Goal: Information Seeking & Learning: Find specific fact

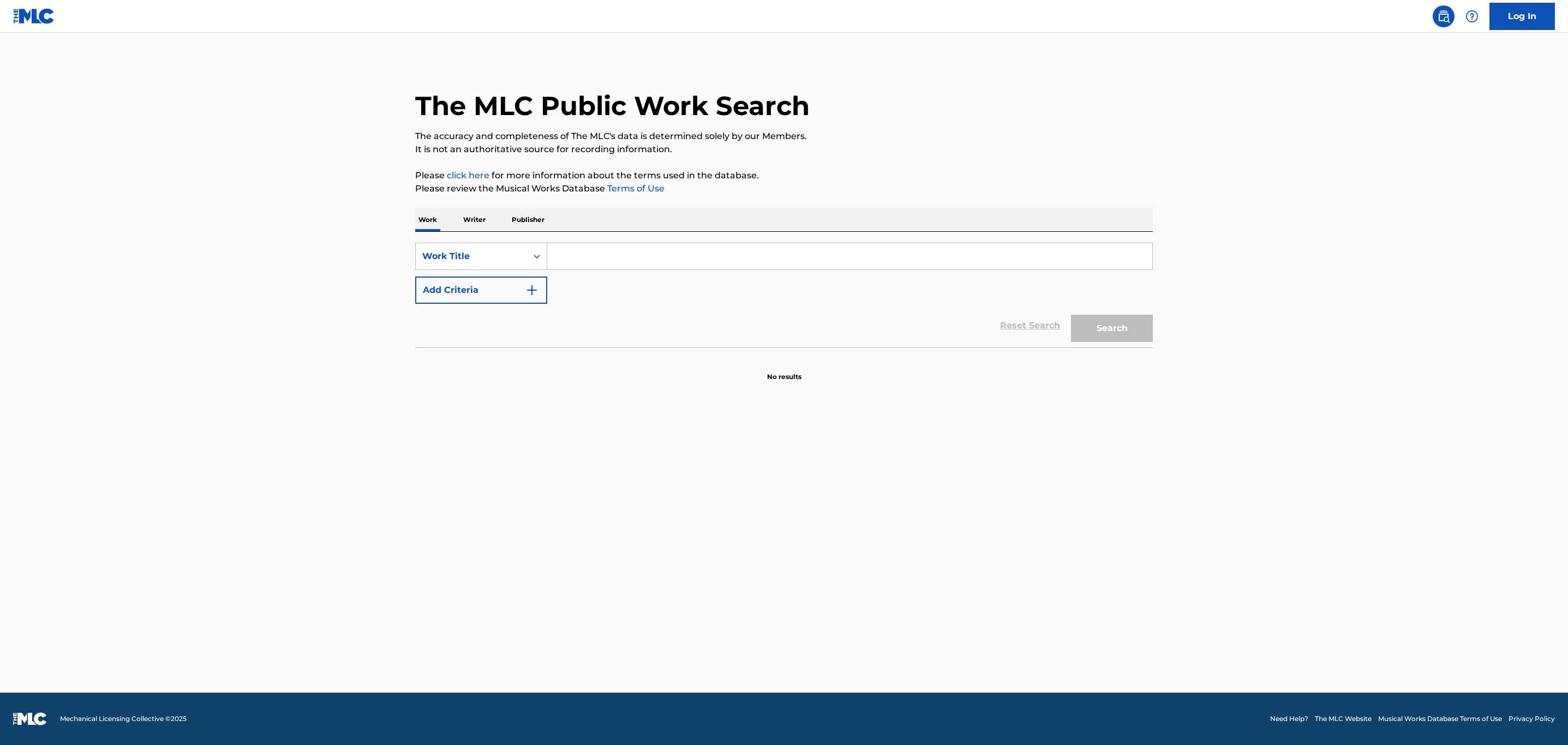
click at [584, 256] on input "Search Form" at bounding box center [850, 256] width 605 height 26
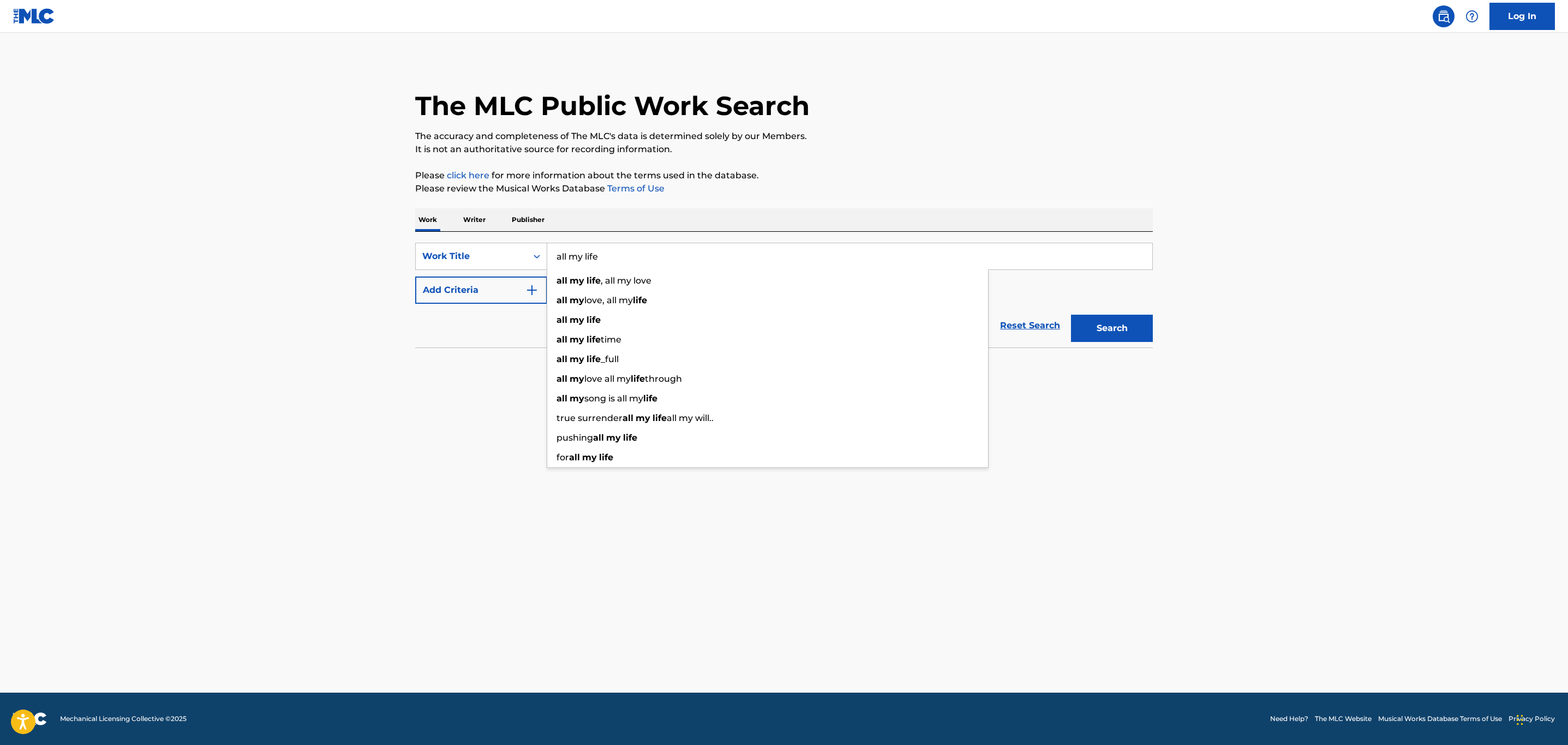
type input "all my life"
click at [518, 281] on button "Add Criteria" at bounding box center [481, 290] width 132 height 27
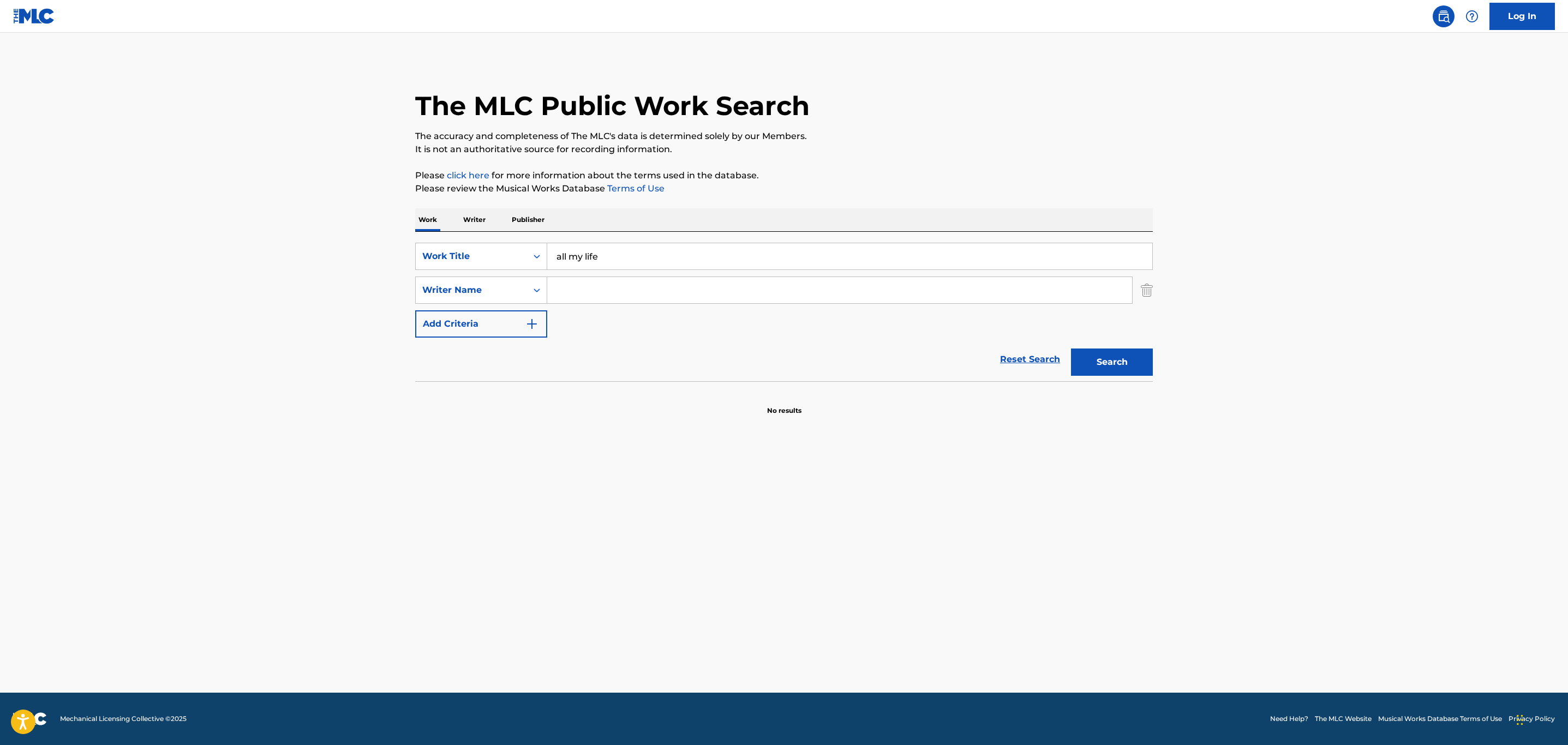
click at [626, 288] on input "Search Form" at bounding box center [839, 290] width 585 height 26
type input "j"
type input "[PERSON_NAME]"
click at [646, 311] on div "[PERSON_NAME]" at bounding box center [757, 315] width 421 height 19
click at [1133, 371] on button "Search" at bounding box center [1111, 362] width 82 height 27
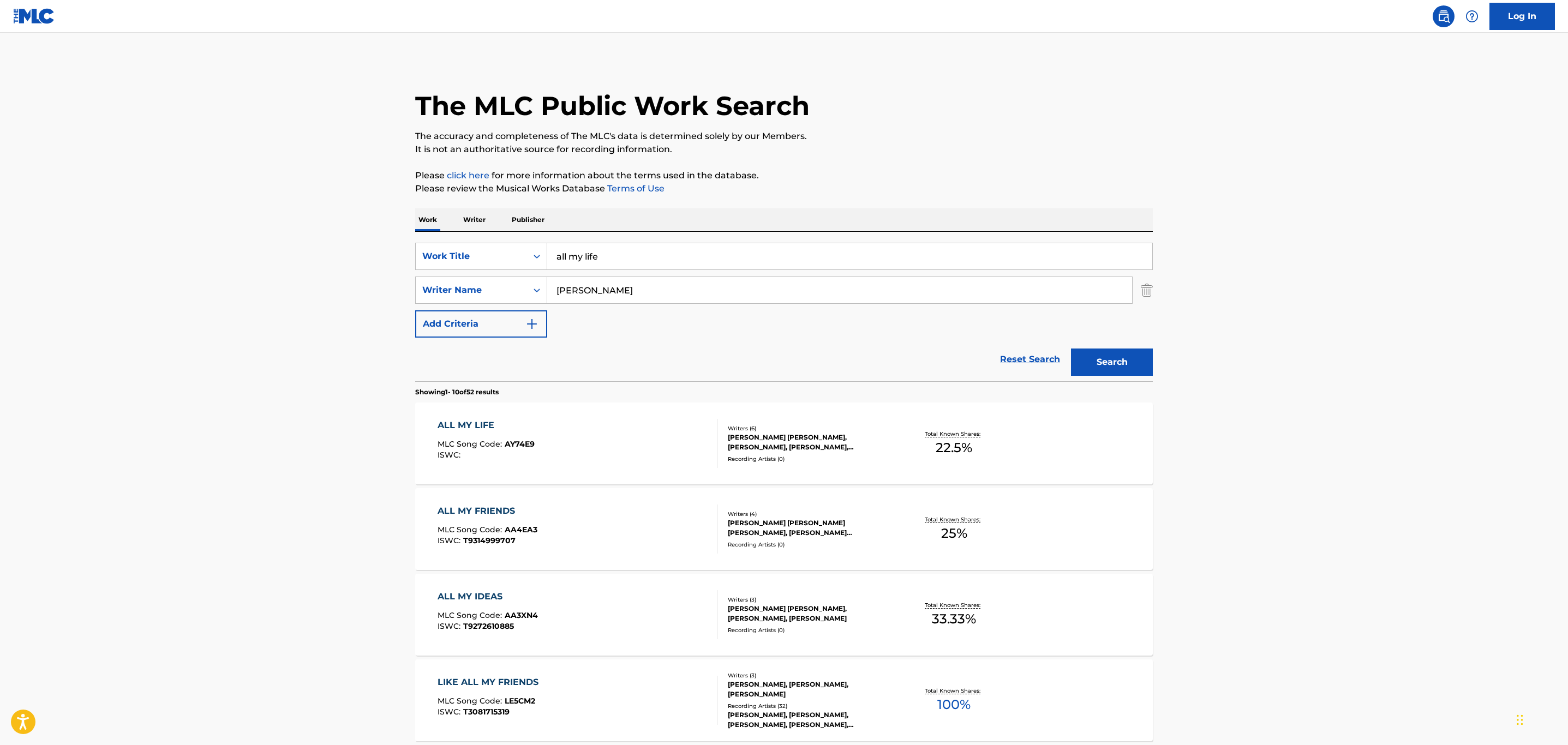
click at [671, 457] on div "ALL MY LIFE MLC Song Code : AY74E9 ISWC :" at bounding box center [578, 443] width 281 height 49
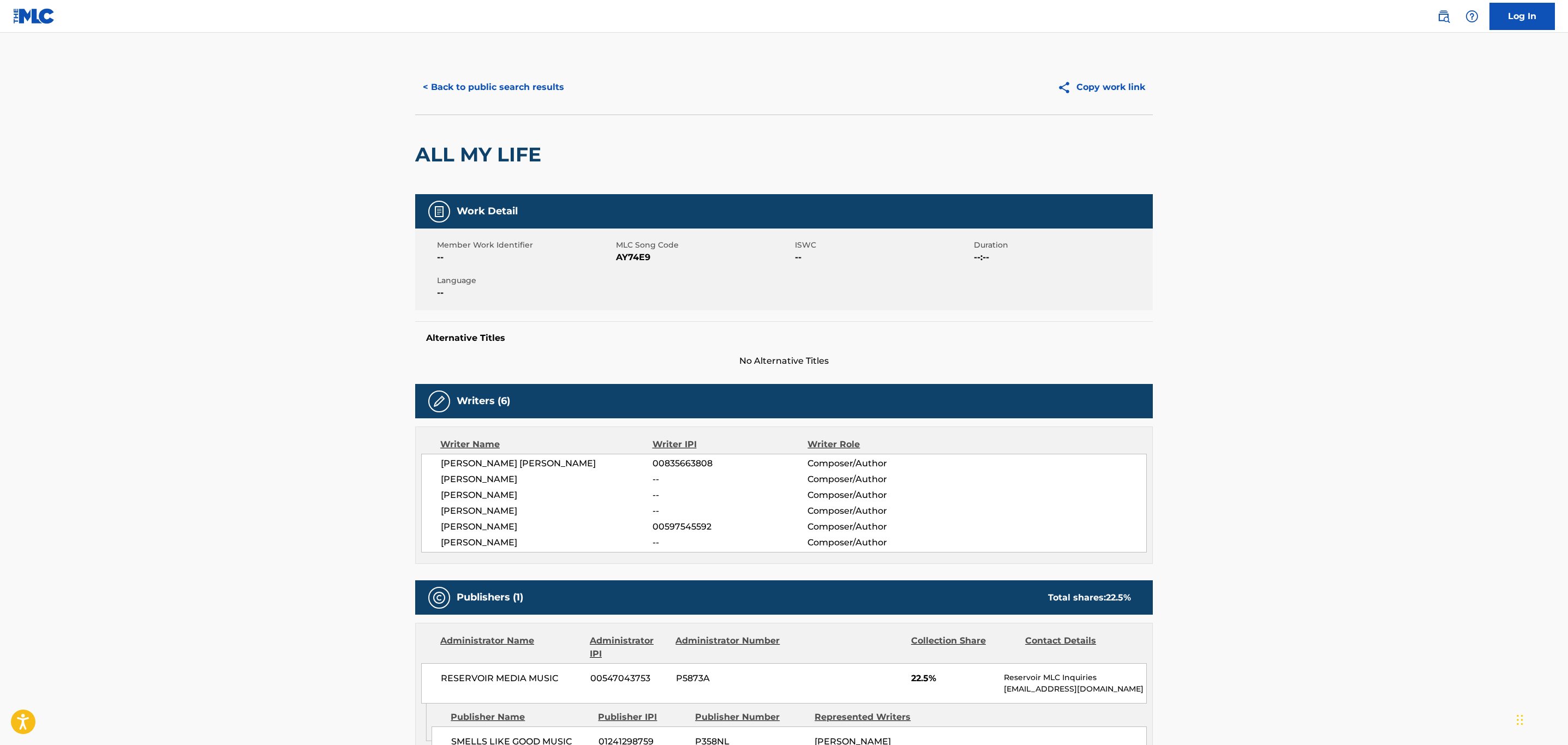
click at [439, 85] on button "< Back to public search results" at bounding box center [493, 87] width 156 height 27
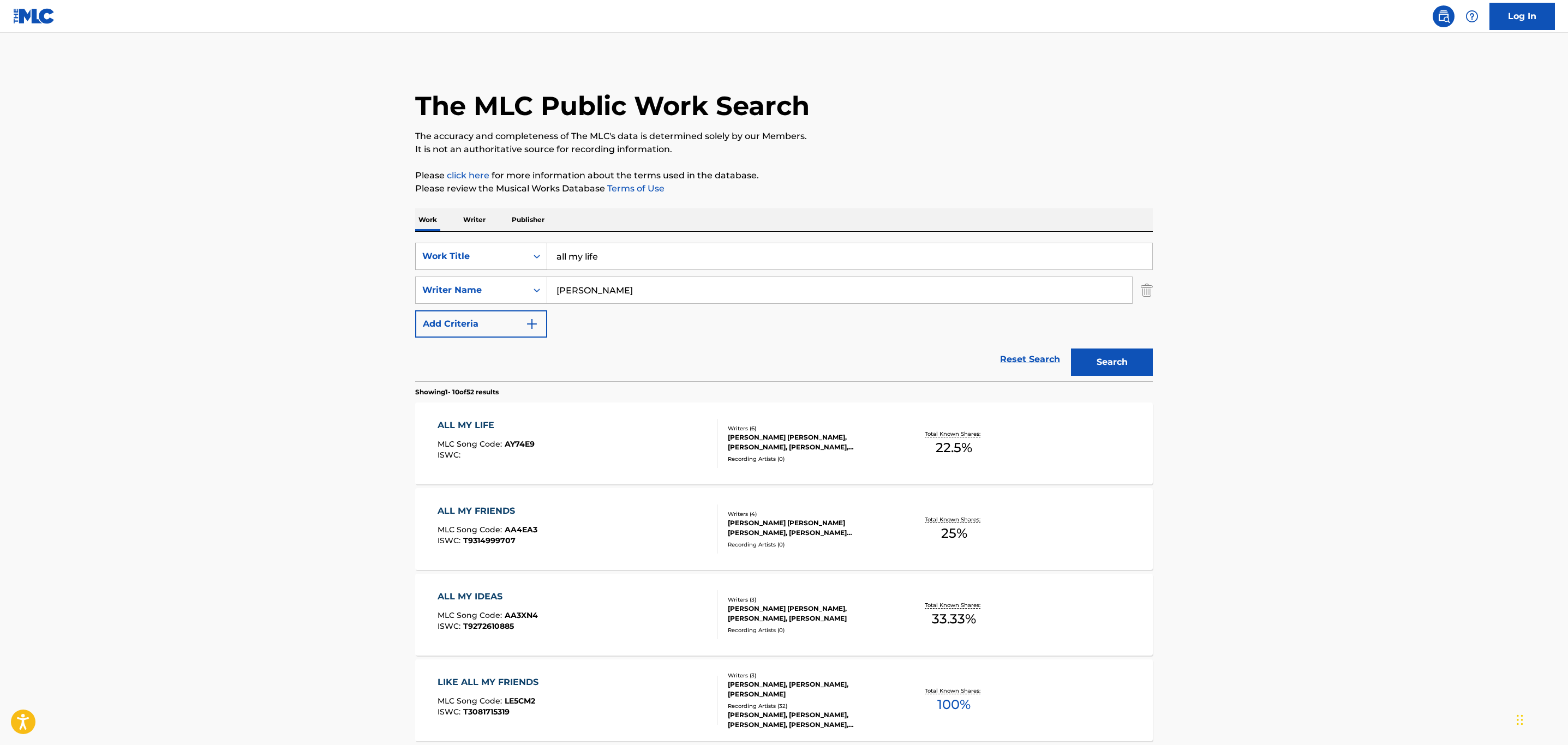
drag, startPoint x: 535, startPoint y: 254, endPoint x: 485, endPoint y: 249, distance: 50.2
click at [485, 249] on div "SearchWithCriteriad28253c8-0ded-4810-a435-6df0b22f9072 Work Title all my life" at bounding box center [784, 256] width 738 height 27
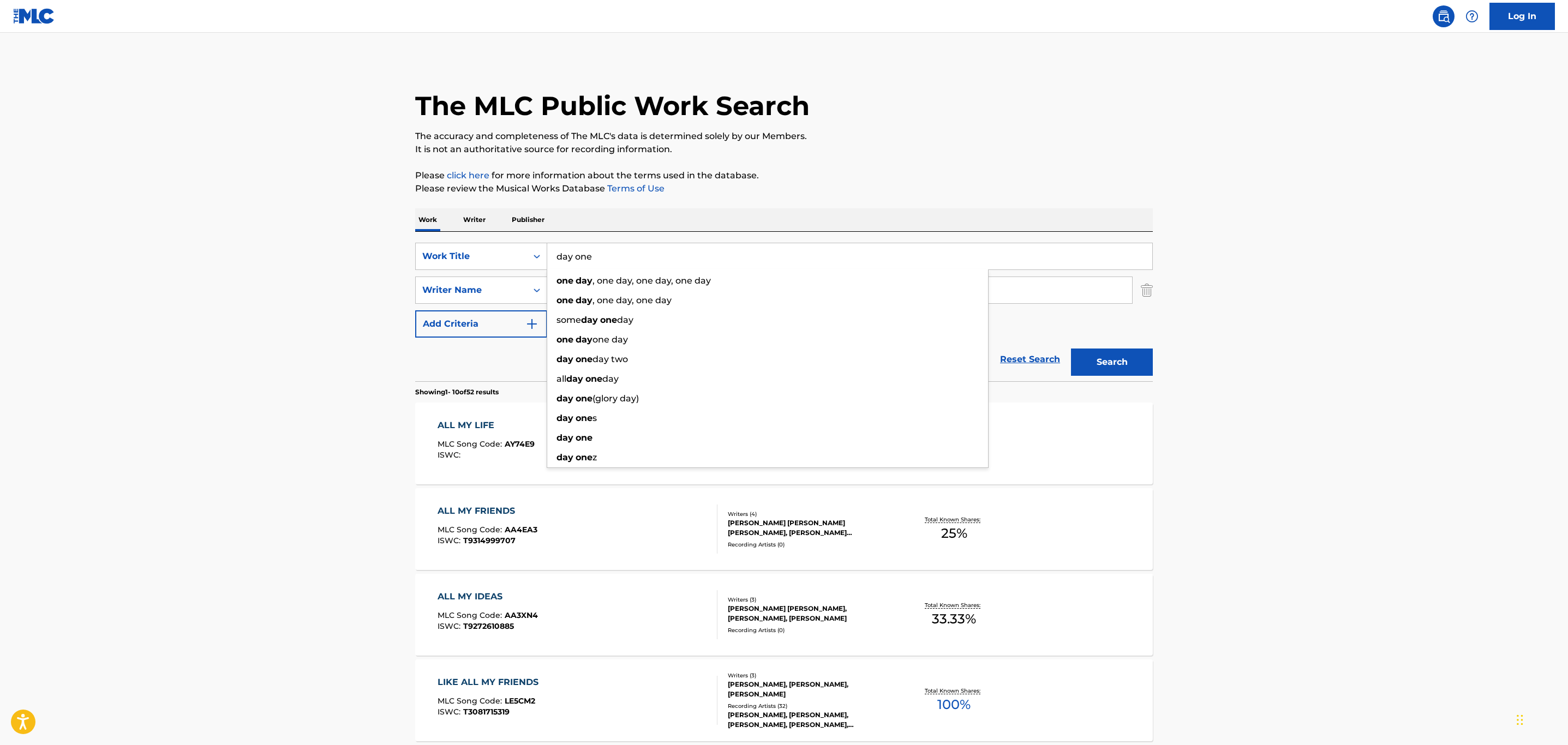
type input "day one"
click at [332, 219] on main "The MLC Public Work Search The accuracy and completeness of The MLC's data is d…" at bounding box center [784, 675] width 1568 height 1284
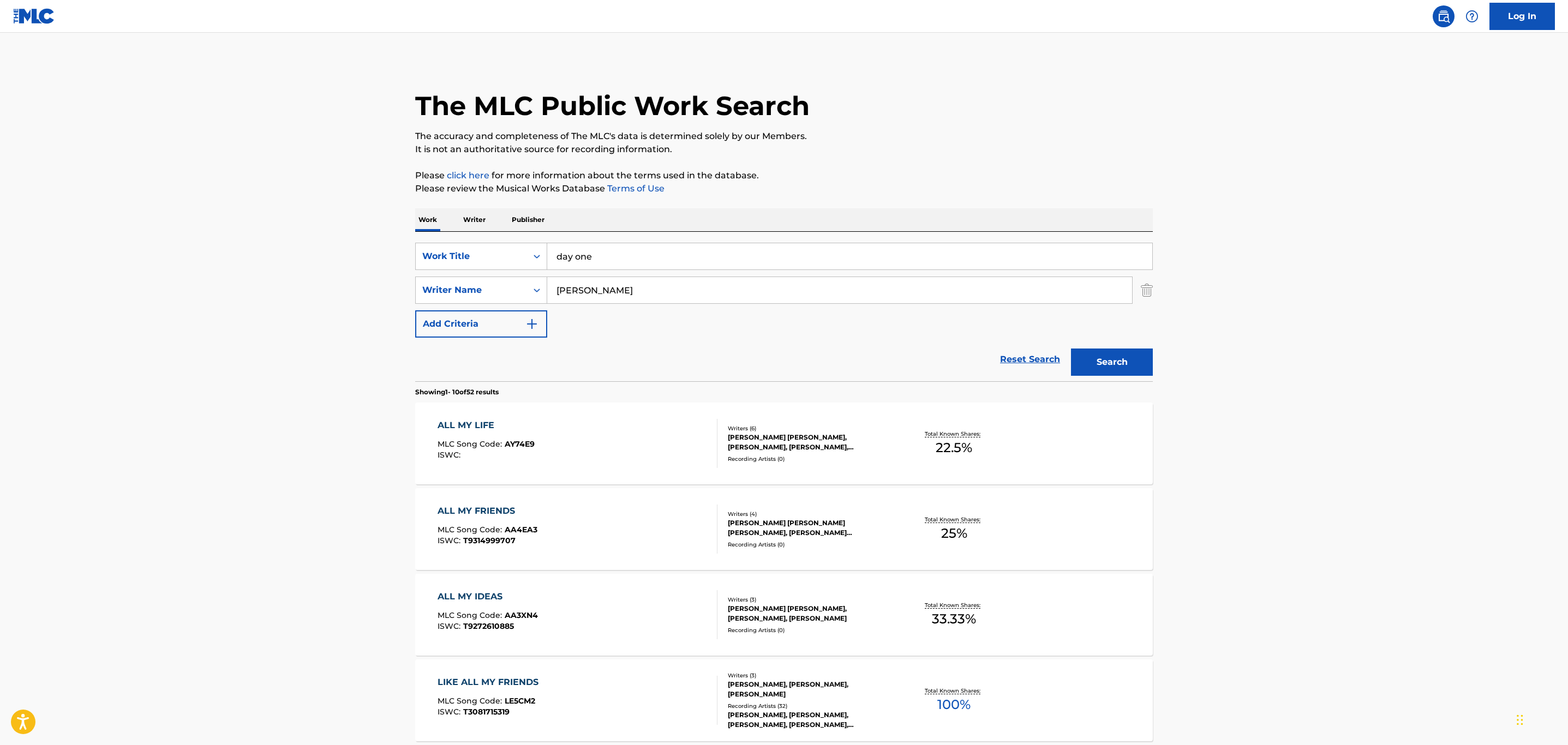
click at [1090, 360] on button "Search" at bounding box center [1111, 362] width 82 height 27
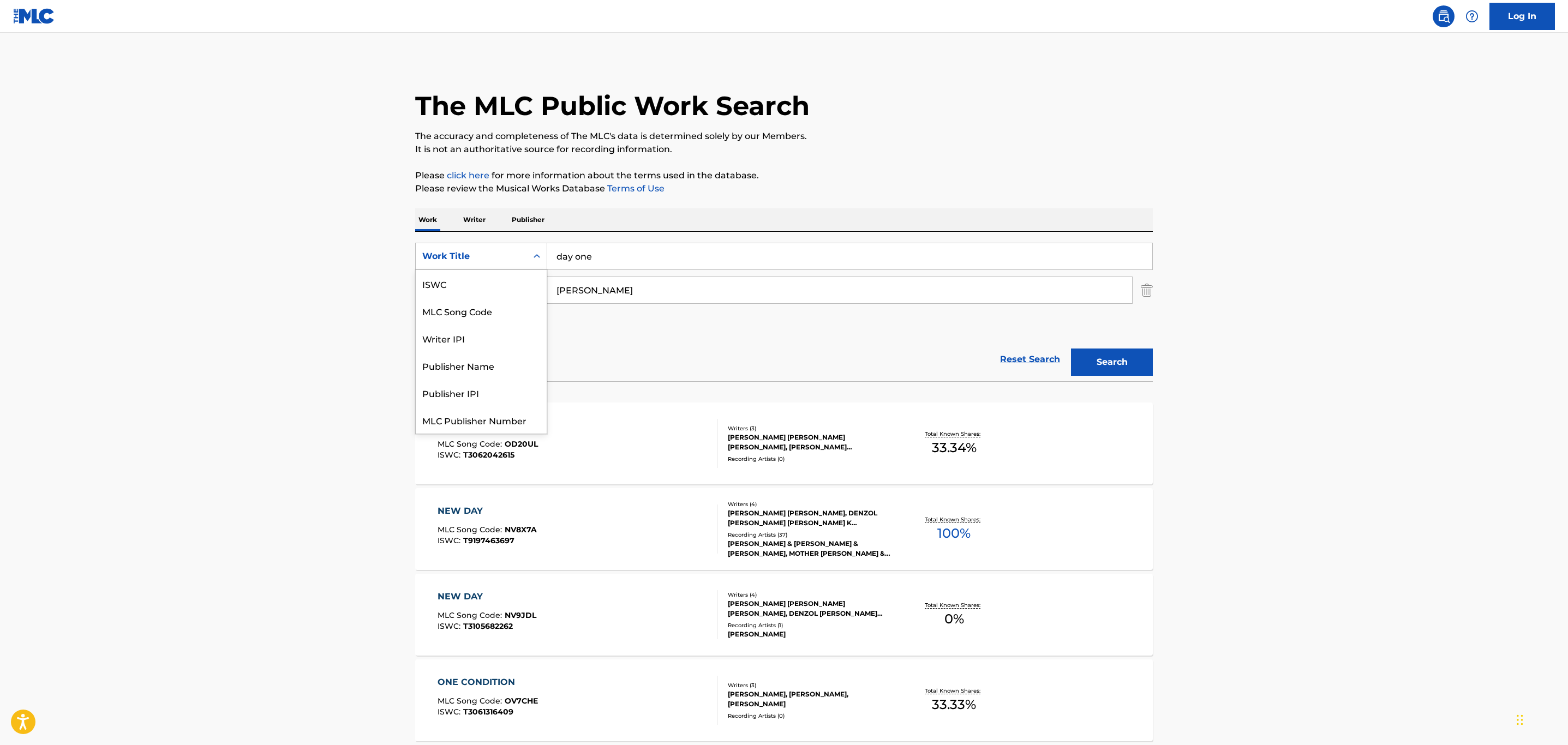
click at [491, 250] on div "Work Title" at bounding box center [471, 257] width 98 height 13
click at [483, 284] on div "MLC Song Code" at bounding box center [481, 284] width 131 height 27
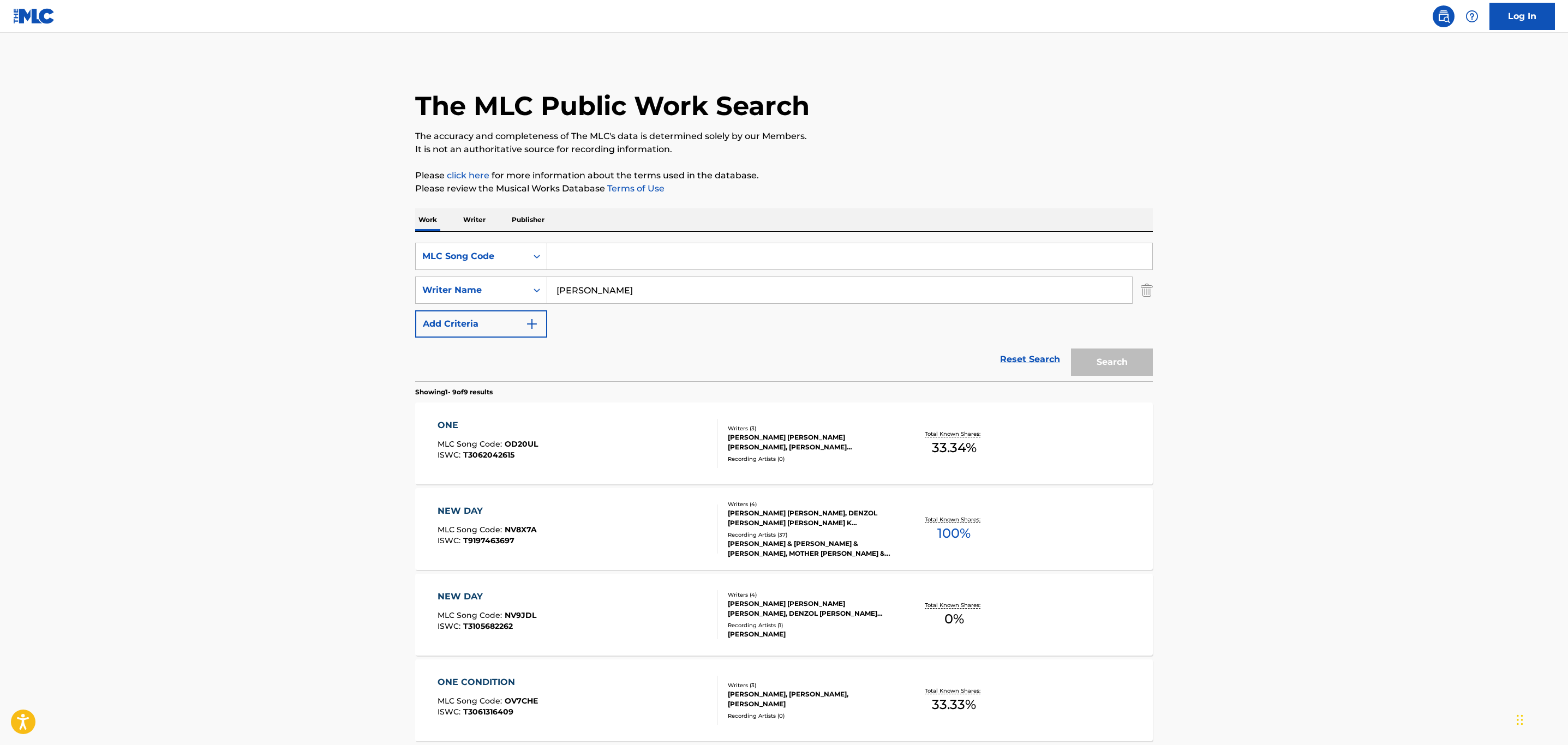
click at [612, 259] on input "Search Form" at bounding box center [850, 256] width 605 height 26
type input "DS2NK5"
click at [616, 298] on input "[PERSON_NAME]" at bounding box center [839, 290] width 585 height 26
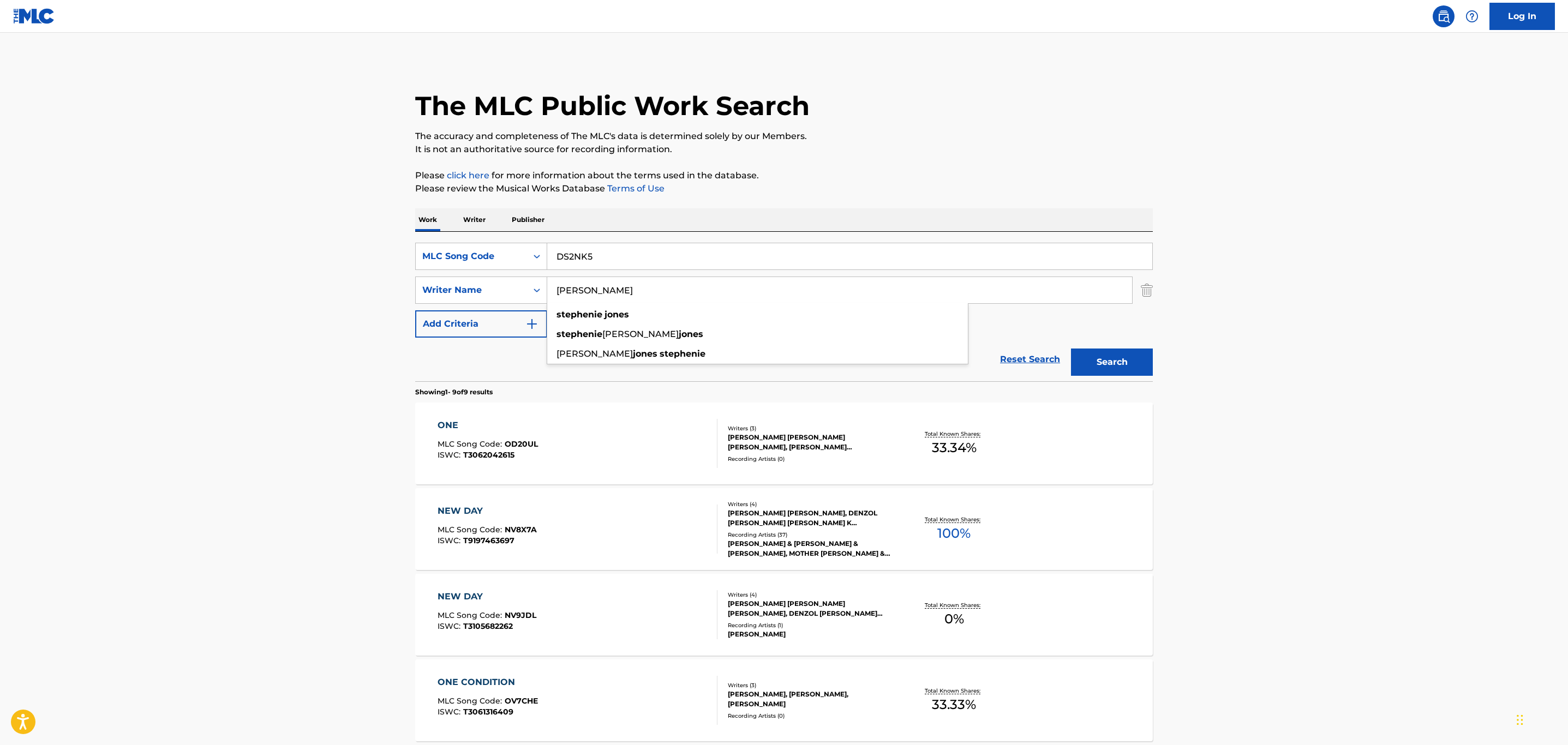
click at [616, 298] on input "[PERSON_NAME]" at bounding box center [839, 290] width 585 height 26
click at [1071, 349] on button "Search" at bounding box center [1111, 362] width 82 height 27
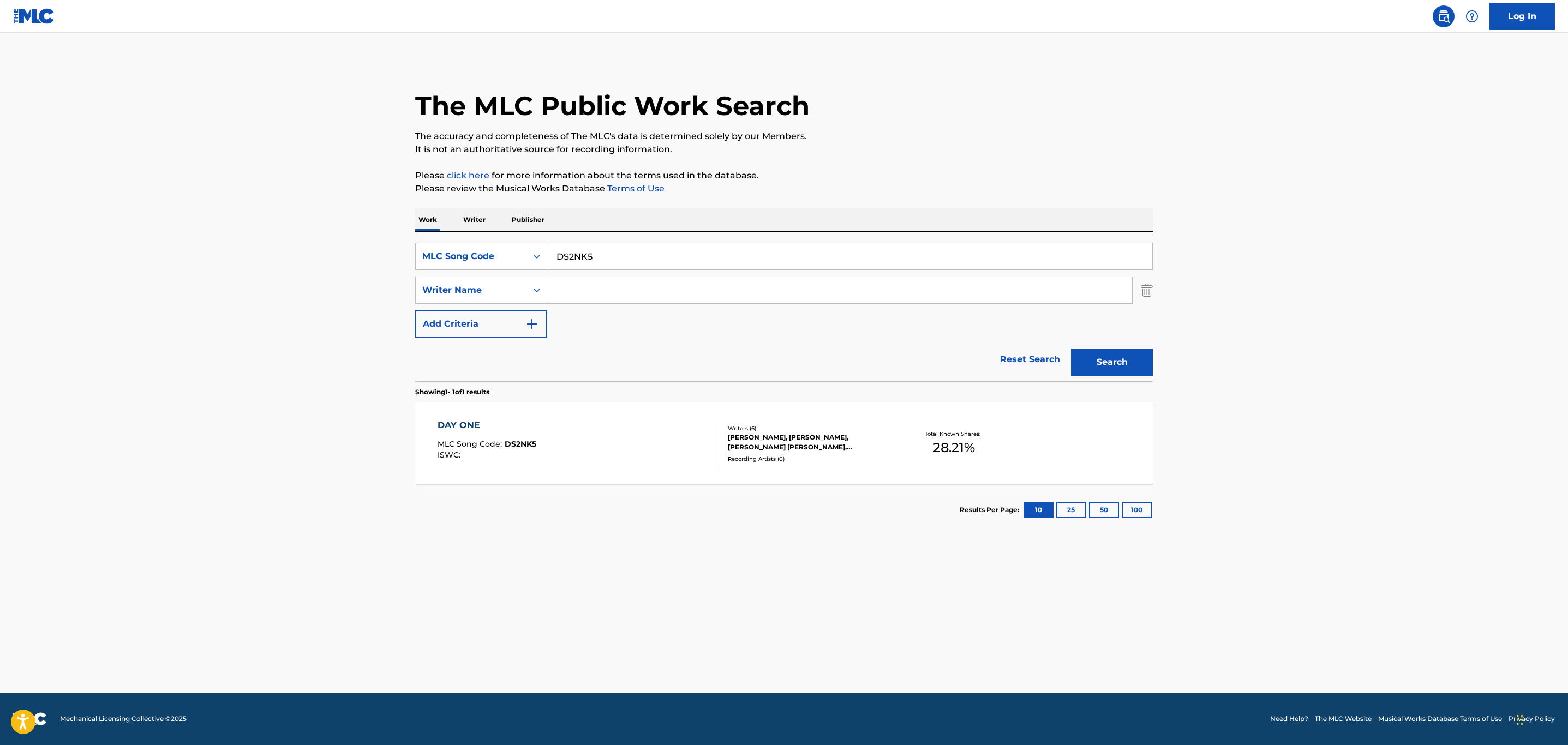
click at [597, 442] on div "DAY ONE MLC Song Code : DS2NK5 ISWC :" at bounding box center [578, 443] width 281 height 49
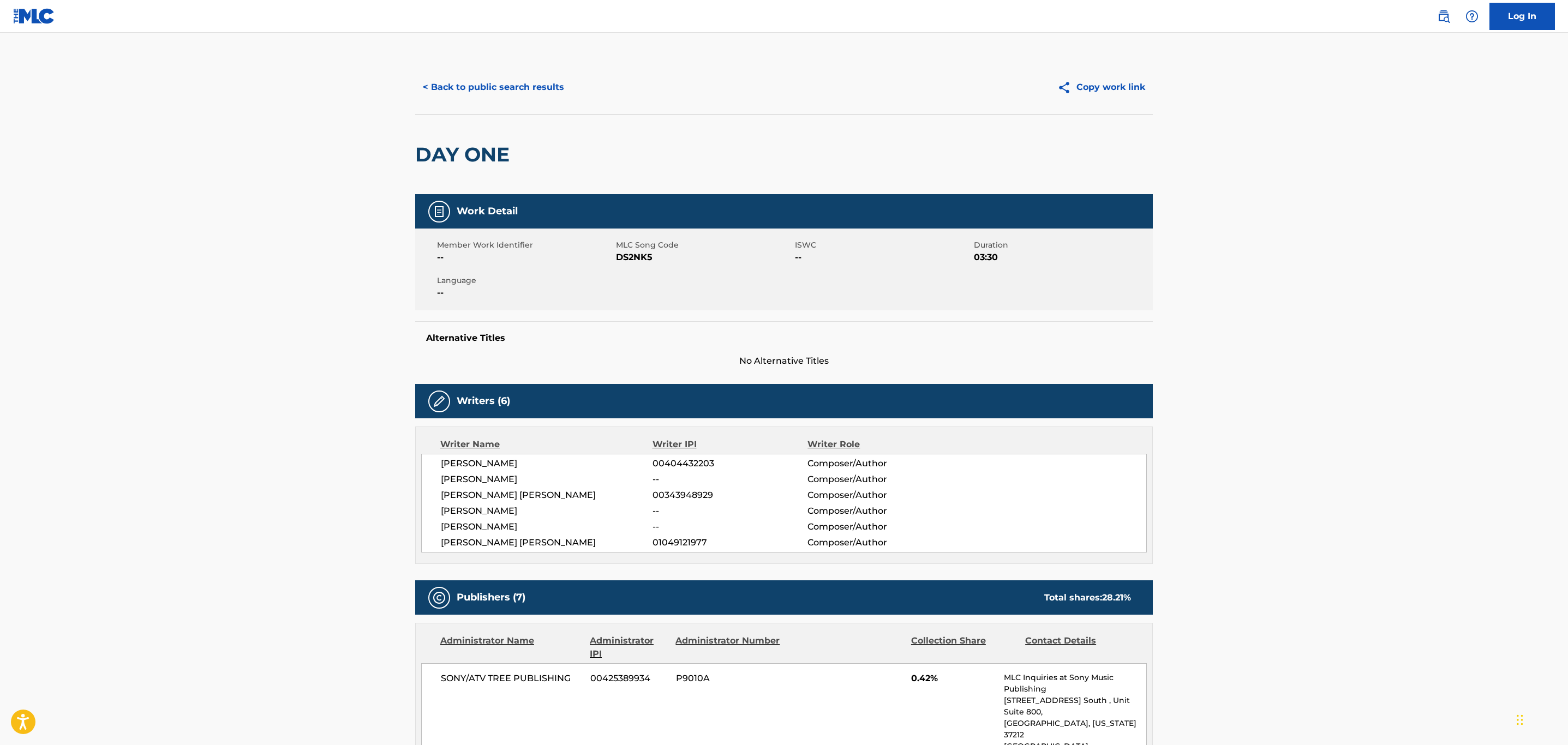
click at [475, 88] on button "< Back to public search results" at bounding box center [493, 87] width 156 height 27
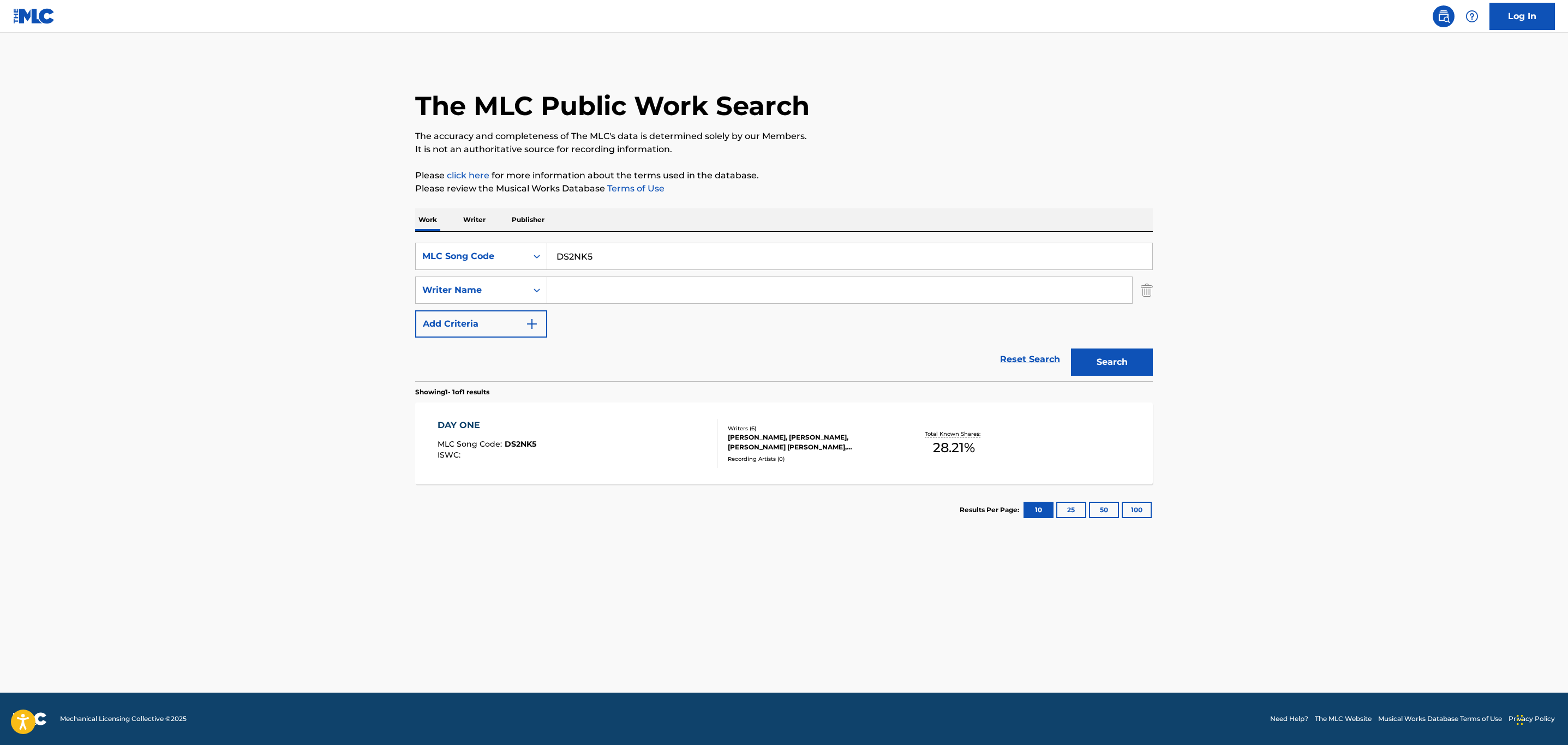
drag, startPoint x: 595, startPoint y: 239, endPoint x: 592, endPoint y: 254, distance: 15.3
click at [595, 239] on div "SearchWithCriteriaab6b8f8d-fb28-4555-881e-1ef78d67cc34 MLC Song Code DS2NK5 Sea…" at bounding box center [784, 307] width 738 height 150
click at [592, 254] on input "DS2NK5" at bounding box center [850, 256] width 605 height 26
paste input "Q24X8"
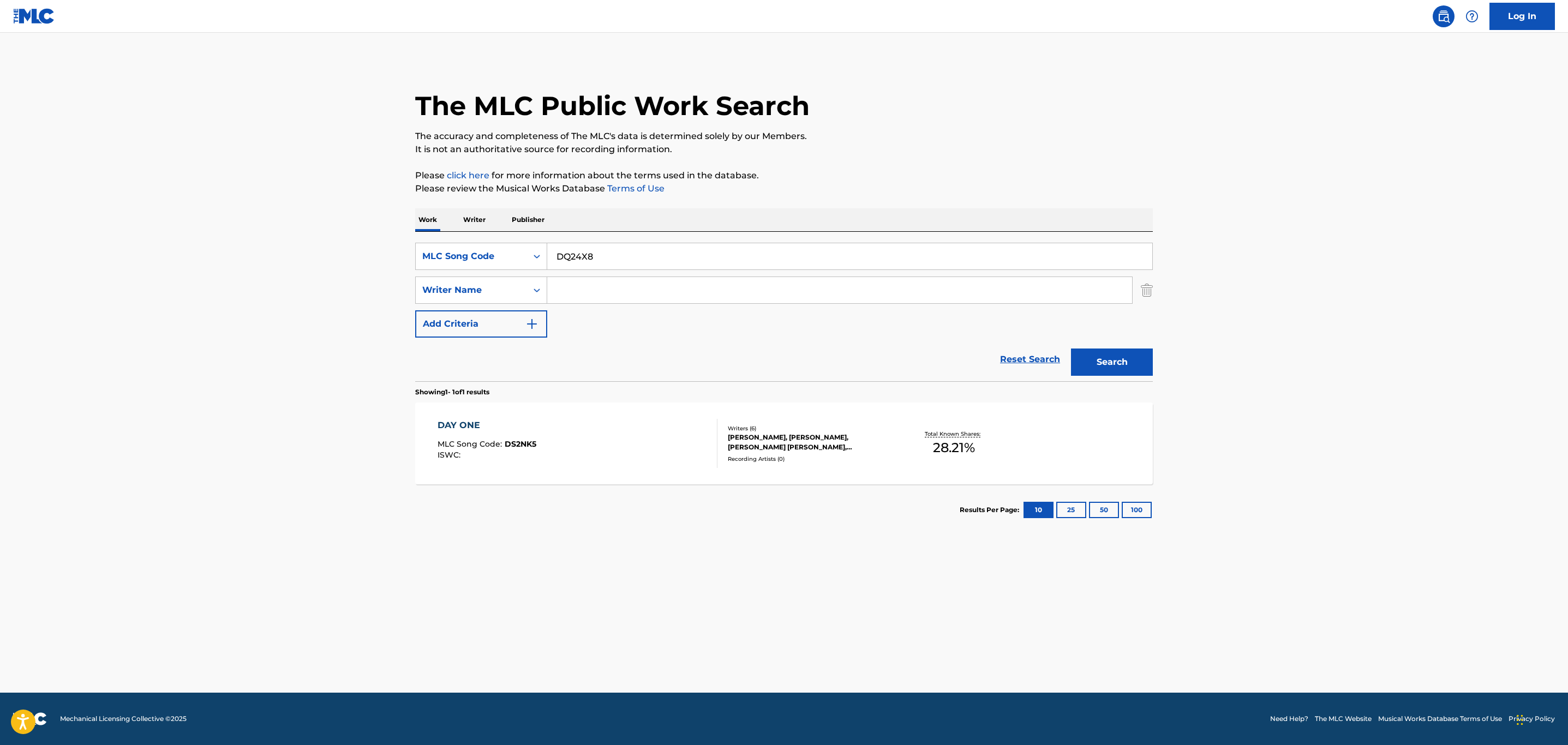
type input "DQ24X8"
click at [1150, 368] on button "Search" at bounding box center [1111, 362] width 82 height 27
click at [545, 458] on div "DAY ONE MLC Song Code : DQ24X8 ISWC :" at bounding box center [578, 443] width 281 height 49
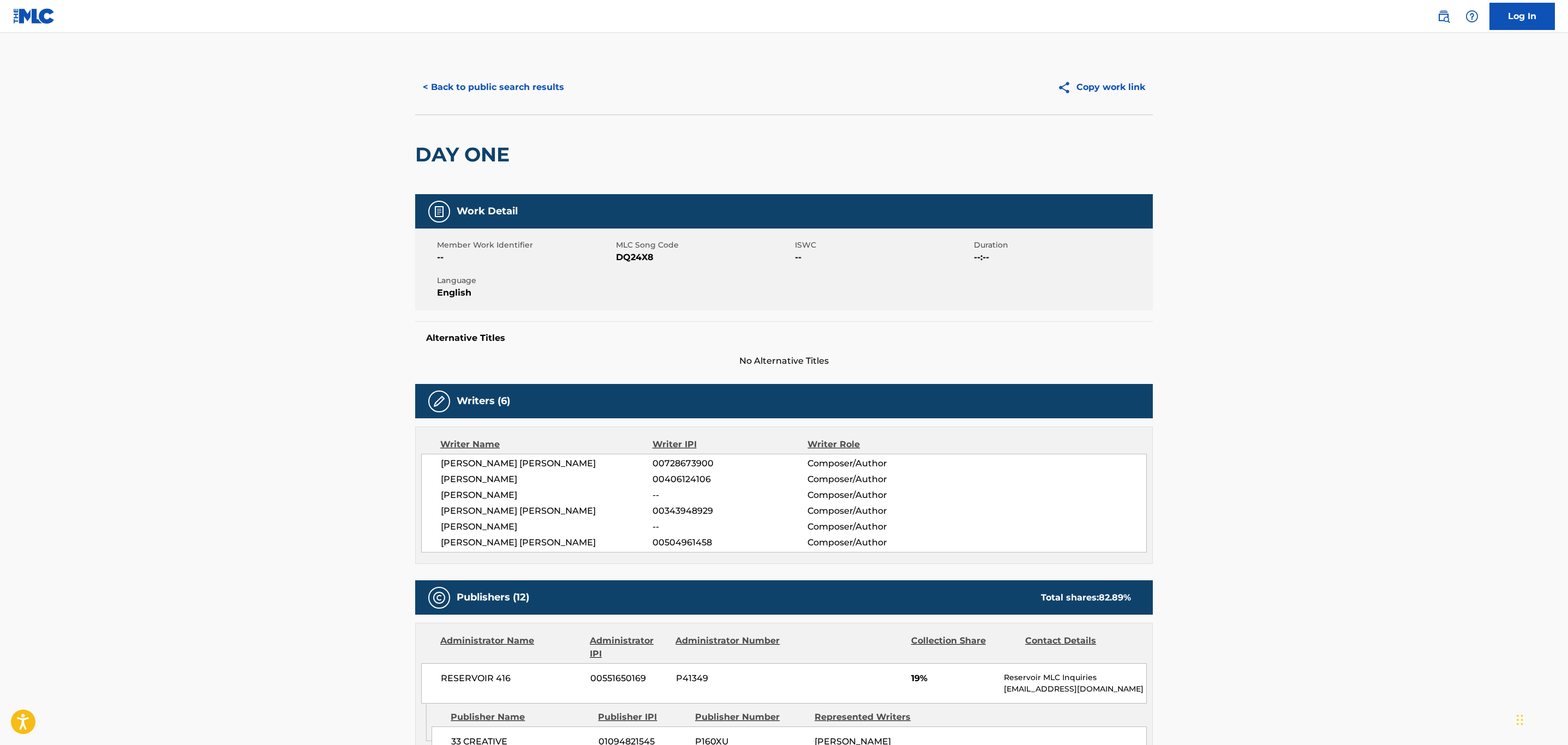
click at [480, 87] on button "< Back to public search results" at bounding box center [493, 87] width 156 height 27
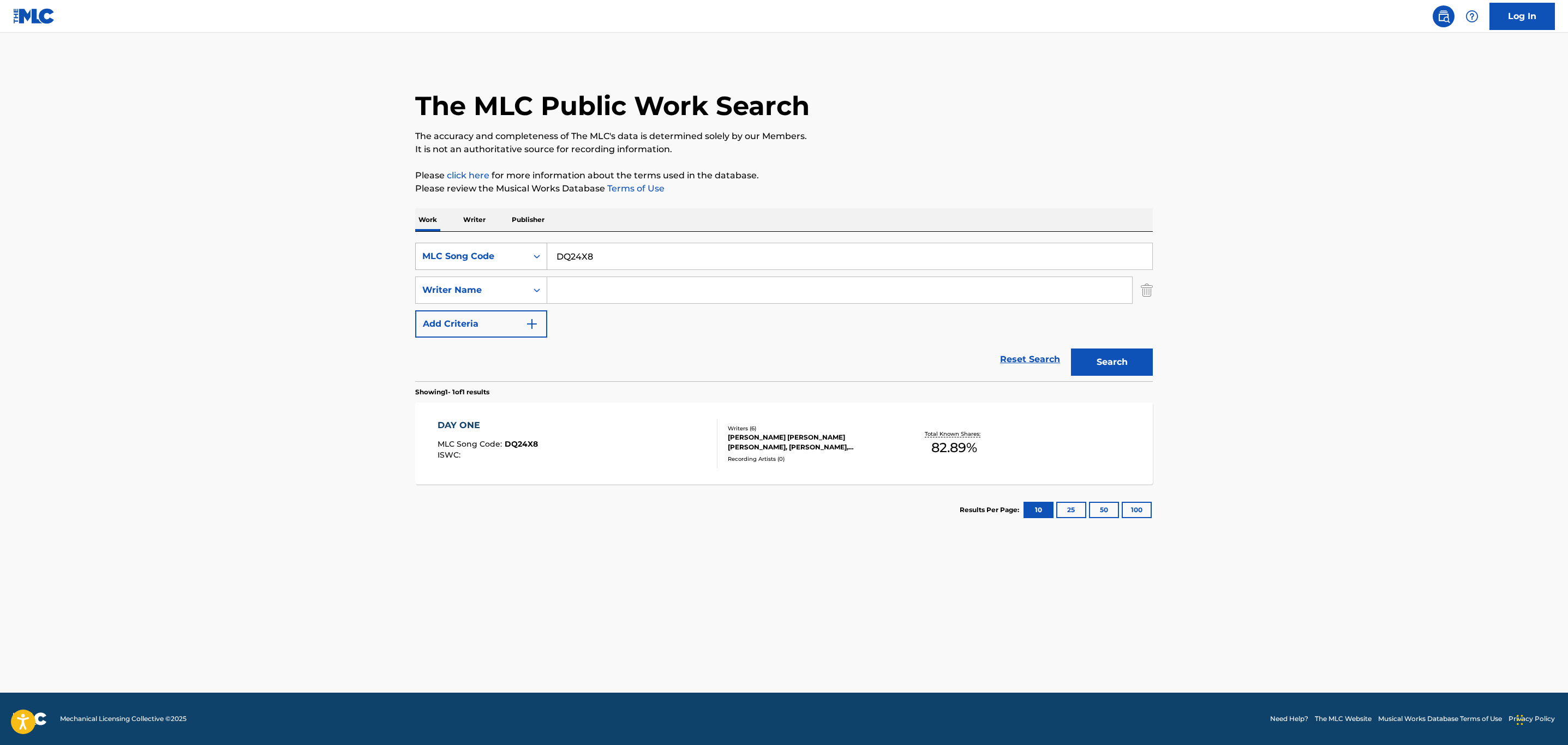
drag, startPoint x: 619, startPoint y: 267, endPoint x: 506, endPoint y: 253, distance: 113.9
click at [506, 253] on div "SearchWithCriteriaab6b8f8d-fb28-4555-881e-1ef78d67cc34 MLC Song Code DQ24X8" at bounding box center [784, 256] width 738 height 27
paste input "GF2YU6"
type input "GF2YU6"
click at [1141, 359] on button "Search" at bounding box center [1111, 362] width 82 height 27
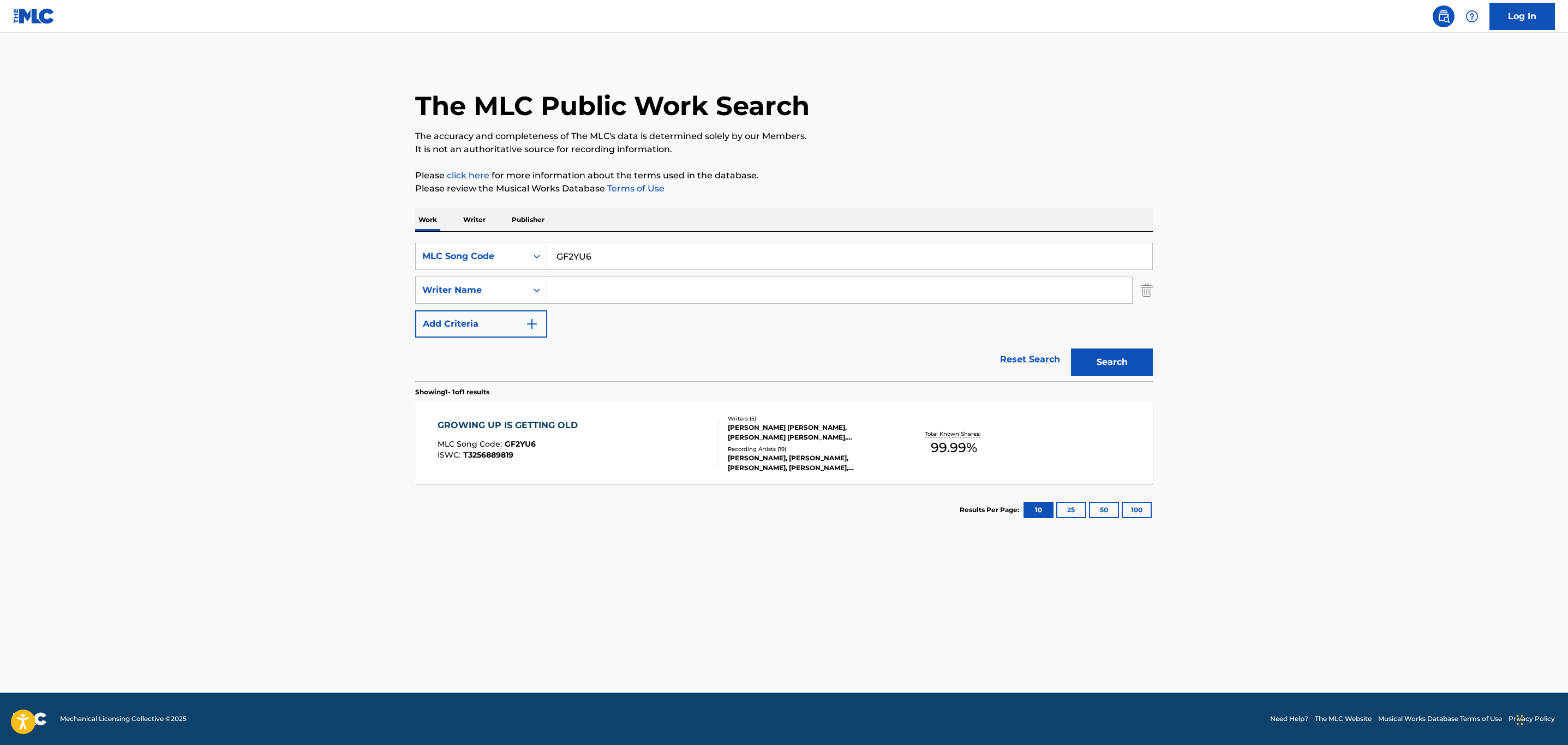
click at [645, 434] on div "GROWING UP IS GETTING OLD MLC Song Code : GF2YU6 ISWC : T3256889819" at bounding box center [578, 443] width 281 height 49
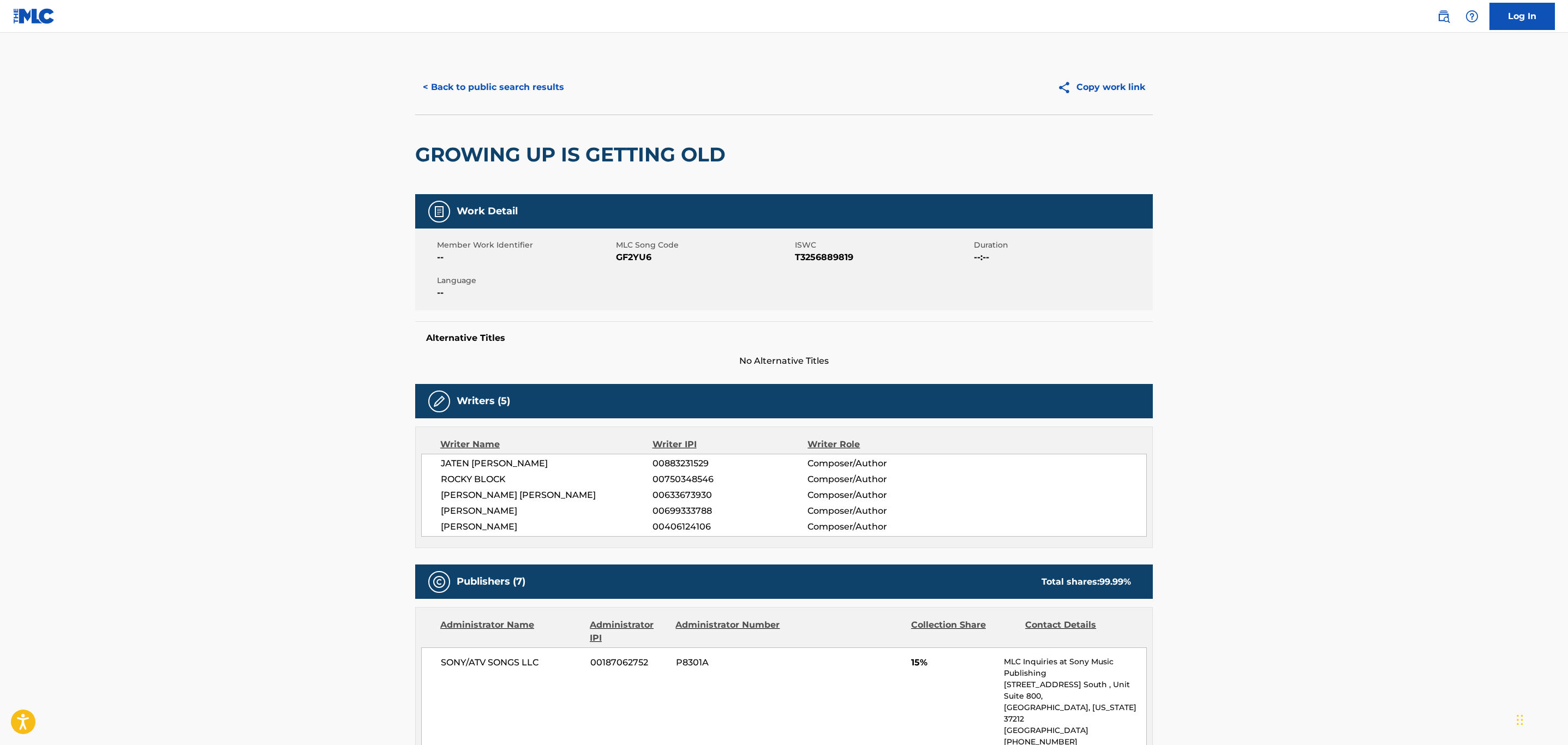
click at [514, 92] on button "< Back to public search results" at bounding box center [493, 87] width 156 height 27
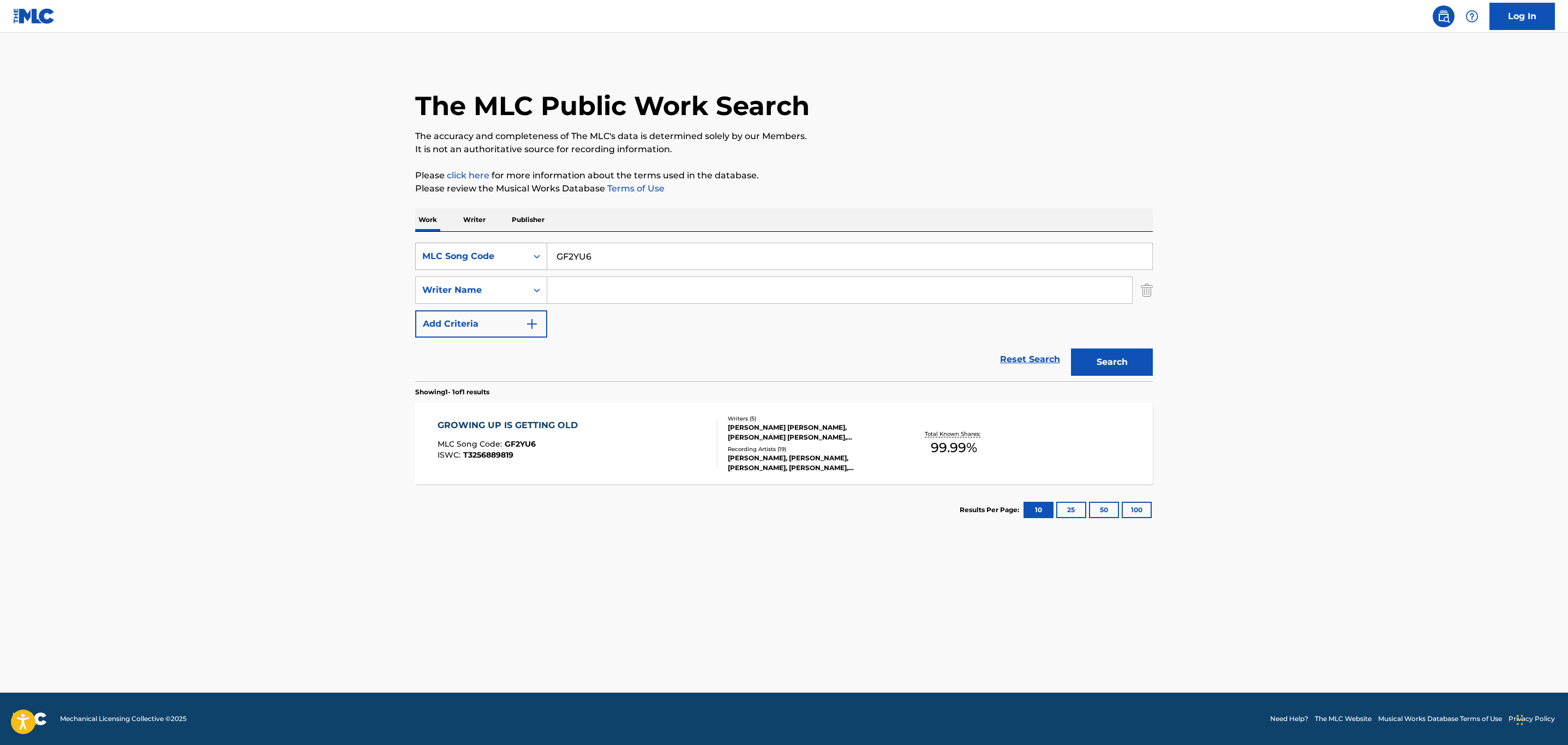
drag, startPoint x: 673, startPoint y: 245, endPoint x: 450, endPoint y: 250, distance: 223.1
click at [450, 250] on div "SearchWithCriteriaab6b8f8d-fb28-4555-881e-1ef78d67cc34 MLC Song Code GF2YU6" at bounding box center [784, 256] width 738 height 27
paste input "G1O31"
type input "GG1O31"
click at [1129, 360] on button "Search" at bounding box center [1111, 362] width 82 height 27
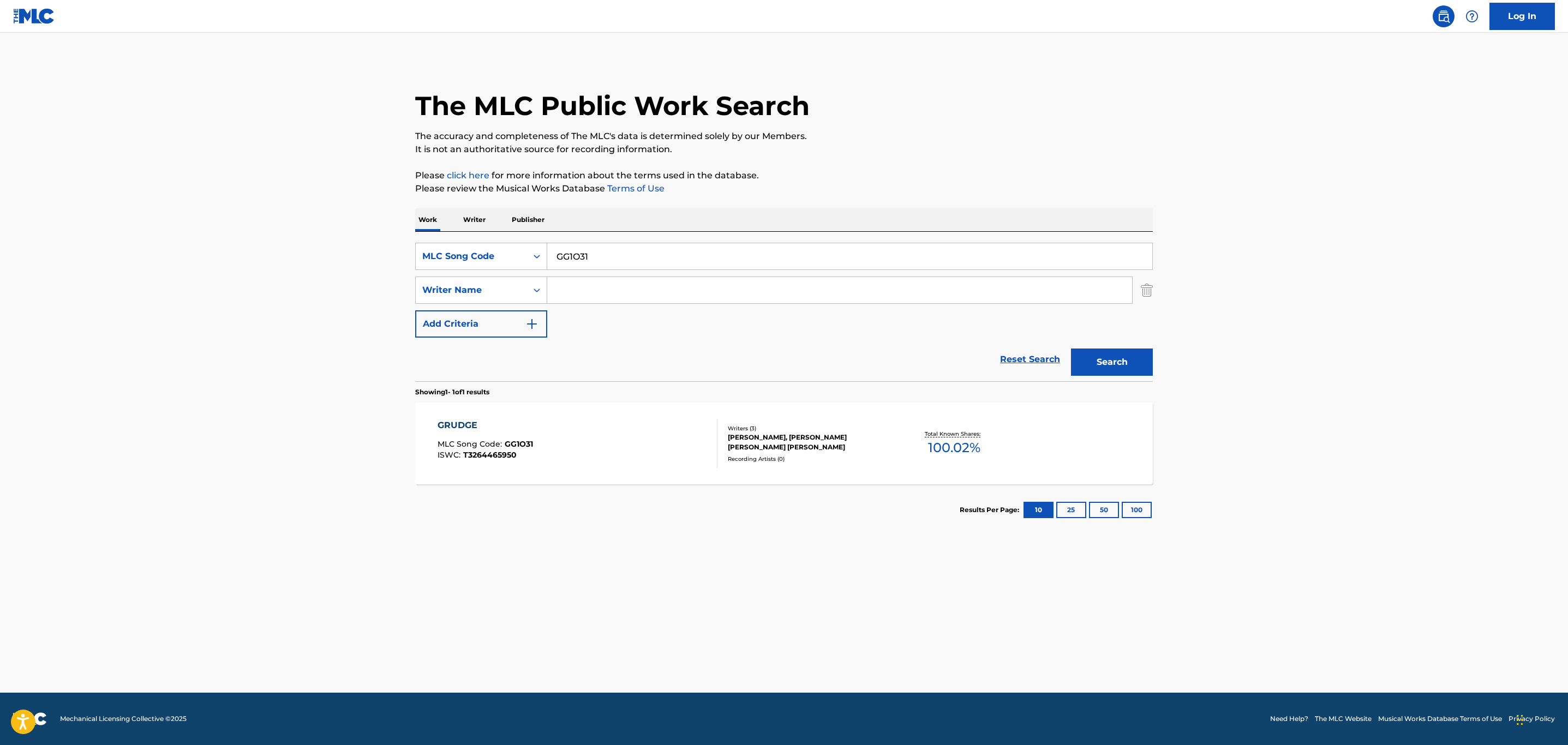
click at [665, 450] on div "GRUDGE MLC Song Code : GG1O31 ISWC : T3264465950" at bounding box center [578, 443] width 281 height 49
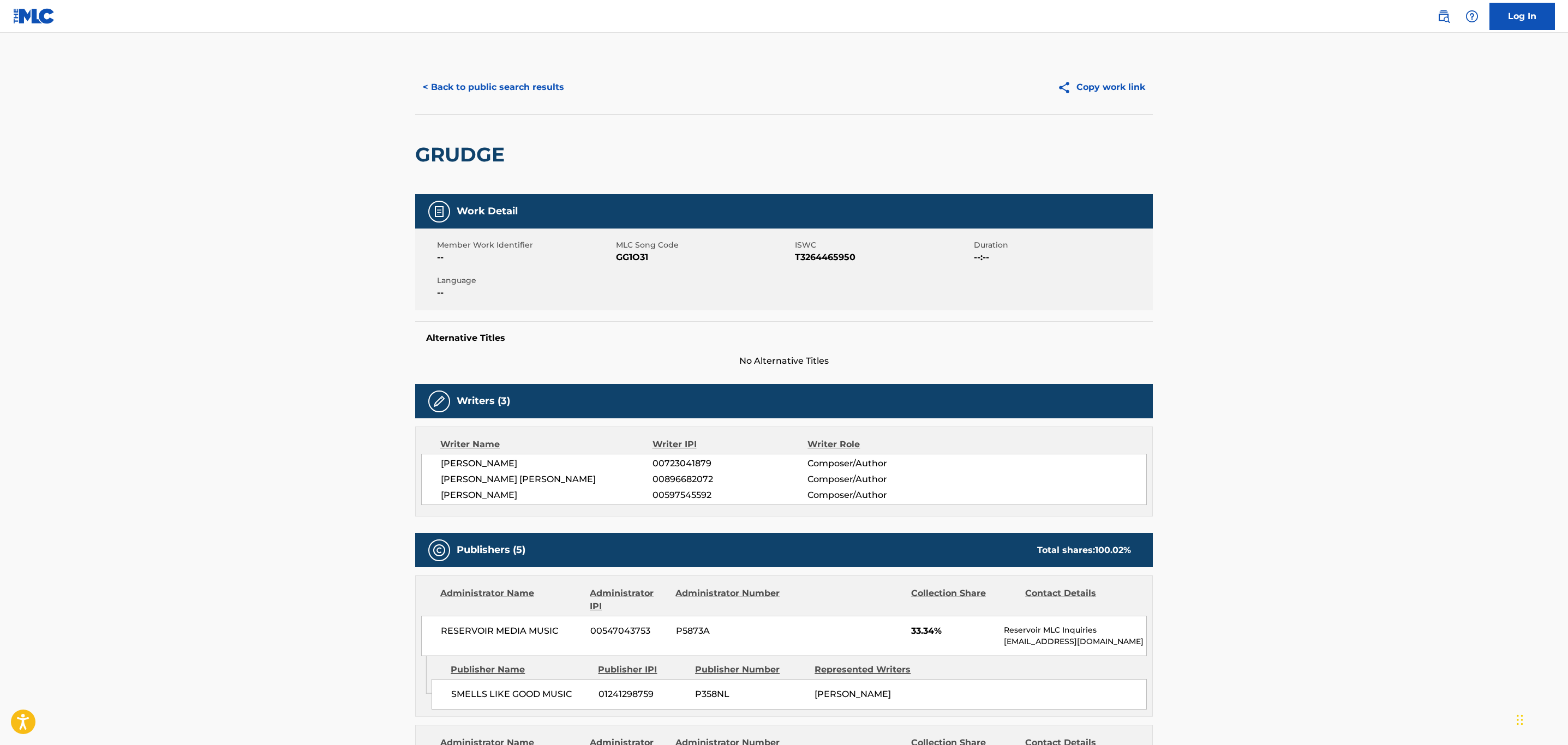
click at [495, 67] on div "< Back to public search results Copy work link" at bounding box center [784, 88] width 738 height 55
click at [496, 82] on button "< Back to public search results" at bounding box center [493, 87] width 156 height 27
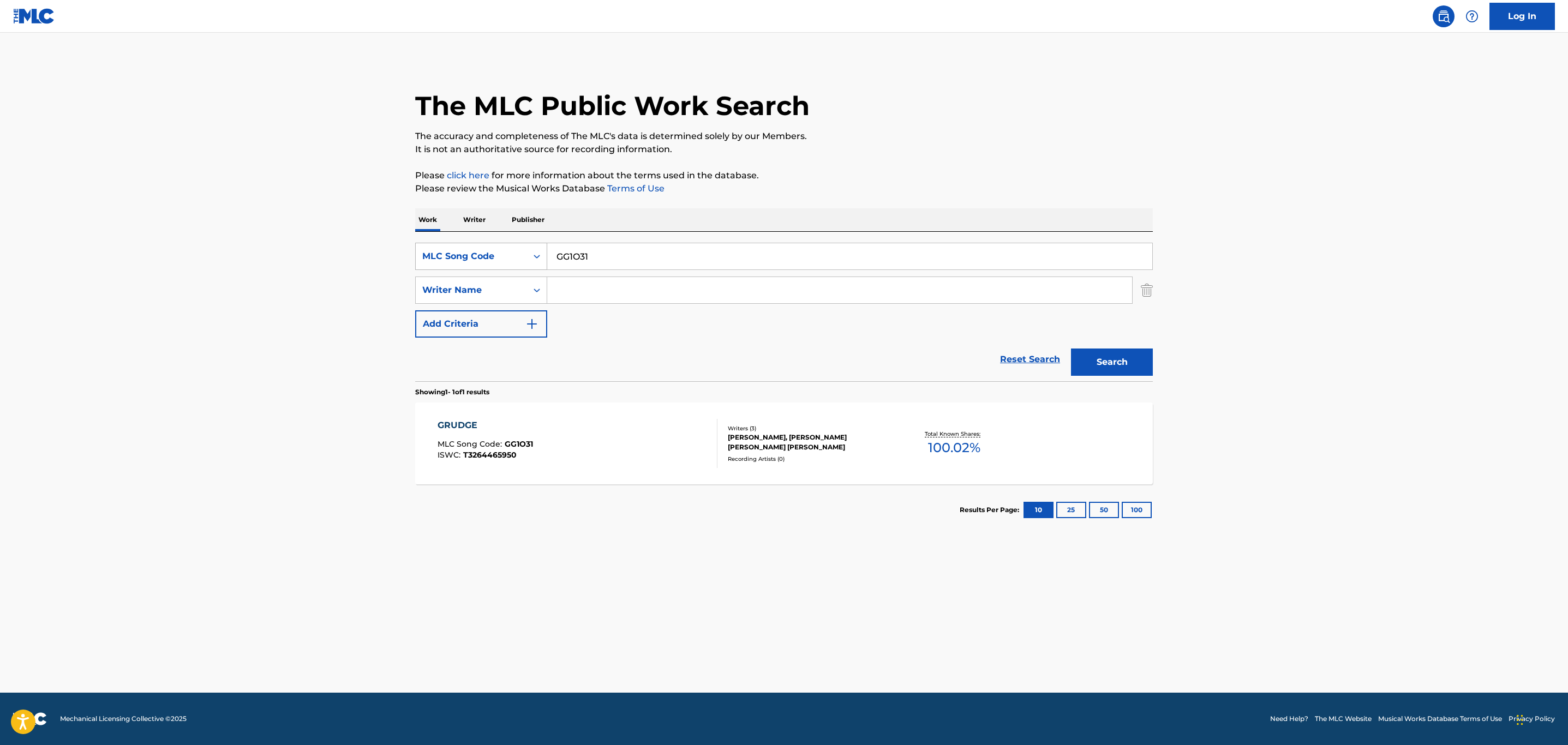
drag, startPoint x: 677, startPoint y: 254, endPoint x: 437, endPoint y: 244, distance: 240.2
click at [437, 244] on div "SearchWithCriteriaab6b8f8d-fb28-4555-881e-1ef78d67cc34 MLC Song Code GG1O31" at bounding box center [784, 256] width 738 height 27
paste input "IY5GP3"
type input "IY5GP3"
drag, startPoint x: 1120, startPoint y: 357, endPoint x: 640, endPoint y: 380, distance: 480.6
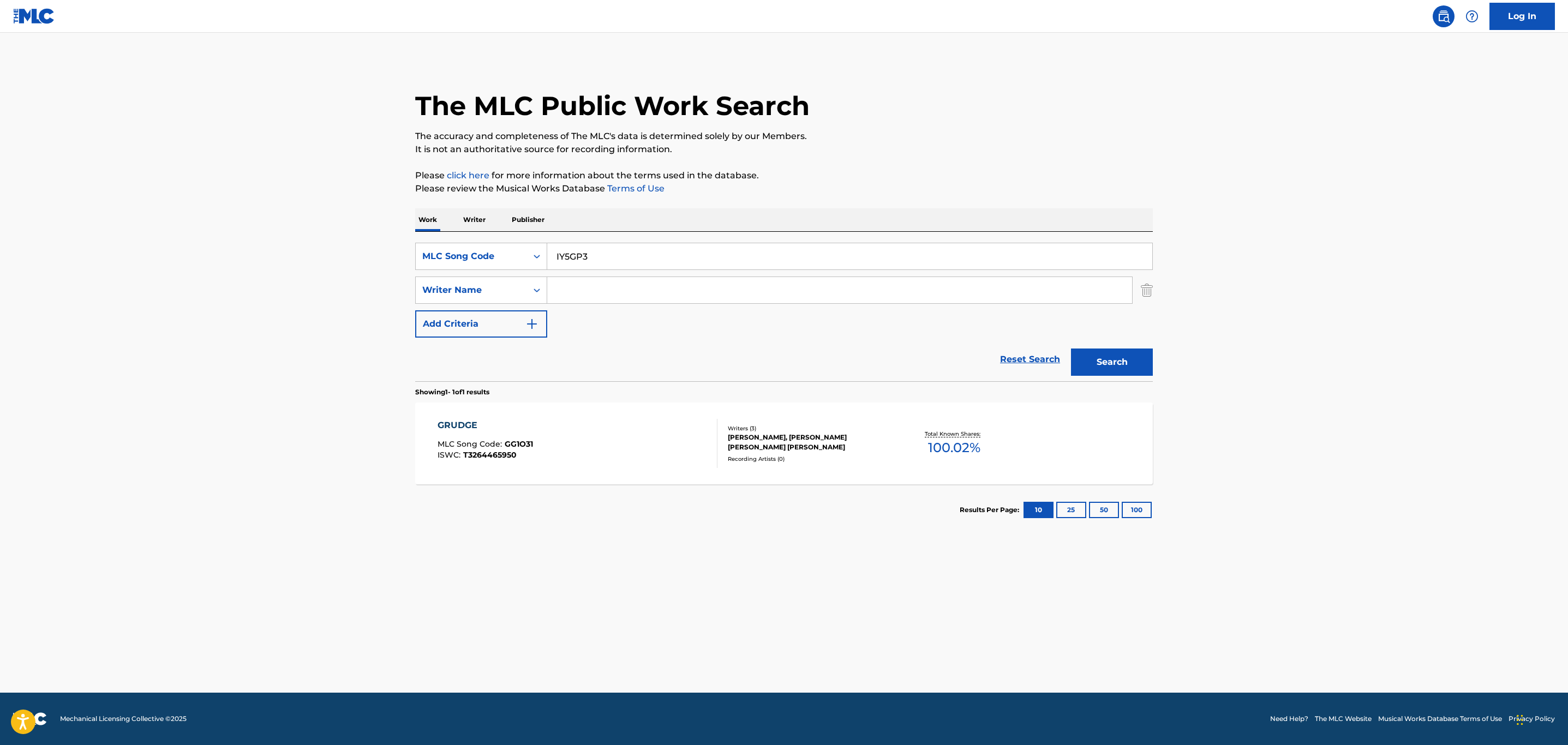
click at [1121, 357] on button "Search" at bounding box center [1111, 362] width 82 height 27
click at [615, 454] on div "INCONSIDERATE AND [MEDICAL_DATA] MLC Song Code : IY5GP3 ISWC :" at bounding box center [578, 443] width 281 height 49
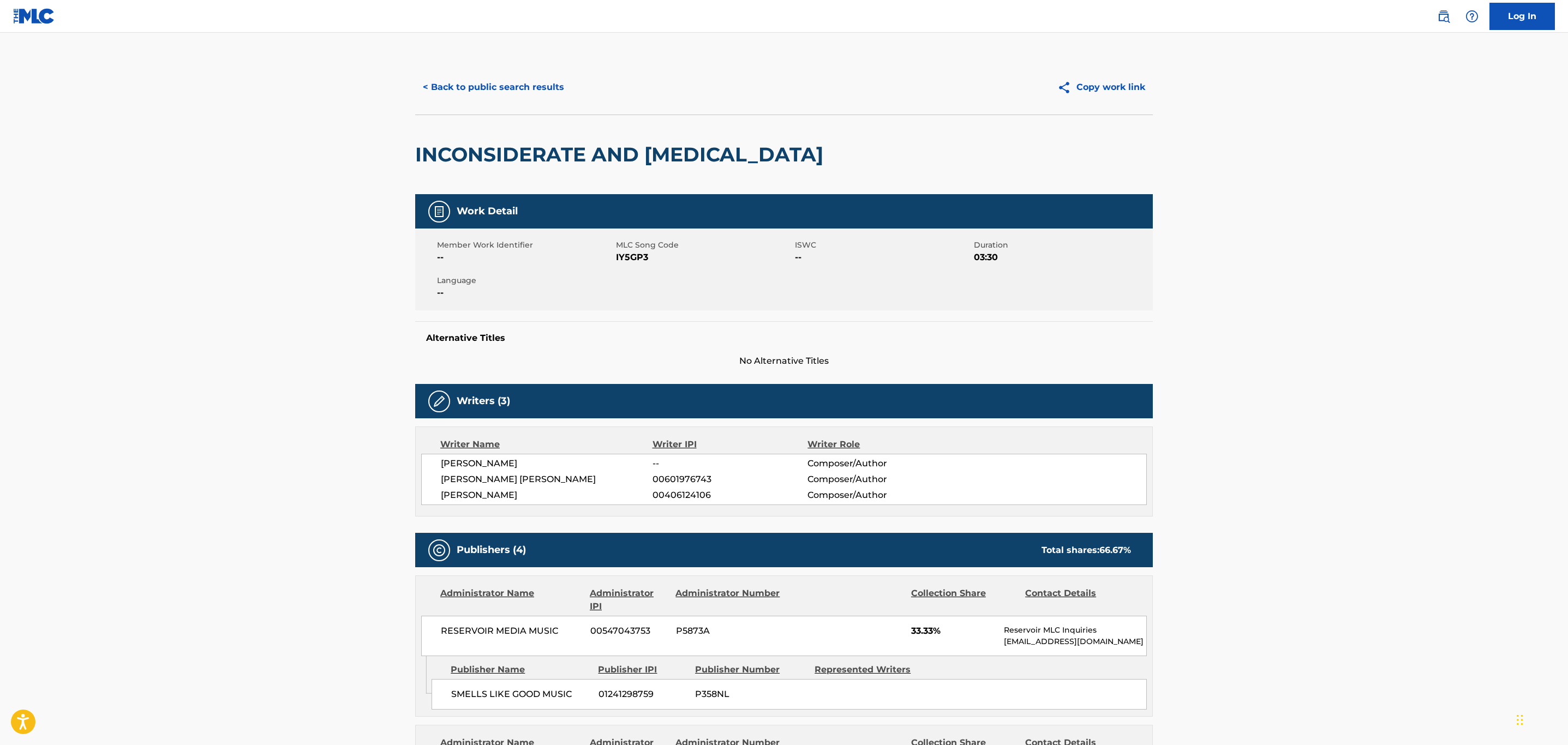
click at [632, 247] on span "MLC Song Code" at bounding box center [704, 245] width 177 height 12
click at [632, 251] on span "IY5GP3" at bounding box center [704, 257] width 177 height 13
copy span "IY5GP3"
click at [472, 74] on button "< Back to public search results" at bounding box center [493, 87] width 156 height 27
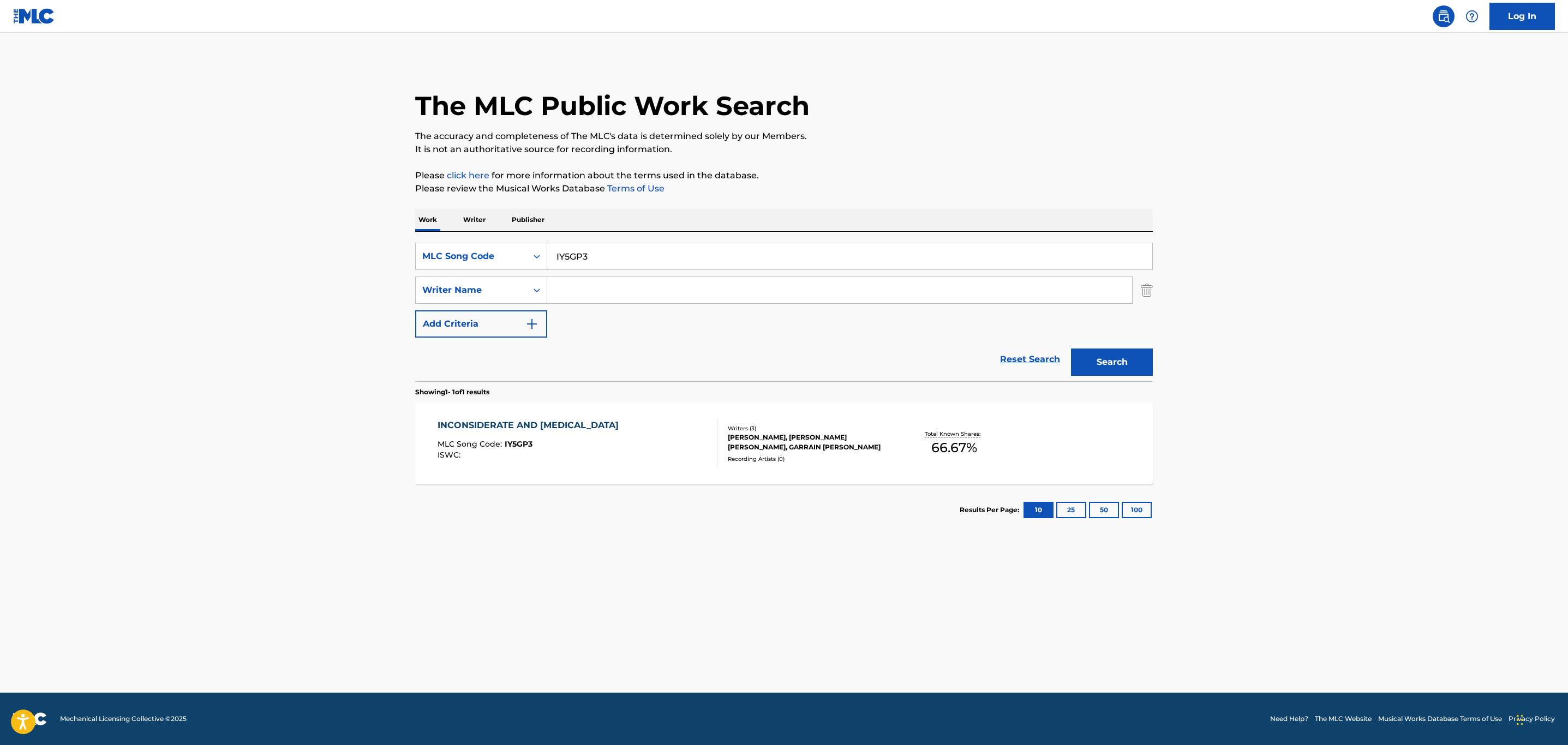
drag, startPoint x: 613, startPoint y: 251, endPoint x: 493, endPoint y: 240, distance: 120.5
click at [493, 240] on div "SearchWithCriteriaab6b8f8d-fb28-4555-881e-1ef78d67cc34 MLC Song Code IY5GP3 Sea…" at bounding box center [784, 307] width 738 height 150
paste input "KC5I2N"
type input "KC5I2N"
click at [1150, 368] on button "Search" at bounding box center [1111, 362] width 82 height 27
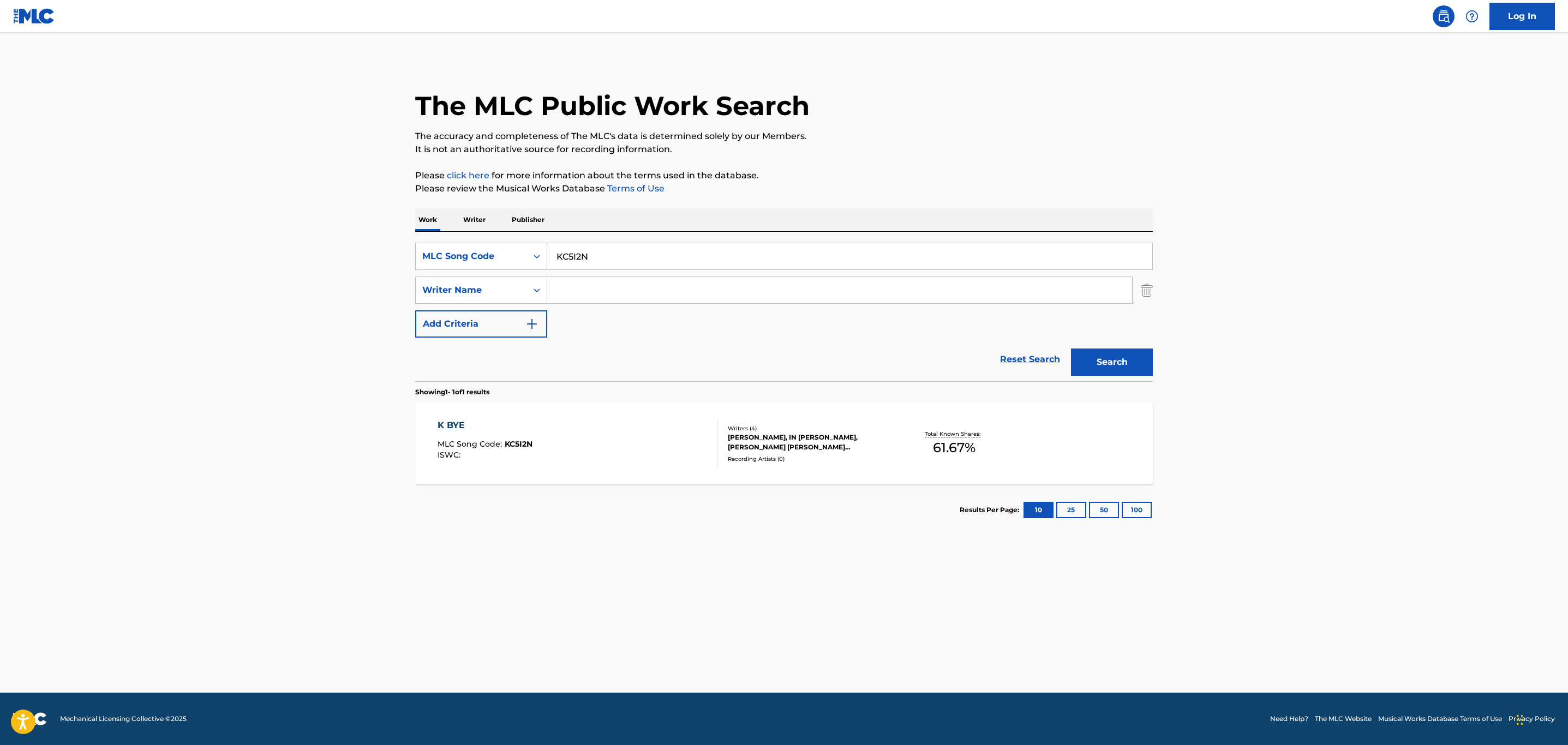
click at [604, 463] on div "K BYE MLC Song Code : KC5I2N ISWC :" at bounding box center [578, 443] width 281 height 49
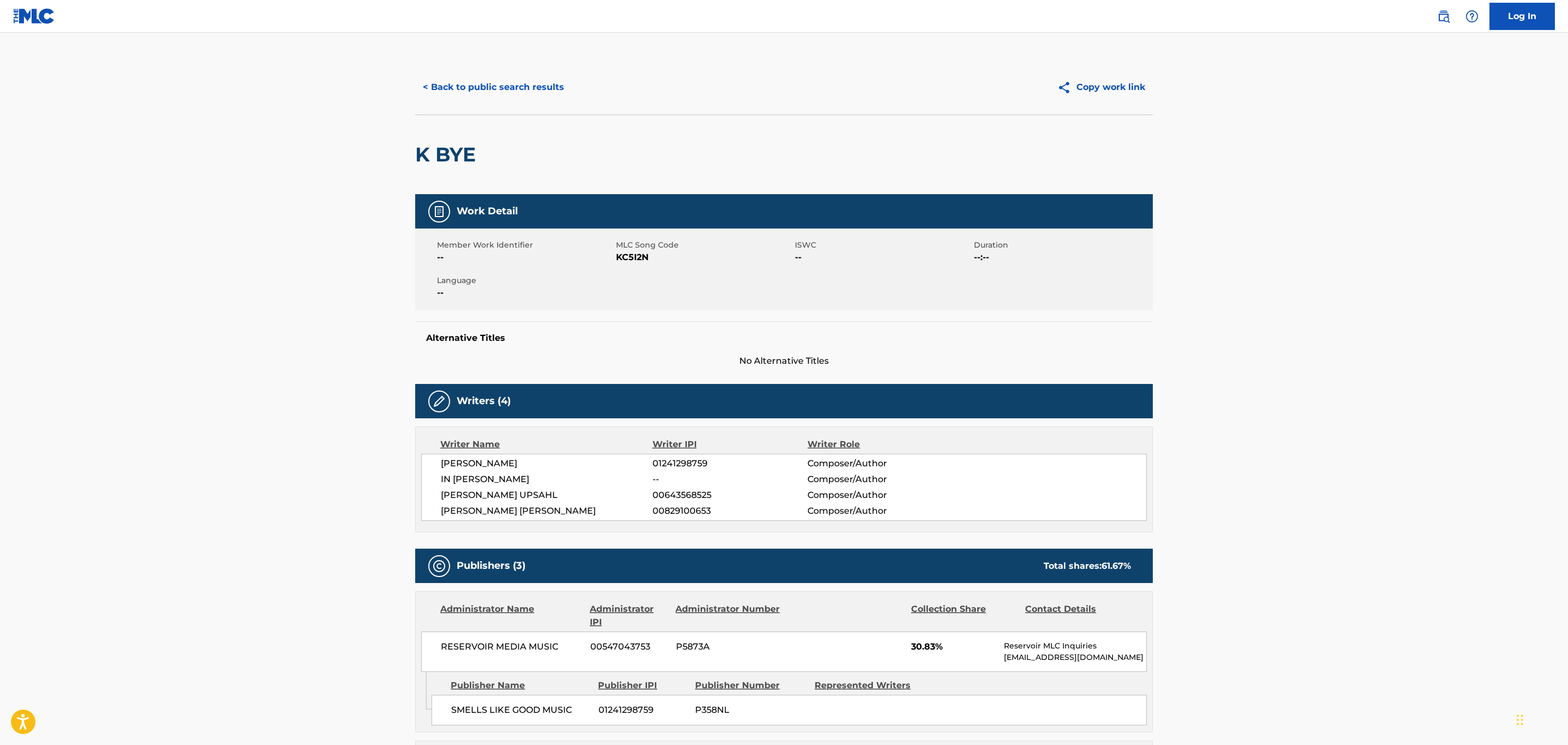
click at [506, 92] on button "< Back to public search results" at bounding box center [493, 87] width 156 height 27
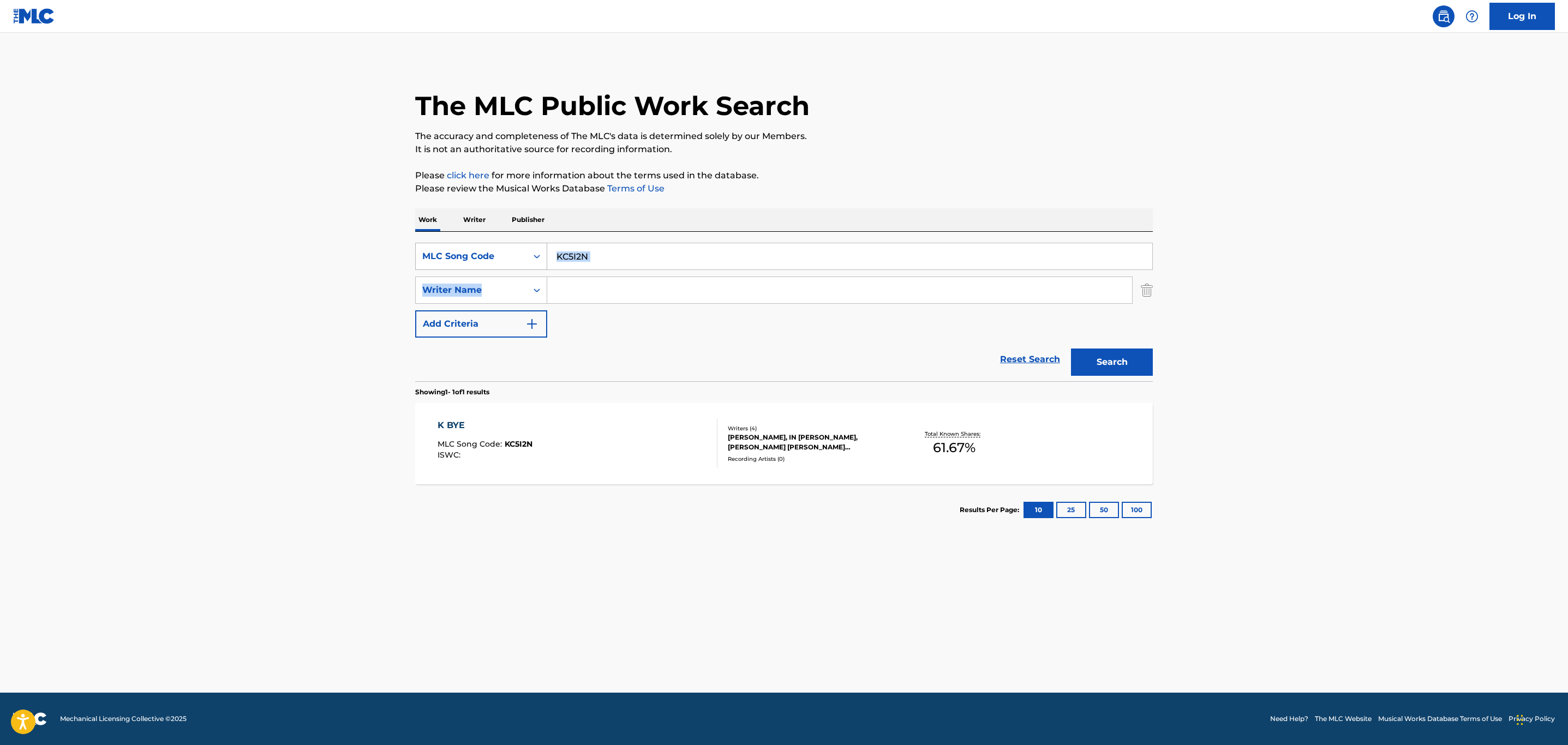
drag, startPoint x: 604, startPoint y: 272, endPoint x: 544, endPoint y: 257, distance: 61.8
click at [544, 257] on div "SearchWithCriteriaab6b8f8d-fb28-4555-881e-1ef78d67cc34 MLC Song Code KC5I2N Sea…" at bounding box center [784, 290] width 738 height 95
click at [611, 267] on input "KC5I2N" at bounding box center [850, 256] width 605 height 26
click at [604, 257] on input "KC5I2N" at bounding box center [850, 256] width 605 height 26
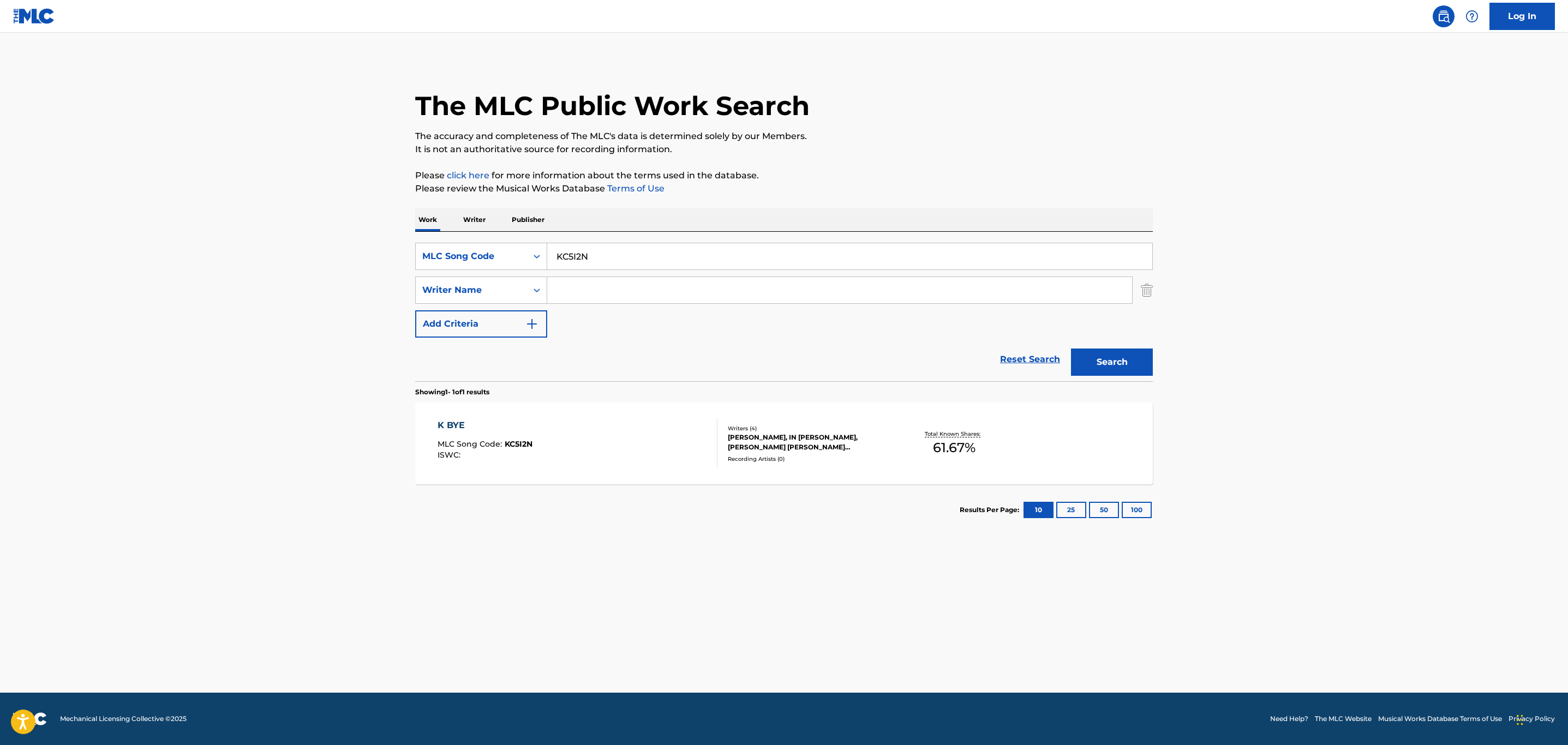
paste input "LT38C9"
type input "LT38C9"
drag, startPoint x: 1095, startPoint y: 379, endPoint x: 1095, endPoint y: 371, distance: 8.0
click at [1095, 373] on div "Search" at bounding box center [1108, 360] width 87 height 44
click at [1095, 371] on button "Search" at bounding box center [1111, 362] width 82 height 27
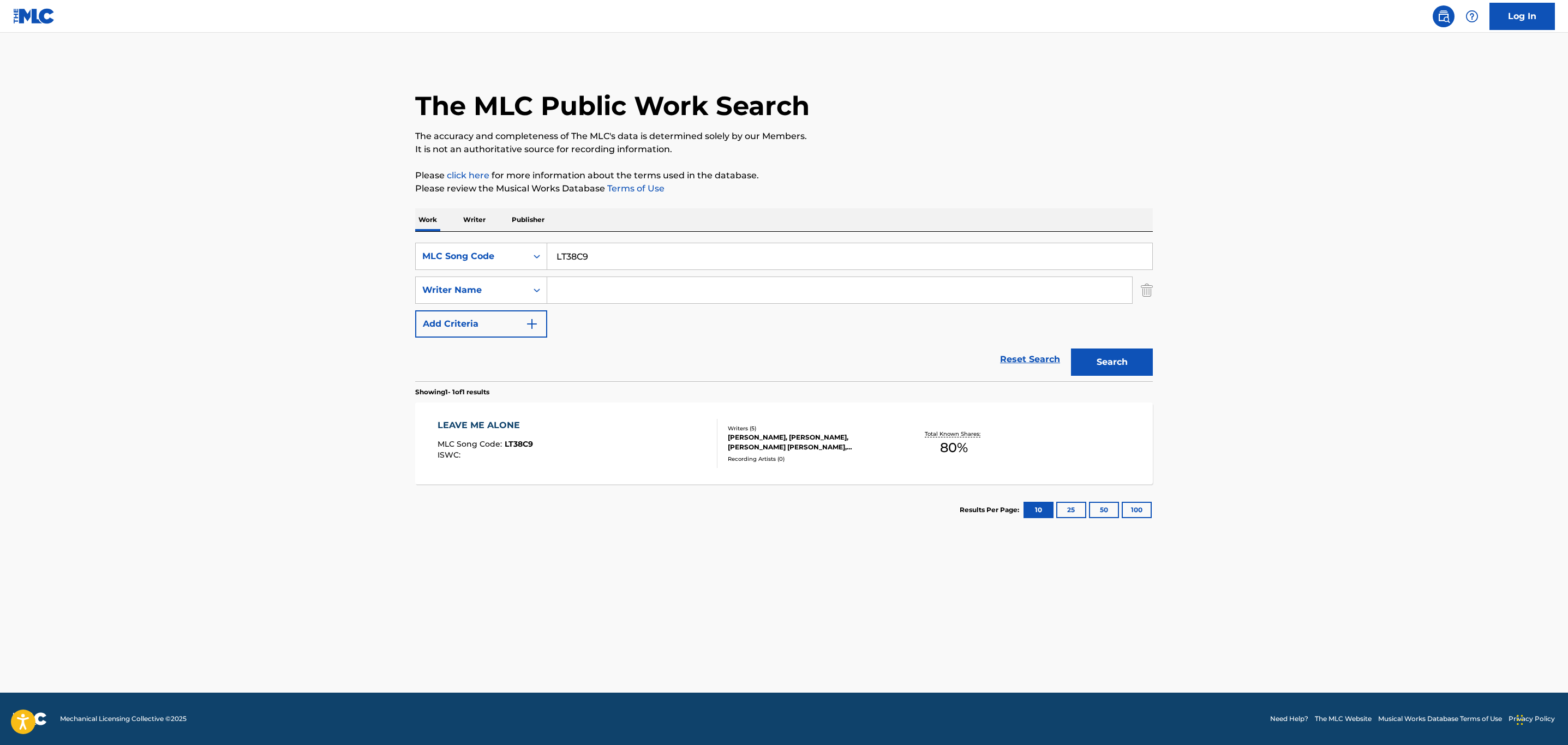
click at [712, 452] on div at bounding box center [712, 443] width 9 height 49
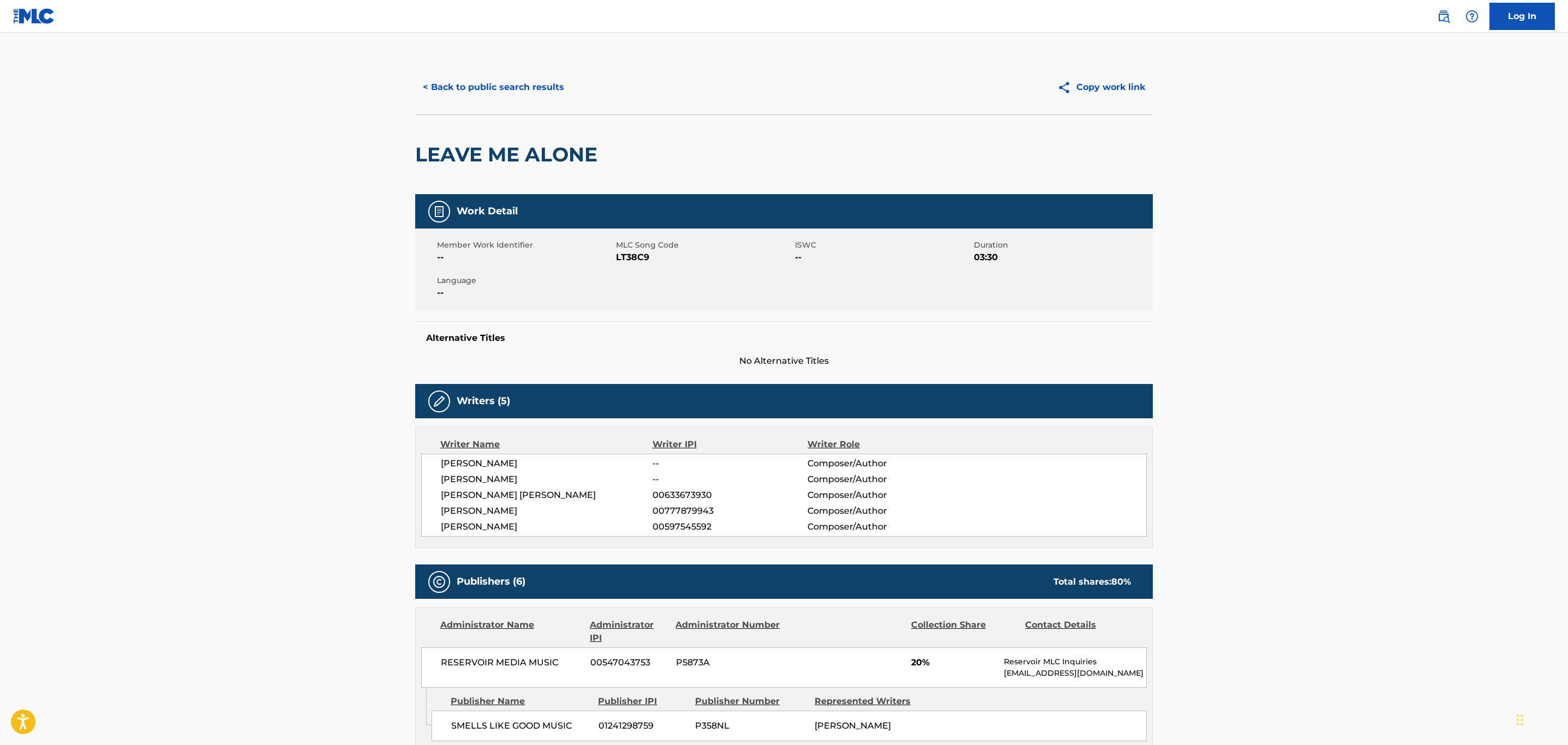
click at [495, 100] on button "< Back to public search results" at bounding box center [493, 87] width 156 height 27
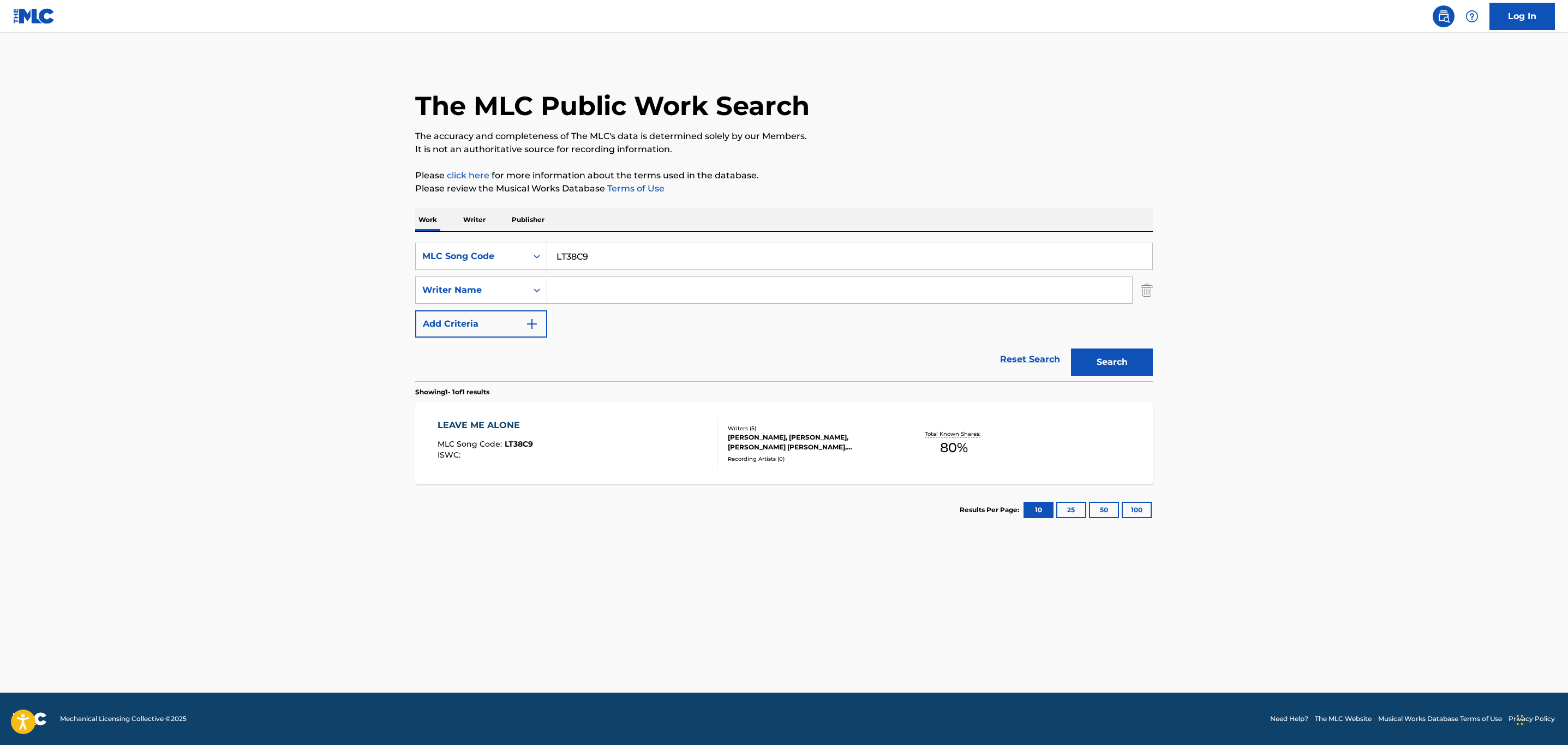
click at [623, 266] on input "LT38C9" at bounding box center [850, 256] width 605 height 26
paste input "N70SDG"
type input "N70SDG"
click at [1111, 369] on button "Search" at bounding box center [1111, 362] width 82 height 27
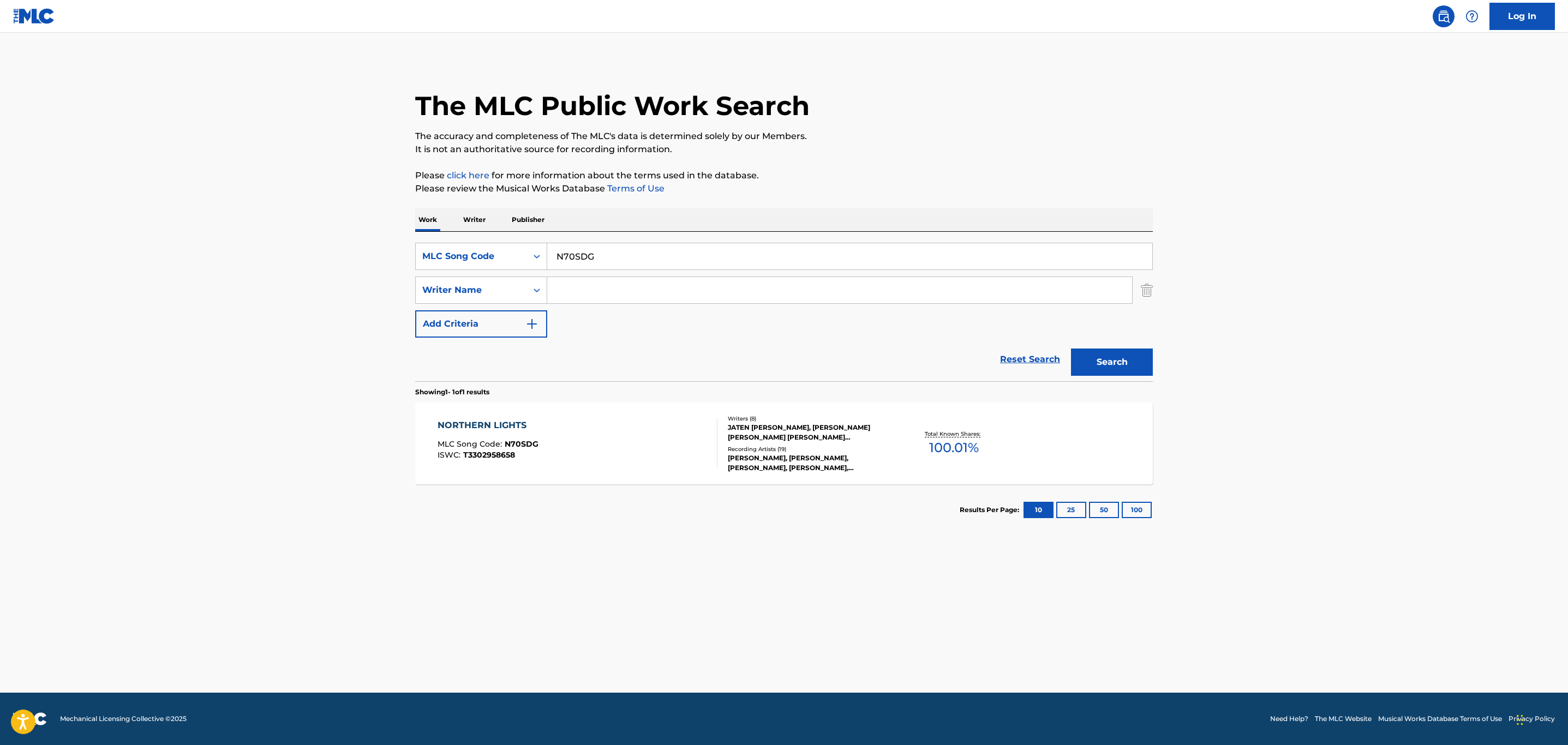
click at [675, 432] on div "NORTHERN LIGHTS MLC Song Code : N70SDG ISWC : T3302958658" at bounding box center [578, 443] width 281 height 49
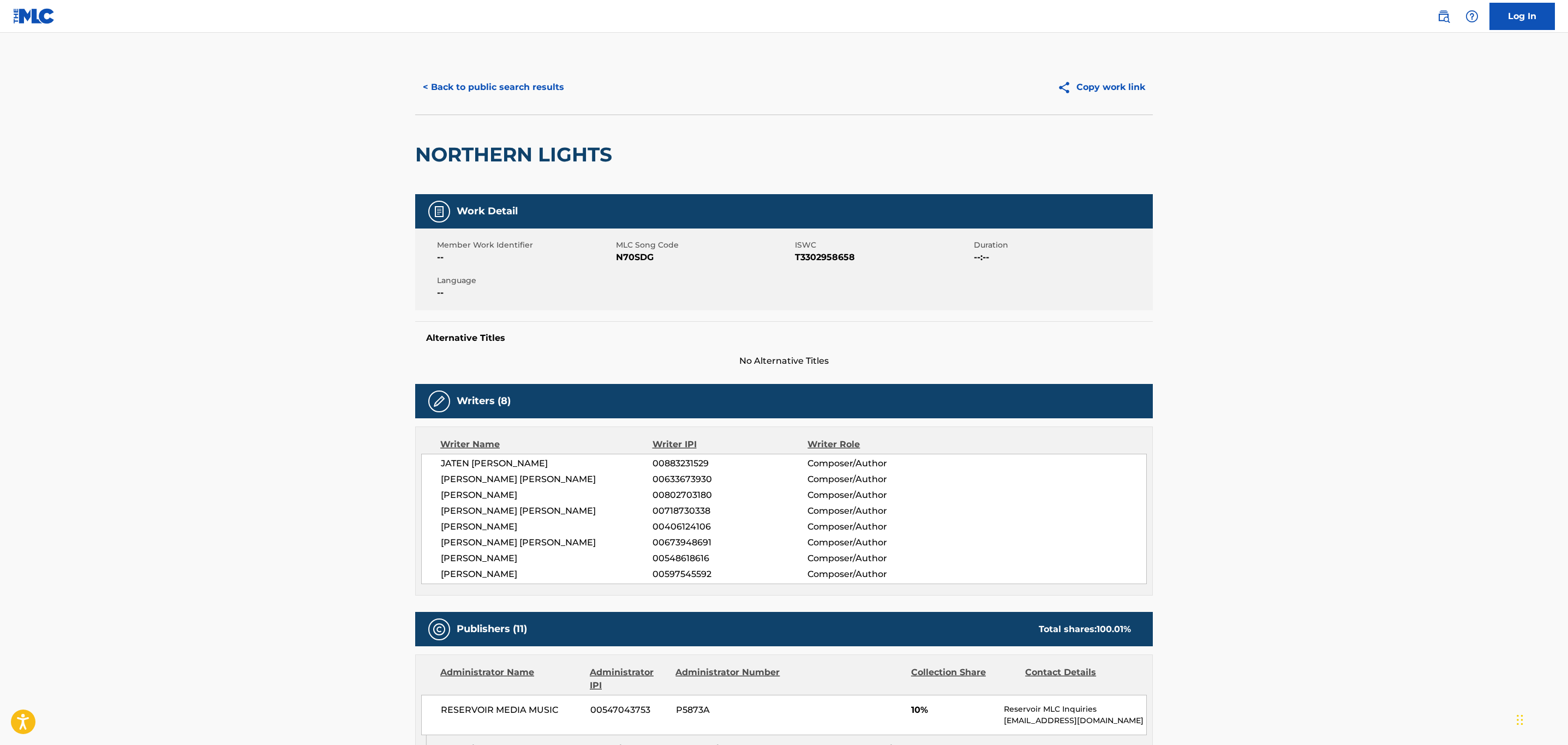
click at [478, 83] on button "< Back to public search results" at bounding box center [493, 87] width 156 height 27
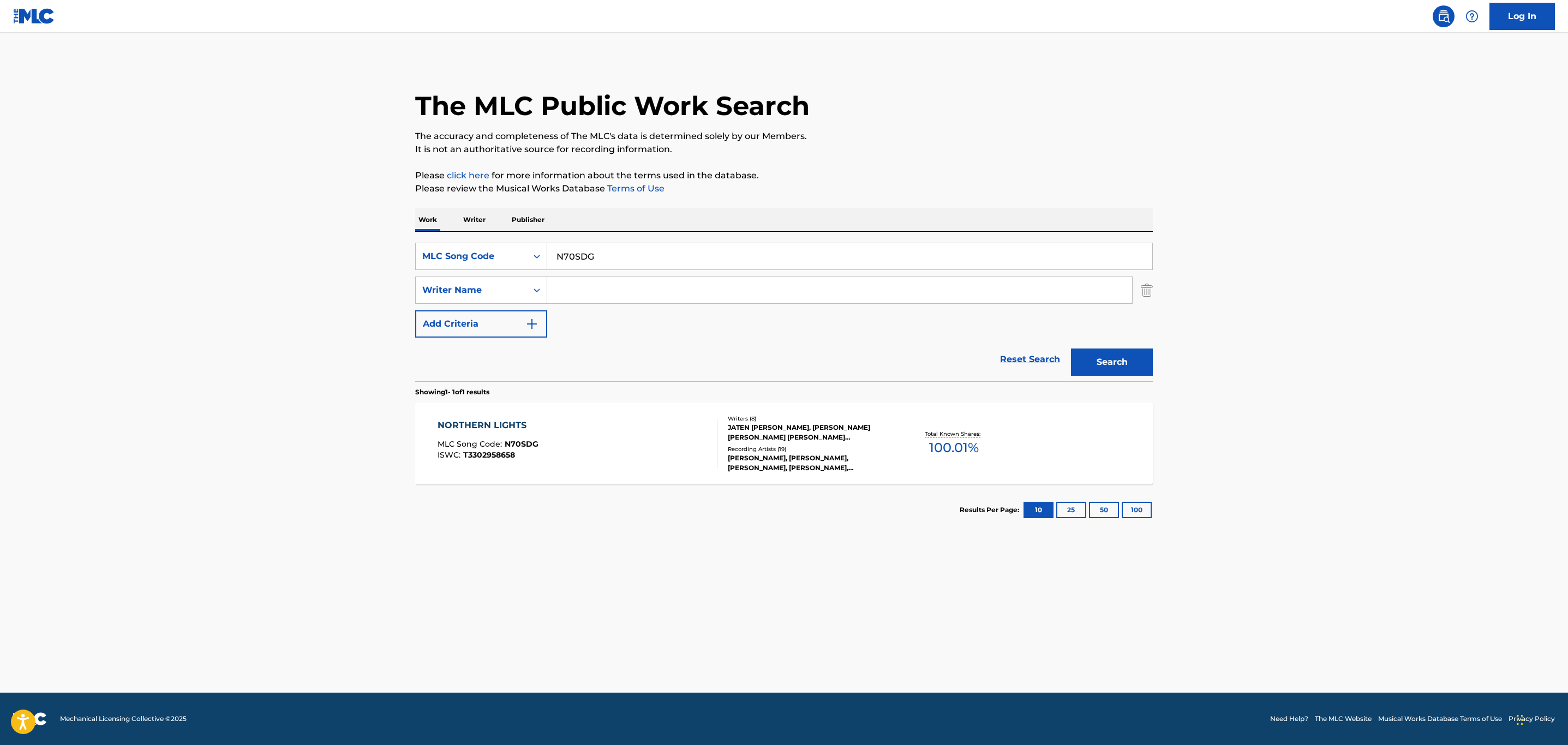
click at [593, 261] on input "N70SDG" at bounding box center [850, 256] width 605 height 26
paste input "W62CEE"
type input "W62CEE"
click at [1149, 359] on button "Search" at bounding box center [1111, 362] width 82 height 27
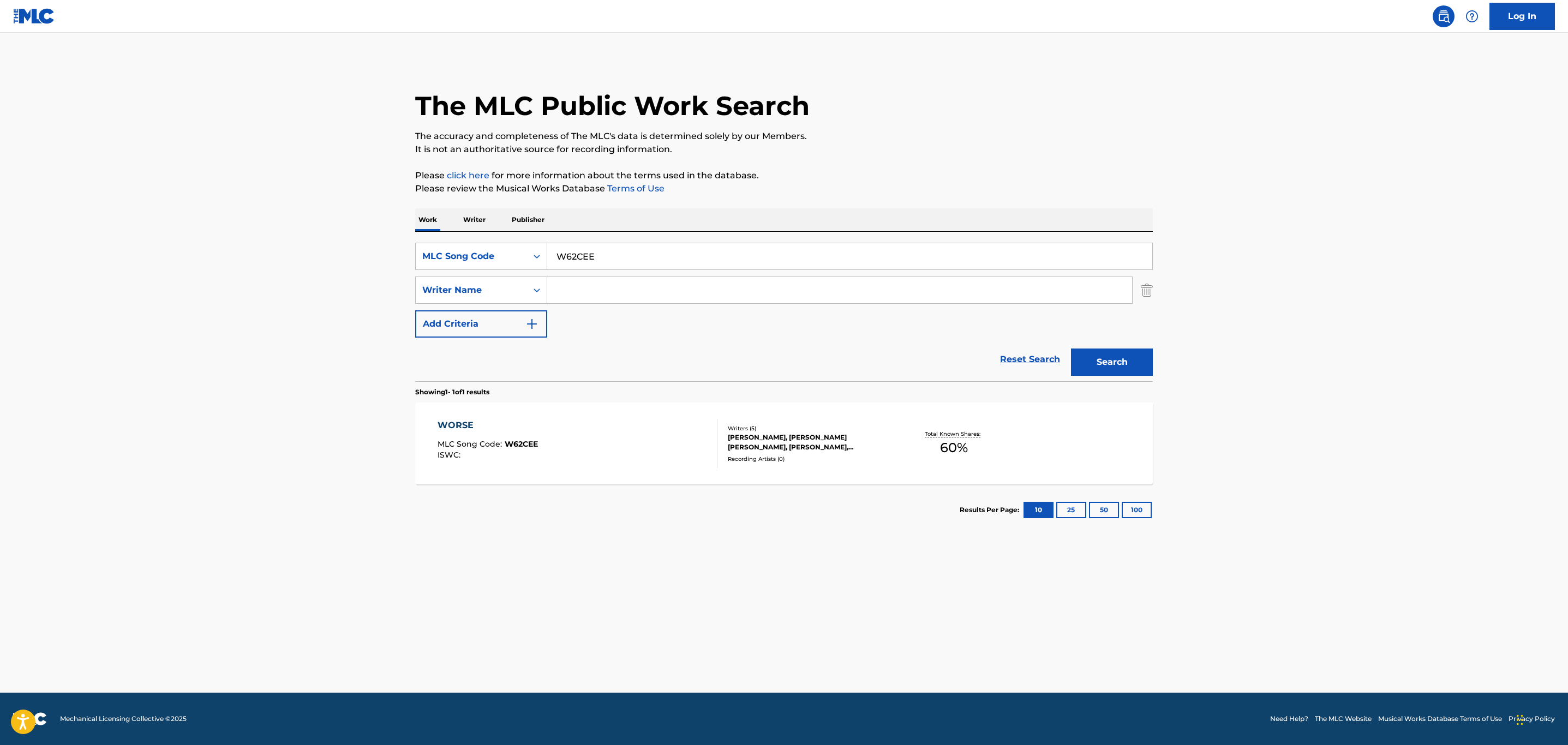
click at [637, 418] on div "WORSE MLC Song Code : W62CEE ISWC : Writers ( 5 ) [PERSON_NAME], [PERSON_NAME] …" at bounding box center [784, 443] width 738 height 82
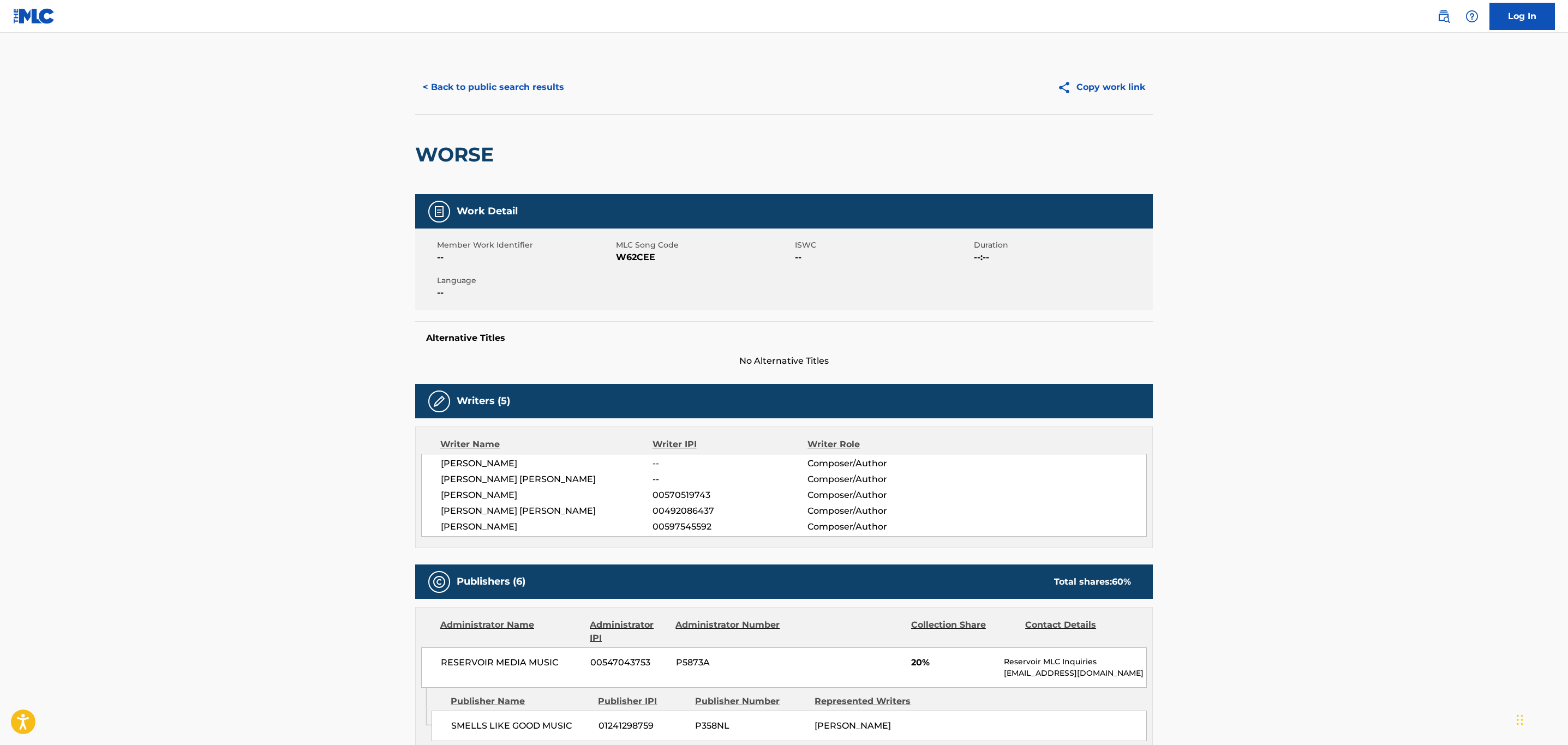
click at [455, 91] on button "< Back to public search results" at bounding box center [493, 87] width 156 height 27
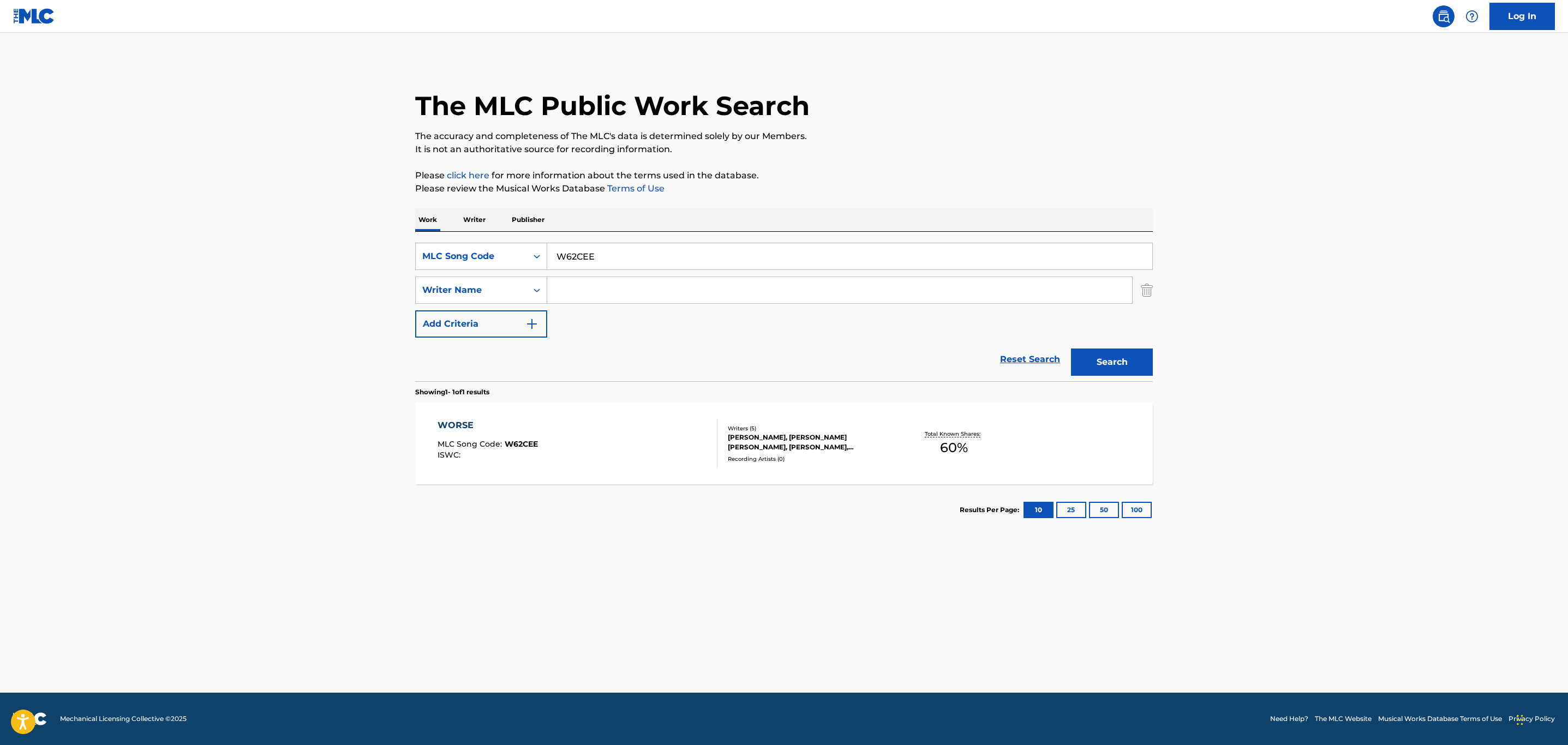
click at [622, 256] on input "W62CEE" at bounding box center [850, 256] width 605 height 26
paste input "HQ3RPQ"
type input "HQ3RPQ"
click at [1116, 362] on button "Search" at bounding box center [1111, 362] width 82 height 27
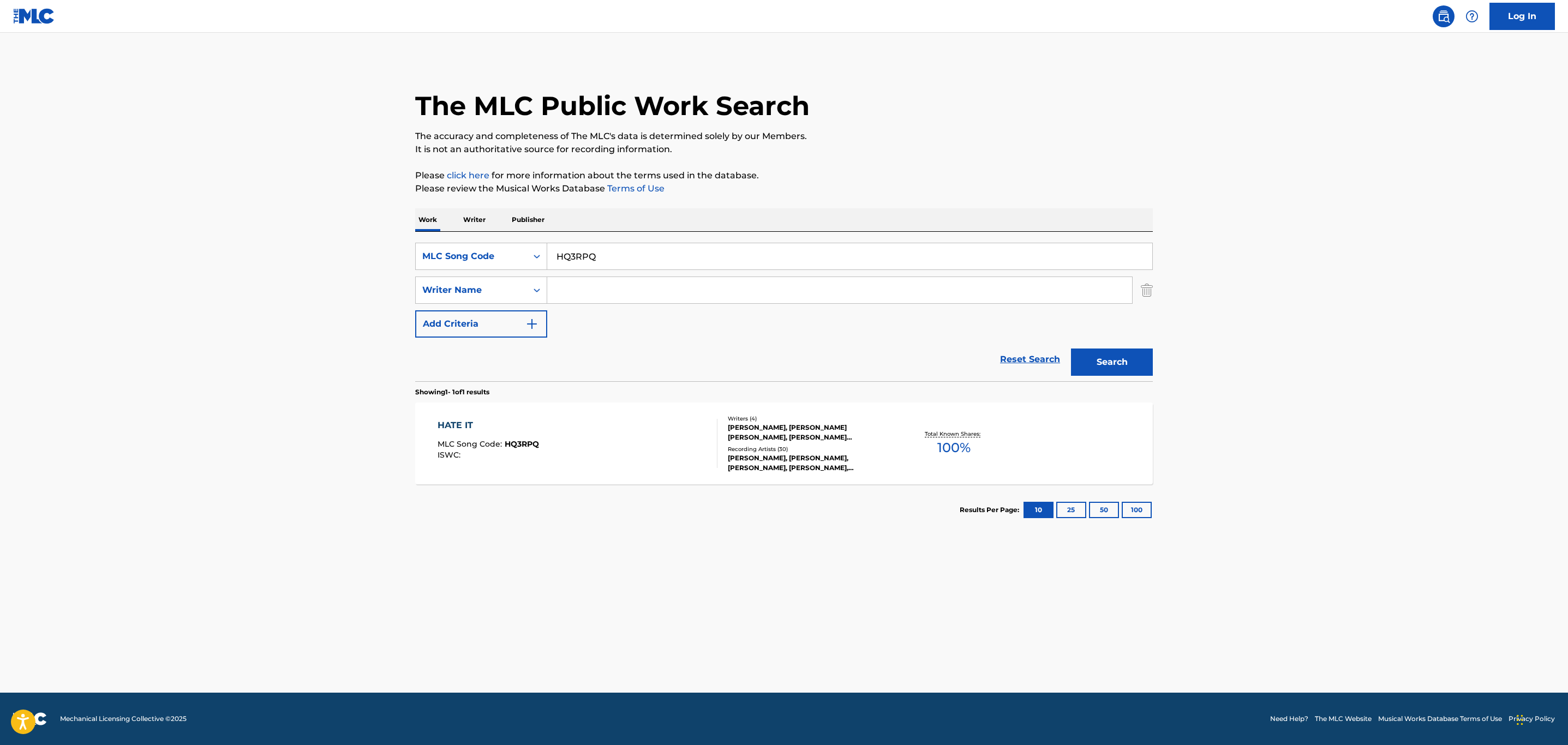
click at [620, 435] on div "HATE IT MLC Song Code : HQ3RPQ ISWC :" at bounding box center [578, 443] width 281 height 49
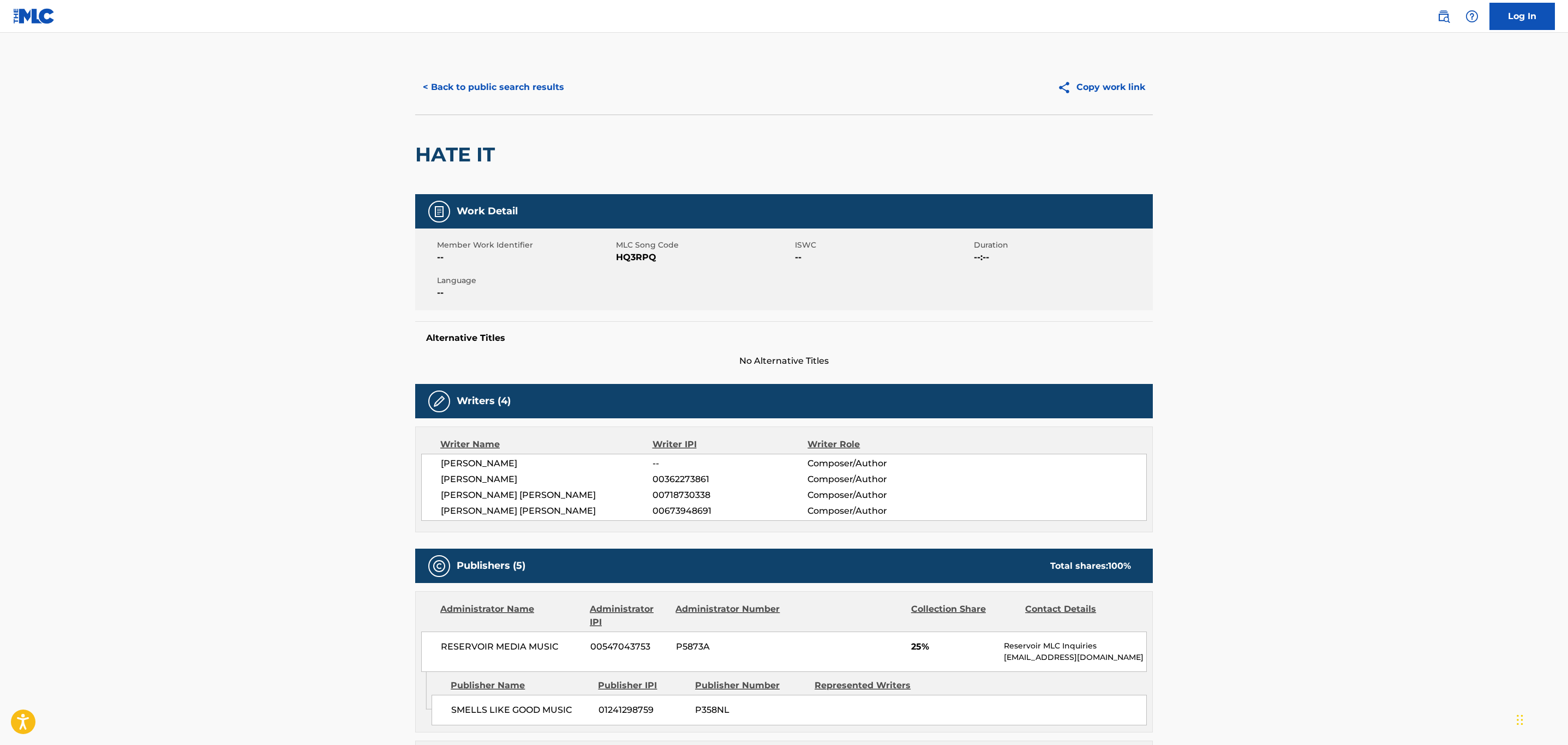
click at [483, 88] on button "< Back to public search results" at bounding box center [493, 87] width 156 height 27
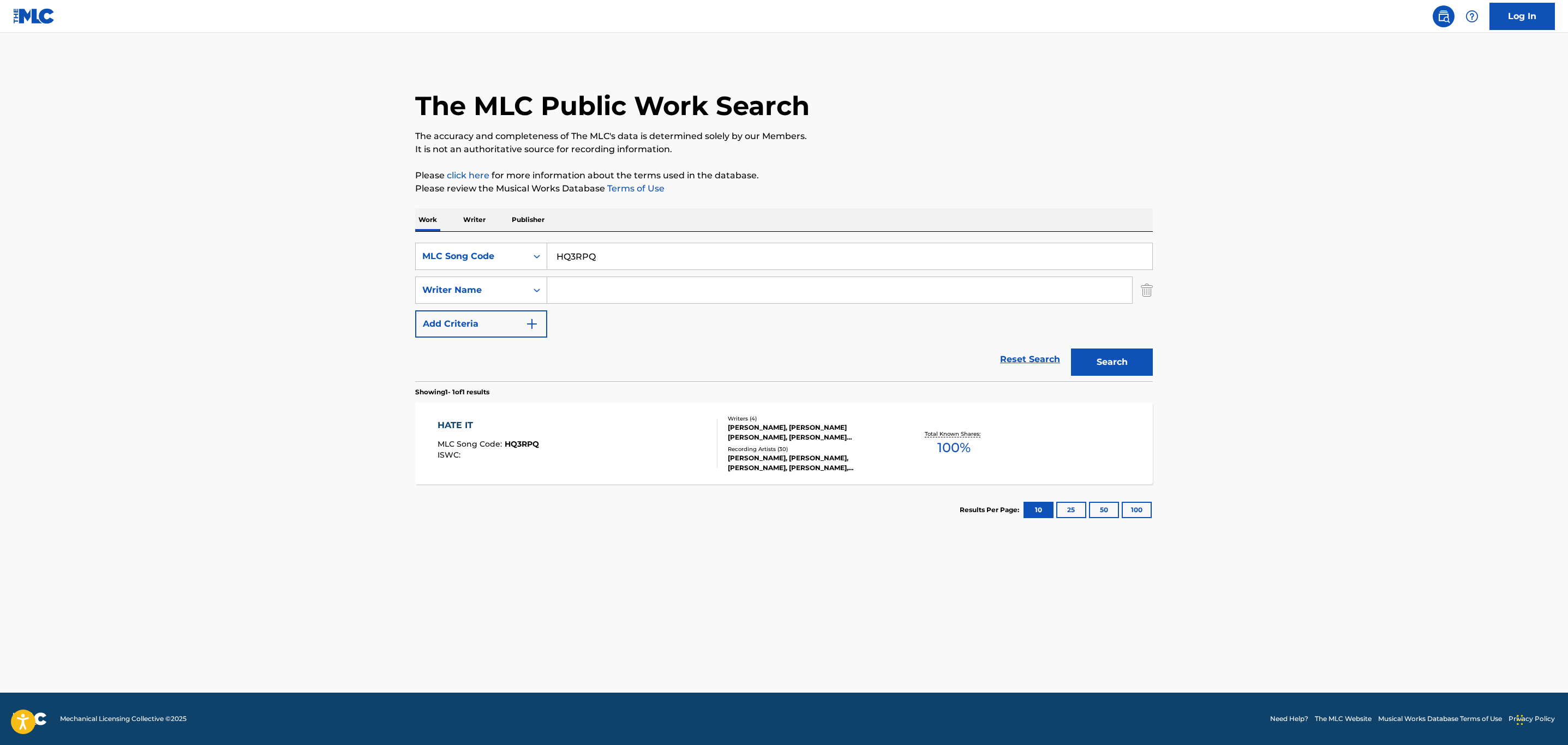
drag, startPoint x: 622, startPoint y: 249, endPoint x: 555, endPoint y: 251, distance: 67.0
click at [555, 251] on input "HQ3RPQ" at bounding box center [850, 256] width 605 height 26
paste input "P7A0U"
type input "HP7A0U"
click at [1102, 366] on button "Search" at bounding box center [1111, 362] width 82 height 27
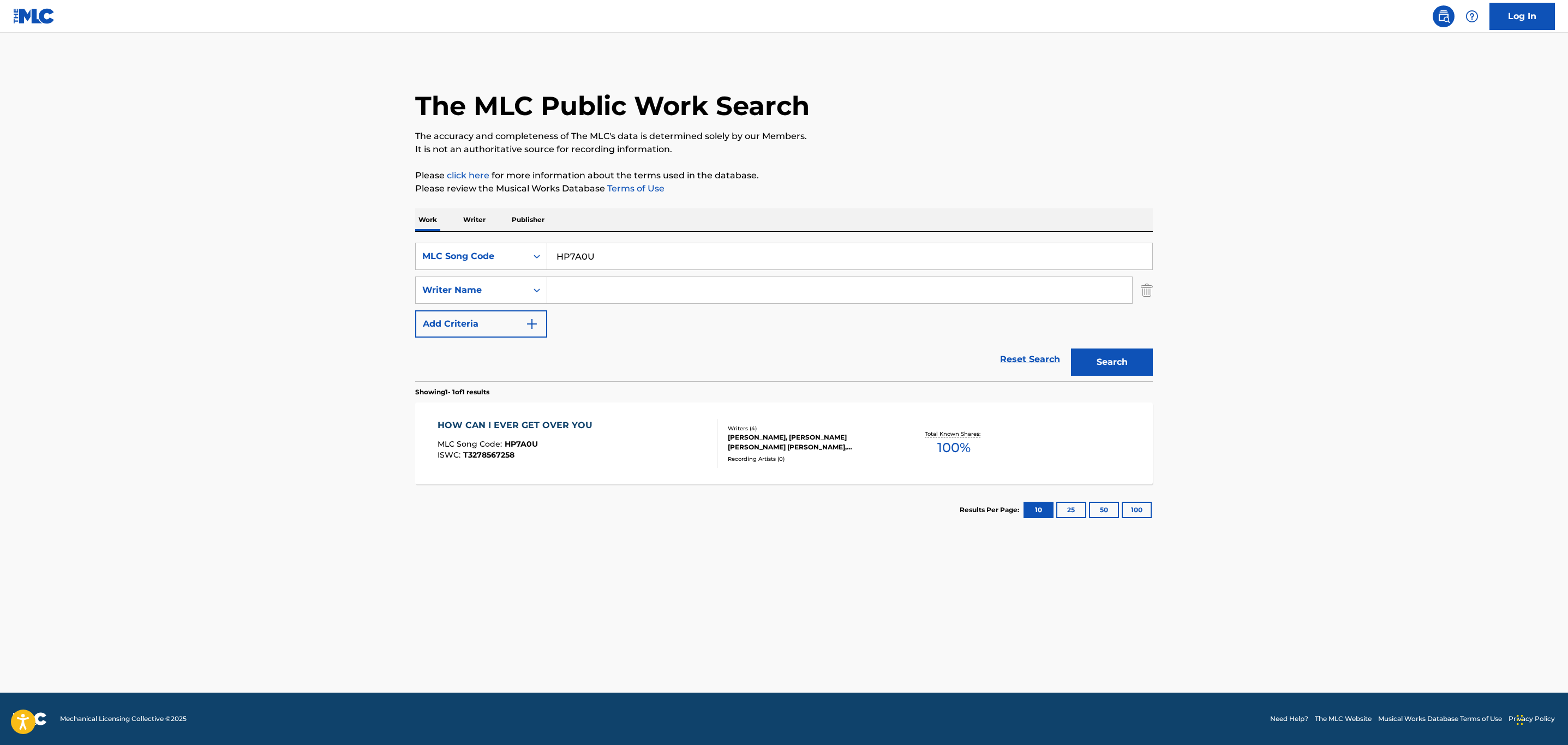
click at [699, 437] on div "HOW CAN I EVER GET OVER YOU MLC Song Code : HP7A0U ISWC : T3278567258" at bounding box center [578, 443] width 281 height 49
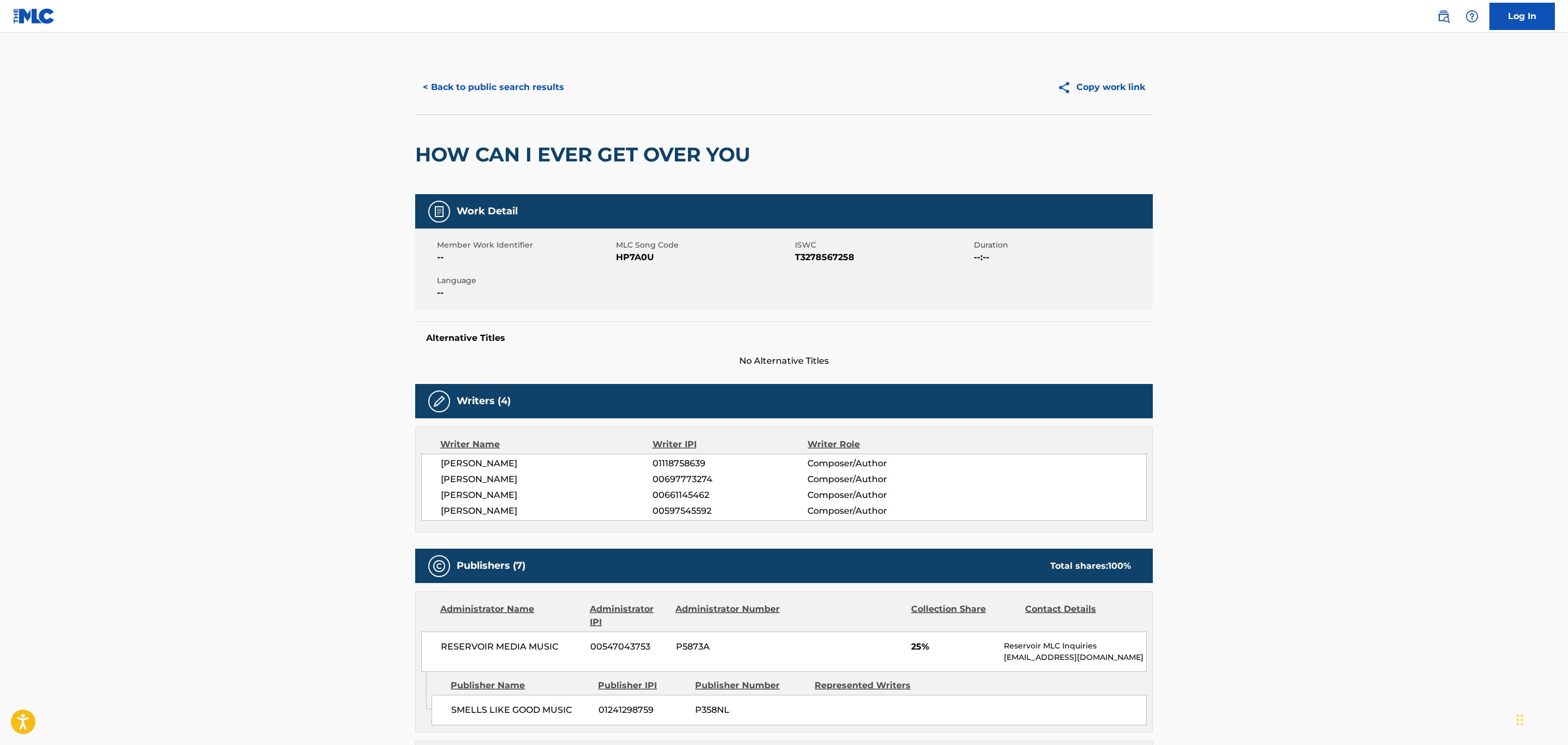
click at [665, 508] on span "00597545592" at bounding box center [730, 511] width 155 height 13
copy span "00597545592"
click at [500, 86] on button "< Back to public search results" at bounding box center [493, 87] width 156 height 27
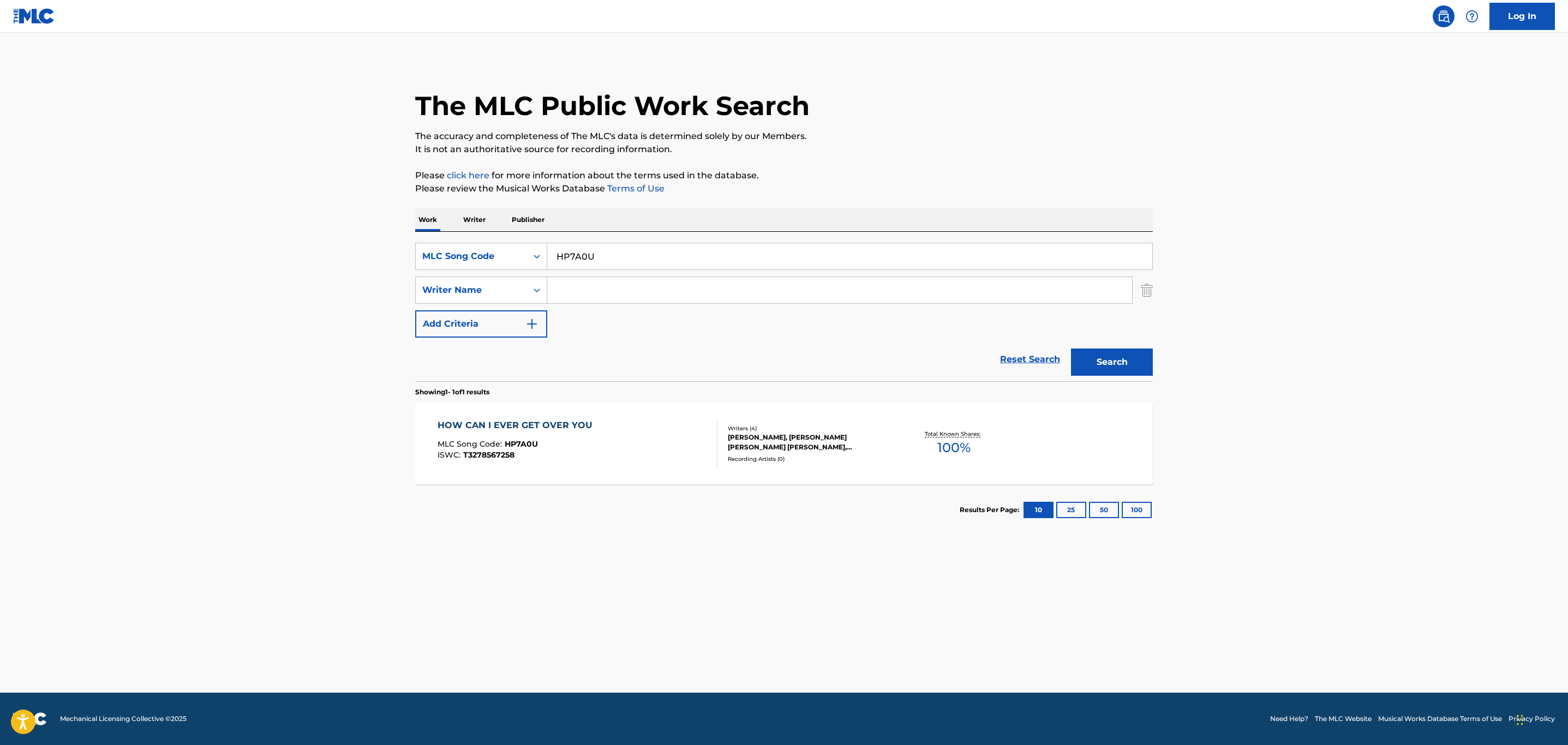
drag, startPoint x: 611, startPoint y: 245, endPoint x: 554, endPoint y: 253, distance: 57.6
click at [554, 253] on input "HP7A0U" at bounding box center [850, 256] width 605 height 26
click at [509, 253] on div "MLC Song Code" at bounding box center [481, 256] width 132 height 27
click at [650, 267] on input "HP7A0U" at bounding box center [850, 256] width 605 height 26
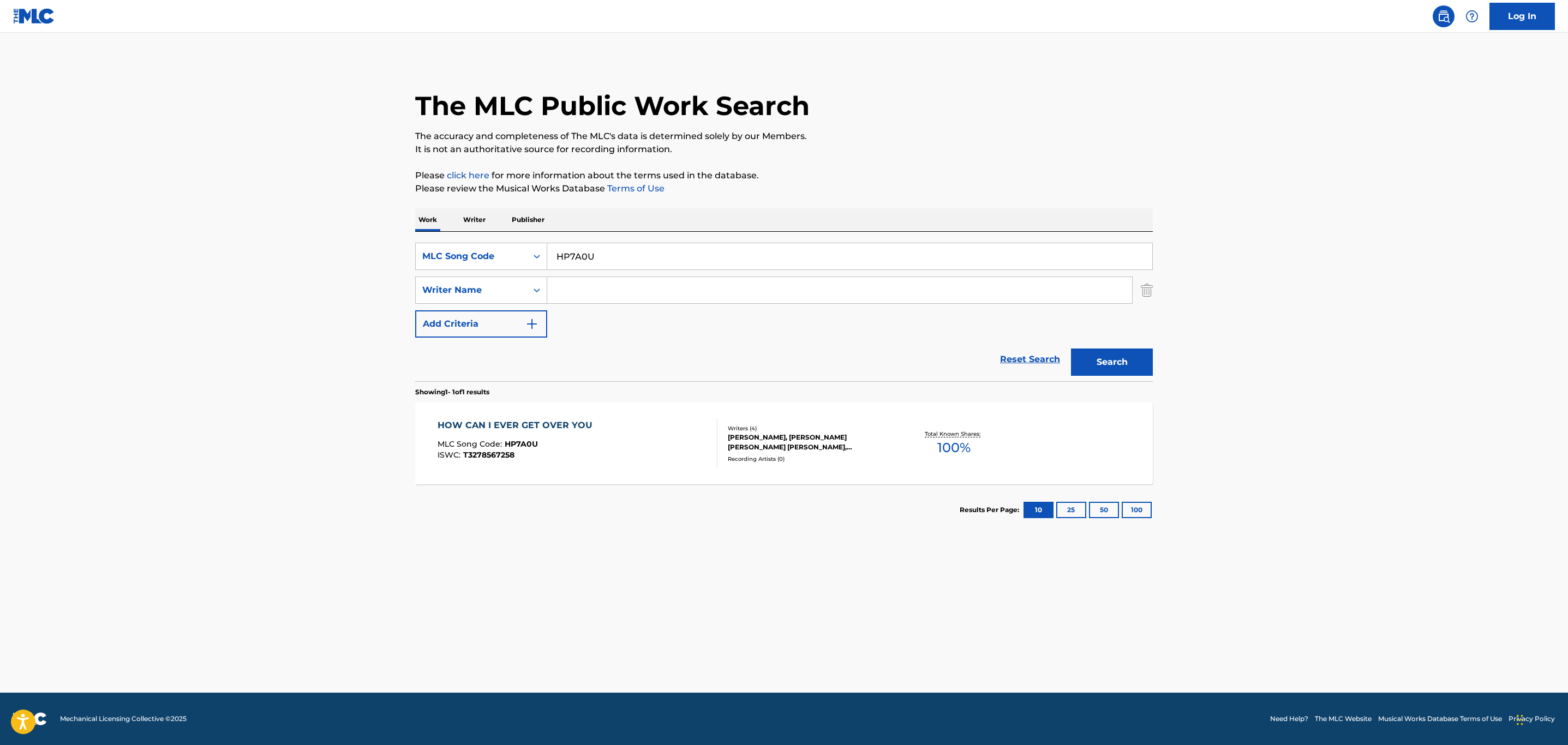
paste input "DS2NK5"
type input "DS2NK5"
click at [1148, 367] on button "Search" at bounding box center [1111, 362] width 82 height 27
drag, startPoint x: 1077, startPoint y: 376, endPoint x: 666, endPoint y: 475, distance: 422.8
click at [666, 475] on div "DAY ONE MLC Song Code : DS2NK5 ISWC : Writers ( 6 ) [PERSON_NAME], [PERSON_NAME…" at bounding box center [784, 443] width 738 height 82
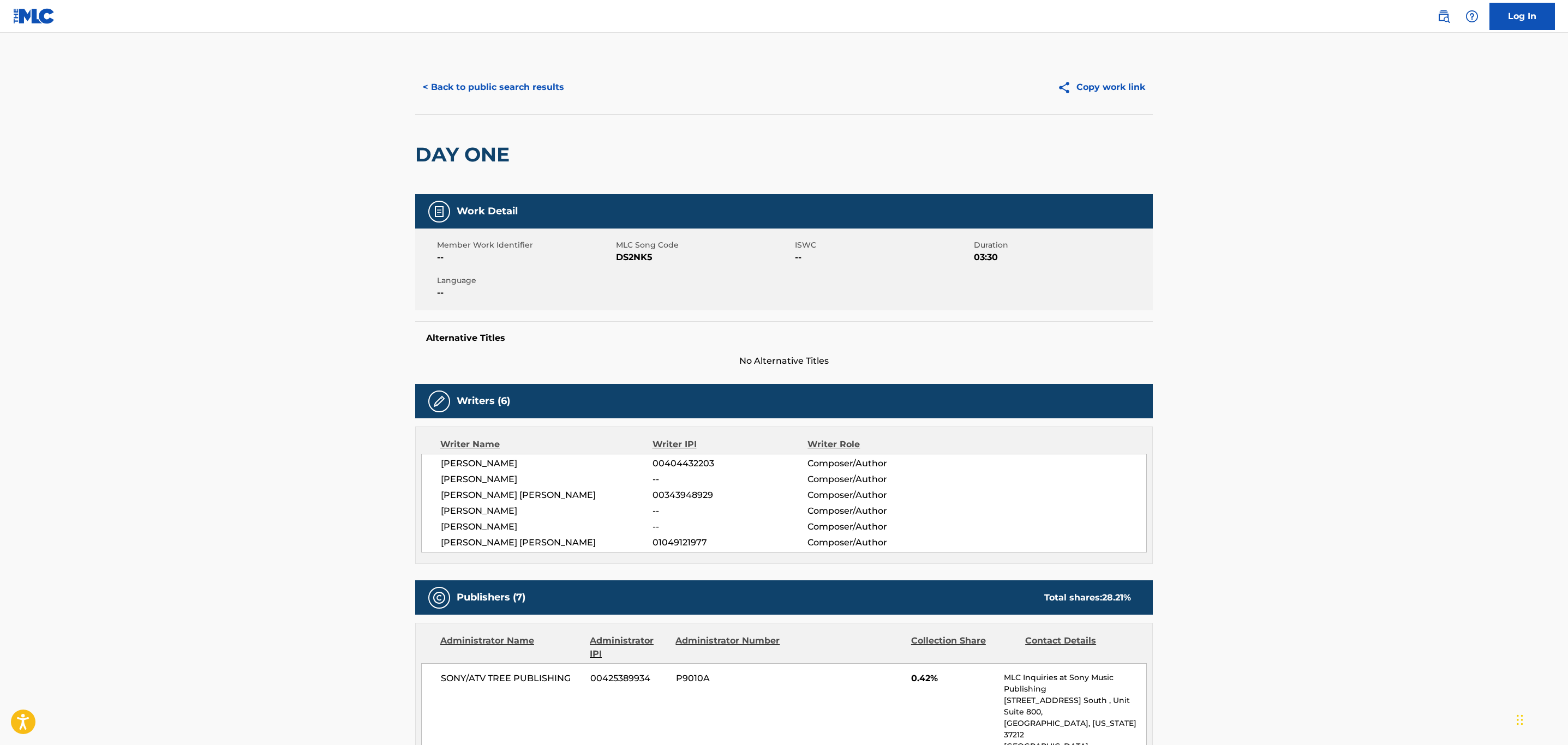
click at [475, 96] on button "< Back to public search results" at bounding box center [493, 87] width 156 height 27
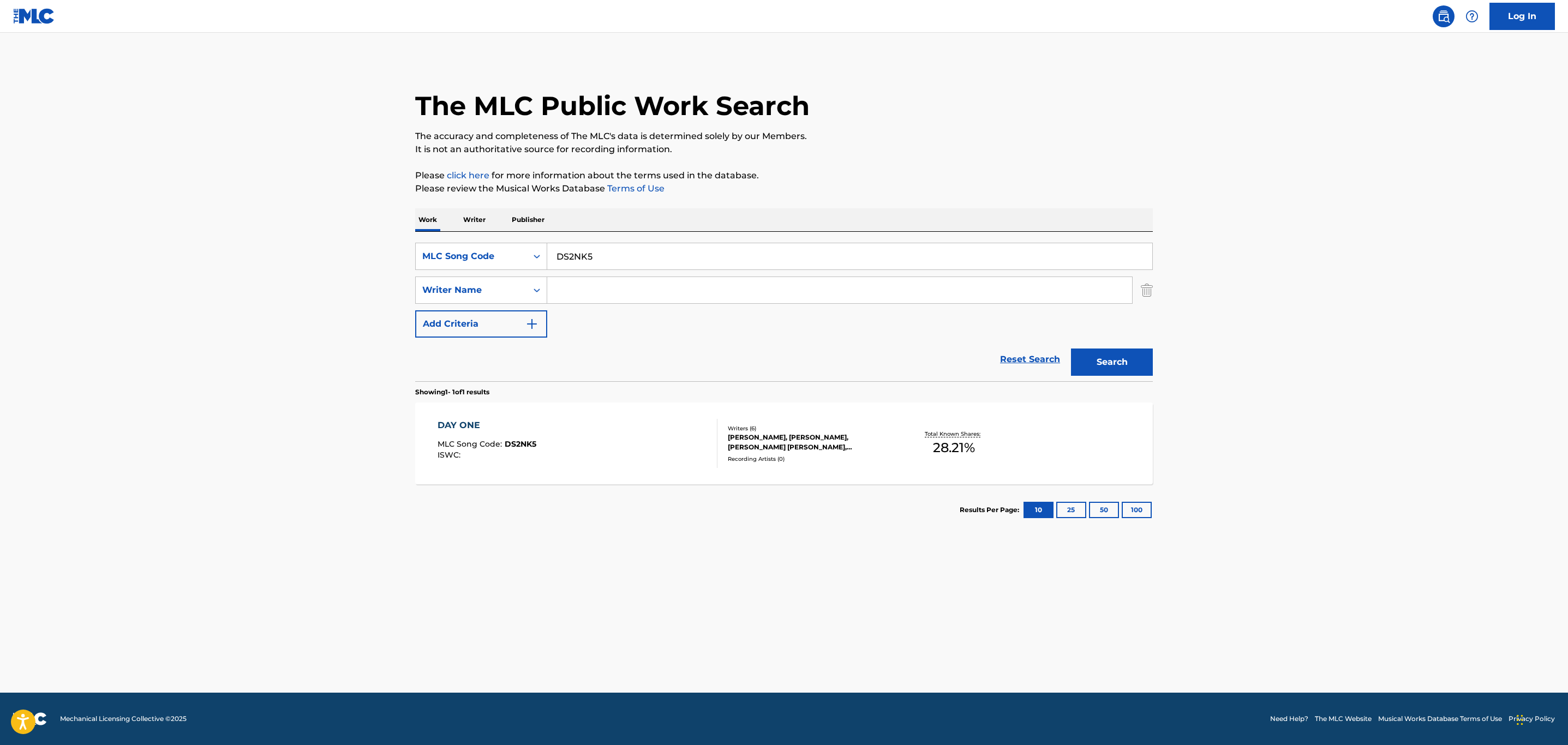
drag, startPoint x: 654, startPoint y: 262, endPoint x: 388, endPoint y: 237, distance: 267.2
click at [388, 237] on main "The MLC Public Work Search The accuracy and completeness of The MLC's data is d…" at bounding box center [784, 363] width 1568 height 660
paste input "Q24X8"
click at [1110, 345] on div "Search" at bounding box center [1108, 360] width 87 height 44
drag, startPoint x: 1102, startPoint y: 363, endPoint x: 788, endPoint y: 376, distance: 314.3
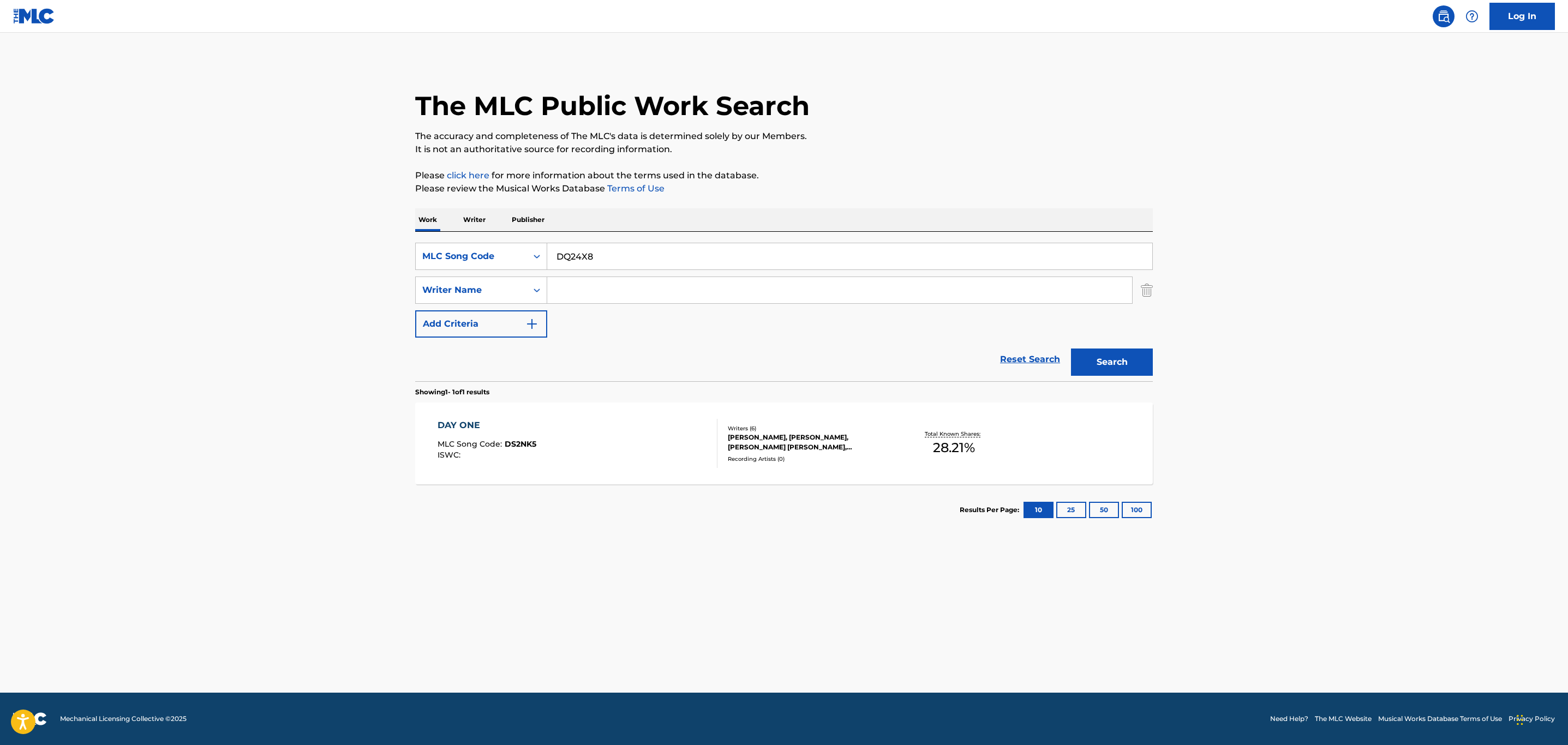
click at [1094, 362] on button "Search" at bounding box center [1111, 362] width 82 height 27
click at [592, 248] on input "DQ24X8" at bounding box center [850, 256] width 605 height 26
type input "DQ24X8"
click at [1071, 349] on button "Search" at bounding box center [1111, 362] width 82 height 27
click at [663, 407] on div "DAY ONE MLC Song Code : DQ24X8 ISWC : Writers ( 6 ) [PERSON_NAME] [PERSON_NAME]…" at bounding box center [784, 443] width 738 height 82
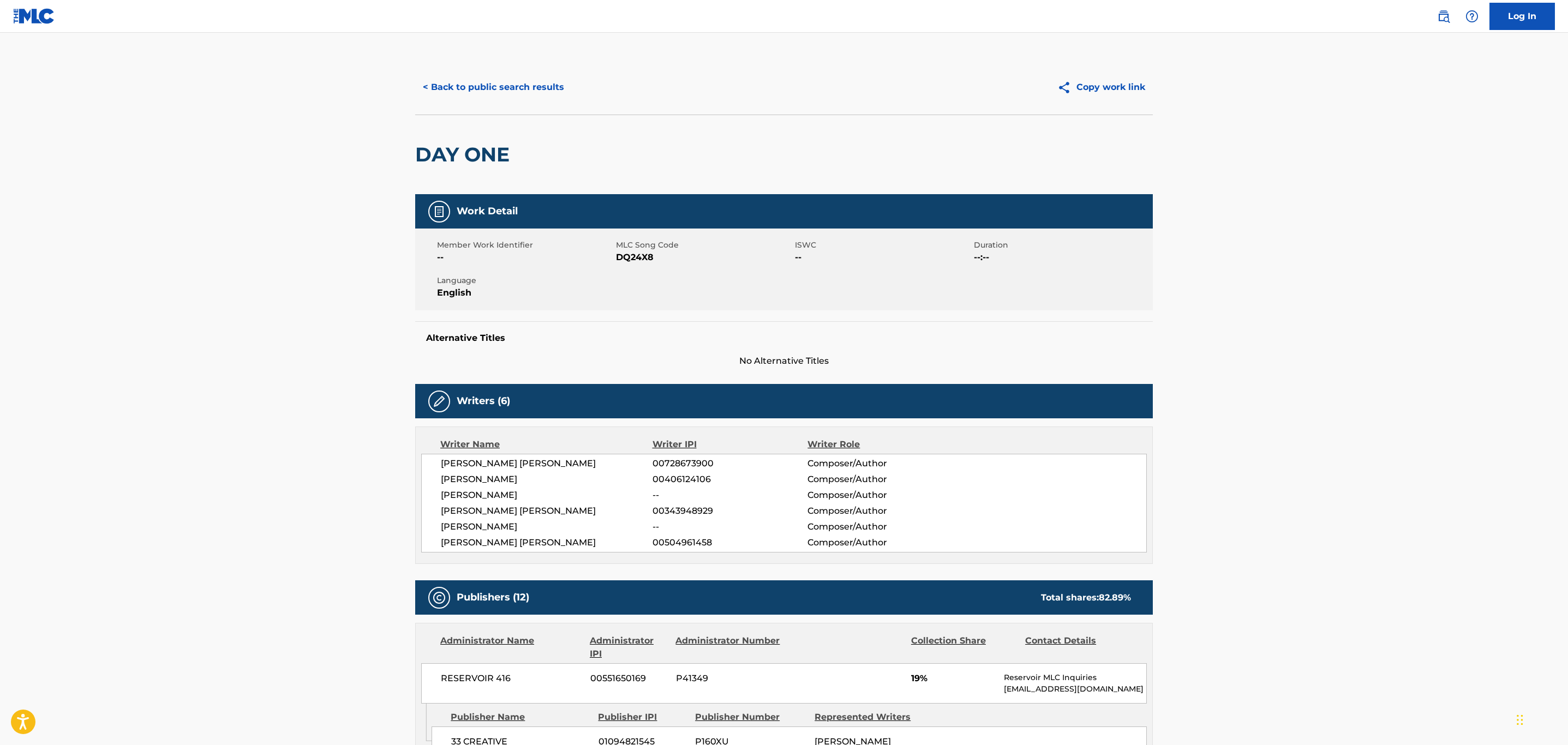
click at [670, 480] on span "00406124106" at bounding box center [730, 480] width 155 height 13
copy span "00406124106"
click at [497, 91] on button "< Back to public search results" at bounding box center [493, 87] width 156 height 27
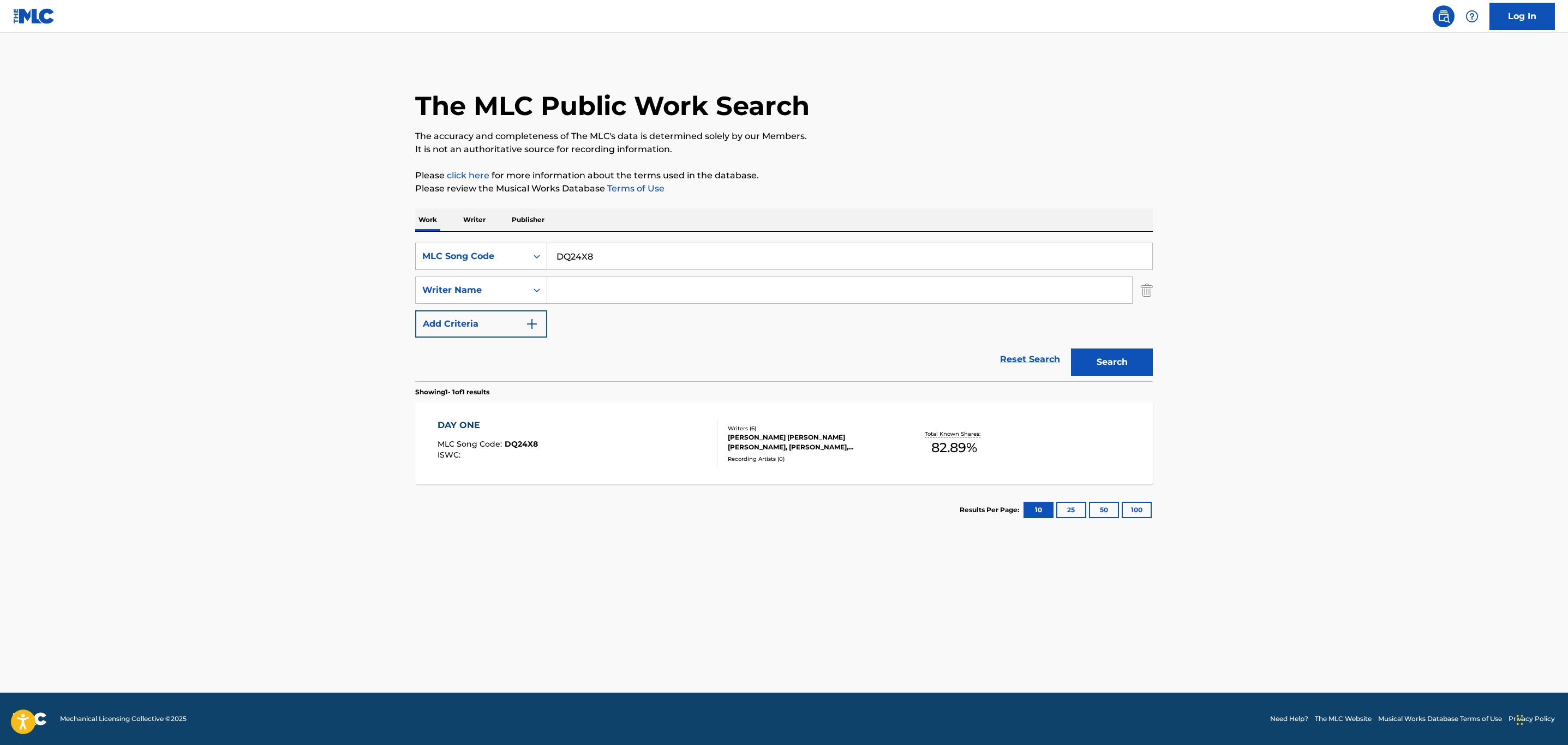
drag, startPoint x: 583, startPoint y: 256, endPoint x: 457, endPoint y: 256, distance: 126.0
click at [457, 256] on div "SearchWithCriteriaab6b8f8d-fb28-4555-881e-1ef78d67cc34 MLC Song Code DQ24X8" at bounding box center [784, 256] width 738 height 27
click at [445, 261] on div "MLC Song Code" at bounding box center [471, 257] width 98 height 13
click at [447, 284] on div "Work Title" at bounding box center [481, 284] width 131 height 27
click at [600, 257] on input "Search Form" at bounding box center [850, 256] width 605 height 26
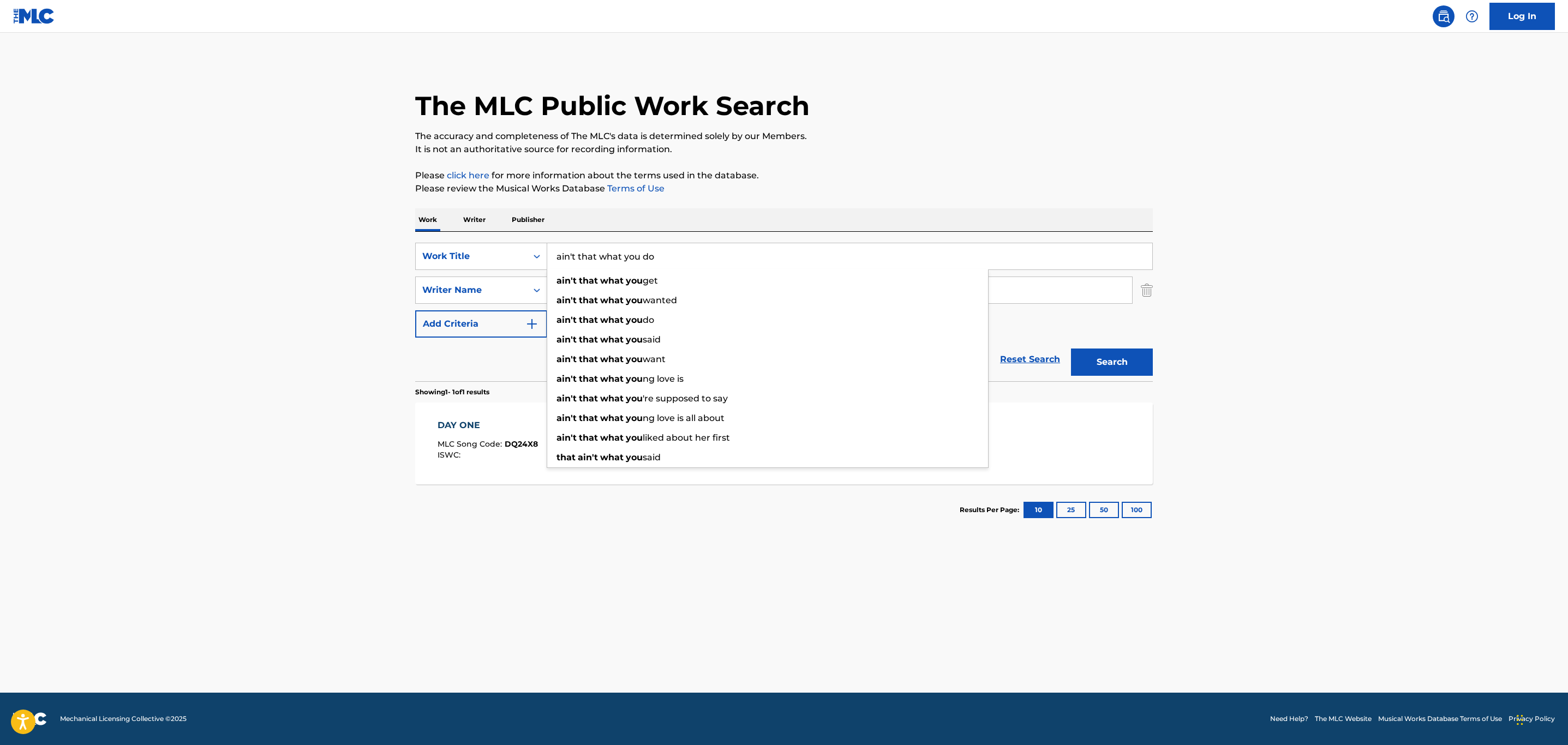
type input "ain't that what you do"
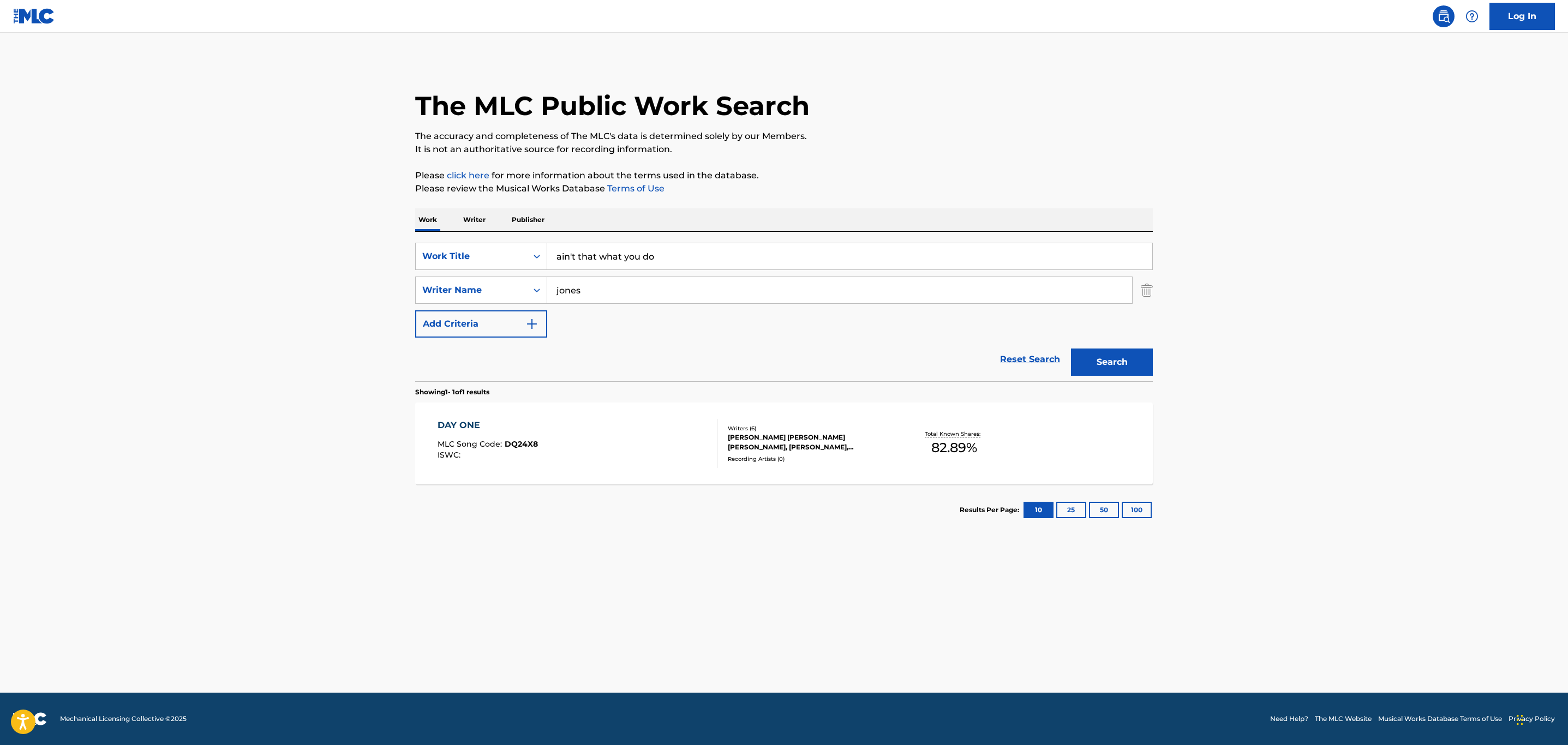
type input "jones"
click at [1071, 349] on button "Search" at bounding box center [1111, 362] width 82 height 27
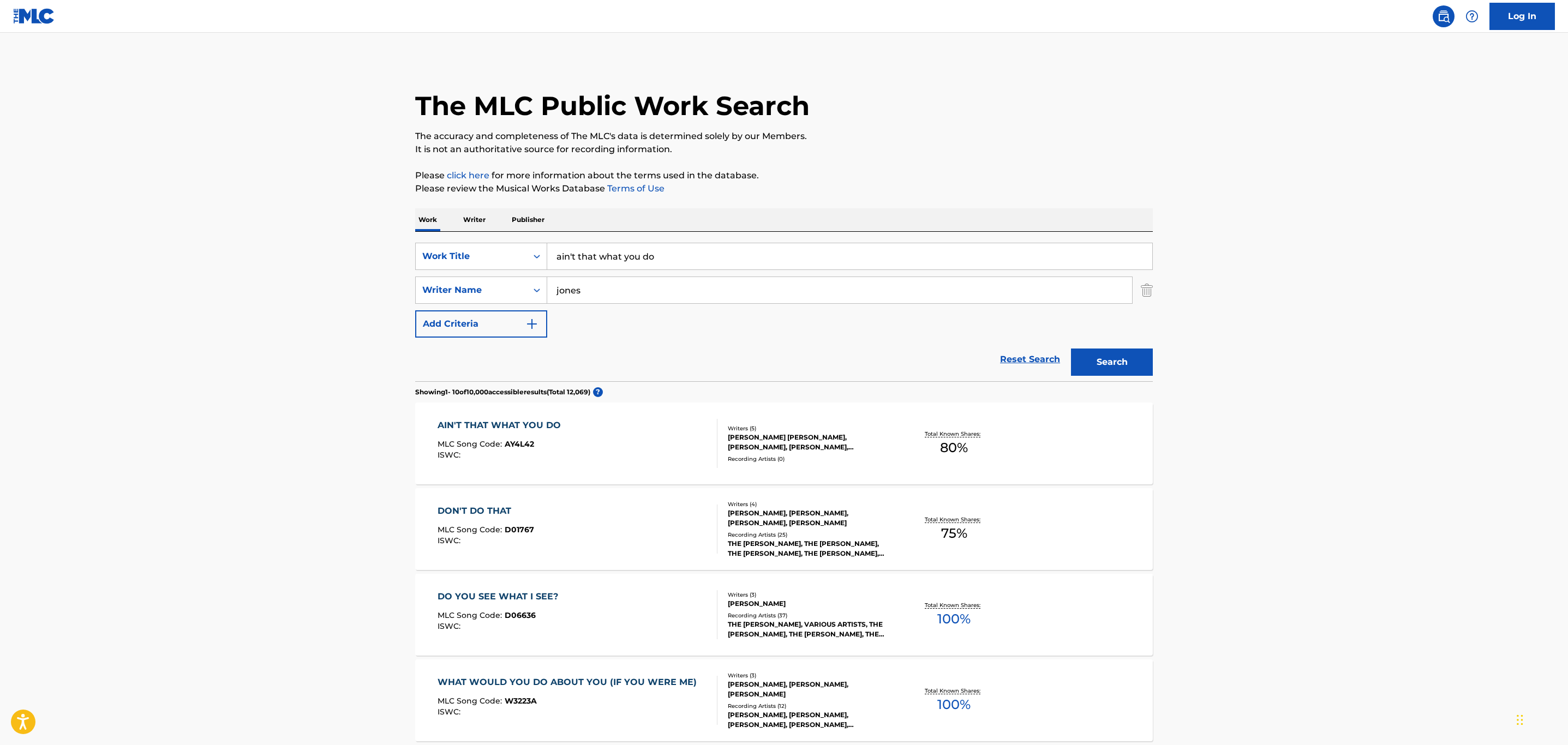
click at [645, 439] on div "AIN'T THAT WHAT YOU DO MLC Song Code : AY4L42 ISWC :" at bounding box center [578, 443] width 281 height 49
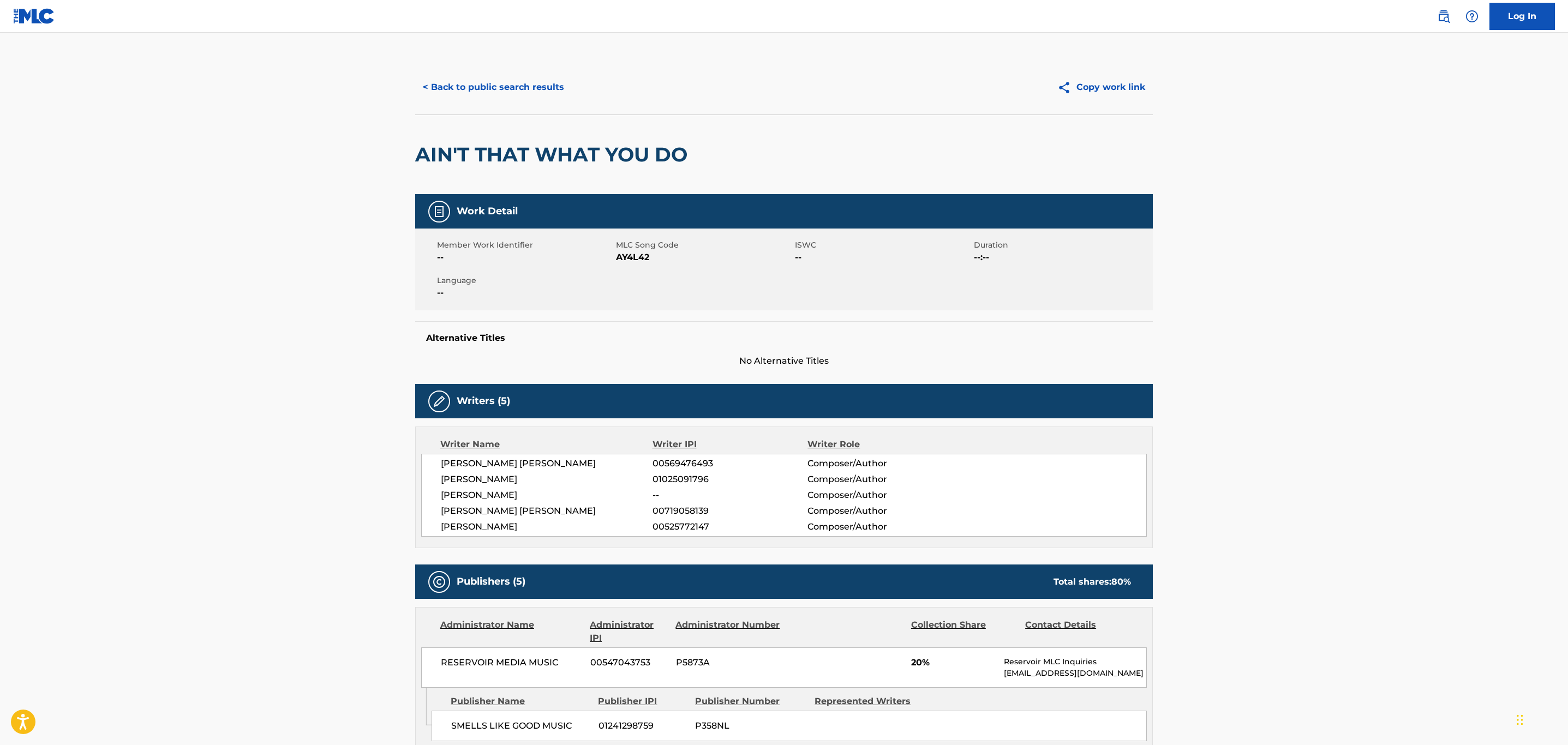
click at [504, 90] on button "< Back to public search results" at bounding box center [493, 87] width 156 height 27
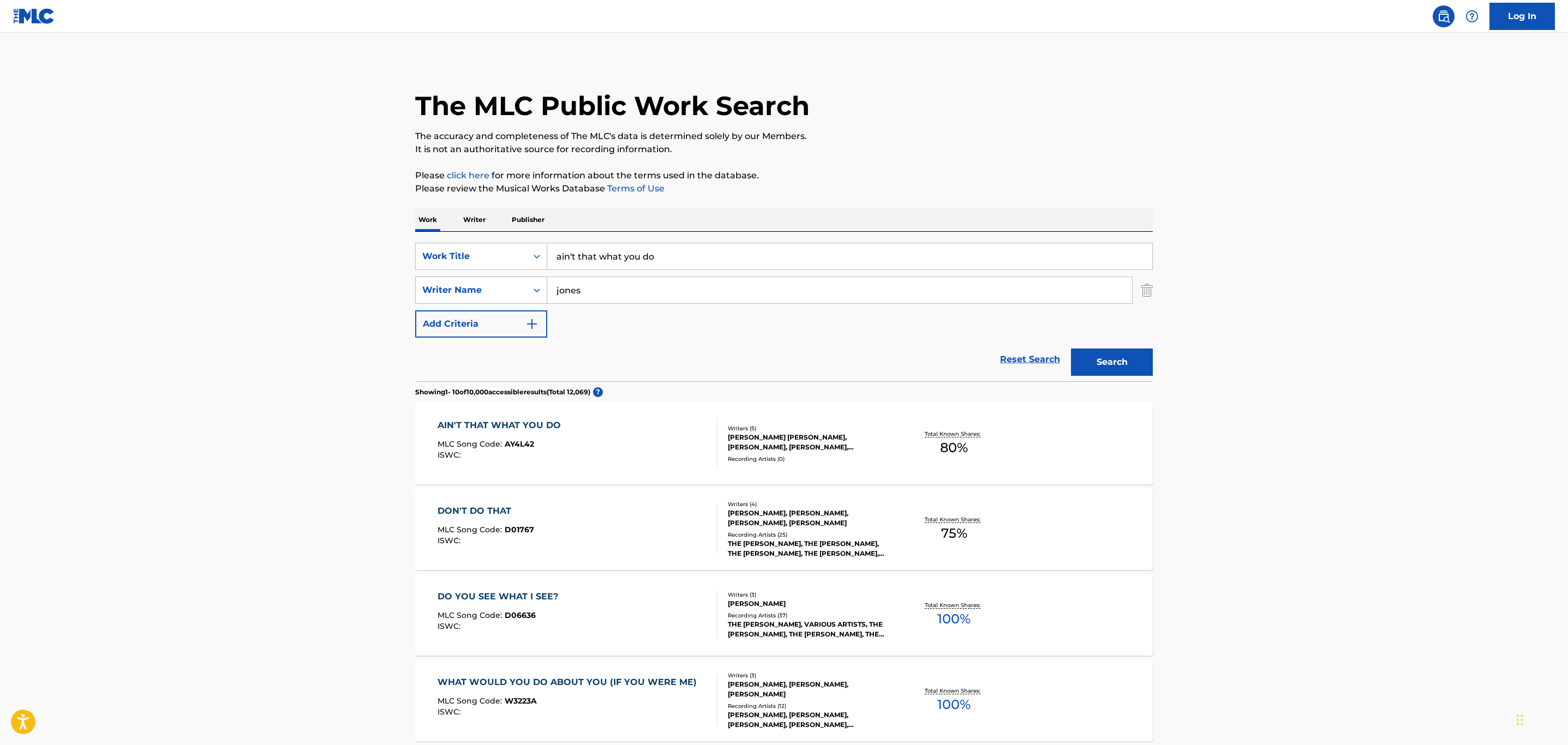
drag, startPoint x: 683, startPoint y: 252, endPoint x: 441, endPoint y: 279, distance: 243.5
click at [441, 279] on div "SearchWithCriteriaeb246993-36ad-4c02-998f-73486ac40c37 Work Title ain't that wh…" at bounding box center [784, 290] width 738 height 95
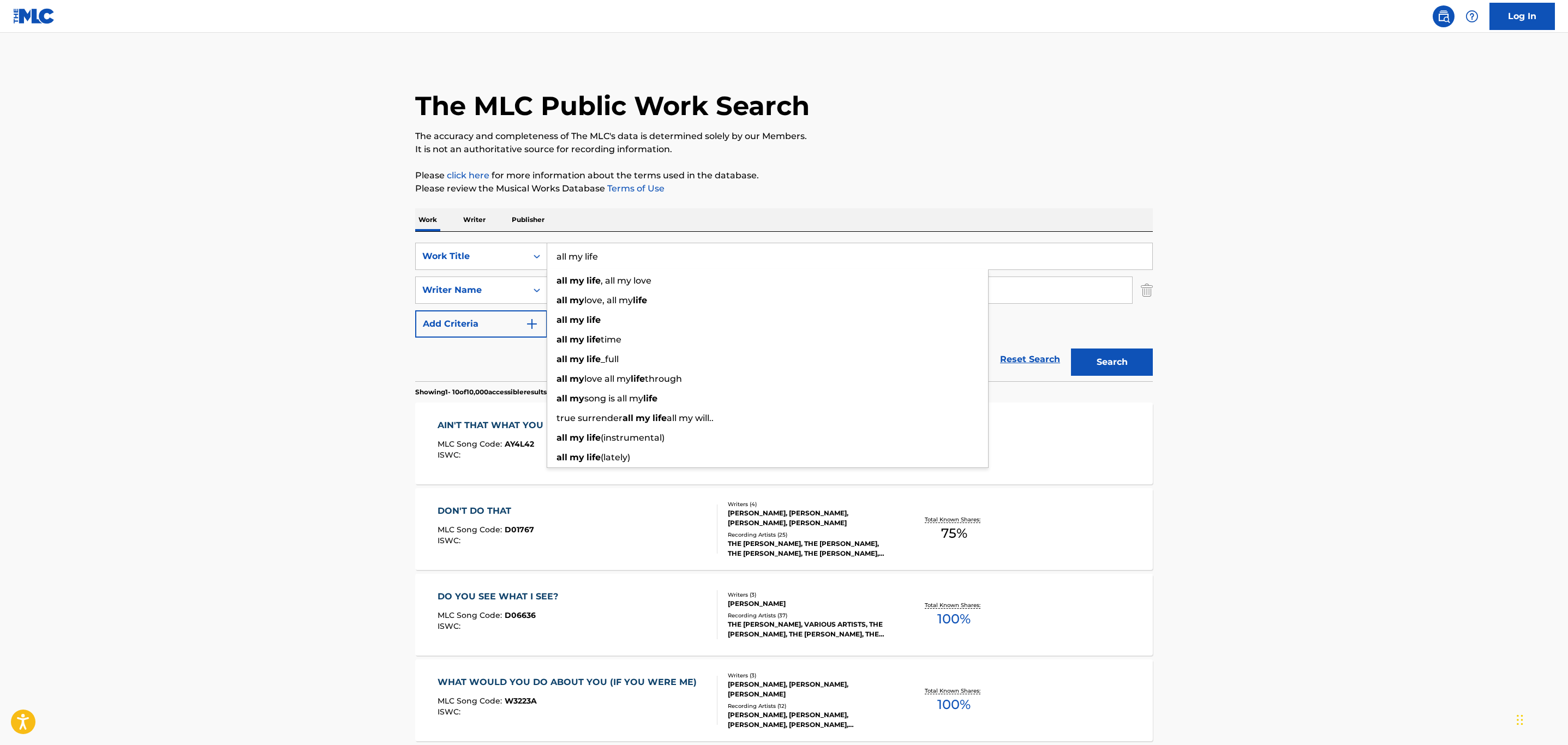
type input "all my life"
click at [375, 240] on main "The MLC Public Work Search The accuracy and completeness of The MLC's data is d…" at bounding box center [784, 675] width 1568 height 1284
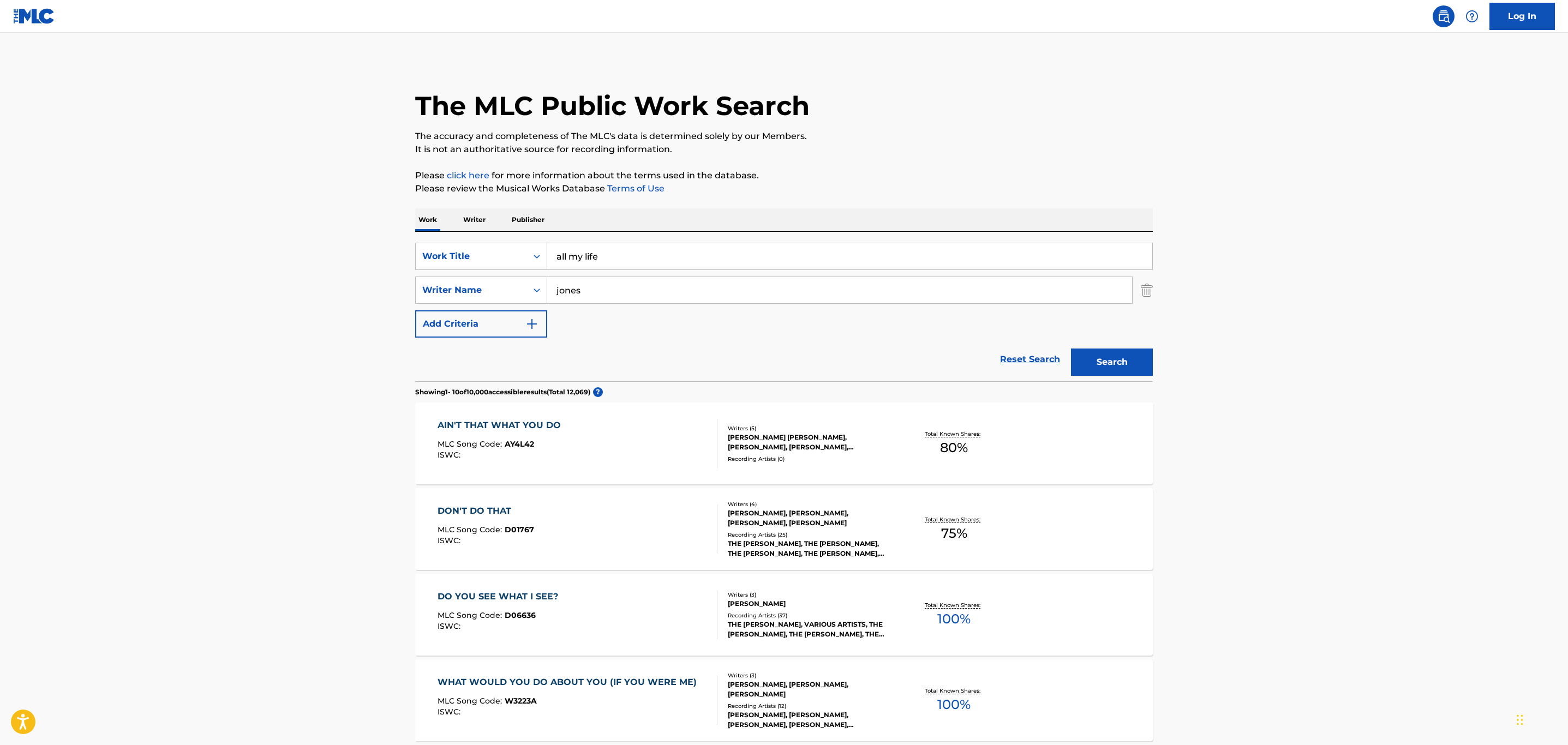
click at [1149, 367] on button "Search" at bounding box center [1111, 362] width 82 height 27
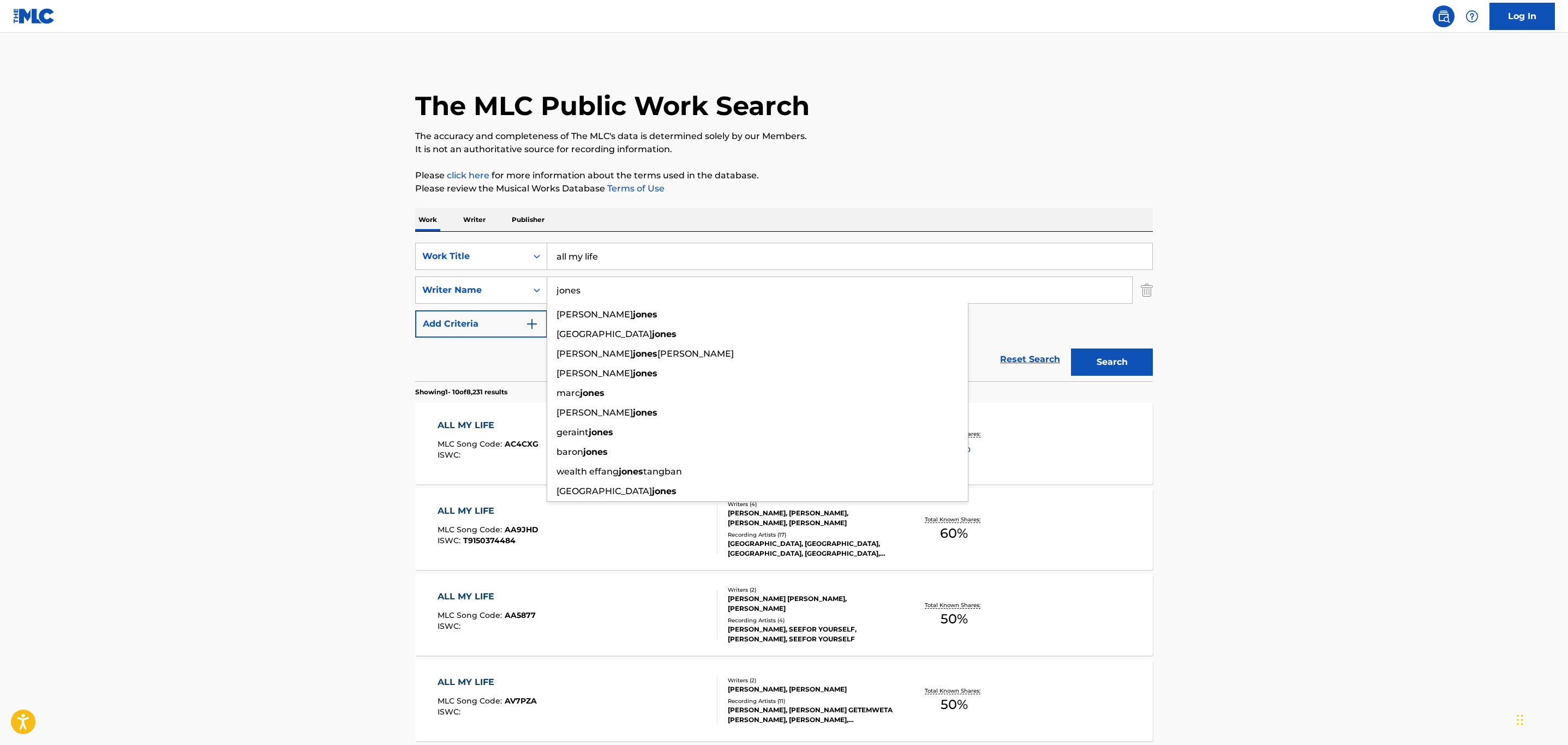
click at [588, 293] on input "jones" at bounding box center [839, 290] width 585 height 26
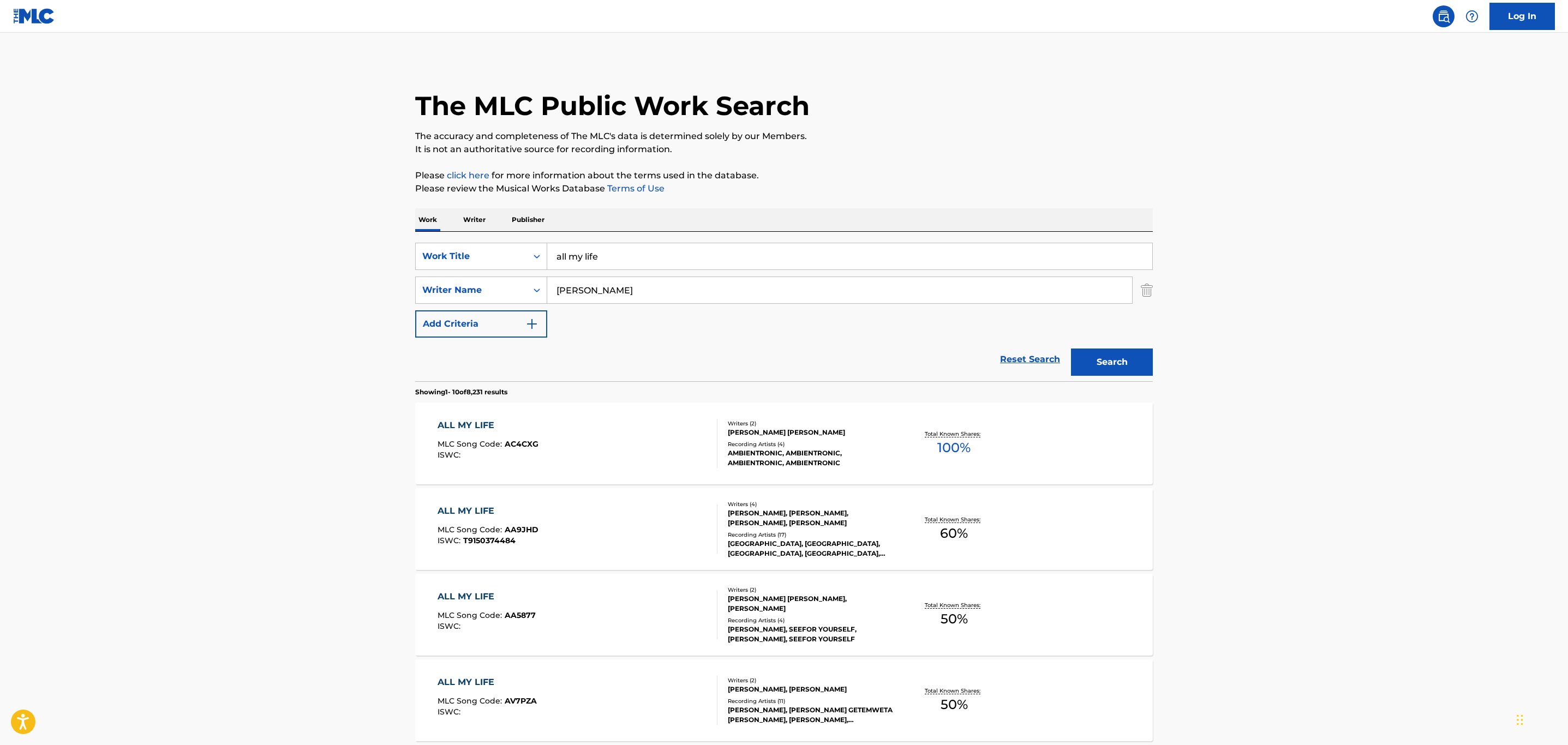
type input "[PERSON_NAME]"
click at [1071, 349] on button "Search" at bounding box center [1111, 362] width 82 height 27
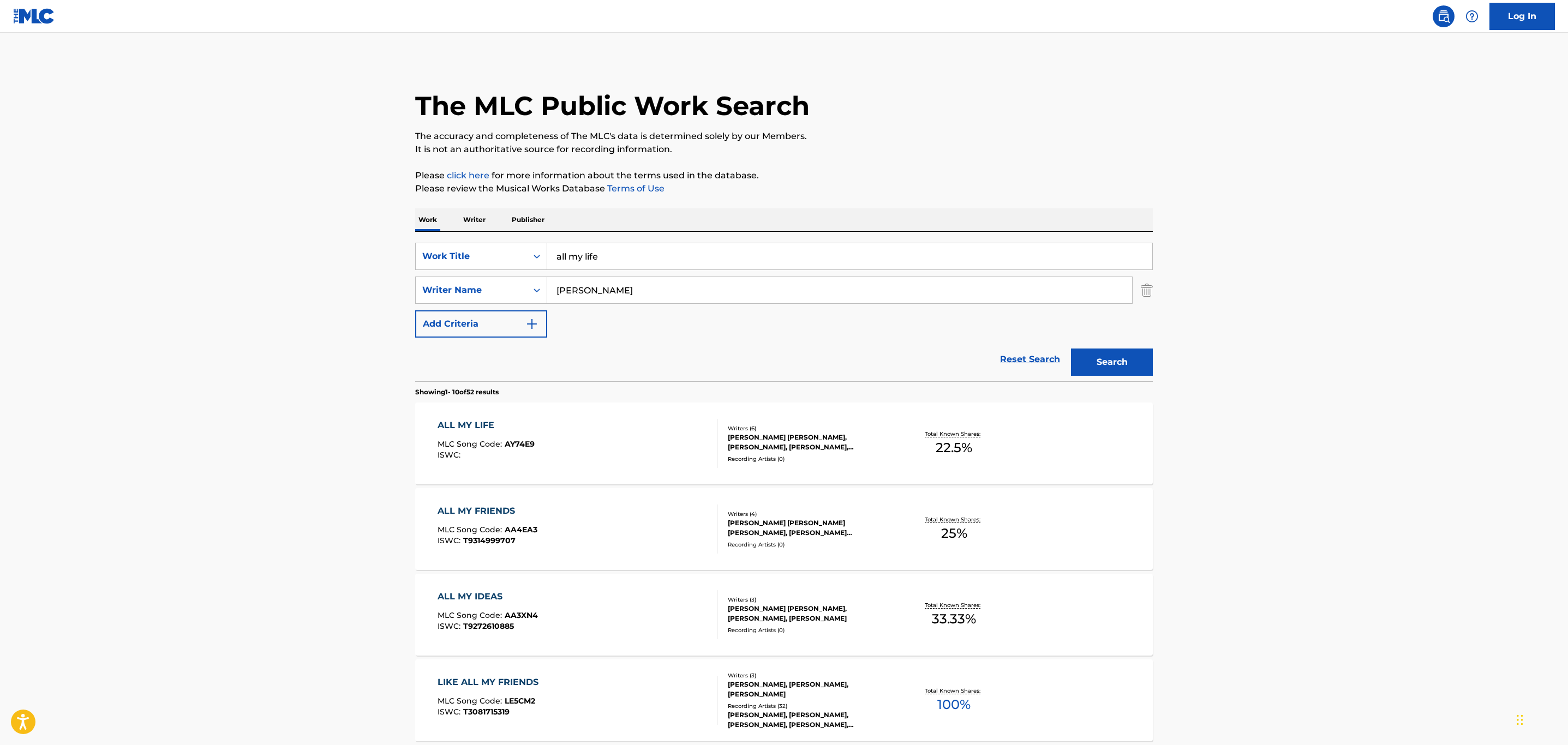
click at [585, 444] on div "ALL MY LIFE MLC Song Code : AY74E9 ISWC :" at bounding box center [578, 443] width 281 height 49
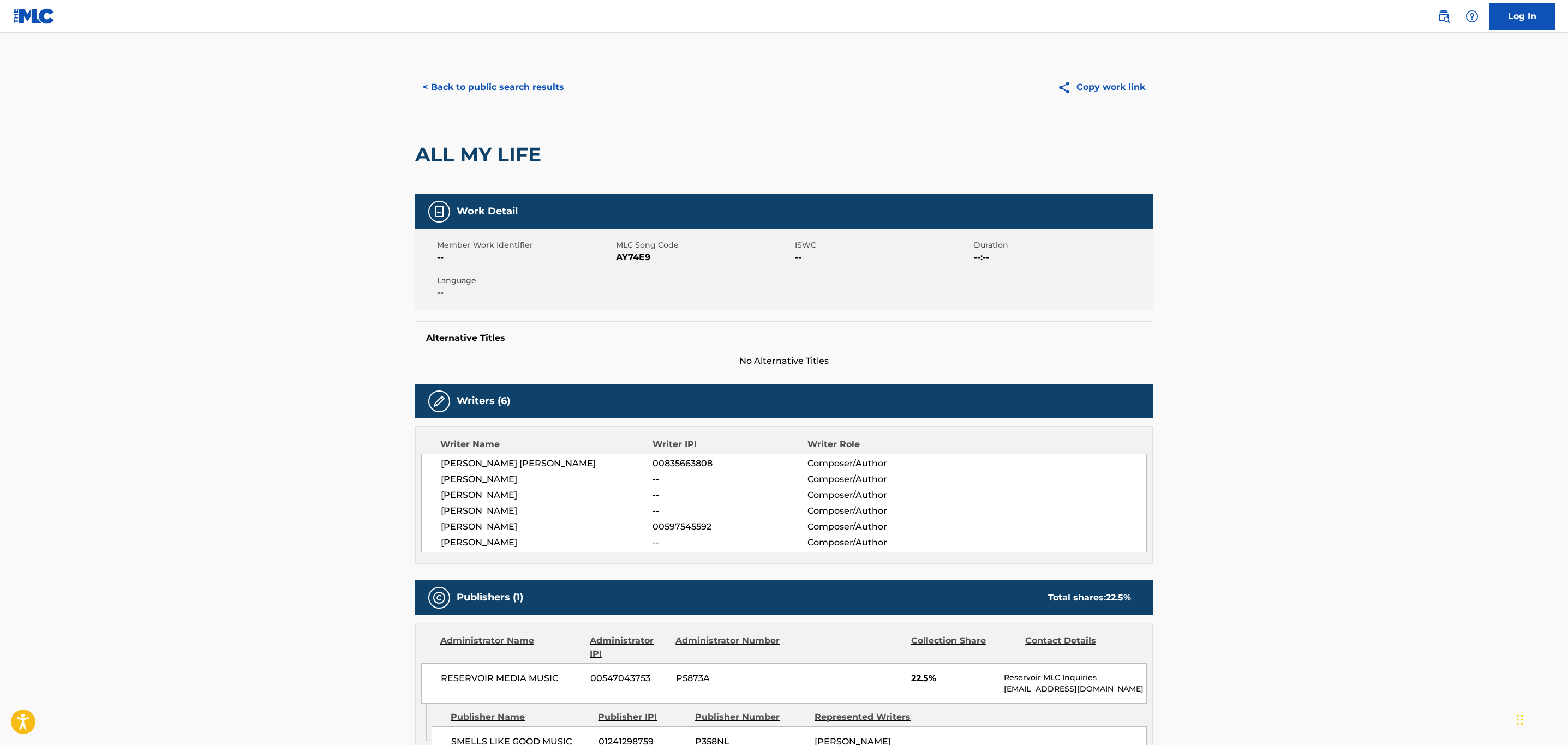
click at [470, 67] on div "< Back to public search results Copy work link" at bounding box center [784, 88] width 738 height 55
click at [463, 92] on button "< Back to public search results" at bounding box center [493, 87] width 156 height 27
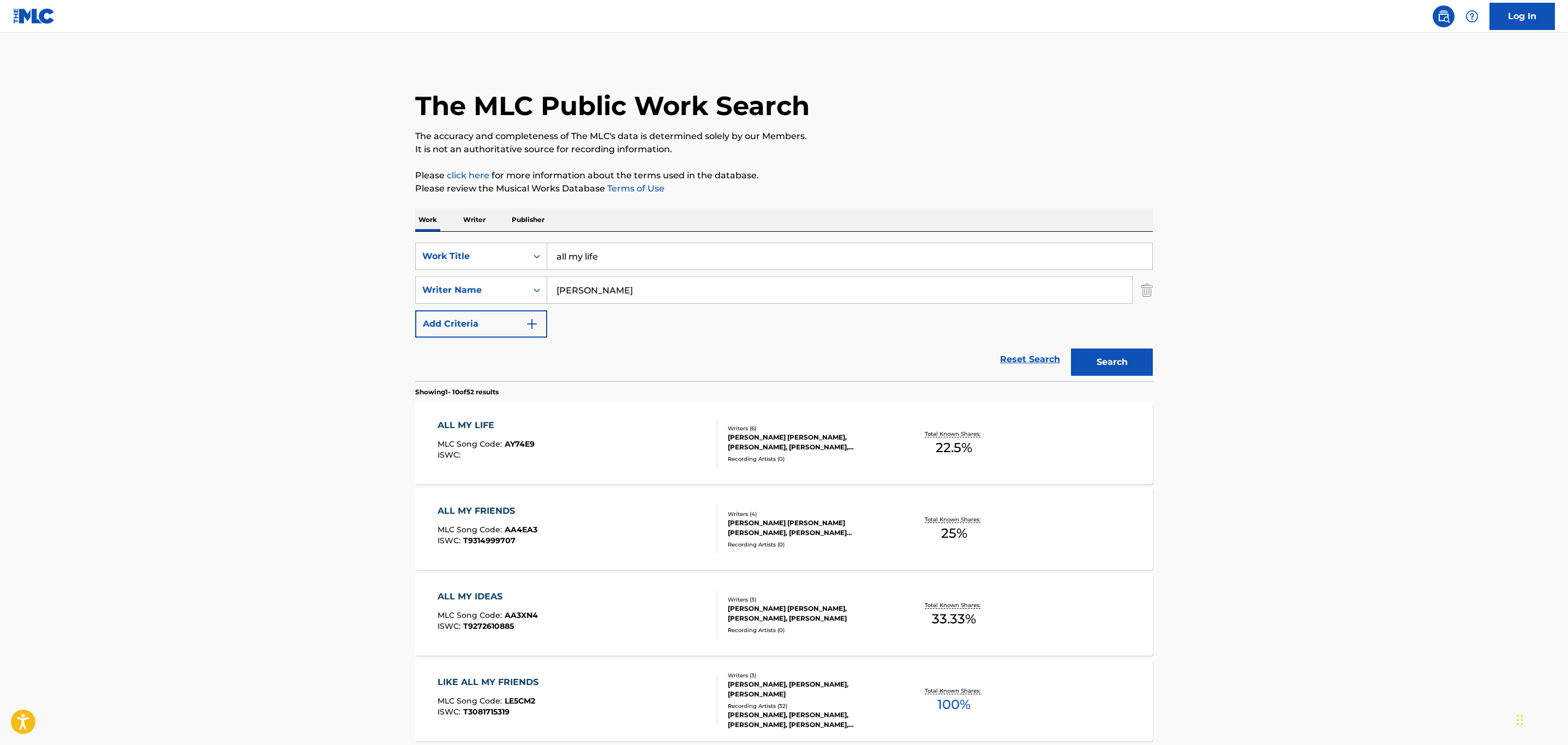
drag, startPoint x: 740, startPoint y: 296, endPoint x: 371, endPoint y: 309, distance: 369.2
click at [371, 309] on main "The MLC Public Work Search The accuracy and completeness of The MLC's data is d…" at bounding box center [784, 675] width 1568 height 1284
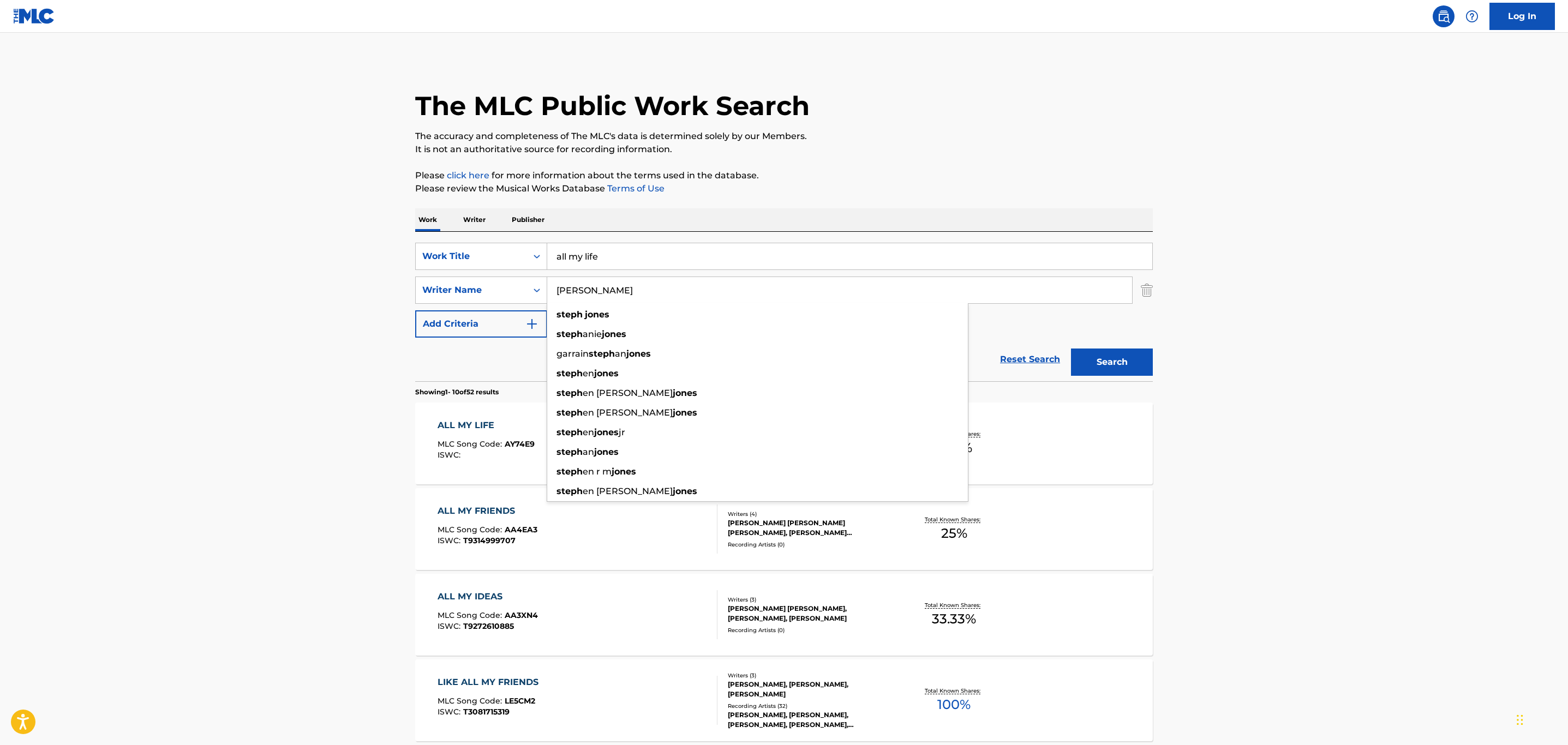
type input "[PERSON_NAME]"
click at [1071, 349] on button "Search" at bounding box center [1111, 362] width 82 height 27
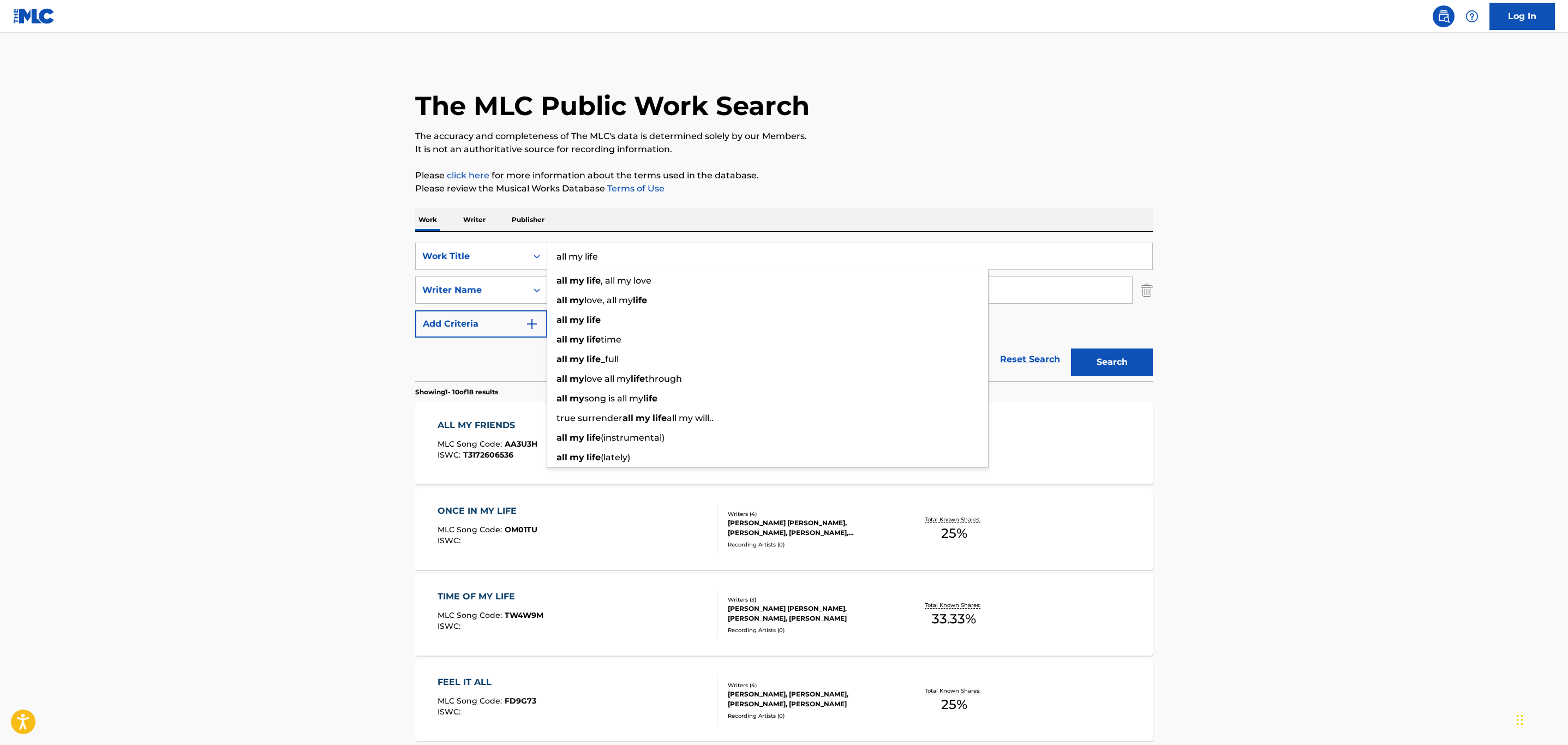
drag, startPoint x: 676, startPoint y: 257, endPoint x: 257, endPoint y: 233, distance: 419.7
click at [262, 231] on main "The MLC Public Work Search The accuracy and completeness of The MLC's data is d…" at bounding box center [784, 675] width 1568 height 1284
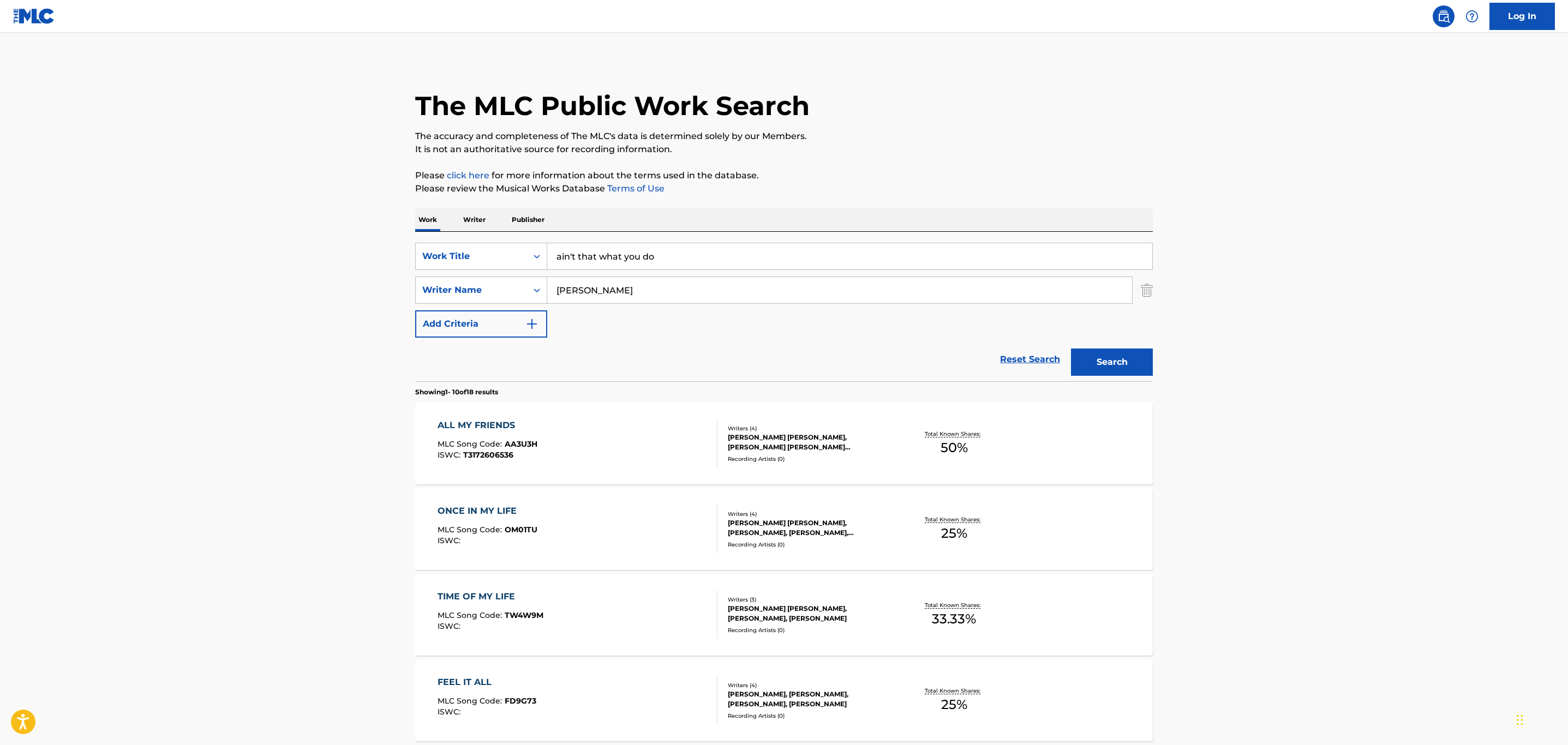
type input "ain't that what you do"
click at [1071, 349] on button "Search" at bounding box center [1111, 362] width 82 height 27
click at [708, 450] on div at bounding box center [712, 443] width 9 height 49
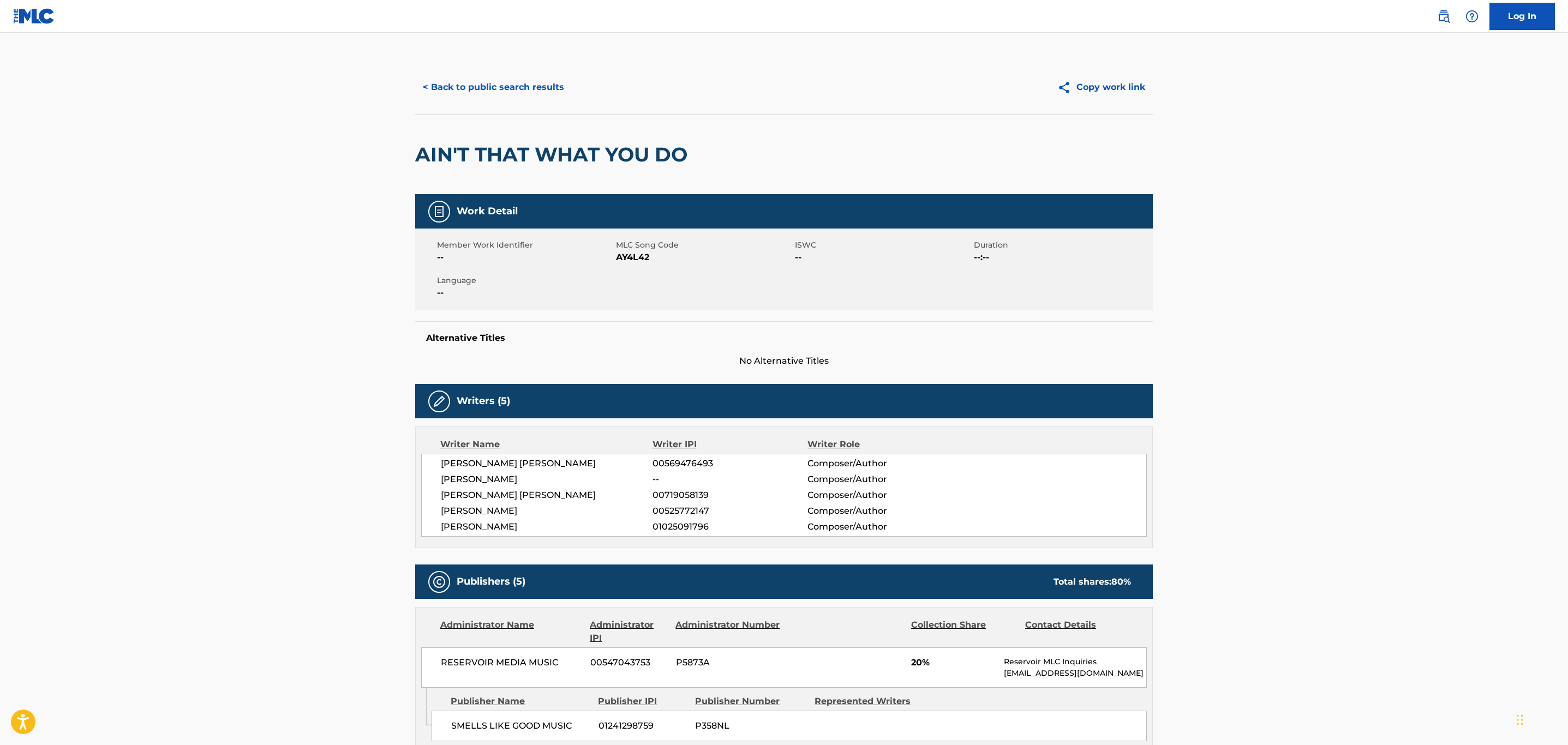
click at [463, 92] on button "< Back to public search results" at bounding box center [493, 87] width 156 height 27
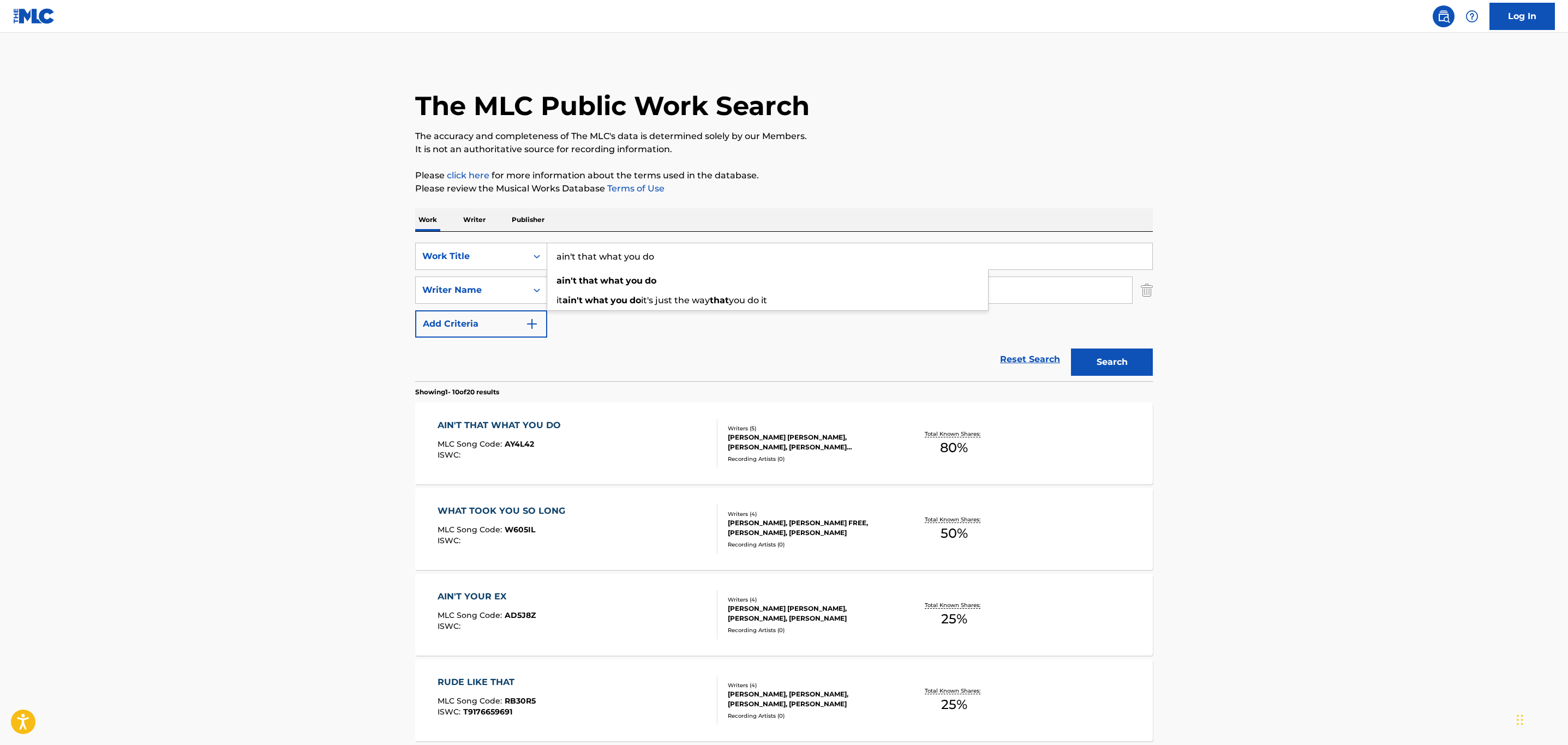
drag, startPoint x: 690, startPoint y: 261, endPoint x: 376, endPoint y: 251, distance: 314.2
click at [376, 251] on main "The MLC Public Work Search The accuracy and completeness of The MLC's data is d…" at bounding box center [784, 675] width 1568 height 1284
type input "bad luck looks good on me"
click at [1071, 349] on button "Search" at bounding box center [1111, 362] width 82 height 27
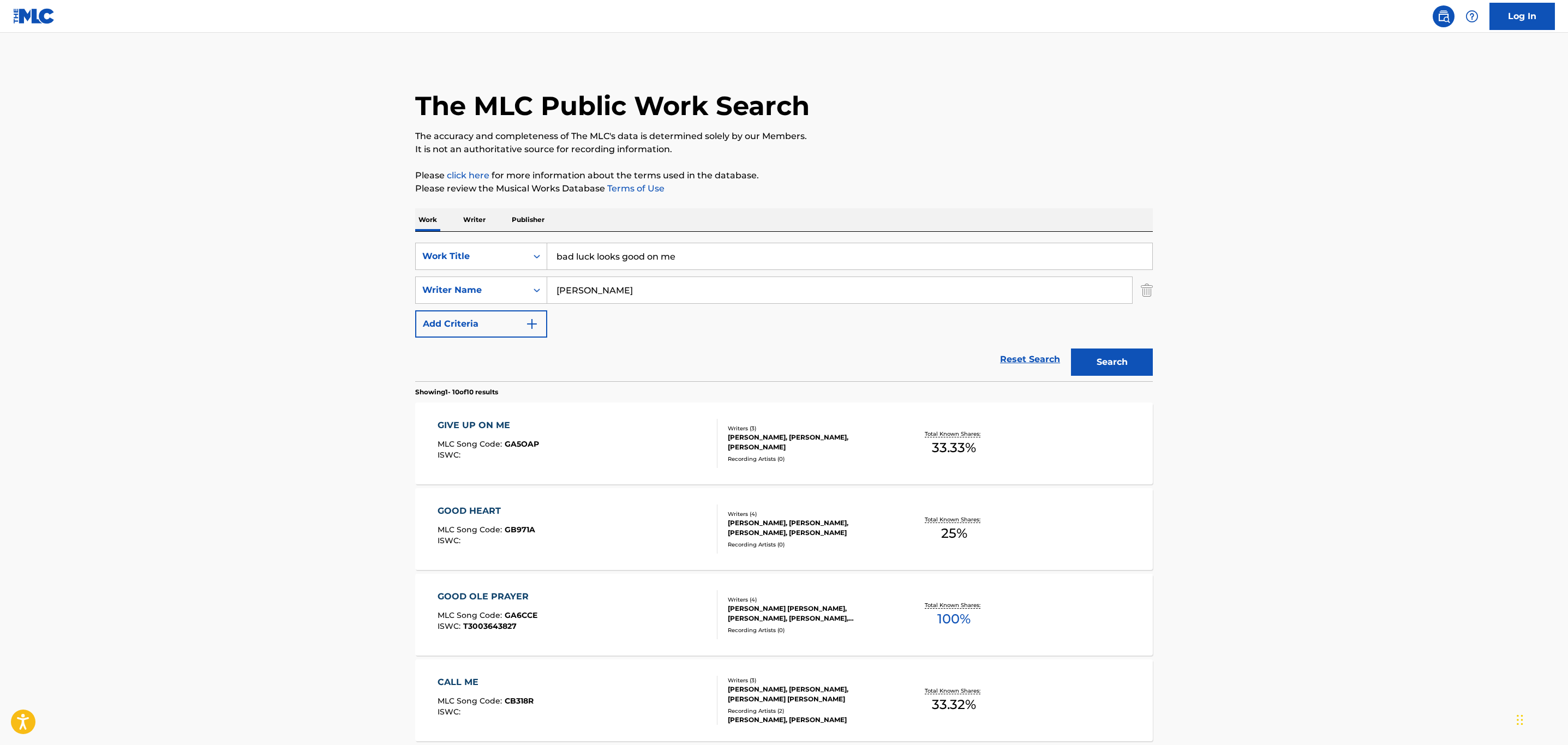
click at [609, 289] on input "[PERSON_NAME]" at bounding box center [839, 290] width 585 height 26
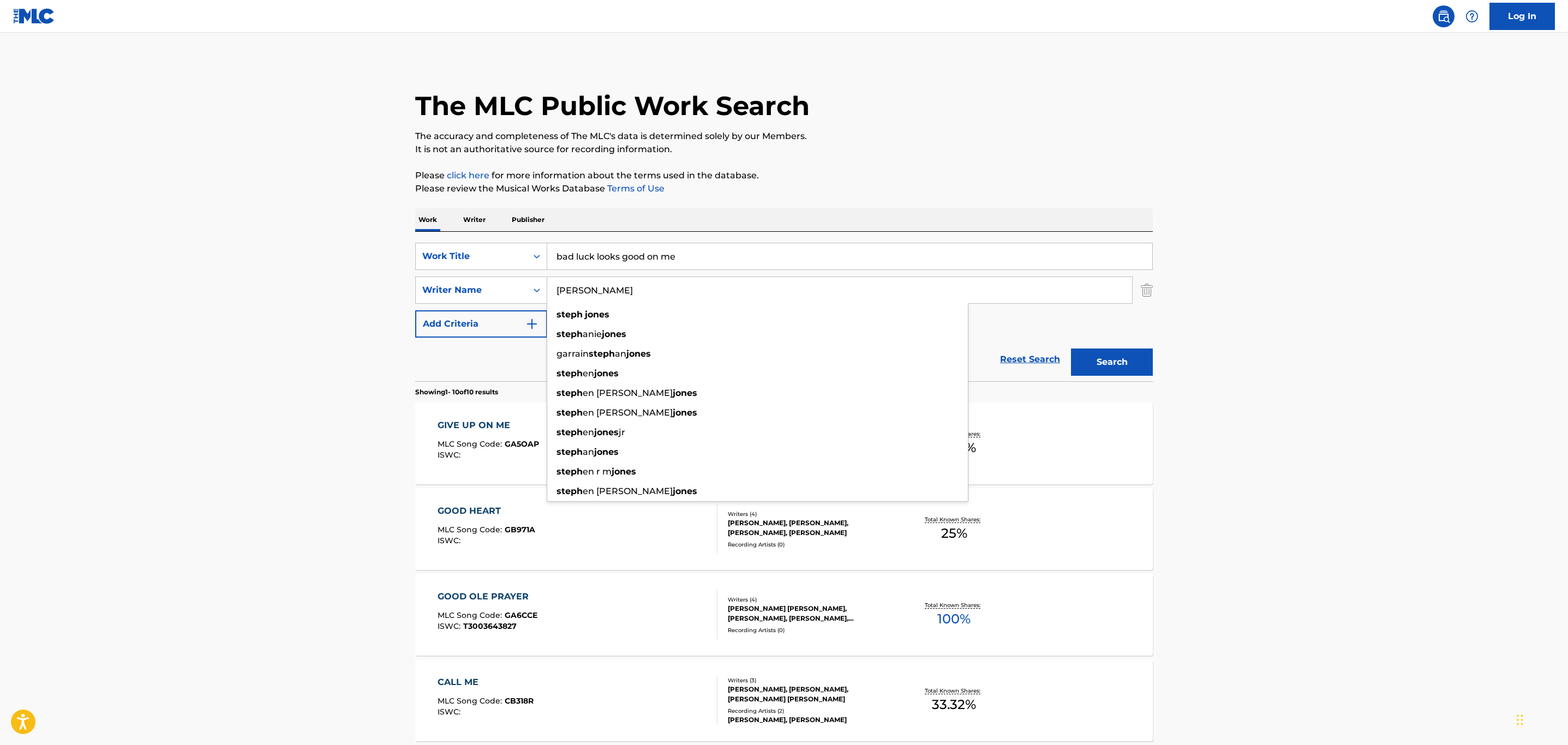
click at [609, 289] on input "[PERSON_NAME]" at bounding box center [839, 290] width 585 height 26
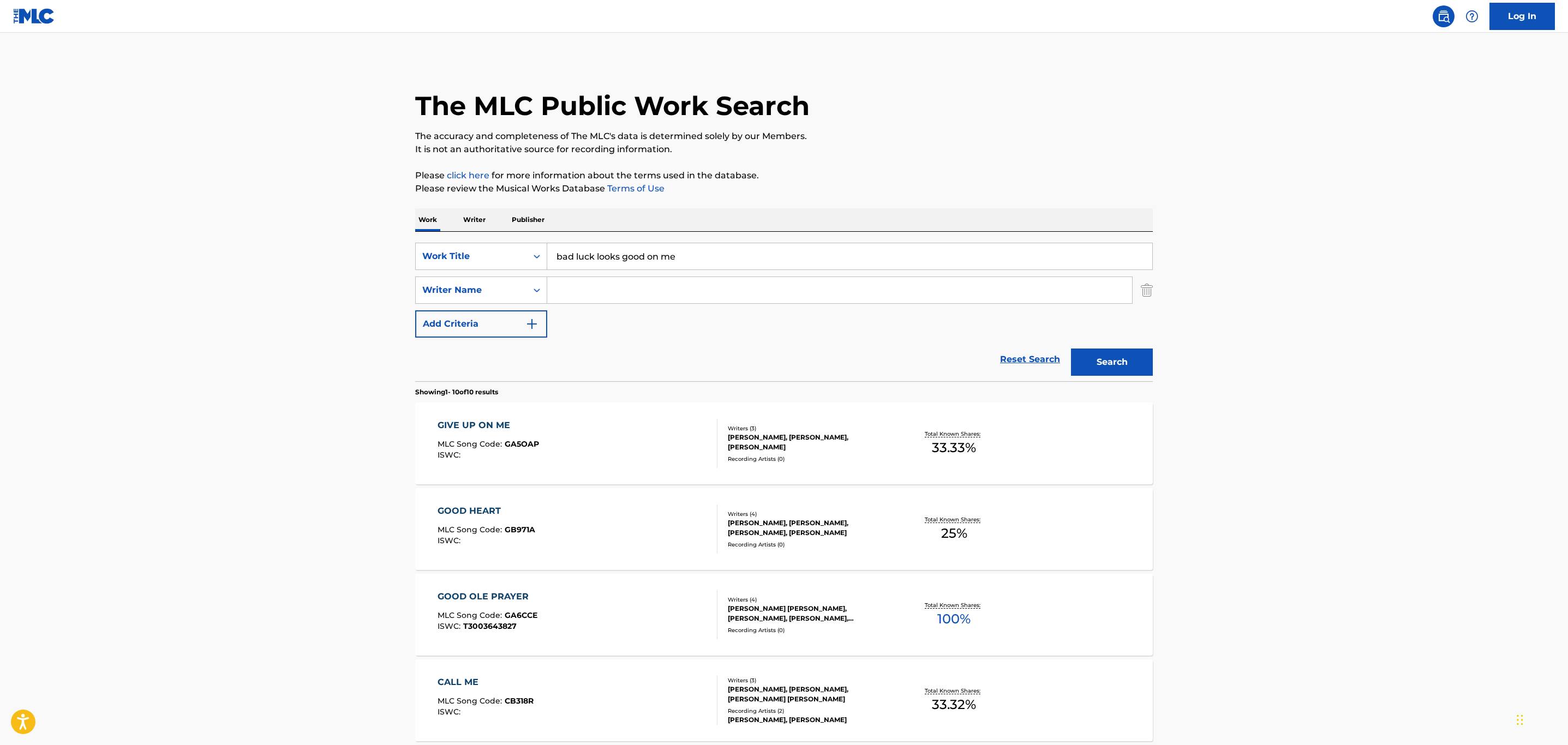
click at [1071, 349] on button "Search" at bounding box center [1111, 362] width 82 height 27
type input "\"
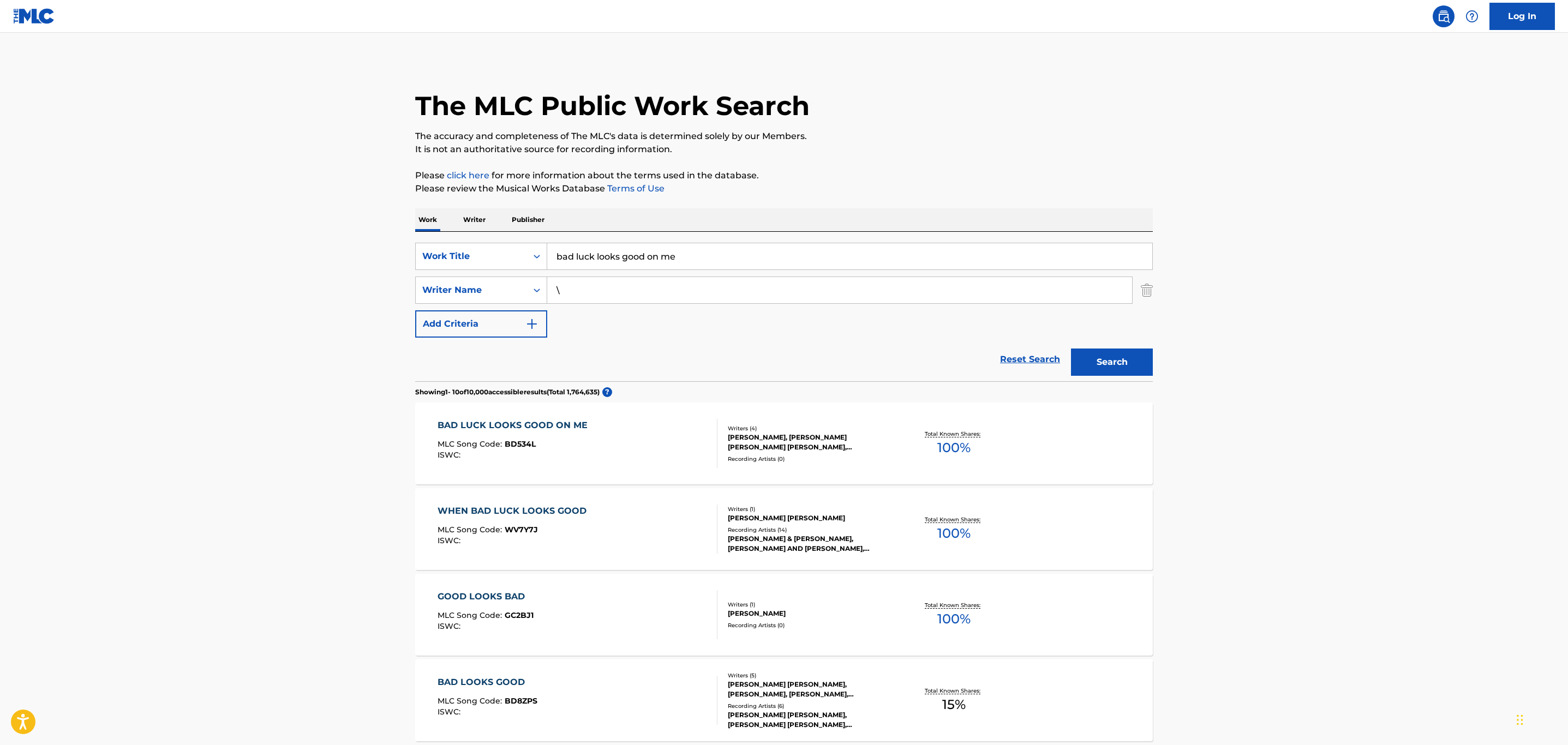
click at [609, 289] on input "\" at bounding box center [839, 290] width 585 height 26
click at [1071, 349] on button "Search" at bounding box center [1111, 362] width 82 height 27
click at [635, 444] on div "BAD LUCK LOOKS GOOD ON ME MLC Song Code : BD534L ISWC :" at bounding box center [578, 443] width 281 height 49
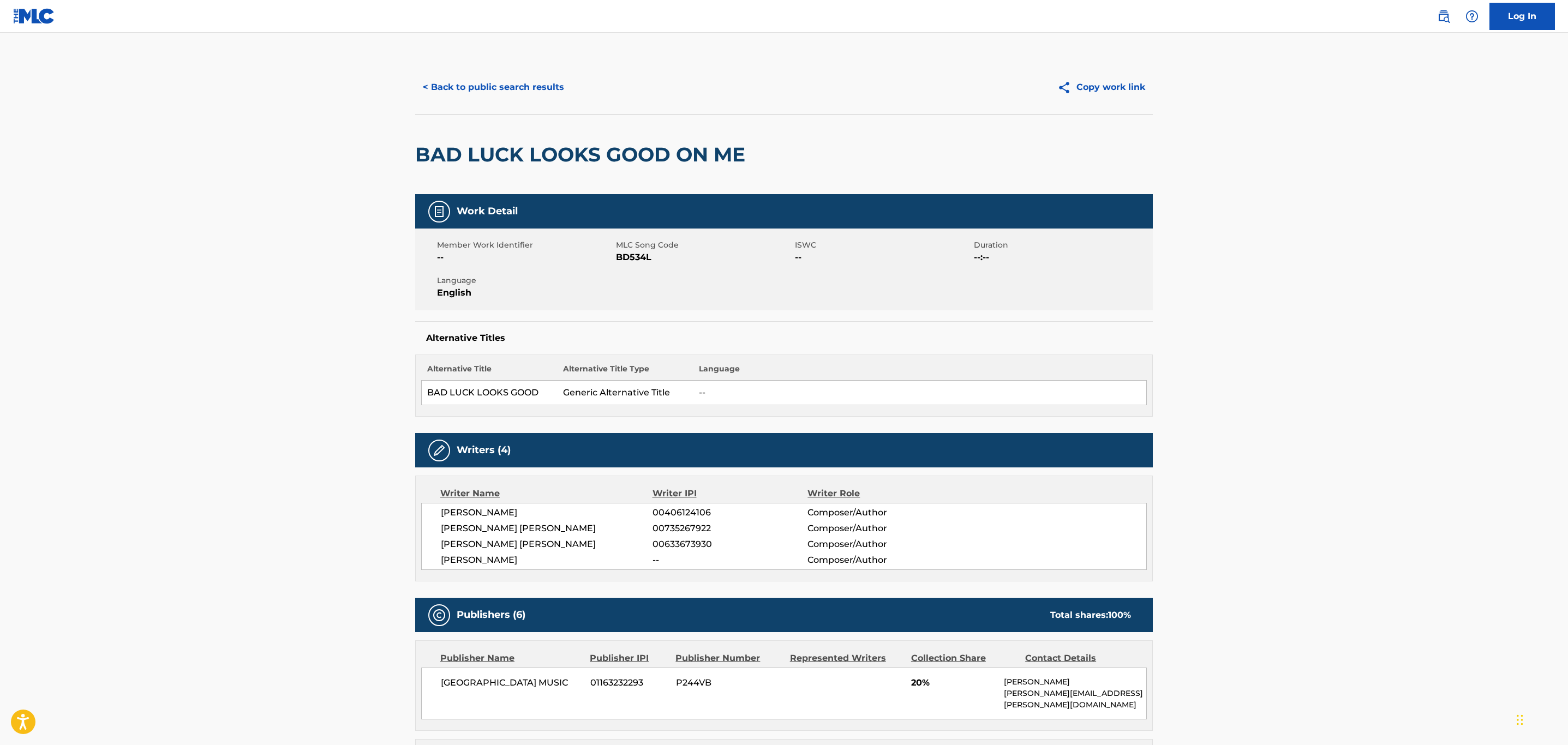
click at [503, 92] on button "< Back to public search results" at bounding box center [493, 87] width 156 height 27
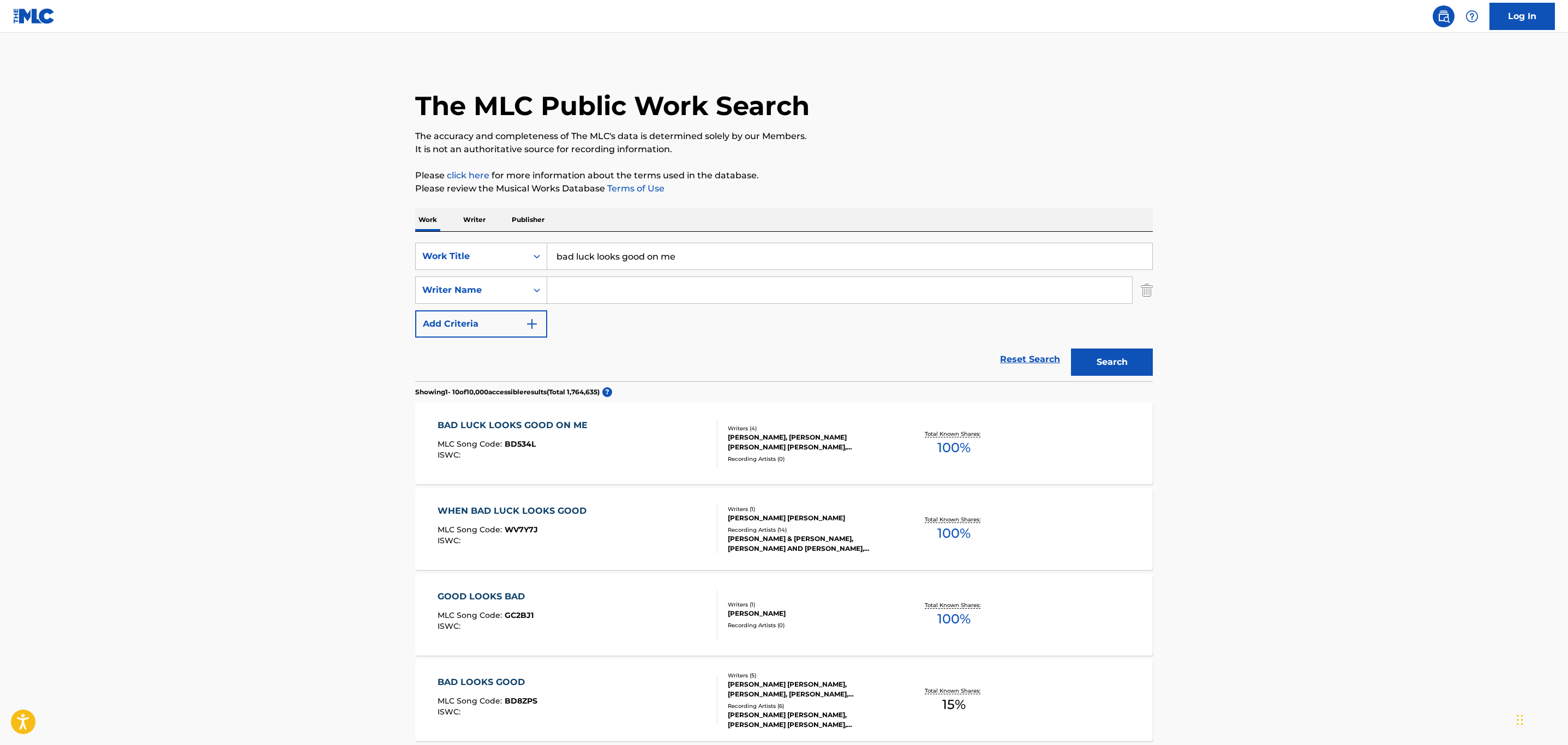
drag, startPoint x: 763, startPoint y: 257, endPoint x: 268, endPoint y: 254, distance: 495.0
click at [268, 254] on main "The MLC Public Work Search The accuracy and completeness of The MLC's data is d…" at bounding box center [784, 675] width 1568 height 1284
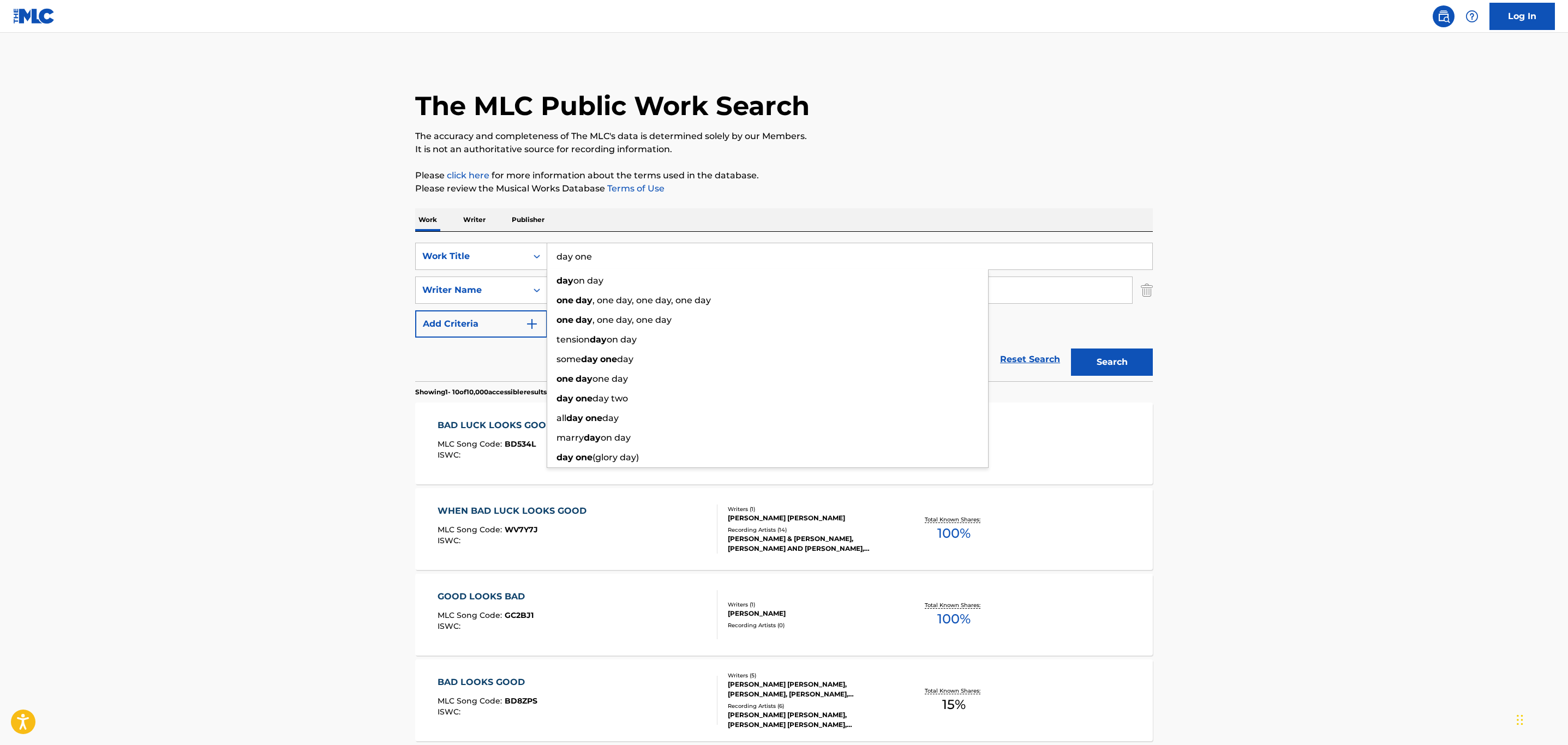
type input "day one"
click at [1071, 349] on button "Search" at bounding box center [1111, 362] width 82 height 27
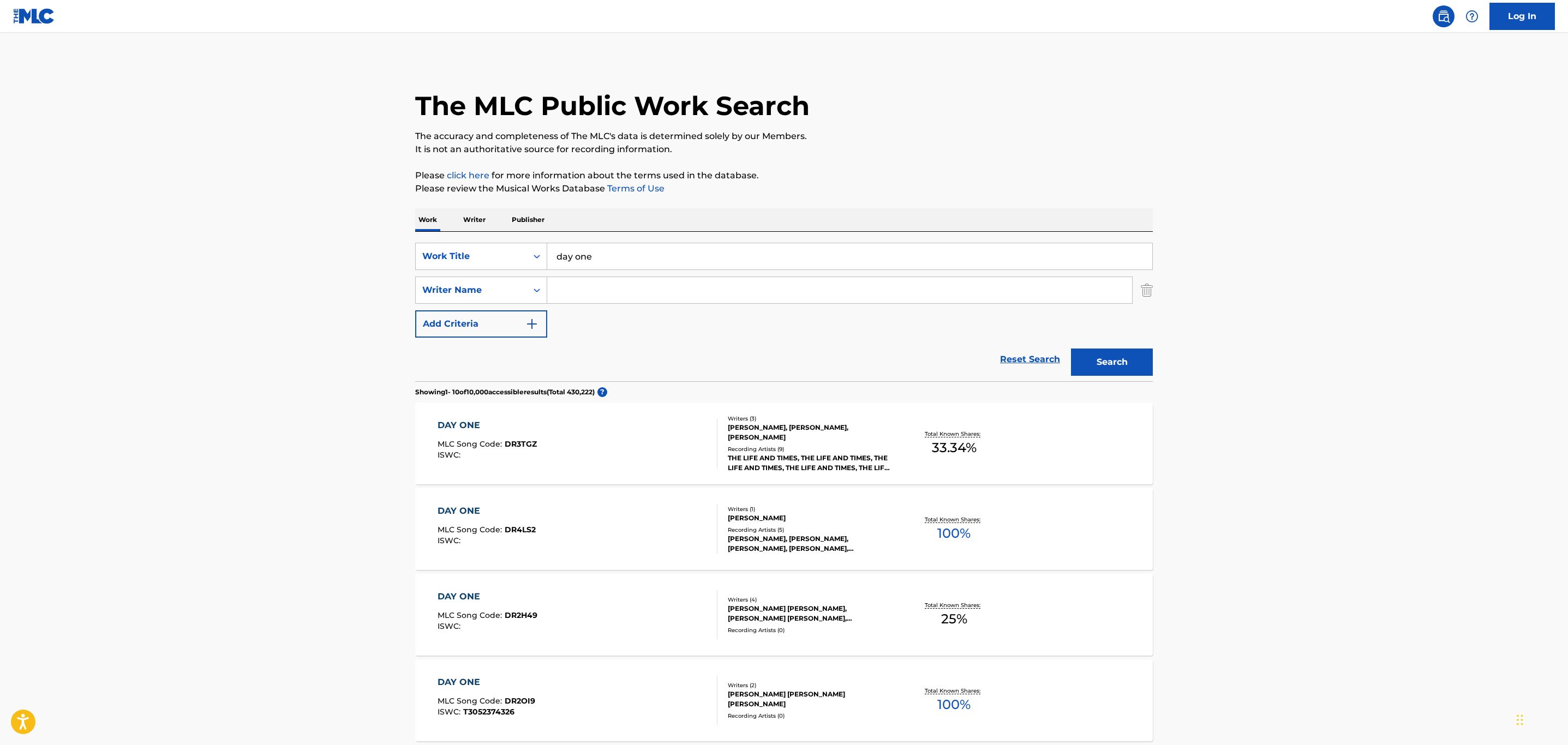
click at [594, 287] on input "Search Form" at bounding box center [839, 290] width 585 height 26
click at [1071, 349] on button "Search" at bounding box center [1111, 362] width 82 height 27
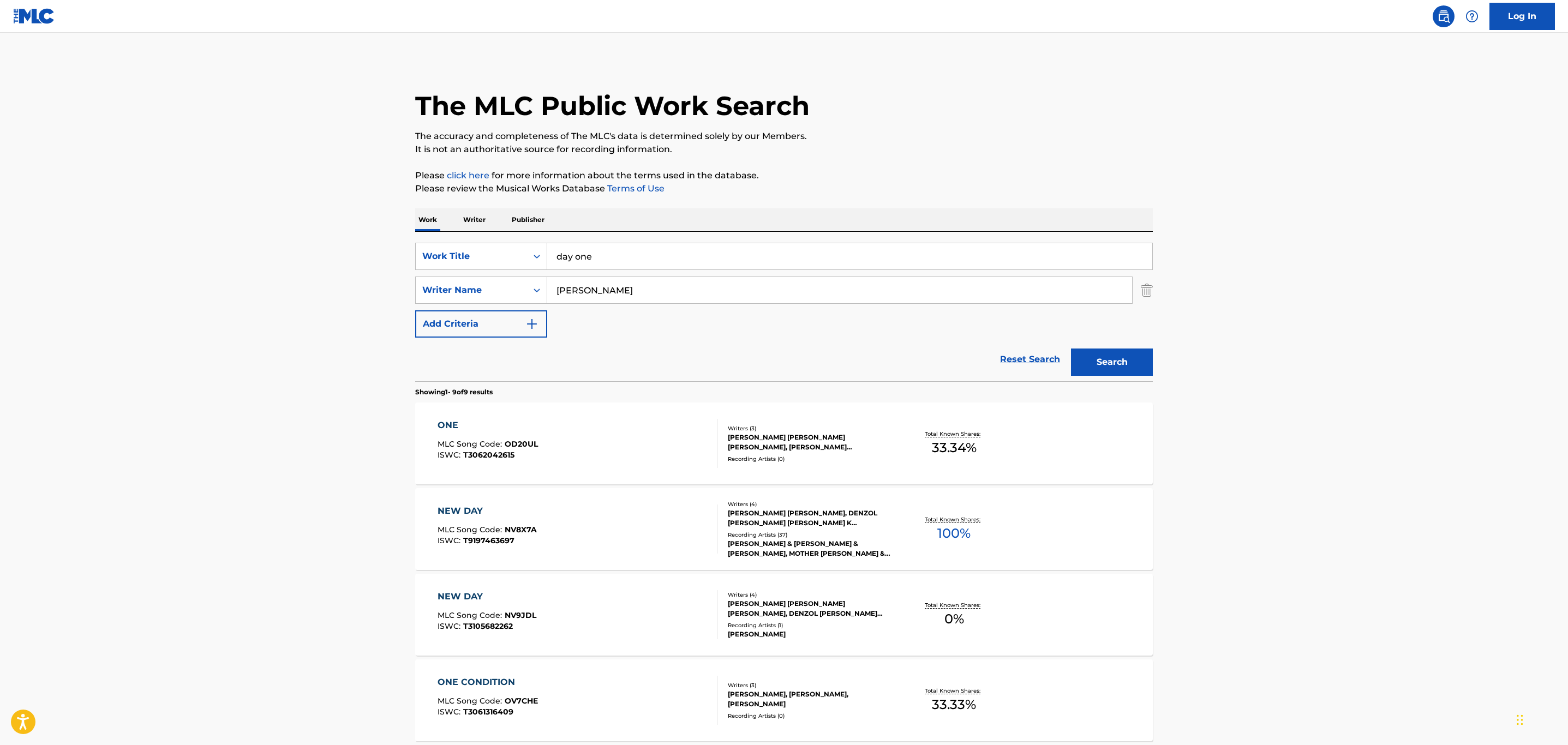
click at [598, 292] on input "[PERSON_NAME]" at bounding box center [839, 290] width 585 height 26
click at [1071, 349] on button "Search" at bounding box center [1111, 362] width 82 height 27
drag, startPoint x: 556, startPoint y: 288, endPoint x: 870, endPoint y: 324, distance: 316.1
click at [870, 324] on div "SearchWithCriteriaeb246993-36ad-4c02-998f-73486ac40c37 Work Title day one Searc…" at bounding box center [784, 290] width 738 height 95
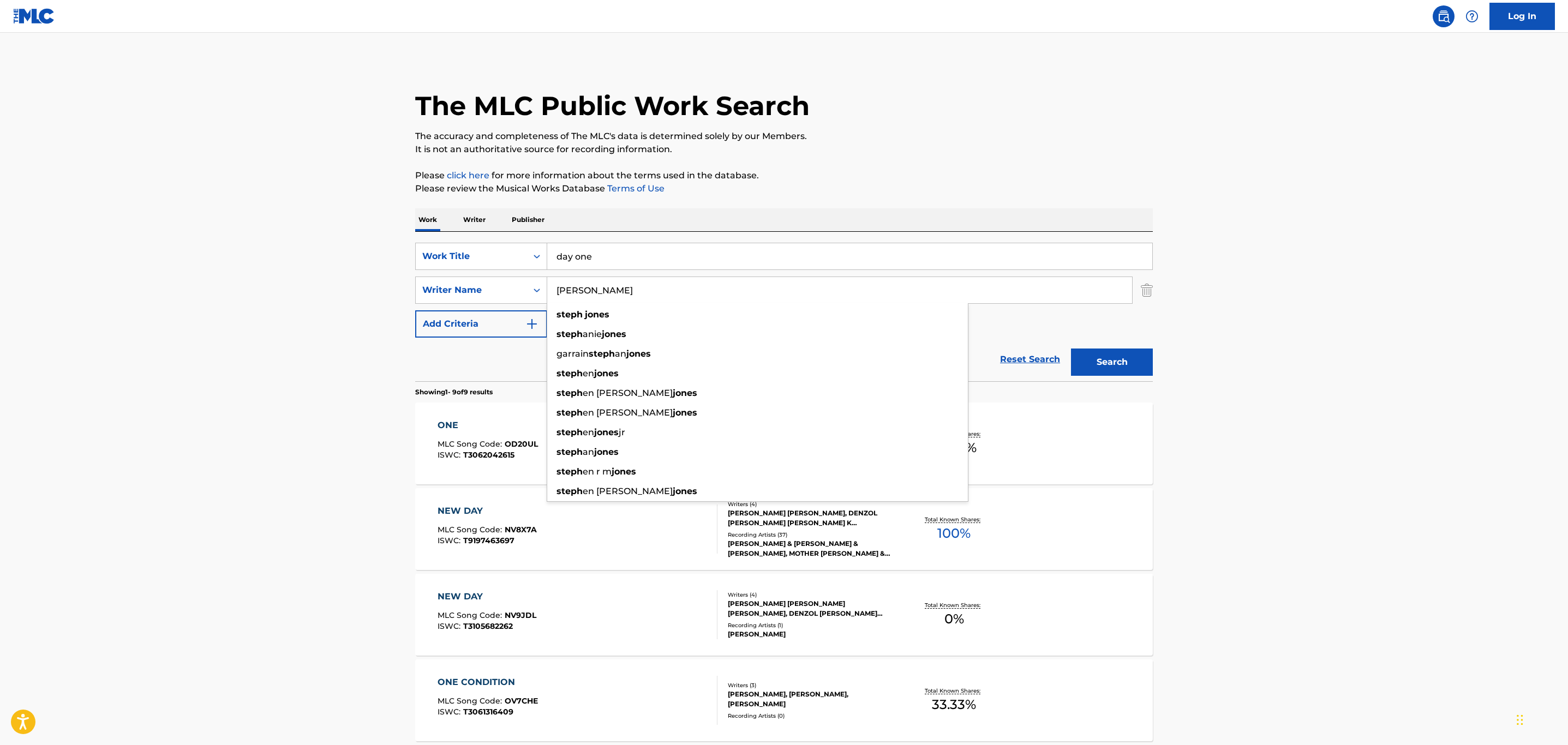
type input "[PERSON_NAME]"
click at [1071, 349] on button "Search" at bounding box center [1111, 362] width 82 height 27
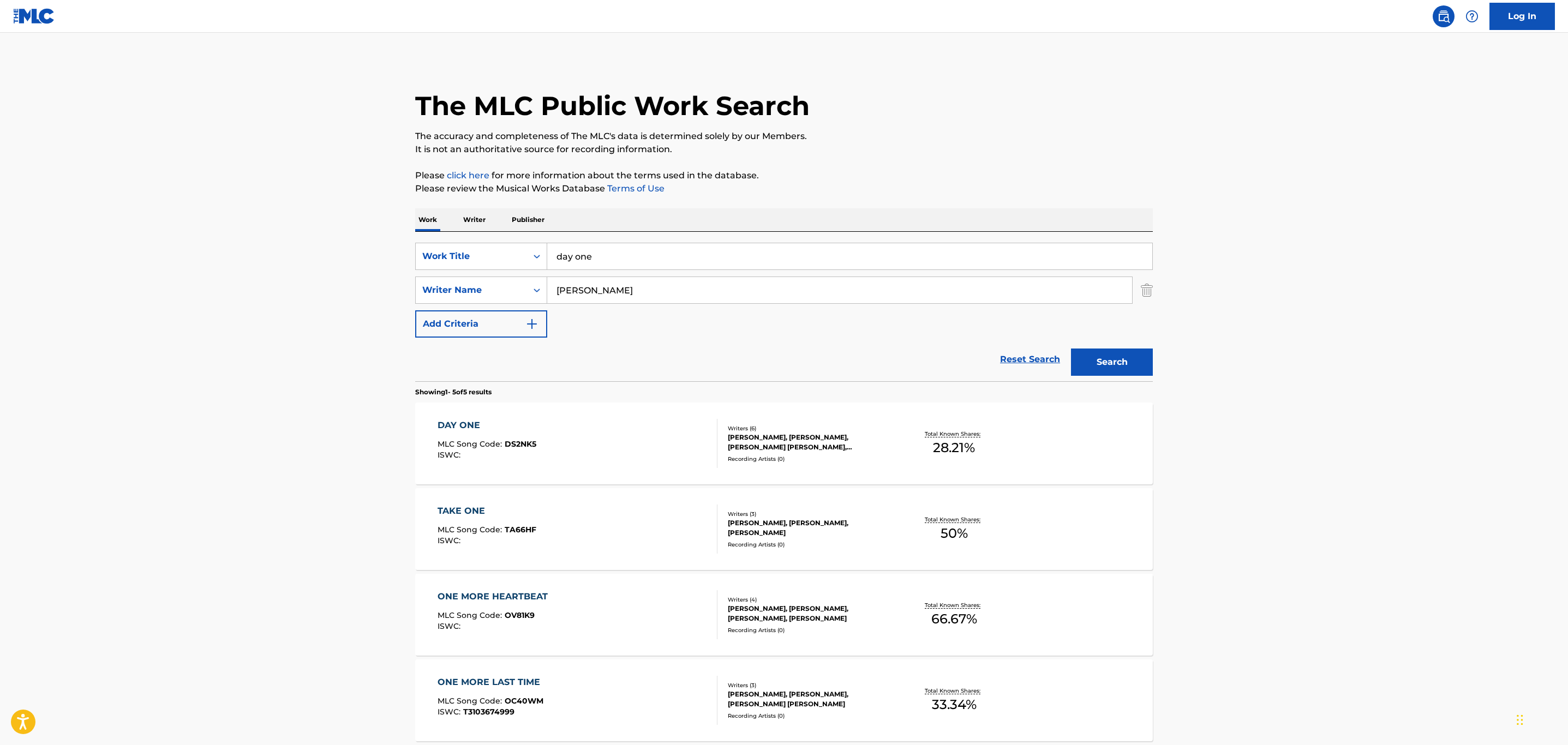
click at [590, 440] on div "DAY ONE MLC Song Code : DS2NK5 ISWC :" at bounding box center [578, 443] width 281 height 49
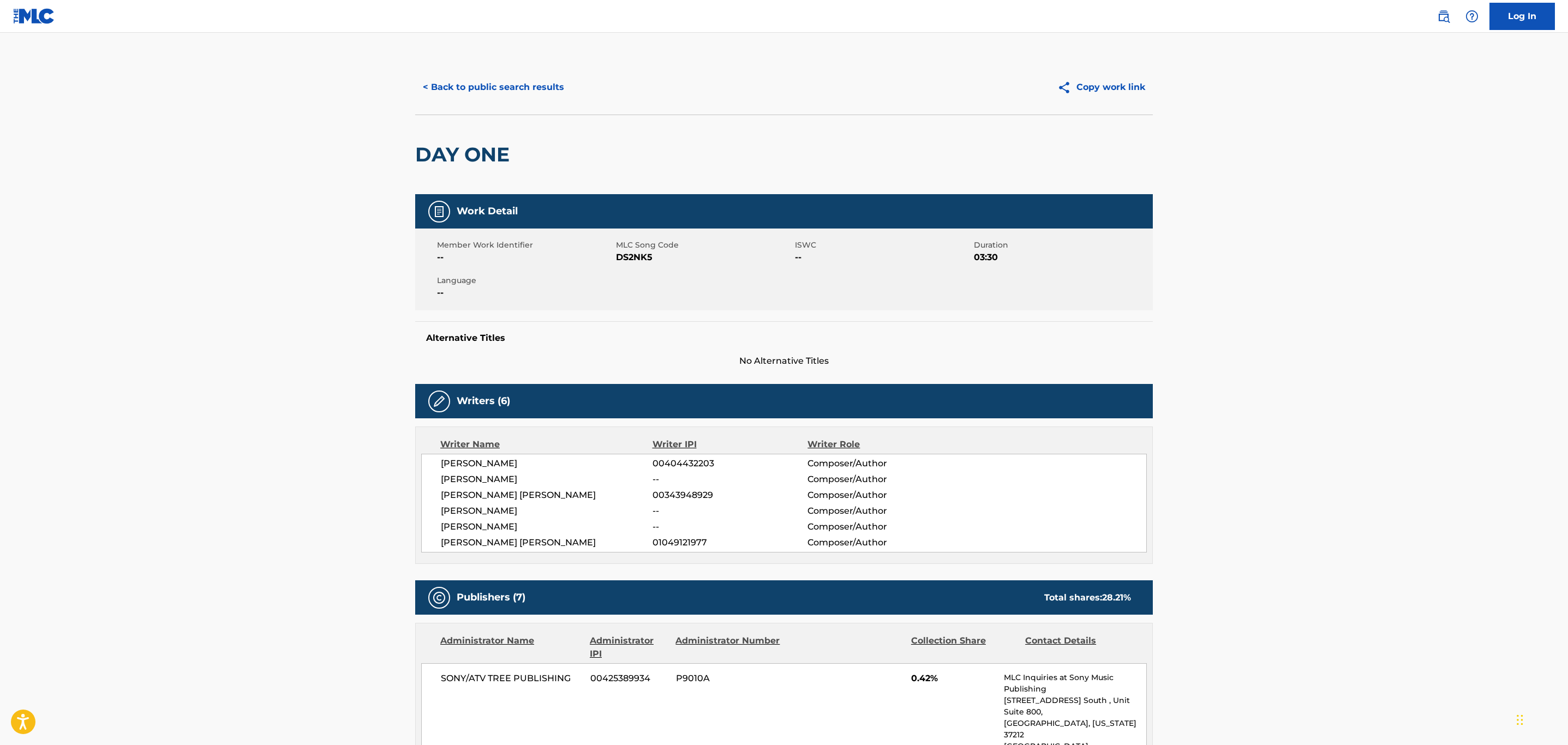
click at [524, 93] on button "< Back to public search results" at bounding box center [493, 87] width 156 height 27
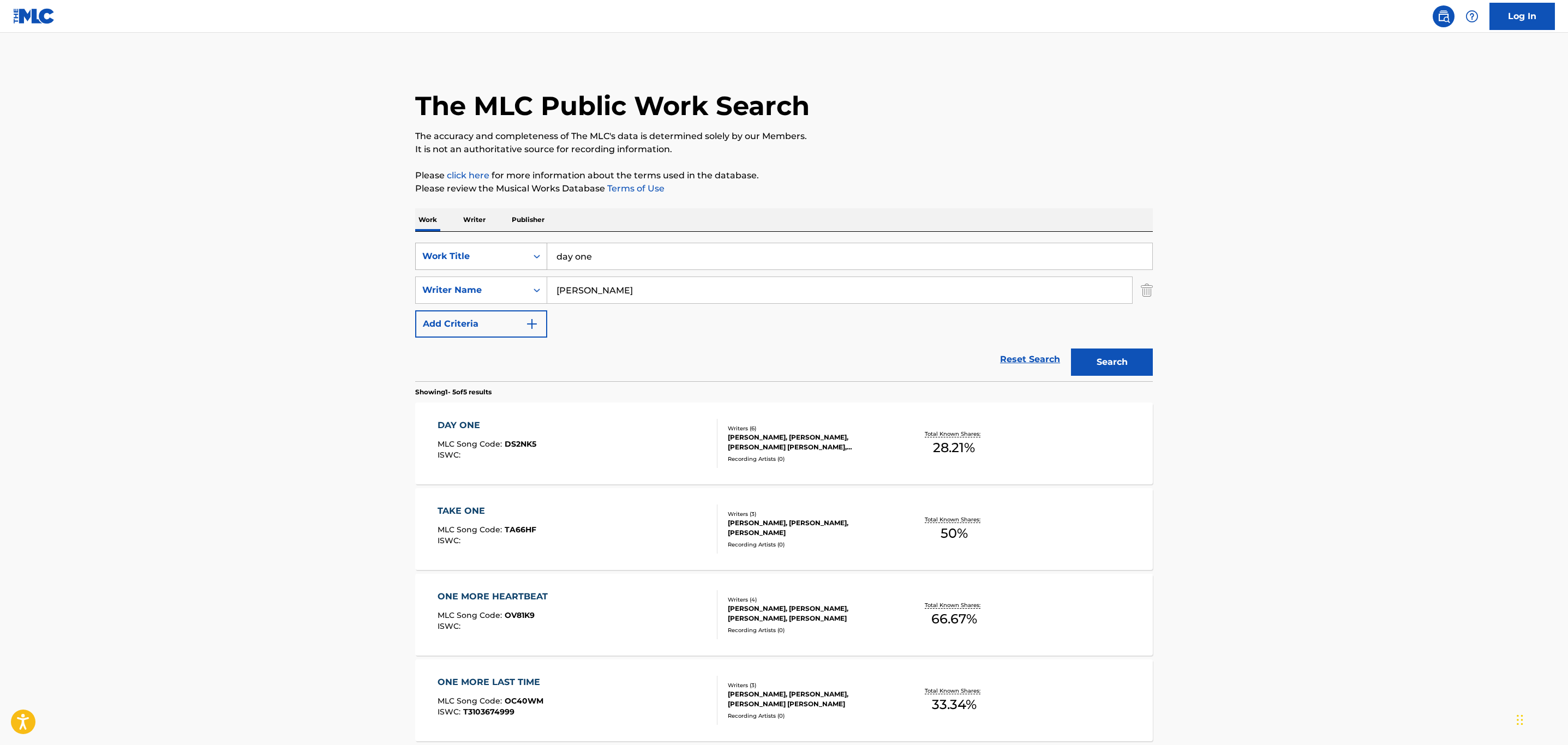
click at [499, 247] on div "Work Title" at bounding box center [471, 256] width 111 height 21
click at [503, 303] on div "MLC Song Code" at bounding box center [481, 310] width 131 height 27
click at [586, 261] on input "Search Form" at bounding box center [850, 256] width 605 height 26
paste input "DQ24X8"
type input "DQ24X8"
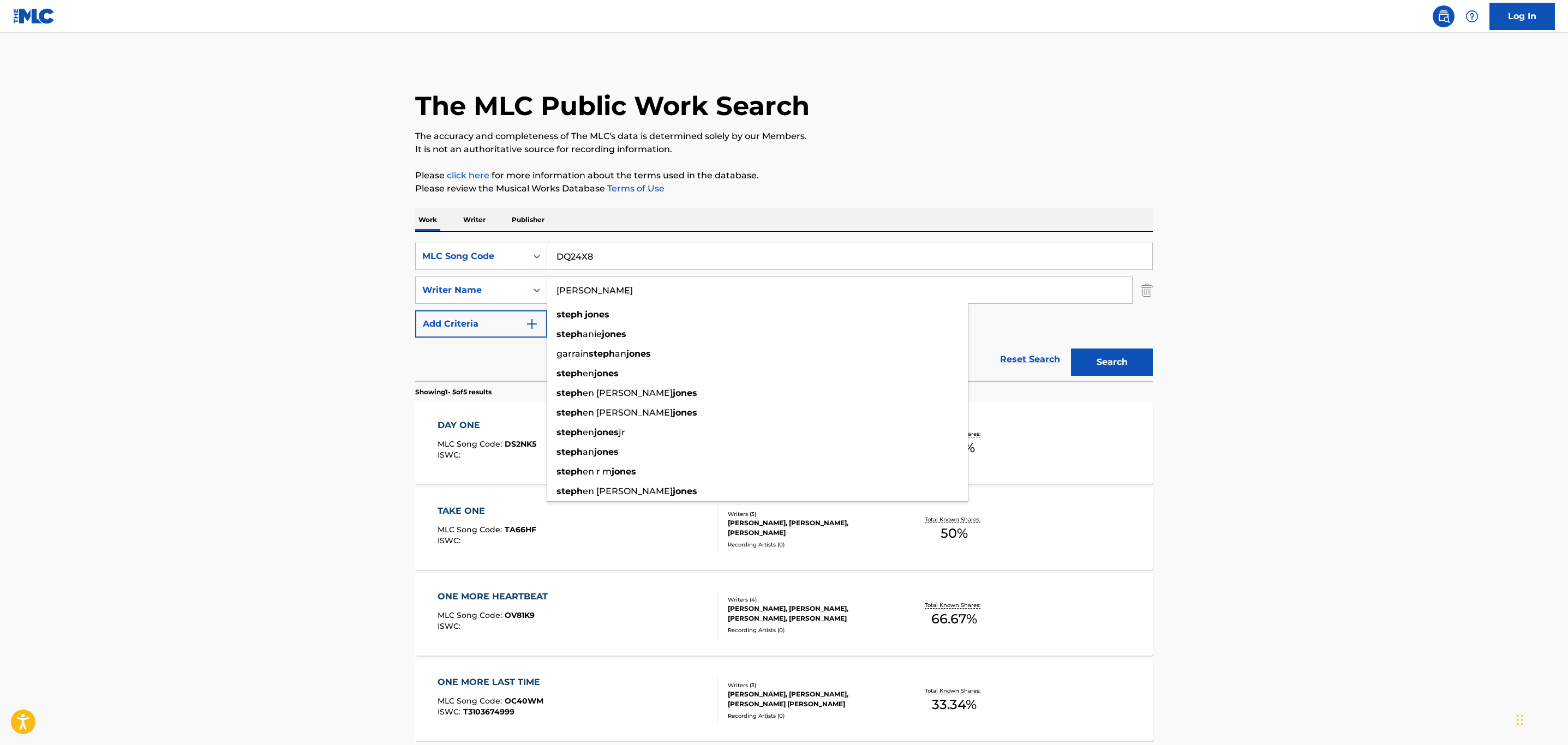
drag, startPoint x: 628, startPoint y: 297, endPoint x: 556, endPoint y: 287, distance: 72.7
click at [556, 287] on input "[PERSON_NAME]" at bounding box center [839, 290] width 585 height 26
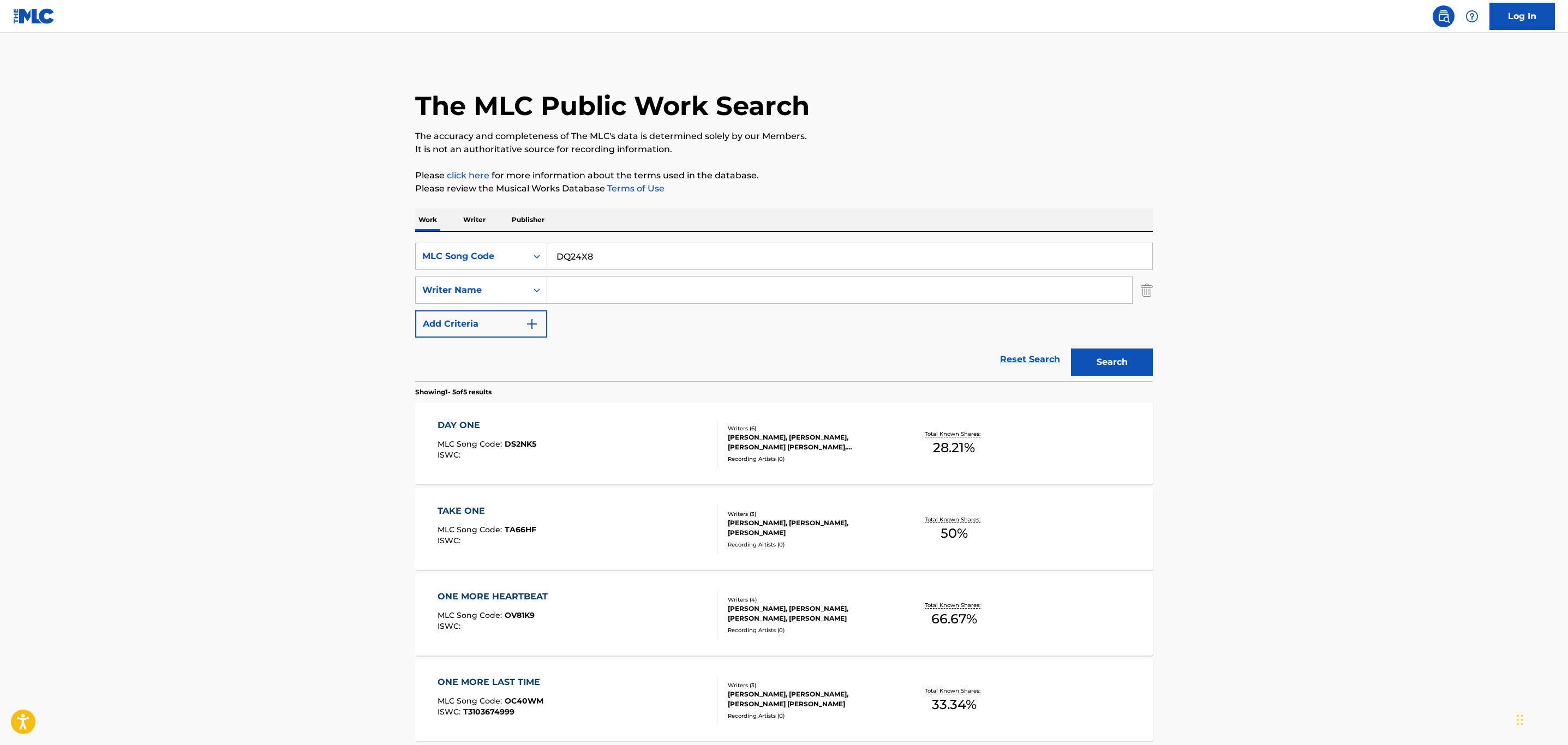
click at [747, 250] on input "DQ24X8" at bounding box center [850, 256] width 605 height 26
type input "DQ24X8"
click at [489, 261] on div "MLC Song Code" at bounding box center [471, 257] width 98 height 13
click at [477, 278] on div "Work Title" at bounding box center [481, 284] width 131 height 27
click at [637, 254] on input "Search Form" at bounding box center [850, 256] width 605 height 26
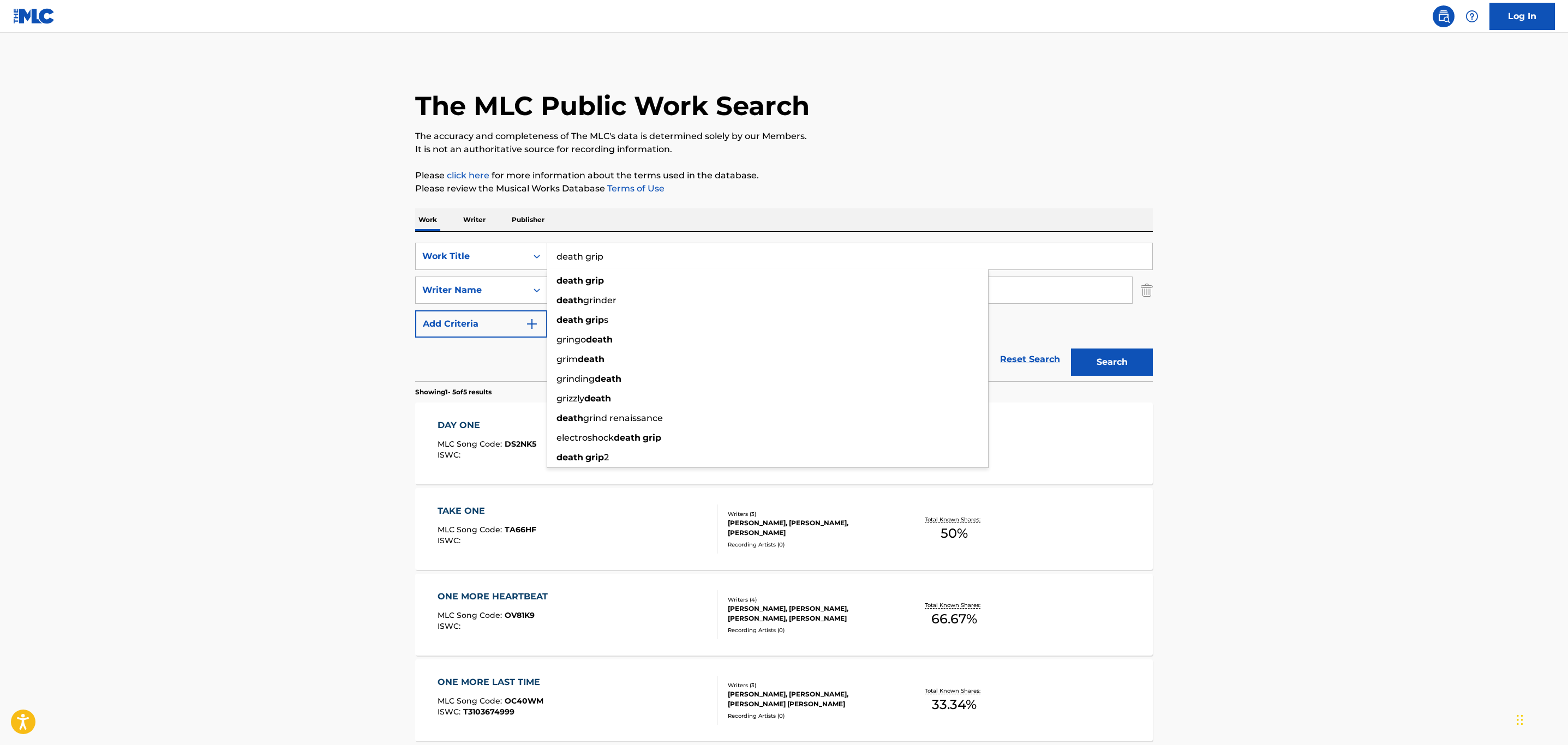
type input "death grip"
click at [1071, 349] on button "Search" at bounding box center [1111, 362] width 82 height 27
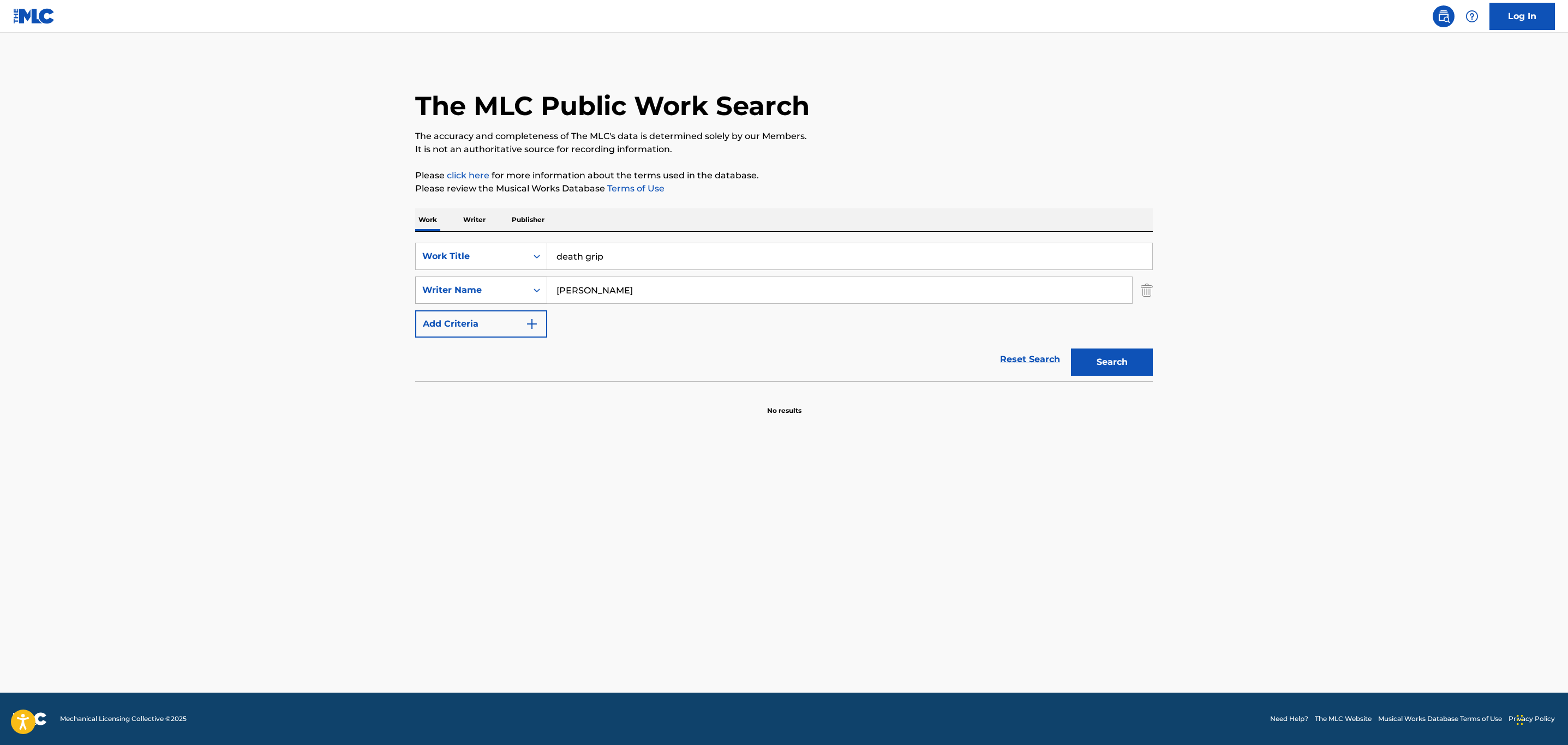
drag, startPoint x: 458, startPoint y: 285, endPoint x: 427, endPoint y: 285, distance: 31.0
click at [431, 285] on div "SearchWithCriteria2c2b3d84-794e-40dc-a7aa-eeb89efad1f0 Writer Name [PERSON_NAME]" at bounding box center [784, 290] width 738 height 27
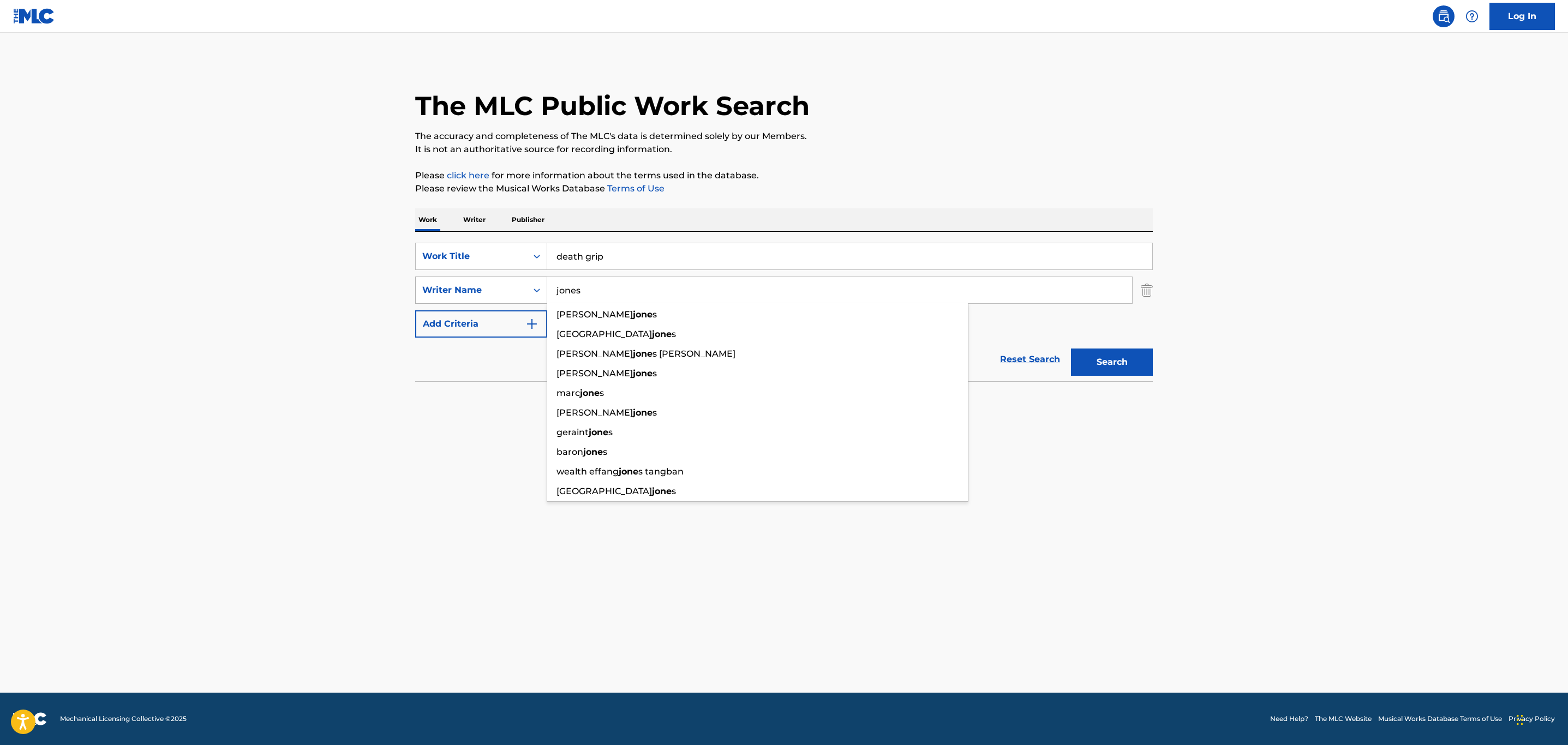
type input "jones"
click at [1071, 349] on button "Search" at bounding box center [1111, 362] width 82 height 27
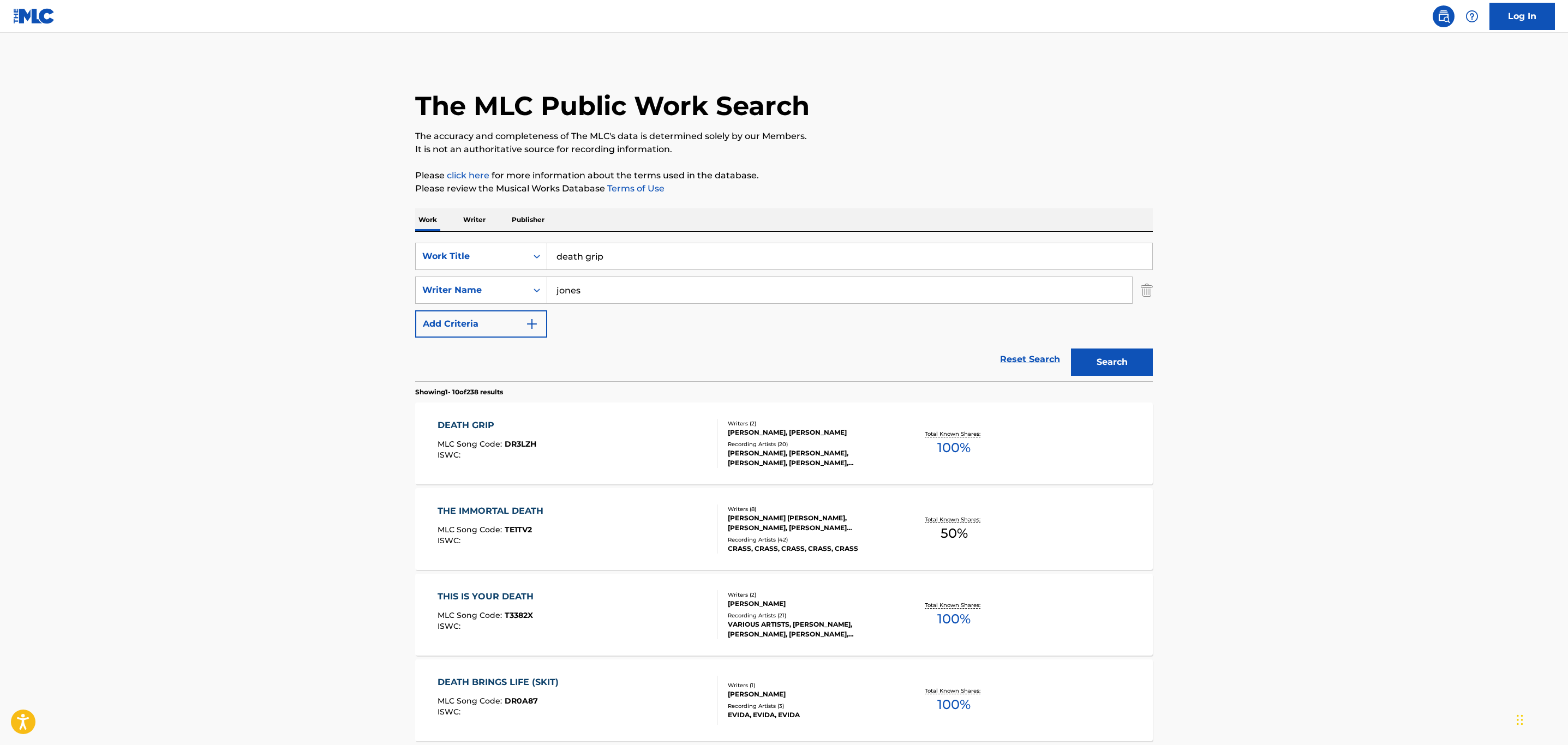
click at [671, 450] on div "DEATH GRIP MLC Song Code : DR3LZH ISWC :" at bounding box center [578, 443] width 281 height 49
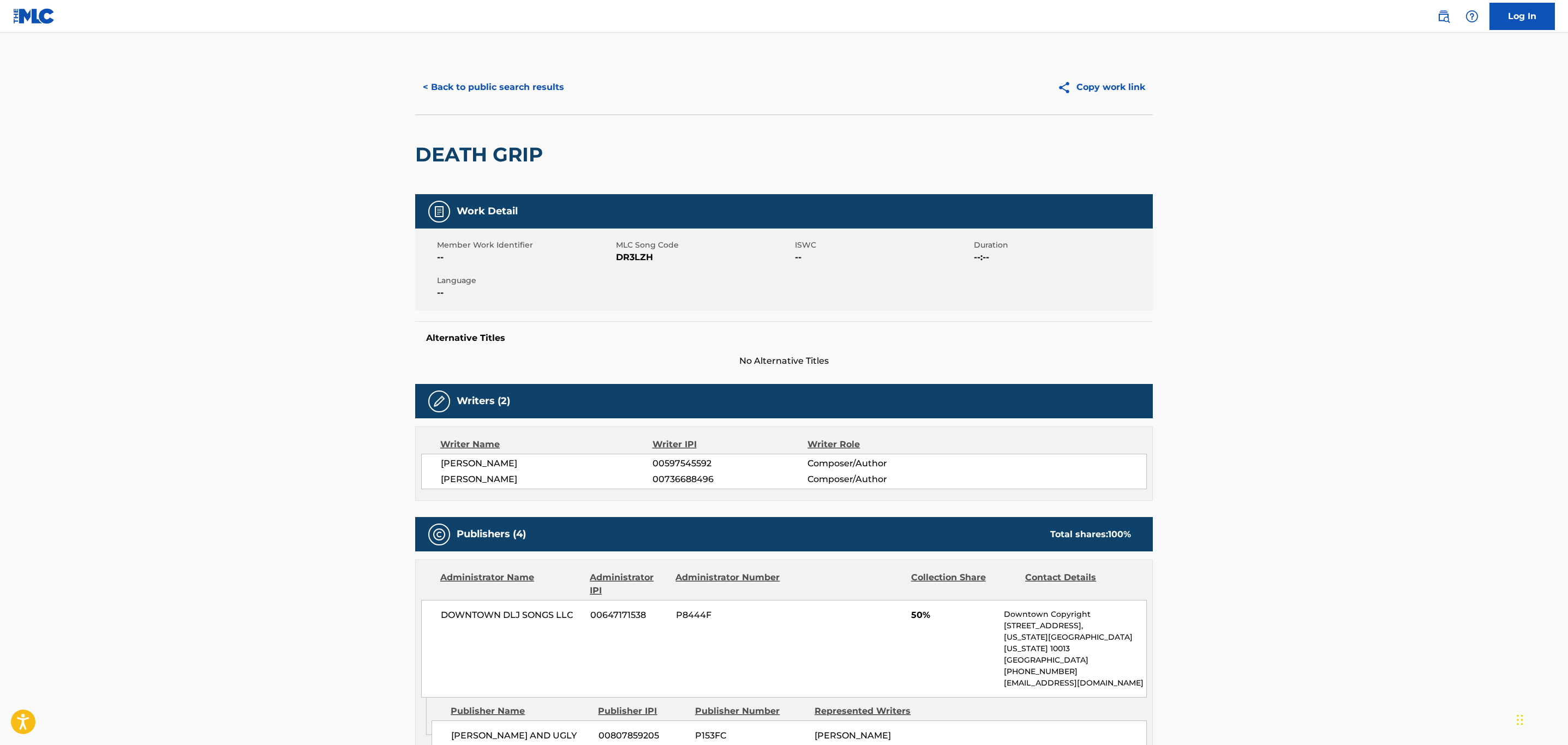
drag, startPoint x: 499, startPoint y: 102, endPoint x: 498, endPoint y: 94, distance: 8.1
click at [499, 102] on div "< Back to public search results Copy work link" at bounding box center [784, 88] width 738 height 55
click at [497, 93] on button "< Back to public search results" at bounding box center [493, 87] width 156 height 27
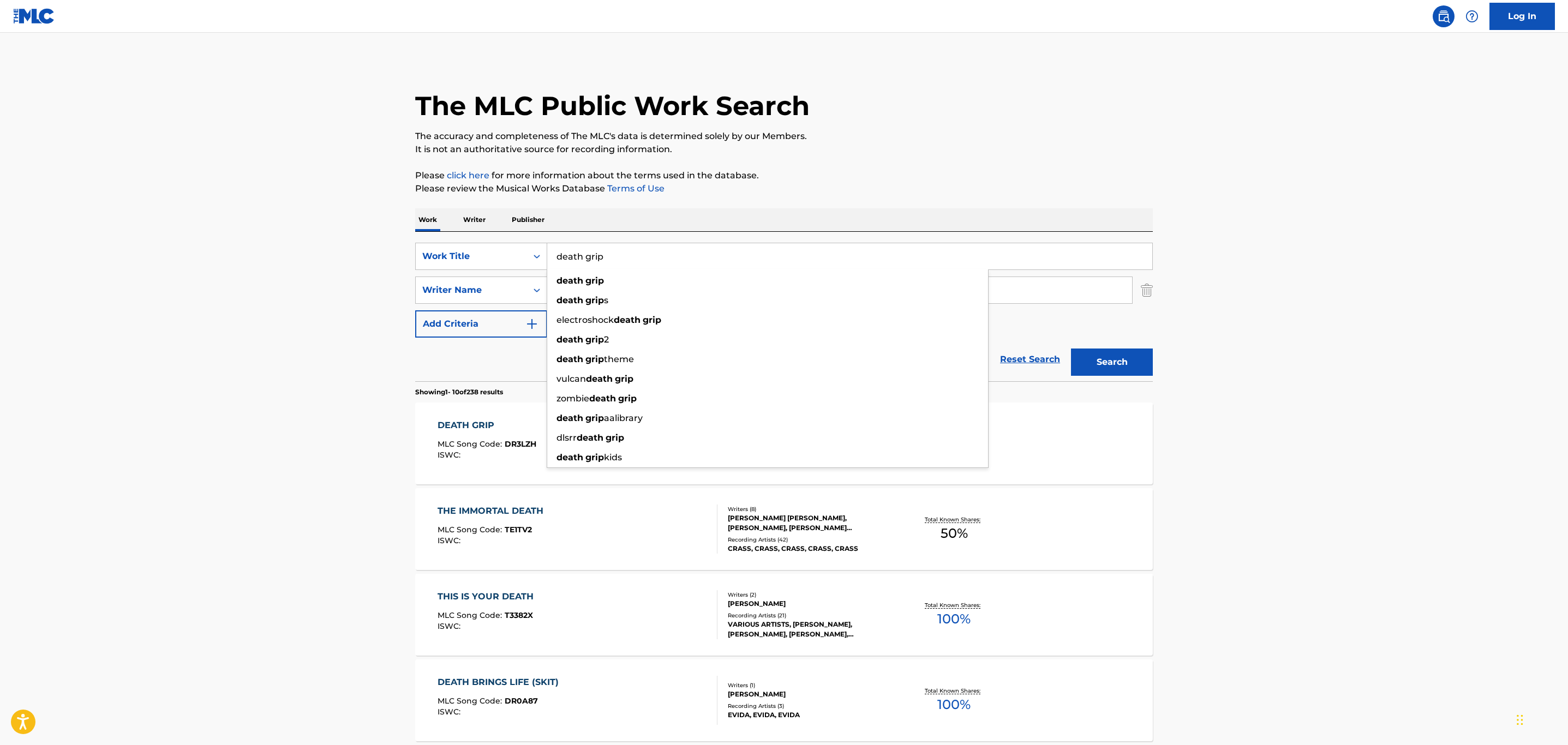
drag, startPoint x: 699, startPoint y: 257, endPoint x: 367, endPoint y: 233, distance: 332.9
click at [367, 233] on main "The MLC Public Work Search The accuracy and completeness of The MLC's data is d…" at bounding box center [784, 675] width 1568 height 1284
type input "don't smile"
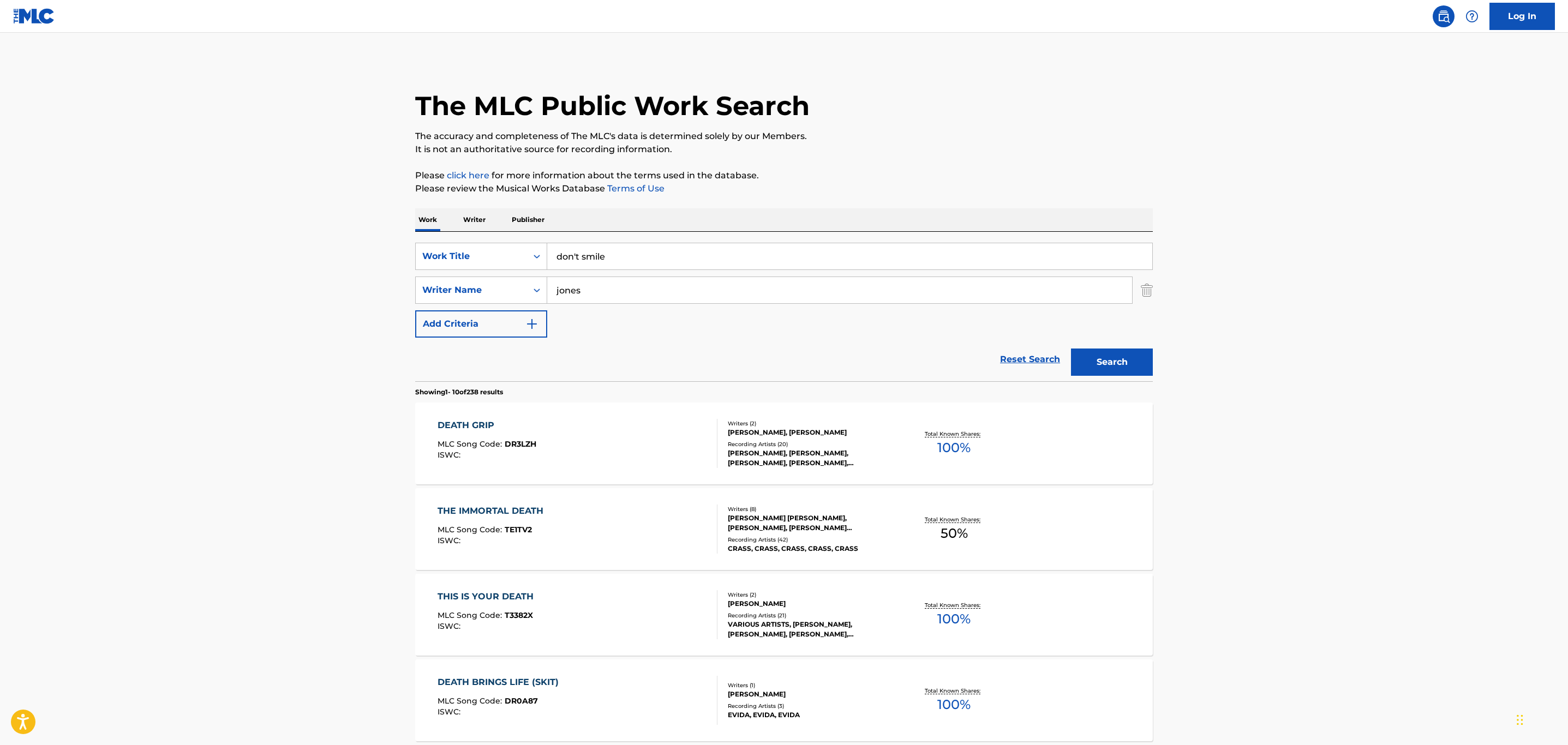
click at [1071, 349] on button "Search" at bounding box center [1111, 362] width 82 height 27
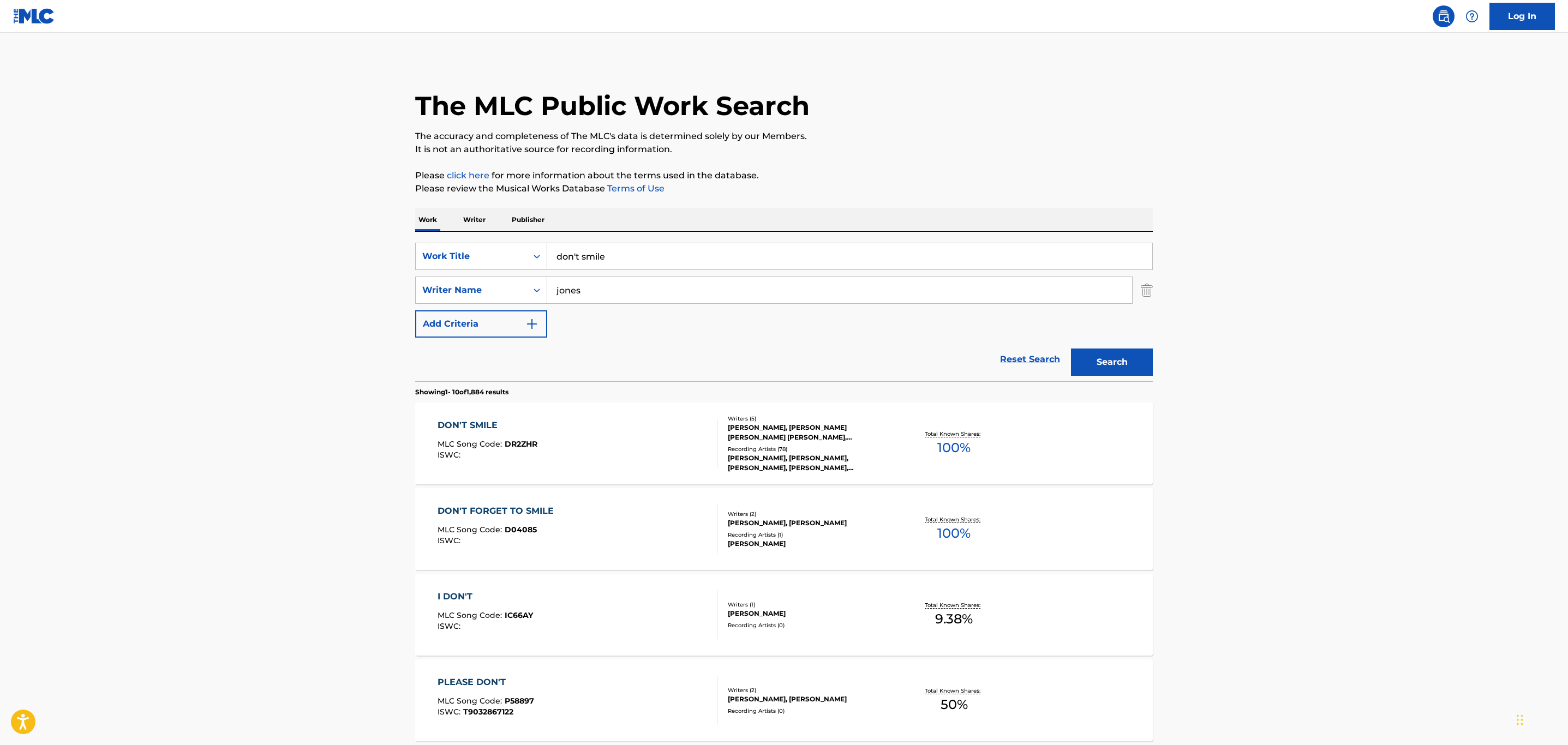
click at [660, 436] on div "DON'T SMILE MLC Song Code : DR2ZHR ISWC :" at bounding box center [578, 443] width 281 height 49
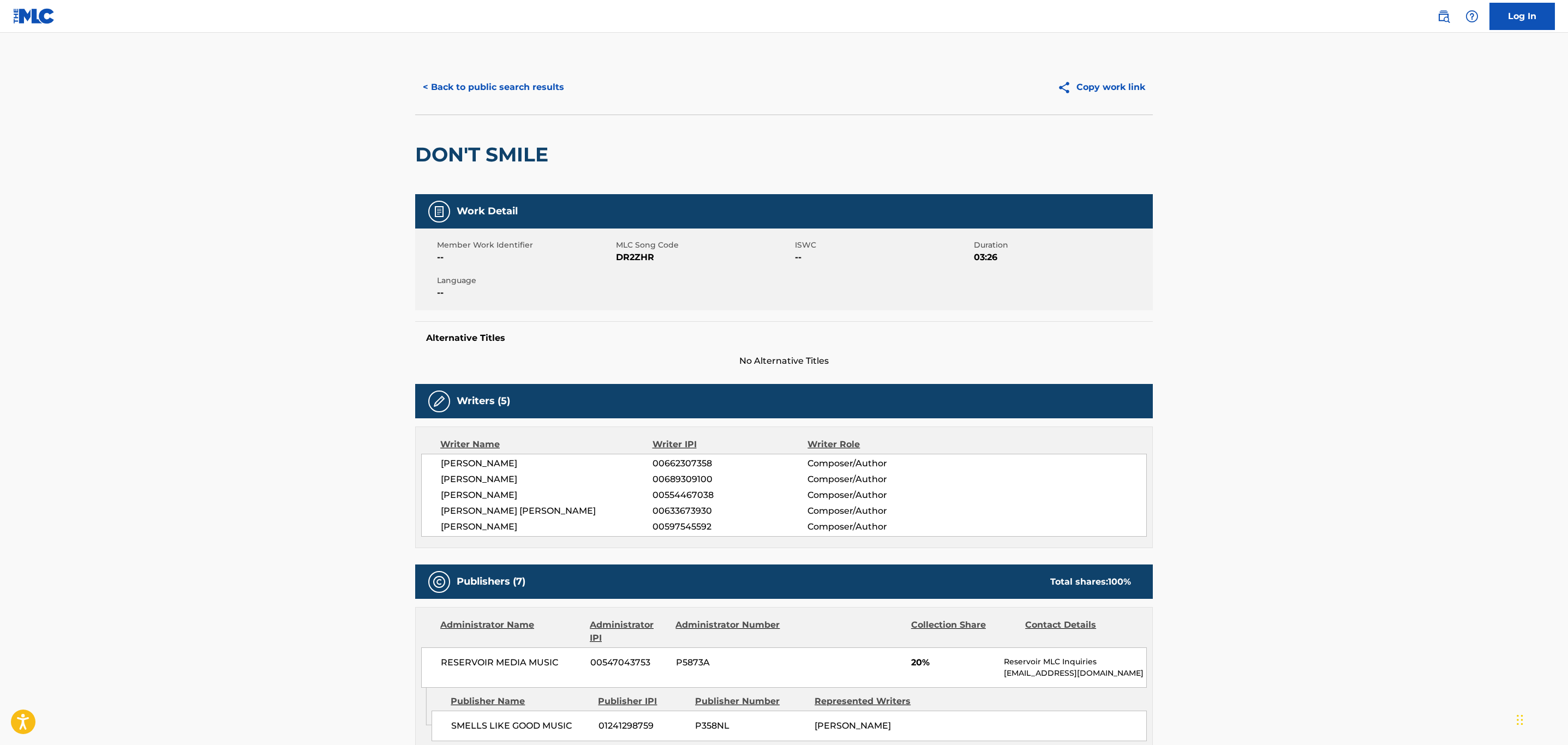
click at [452, 86] on button "< Back to public search results" at bounding box center [493, 87] width 156 height 27
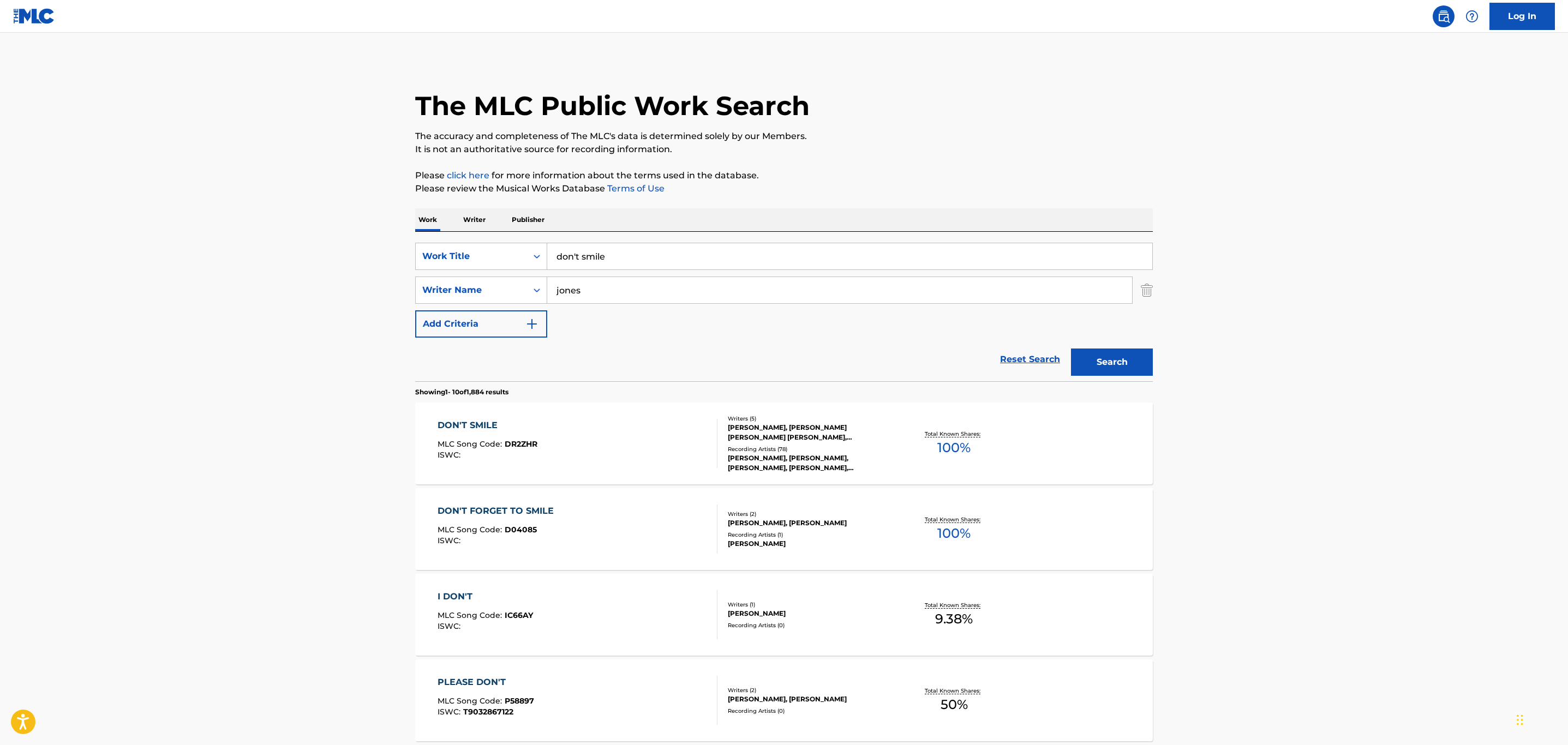
drag, startPoint x: 452, startPoint y: 253, endPoint x: 334, endPoint y: 250, distance: 118.0
click at [334, 250] on main "The MLC Public Work Search The accuracy and completeness of The MLC's data is d…" at bounding box center [784, 675] width 1568 height 1284
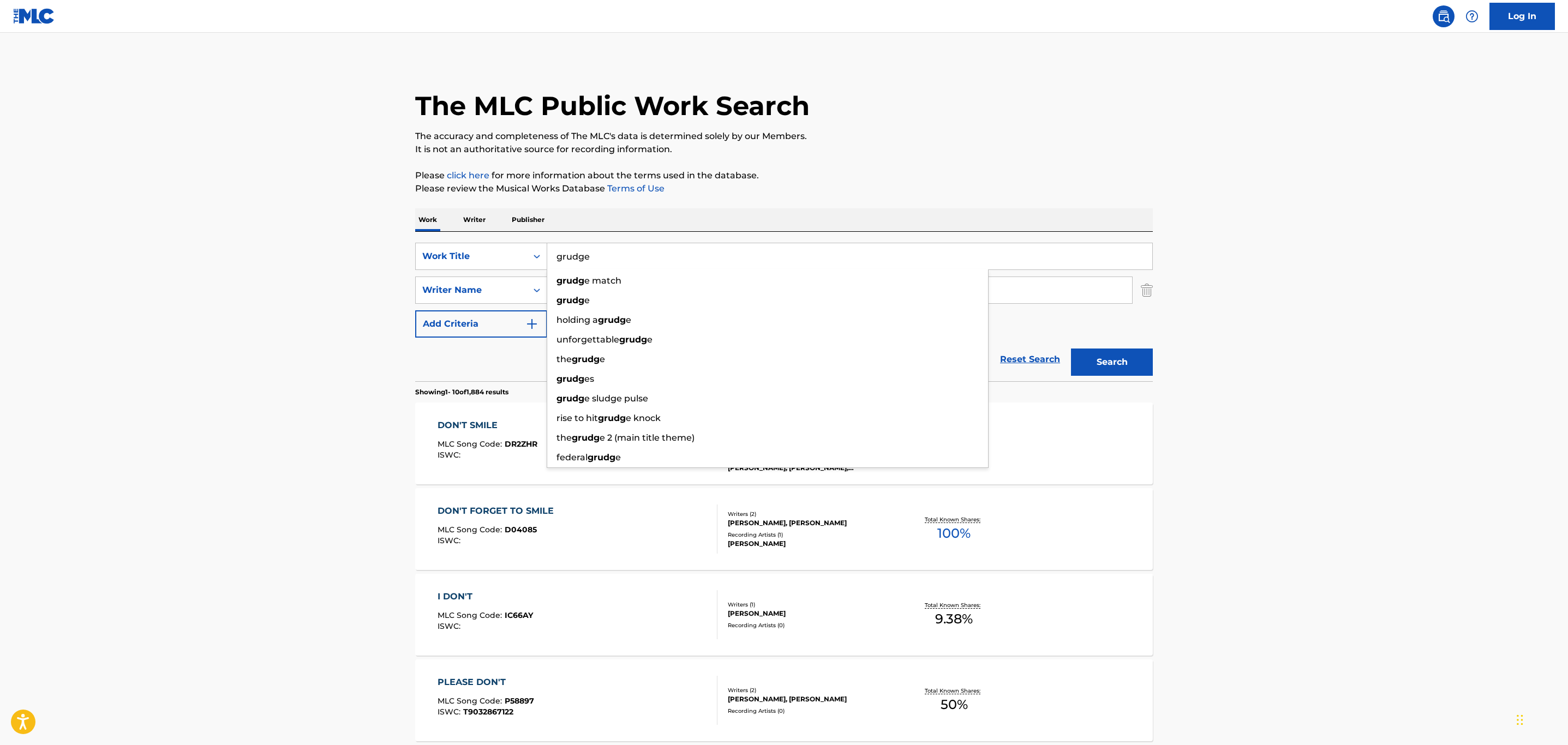
type input "grudge"
click at [1071, 349] on button "Search" at bounding box center [1111, 362] width 82 height 27
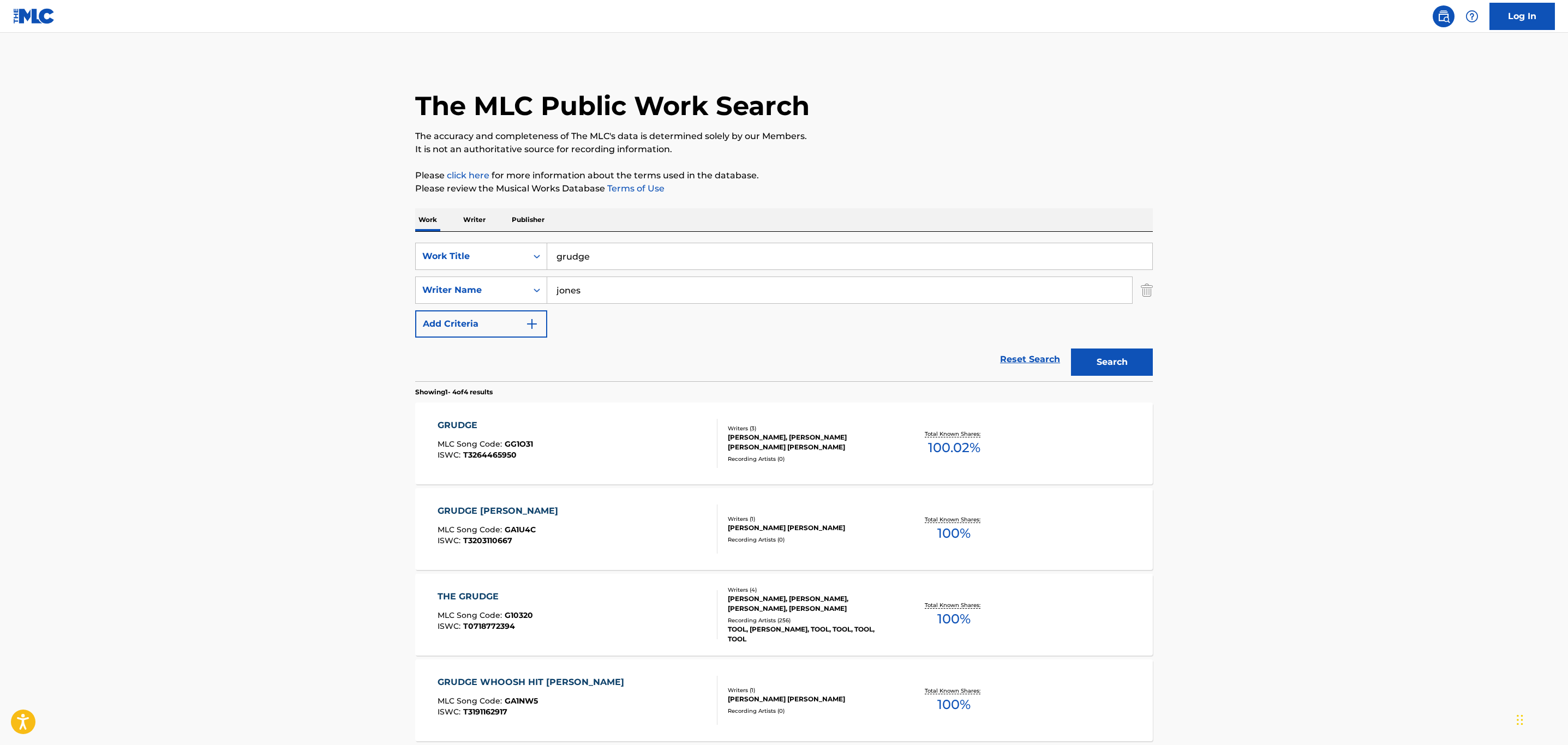
click at [685, 427] on div "GRUDGE MLC Song Code : GG1O31 ISWC : T3264465950" at bounding box center [578, 443] width 281 height 49
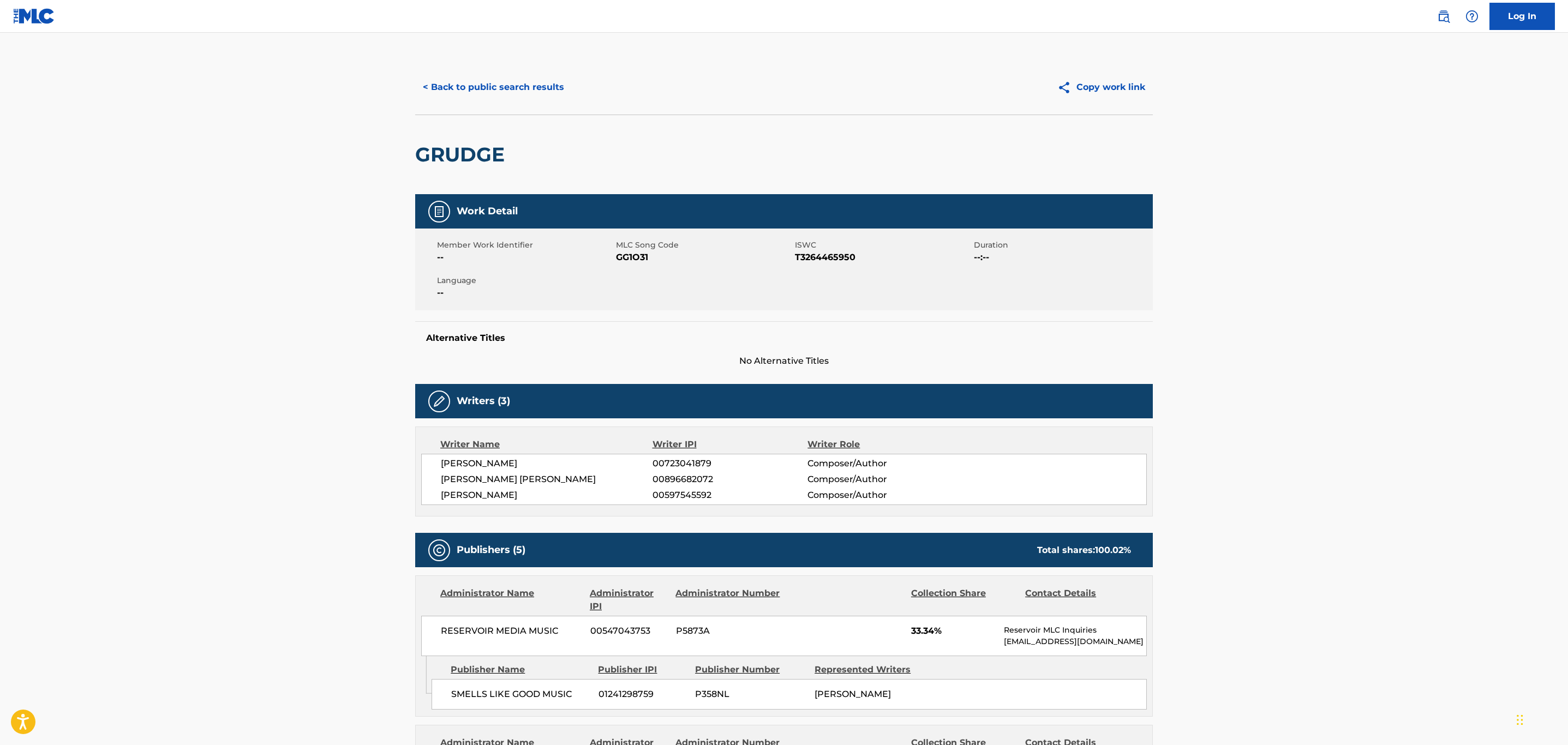
click at [453, 87] on button "< Back to public search results" at bounding box center [493, 87] width 156 height 27
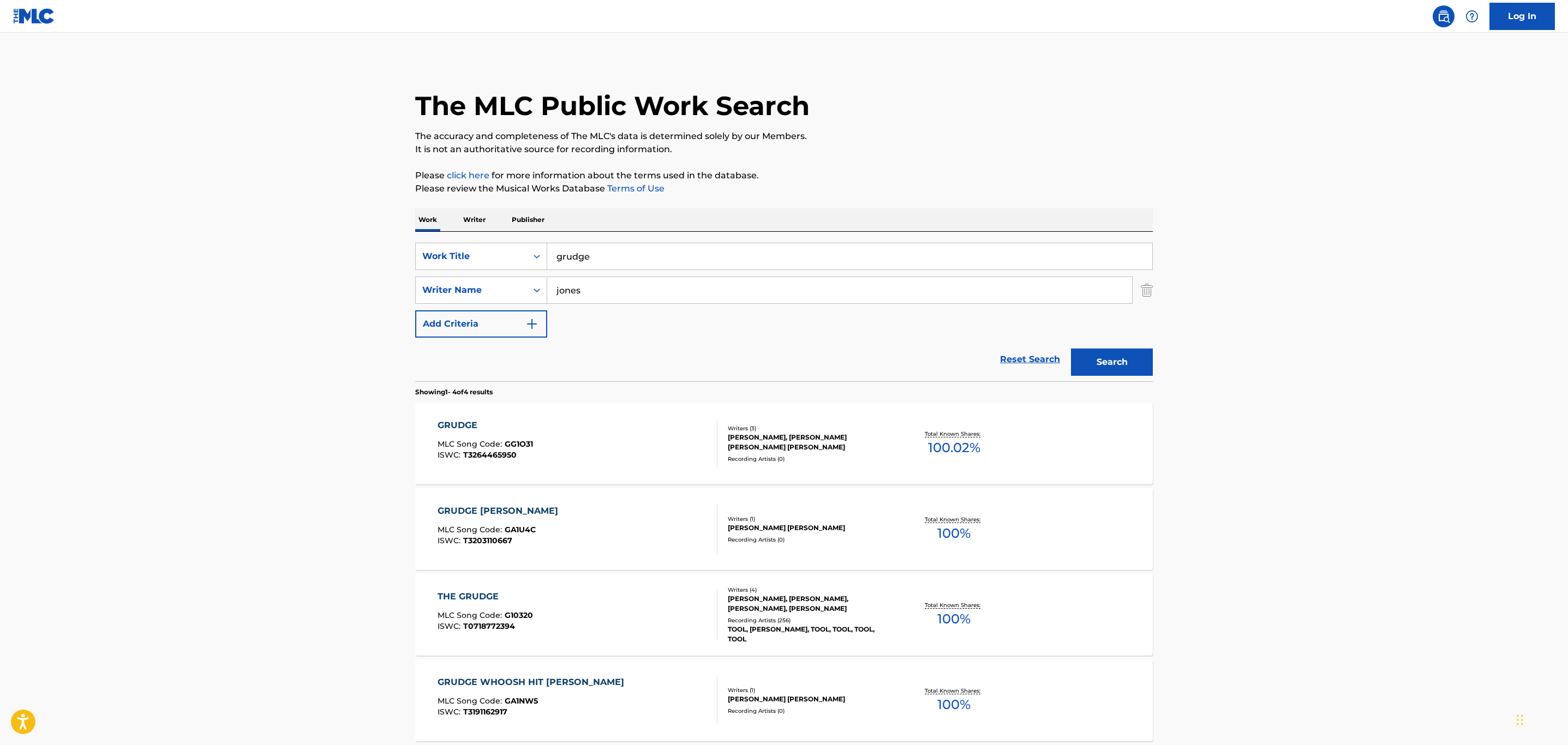
drag, startPoint x: 628, startPoint y: 259, endPoint x: 369, endPoint y: 250, distance: 259.2
click at [370, 250] on main "The MLC Public Work Search The accuracy and completeness of The MLC's data is d…" at bounding box center [784, 416] width 1568 height 766
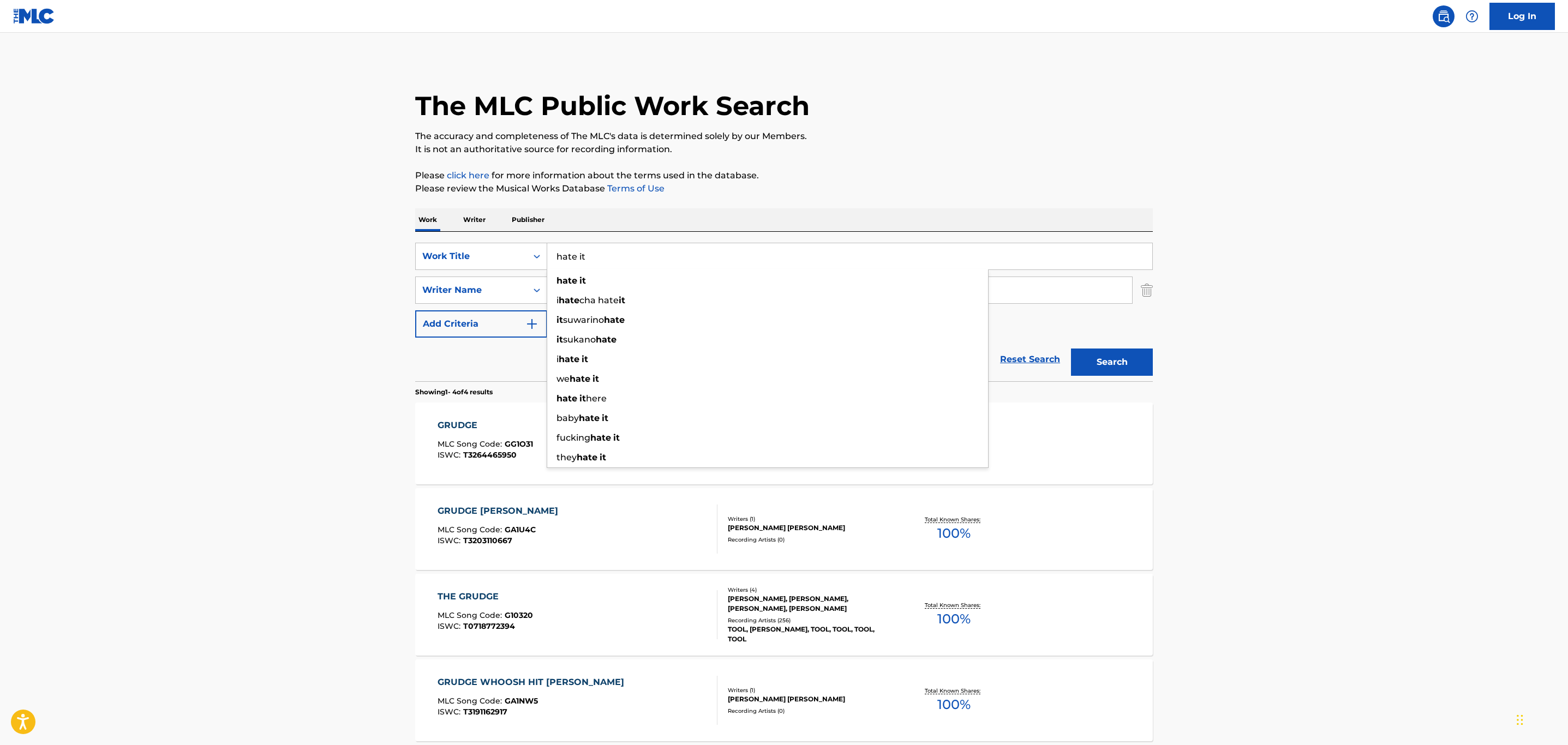
type input "hate it"
click at [1071, 349] on button "Search" at bounding box center [1111, 362] width 82 height 27
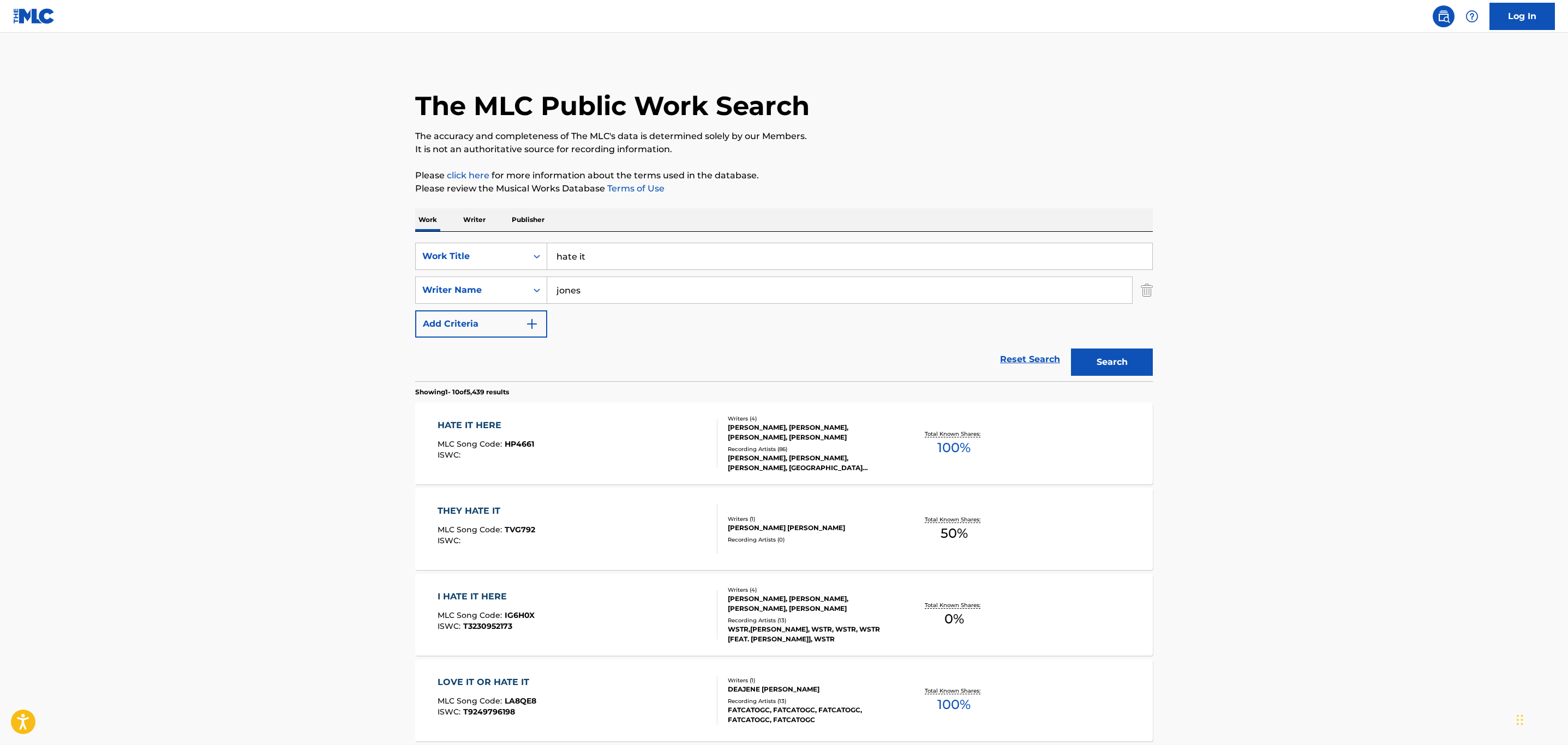
click at [555, 288] on input "jones" at bounding box center [839, 290] width 585 height 26
click at [1095, 352] on button "Search" at bounding box center [1111, 362] width 82 height 27
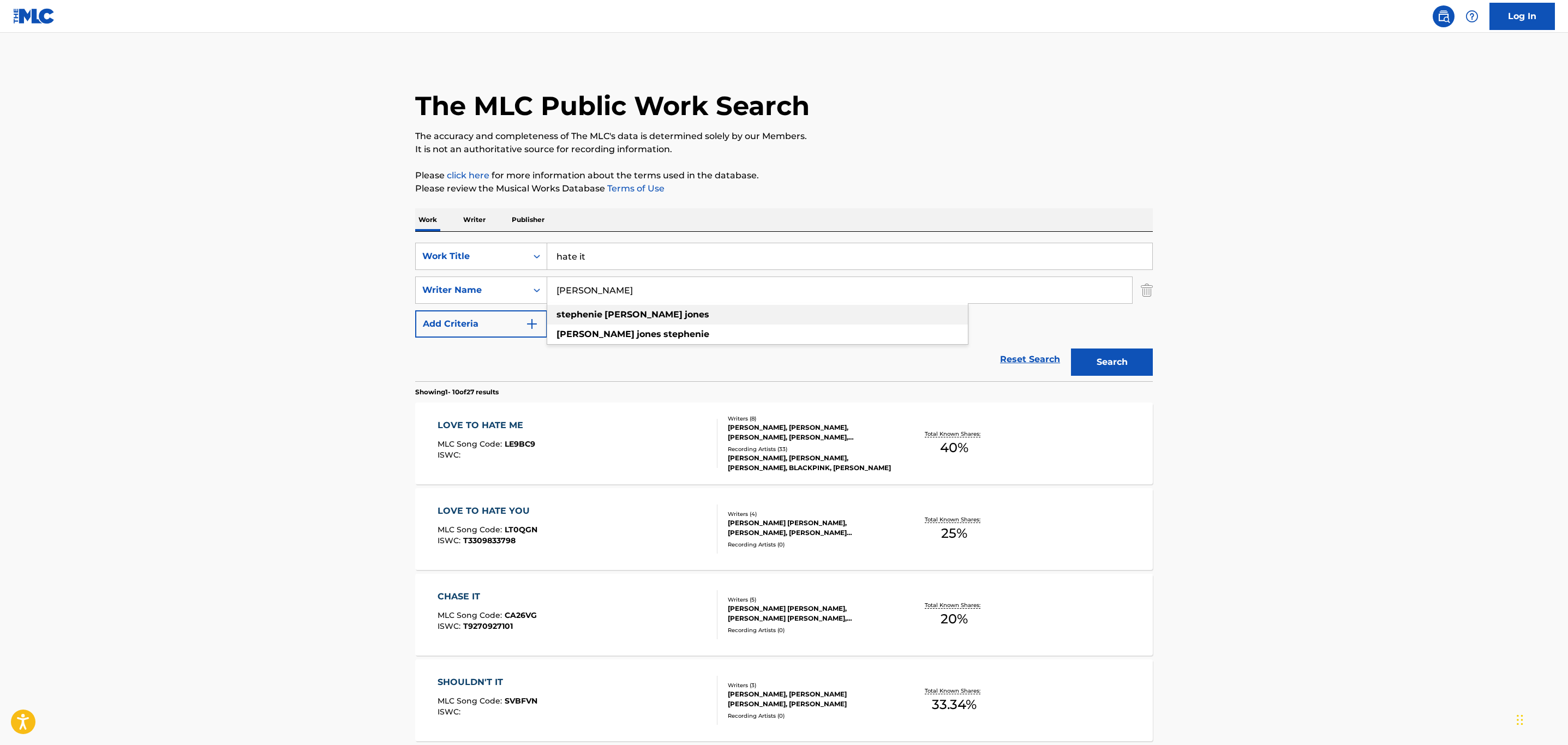
drag, startPoint x: 551, startPoint y: 287, endPoint x: 855, endPoint y: 318, distance: 305.6
click at [855, 303] on div "[PERSON_NAME] [PERSON_NAME] [PERSON_NAME]" at bounding box center [839, 290] width 585 height 26
click at [254, 311] on main "The MLC Public Work Search The accuracy and completeness of The MLC's data is d…" at bounding box center [784, 675] width 1568 height 1284
click at [1129, 378] on div "Search" at bounding box center [1108, 360] width 87 height 44
click at [1128, 371] on button "Search" at bounding box center [1111, 362] width 82 height 27
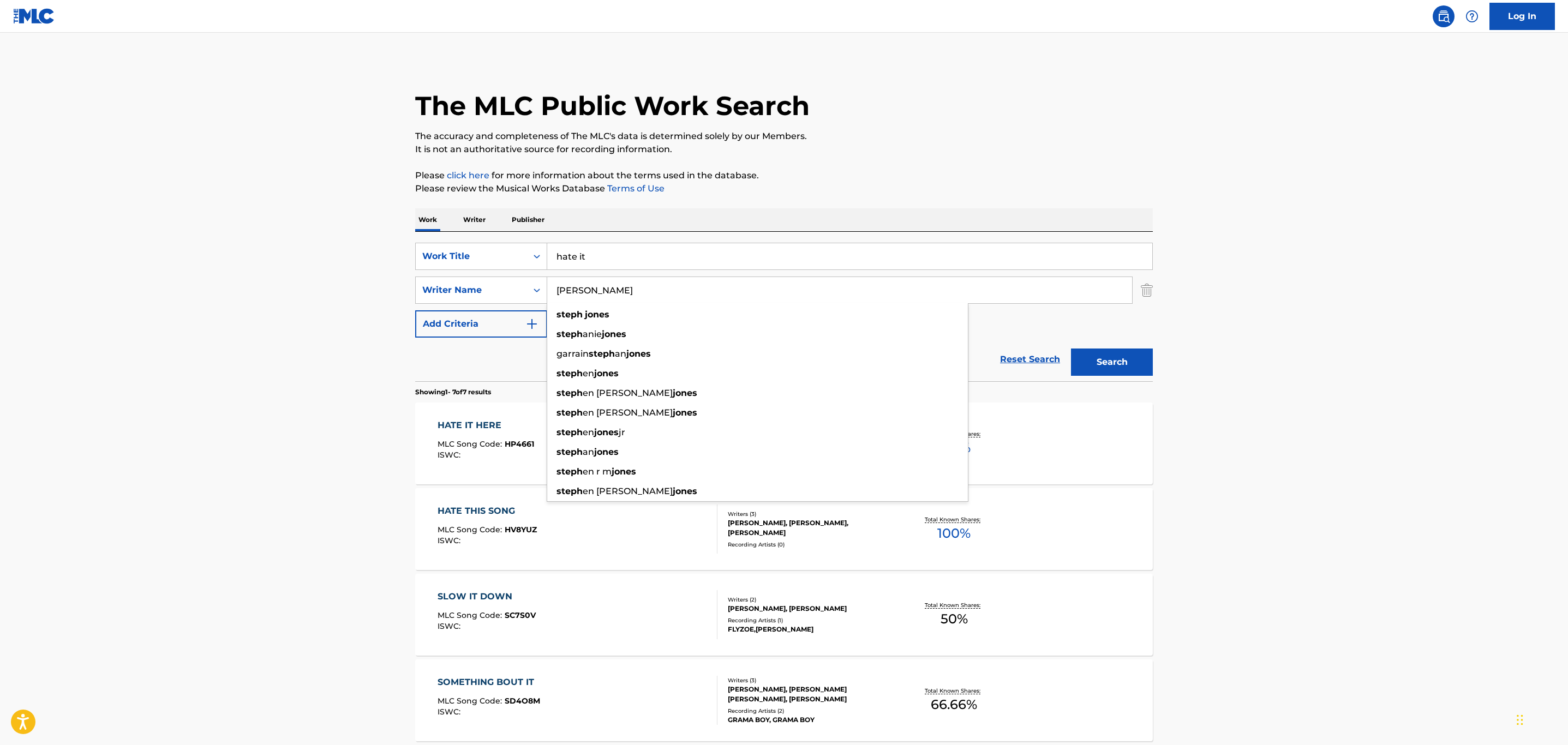
drag, startPoint x: 740, startPoint y: 290, endPoint x: 365, endPoint y: 287, distance: 375.0
click at [368, 287] on main "The MLC Public Work Search The accuracy and completeness of The MLC's data is d…" at bounding box center [784, 544] width 1568 height 1023
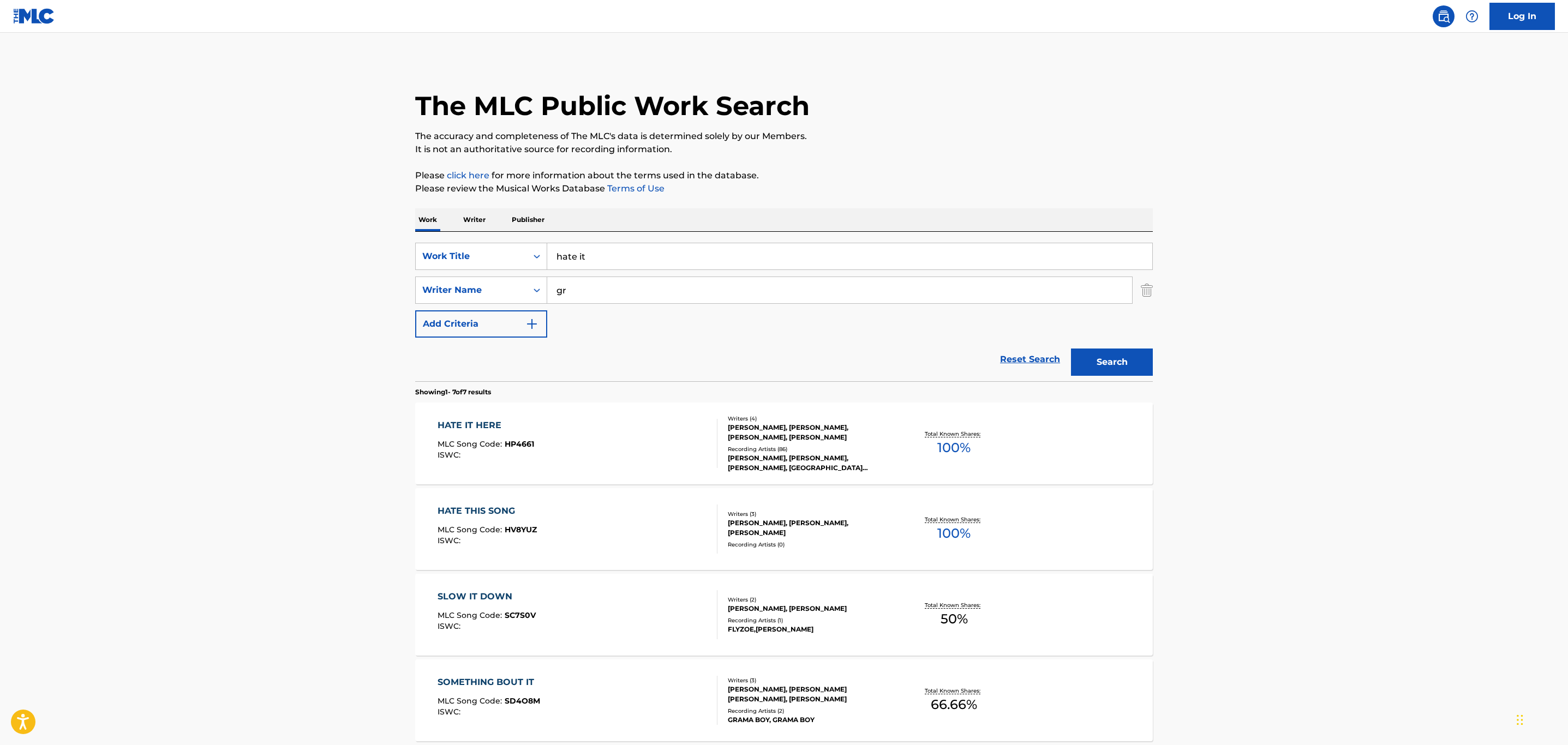
type input "g"
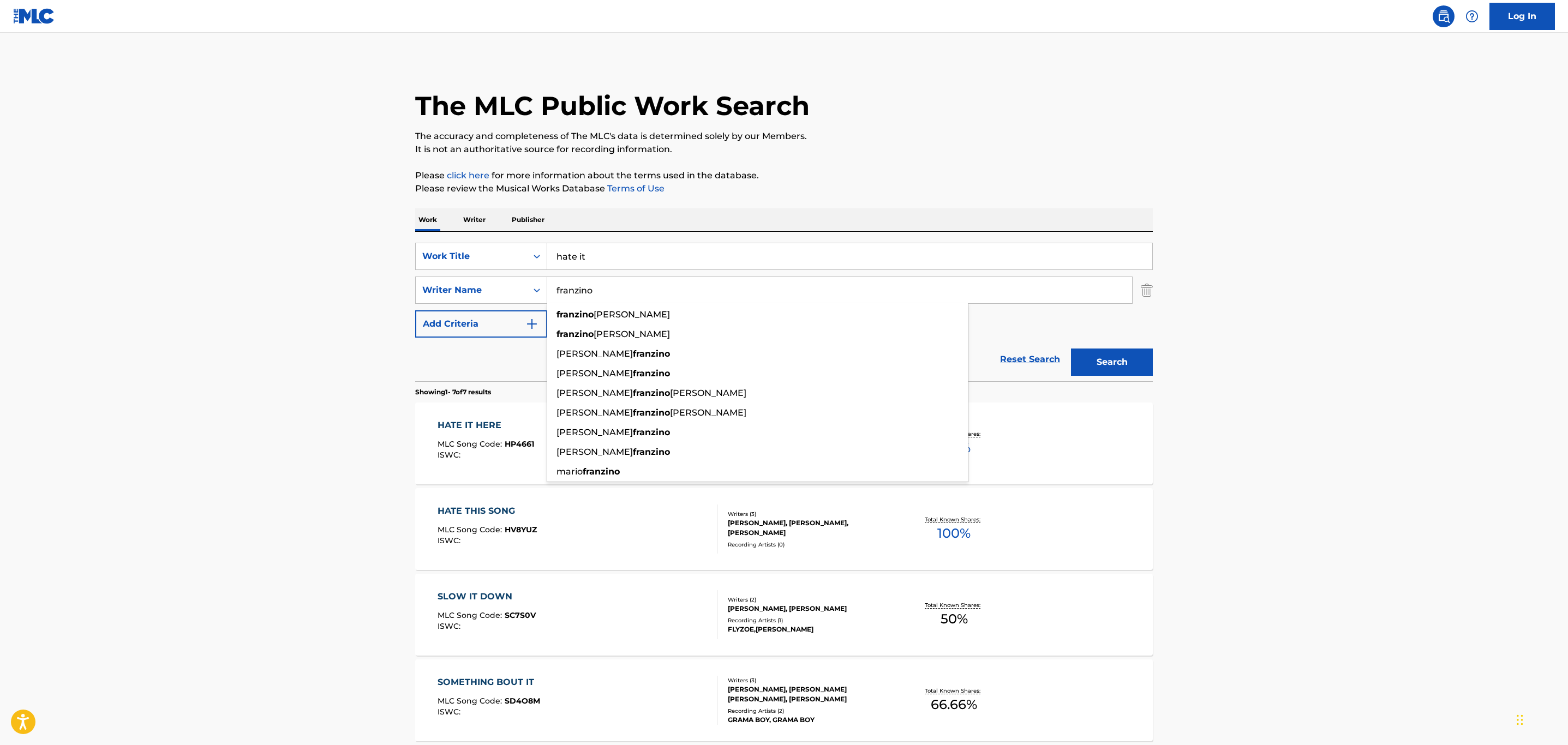
type input "franzino"
click at [1071, 349] on button "Search" at bounding box center [1111, 362] width 82 height 27
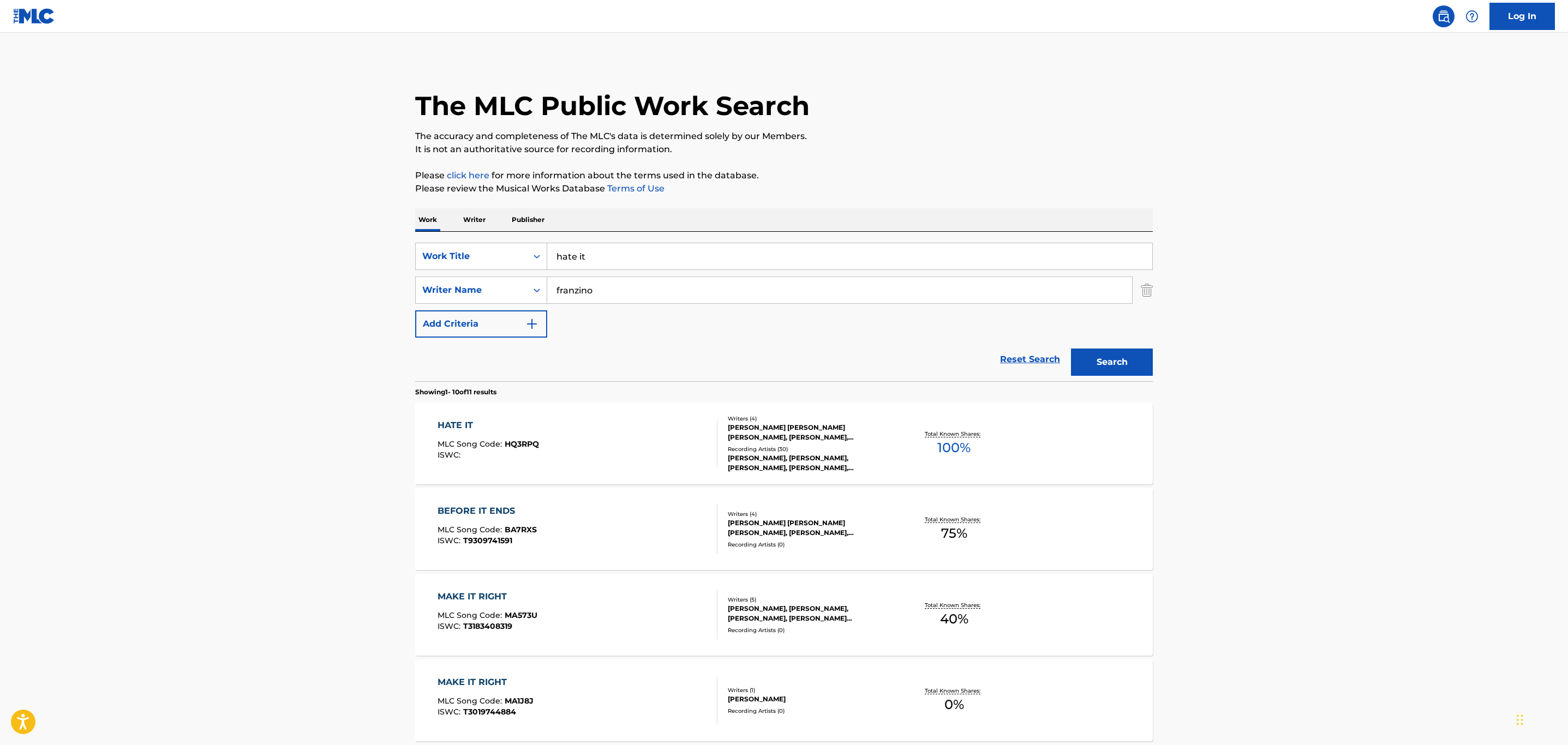
click at [640, 414] on div "HATE IT MLC Song Code : HQ3RPQ ISWC : Writers ( 4 ) [PERSON_NAME] [PERSON_NAME]…" at bounding box center [784, 443] width 738 height 82
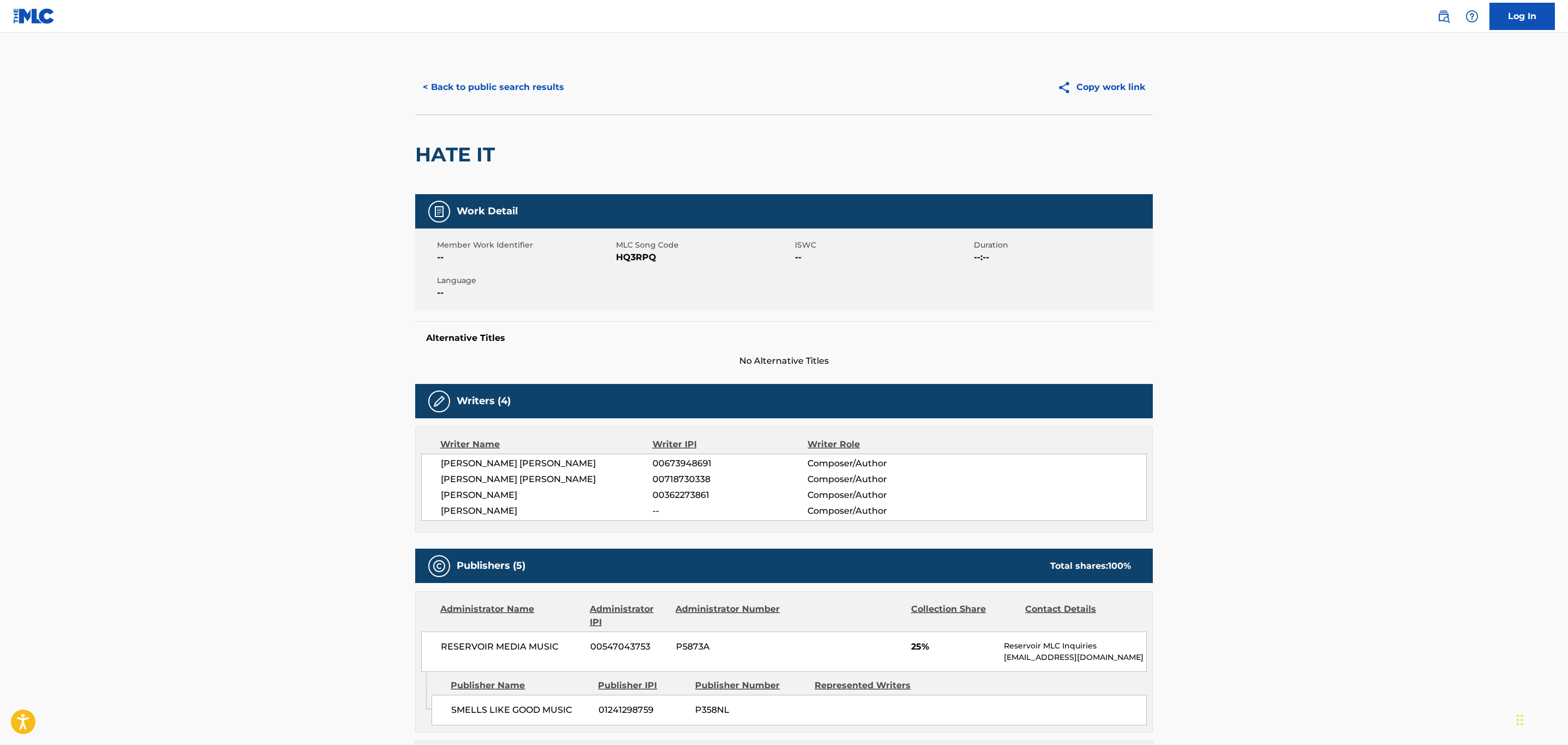
click at [466, 82] on button "< Back to public search results" at bounding box center [493, 87] width 156 height 27
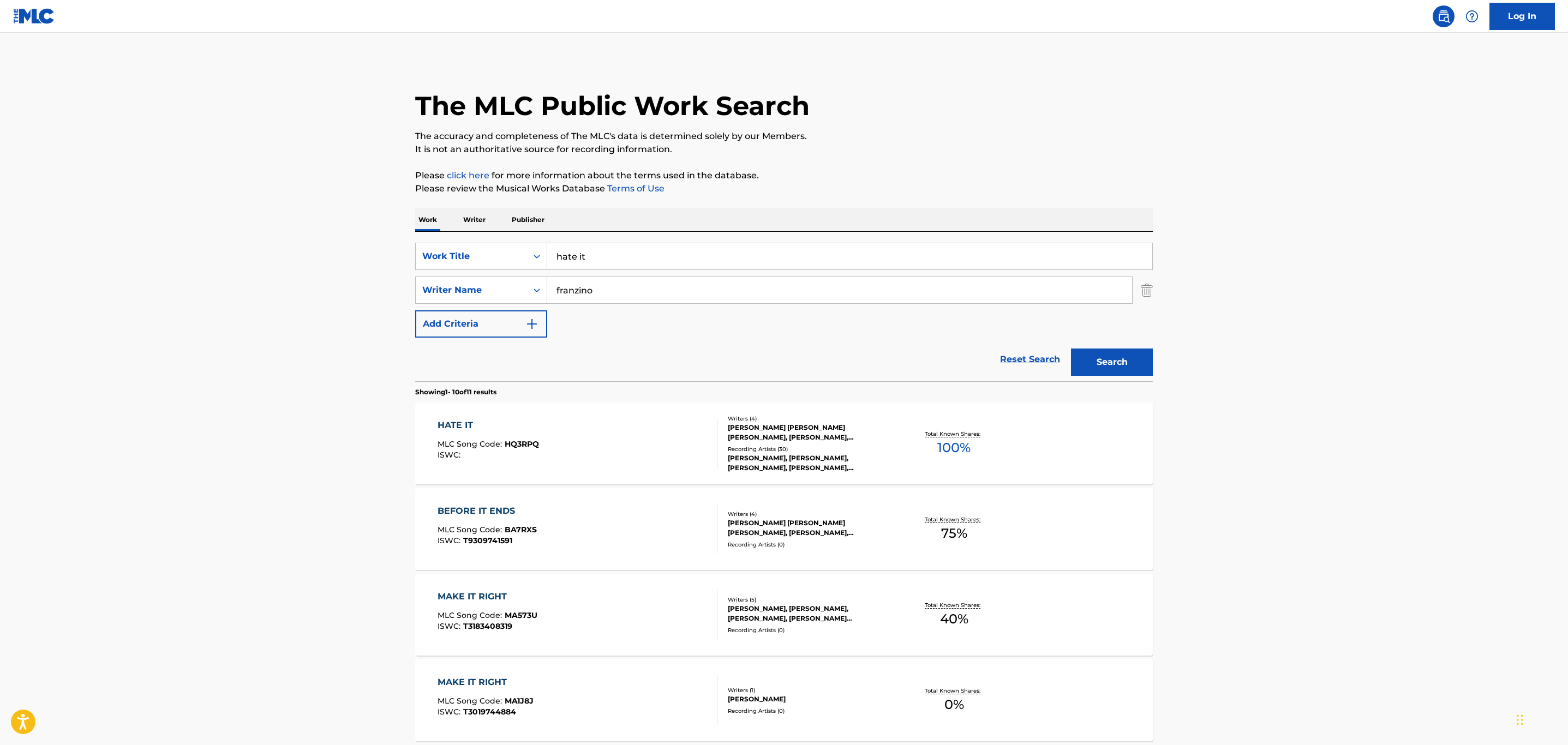
drag, startPoint x: 529, startPoint y: 257, endPoint x: 376, endPoint y: 249, distance: 153.2
click at [376, 249] on main "The MLC Public Work Search The accuracy and completeness of The MLC's data is d…" at bounding box center [784, 675] width 1568 height 1284
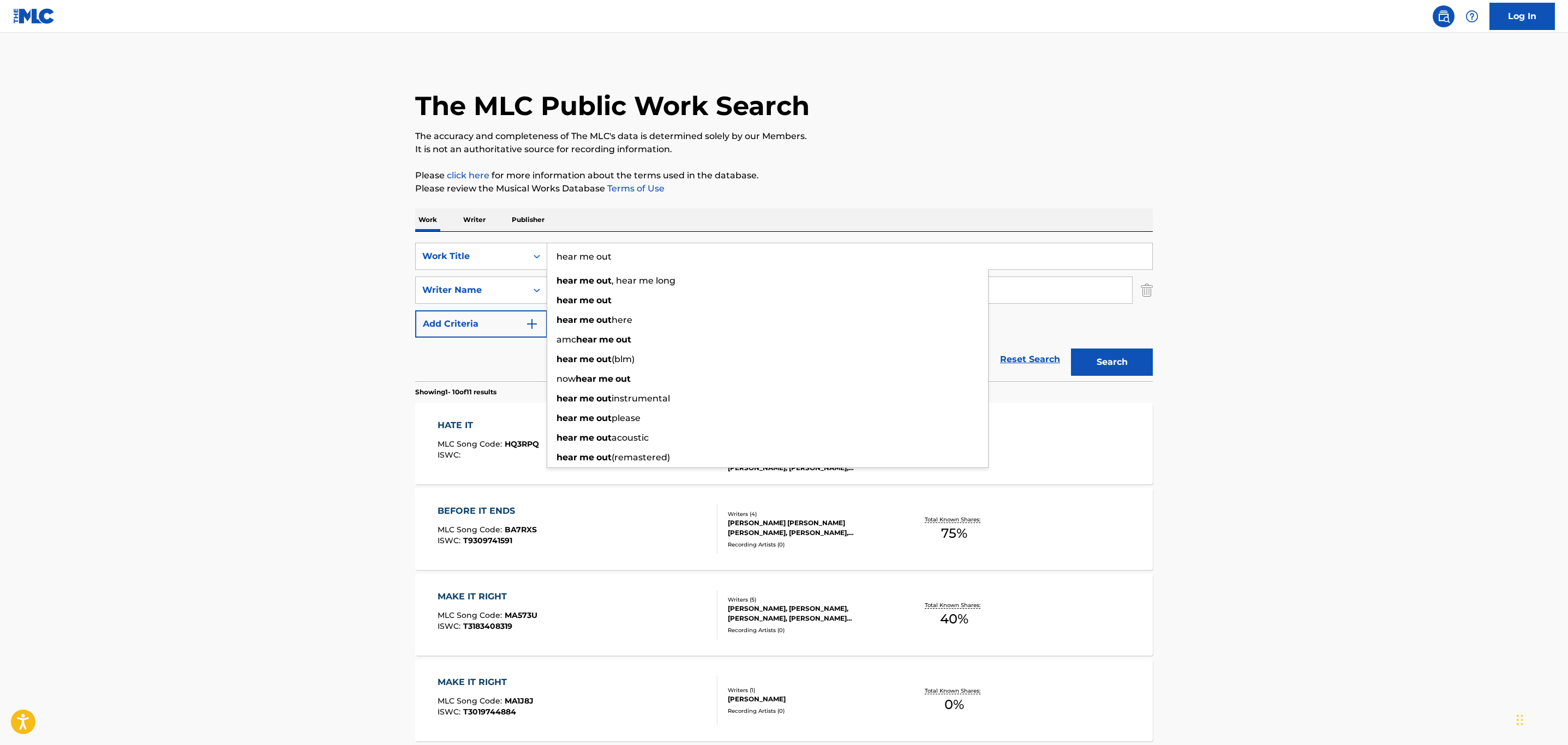
type input "hear me out"
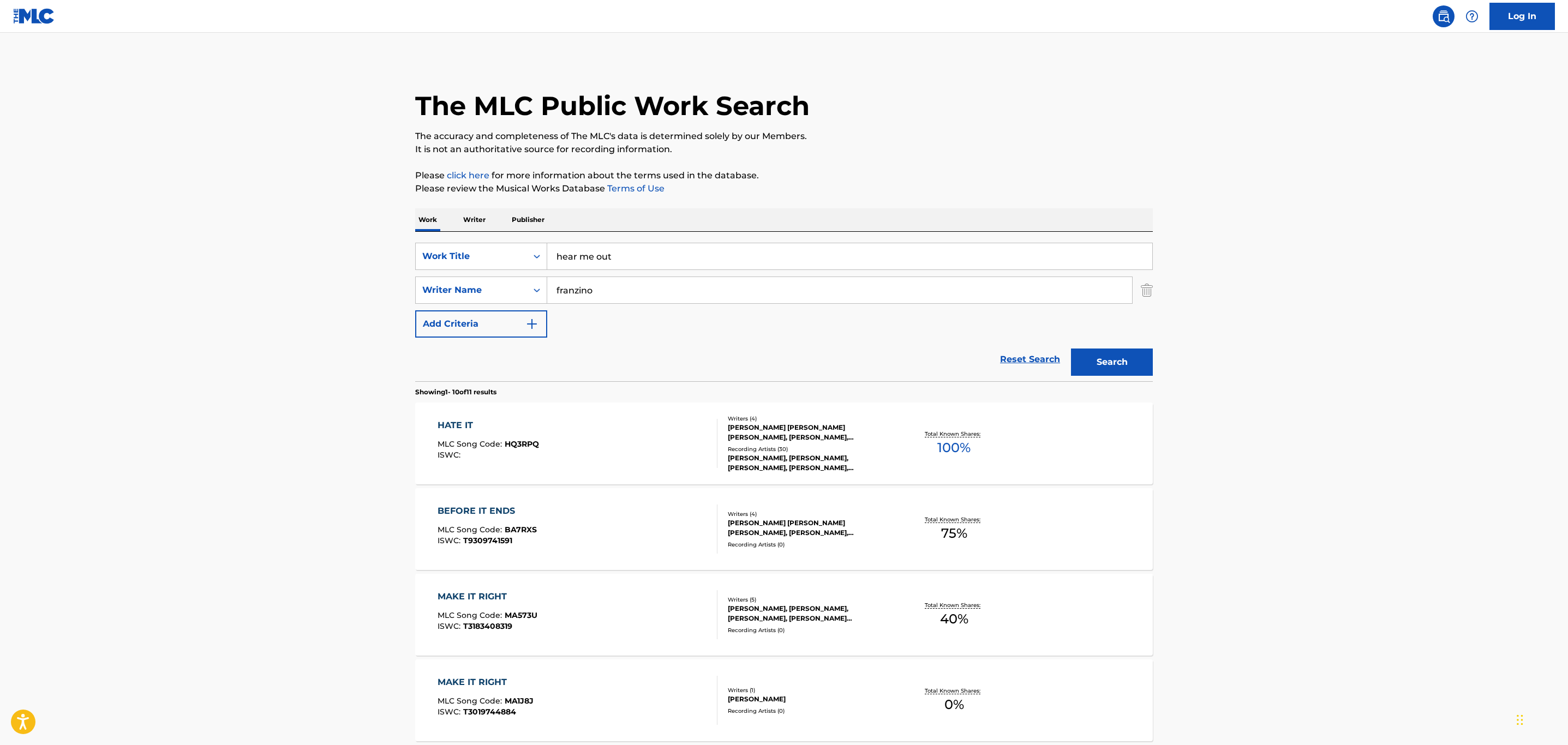
click at [376, 249] on main "The MLC Public Work Search The accuracy and completeness of The MLC's data is d…" at bounding box center [784, 675] width 1568 height 1284
click at [607, 292] on input "franzino" at bounding box center [839, 290] width 585 height 26
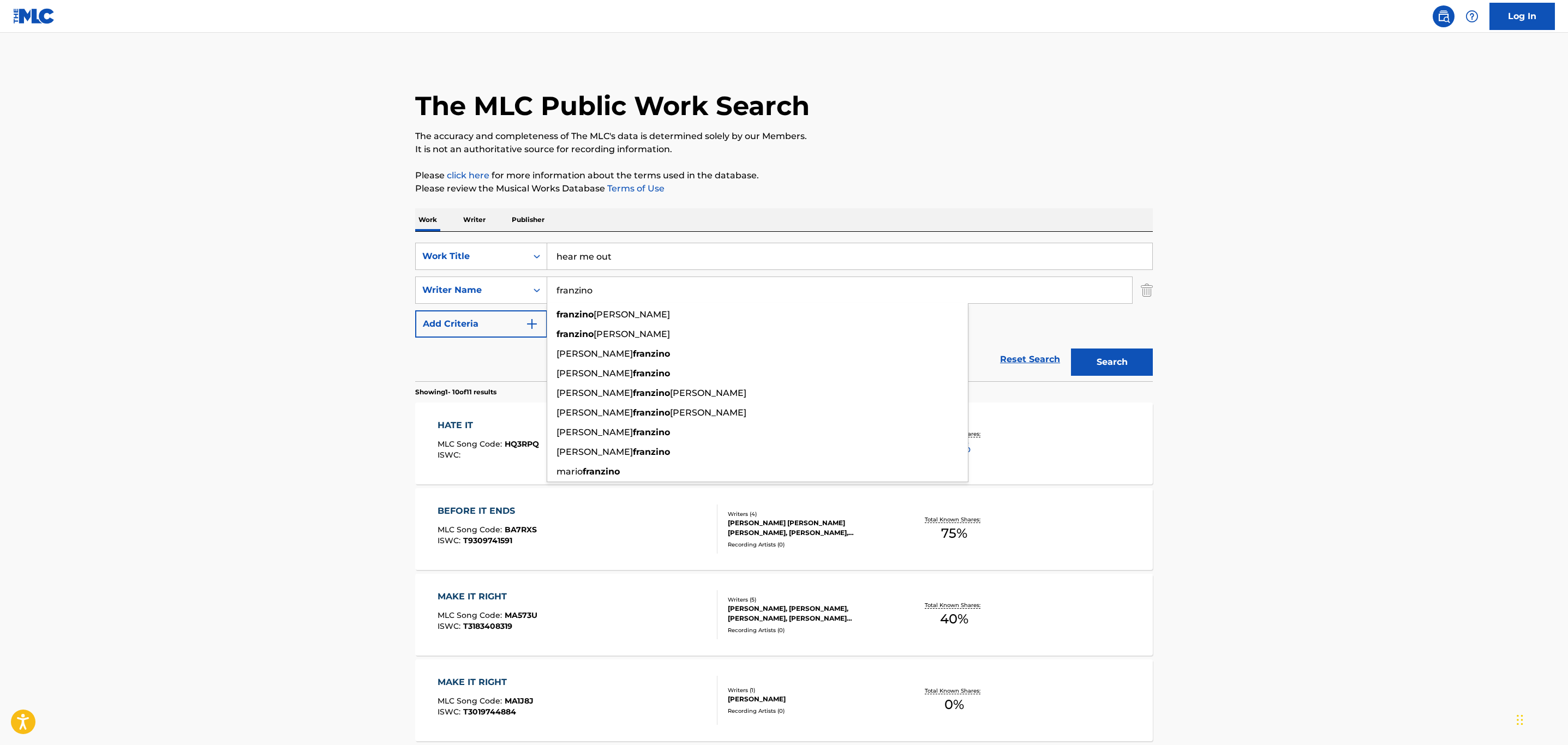
click at [607, 292] on input "franzino" at bounding box center [839, 290] width 585 height 26
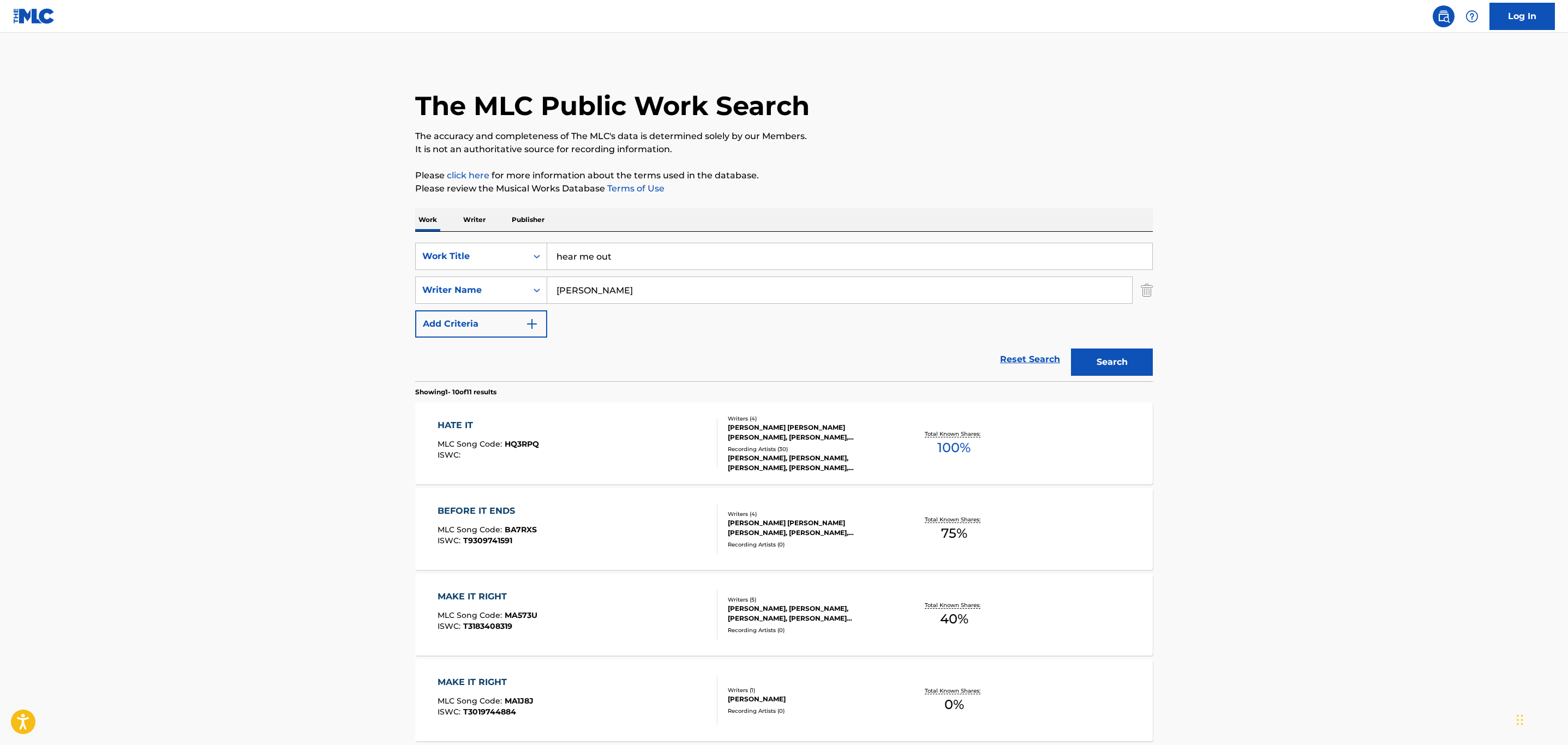
click at [359, 254] on main "The MLC Public Work Search The accuracy and completeness of The MLC's data is d…" at bounding box center [784, 675] width 1568 height 1284
click at [1105, 362] on button "Search" at bounding box center [1111, 362] width 82 height 27
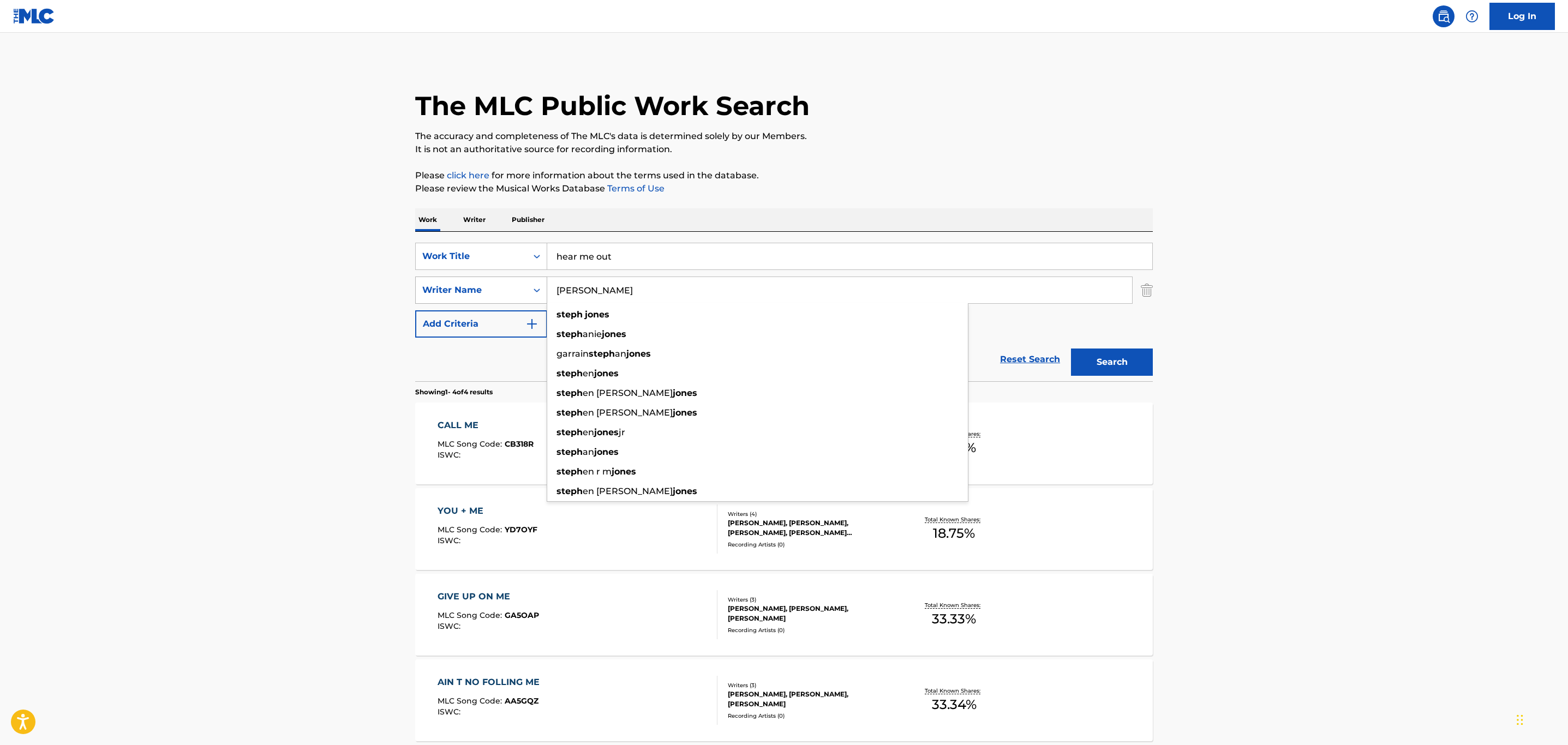
drag, startPoint x: 632, startPoint y: 283, endPoint x: 424, endPoint y: 285, distance: 208.0
click at [432, 288] on div "SearchWithCriteria2c2b3d84-794e-40dc-a7aa-eeb89efad1f0 Writer Name [PERSON_NAME…" at bounding box center [784, 290] width 738 height 27
click at [1071, 349] on button "Search" at bounding box center [1111, 362] width 82 height 27
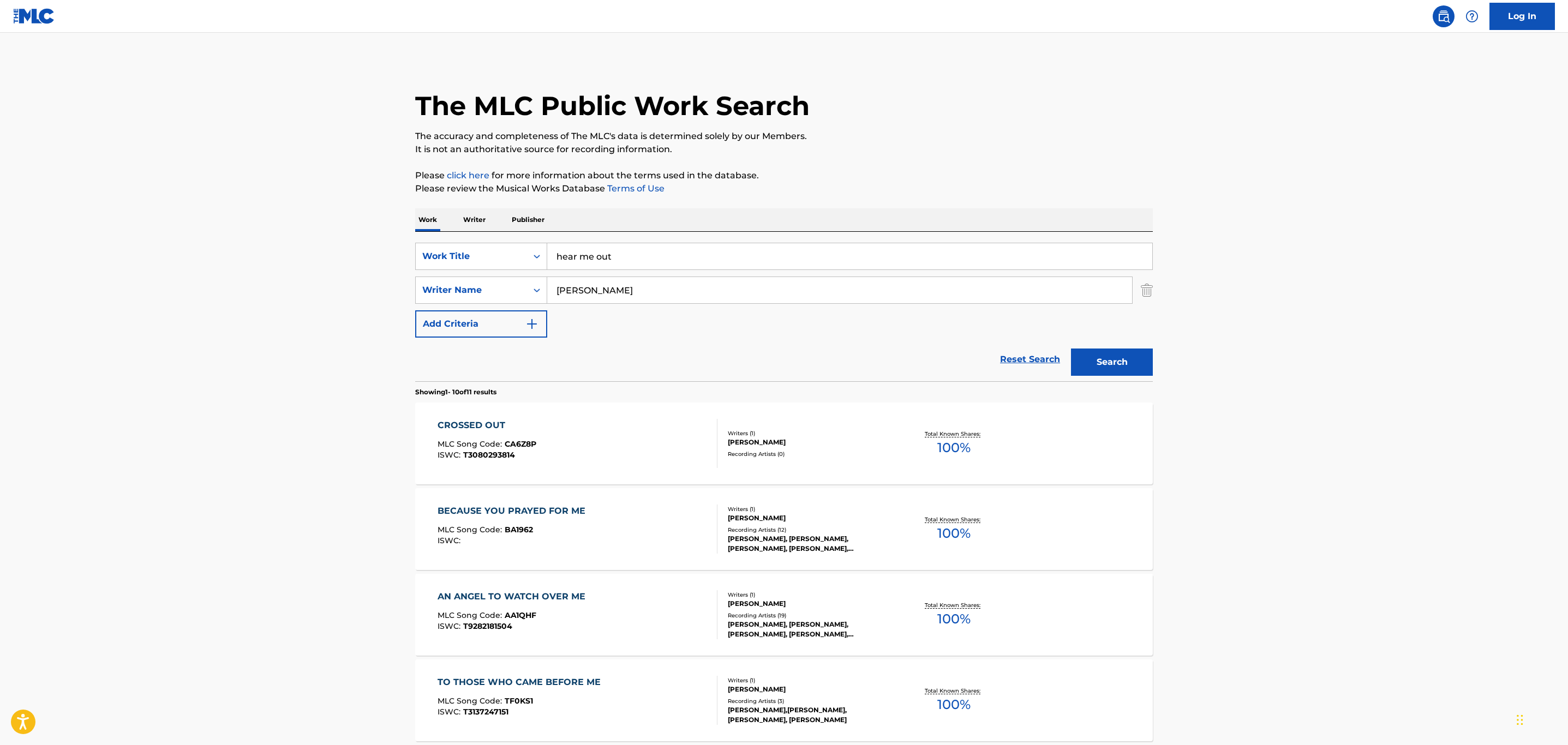
click at [580, 288] on input "[PERSON_NAME]" at bounding box center [839, 290] width 585 height 26
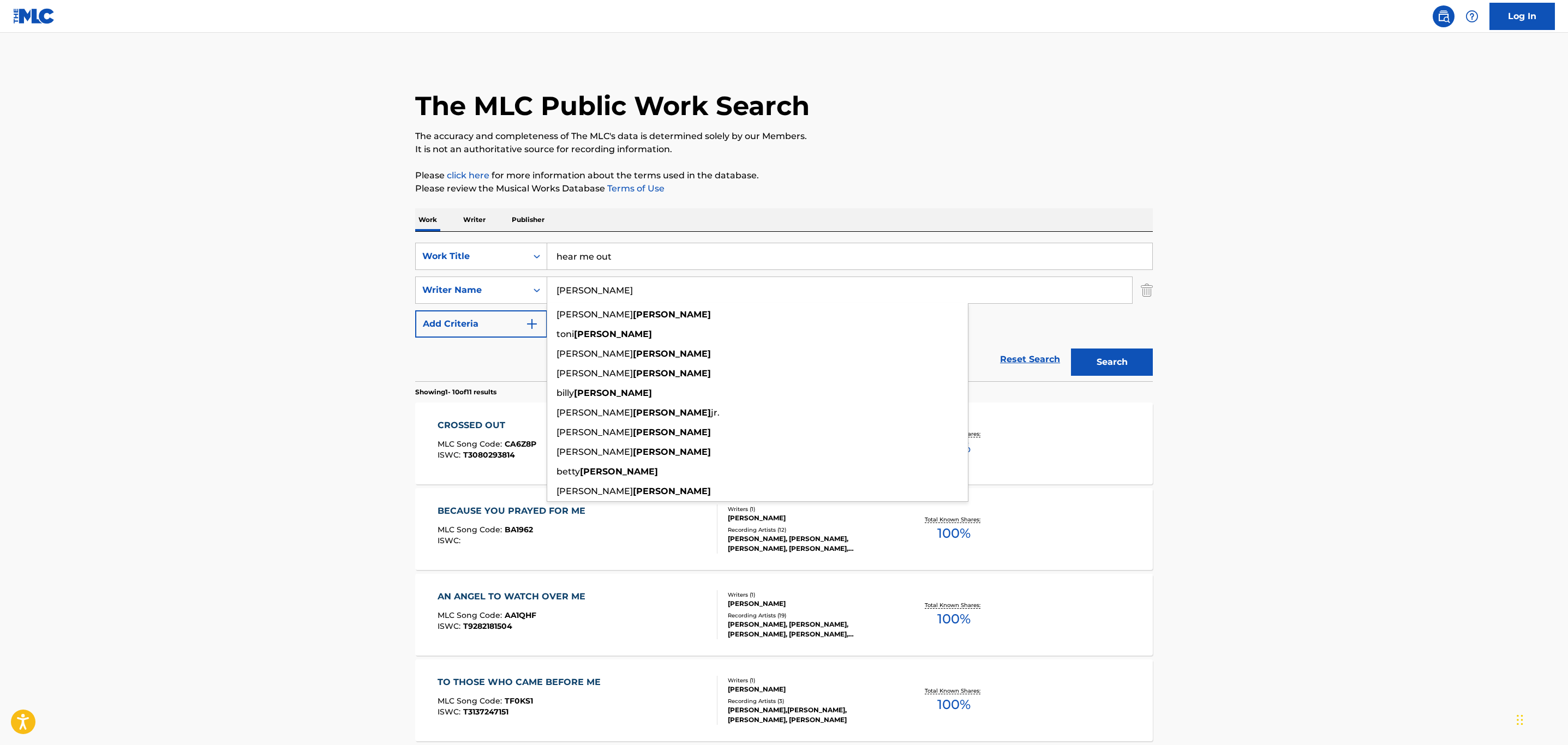
type input "[PERSON_NAME]"
click at [378, 288] on main "The MLC Public Work Search The accuracy and completeness of The MLC's data is d…" at bounding box center [784, 675] width 1568 height 1284
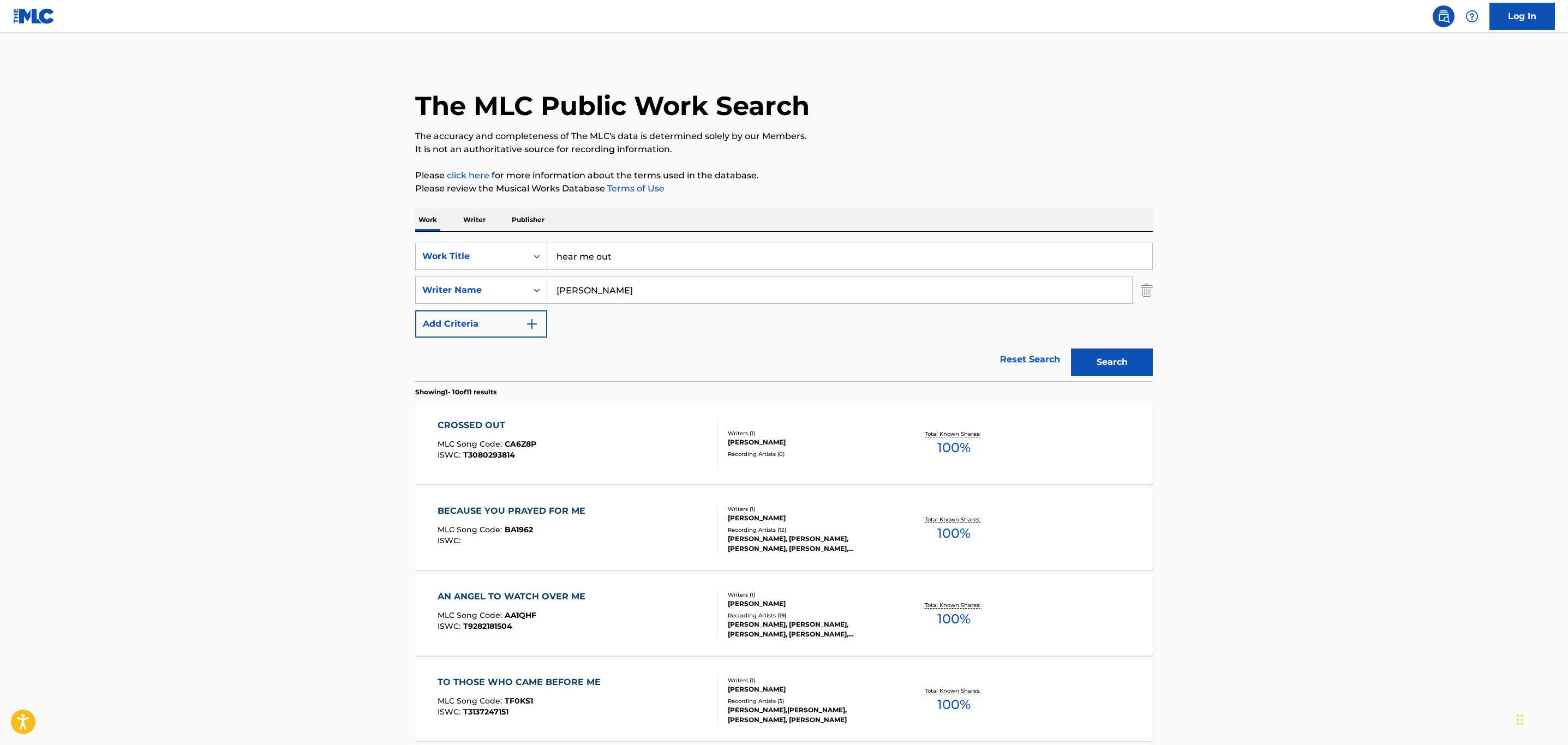
click at [1130, 350] on button "Search" at bounding box center [1111, 362] width 82 height 27
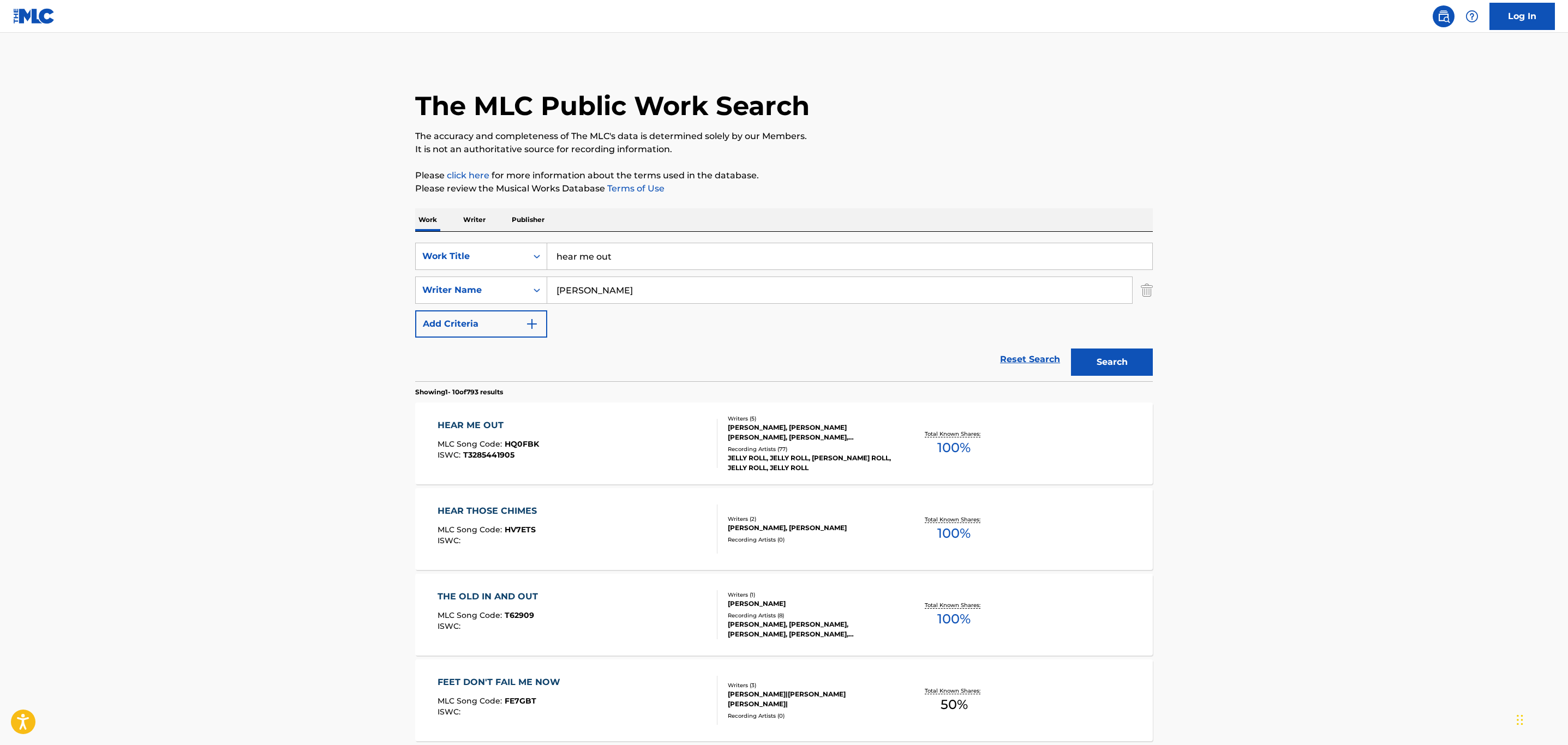
click at [604, 449] on div "HEAR ME OUT MLC Song Code : HQ0FBK ISWC : T3285441905" at bounding box center [578, 443] width 281 height 49
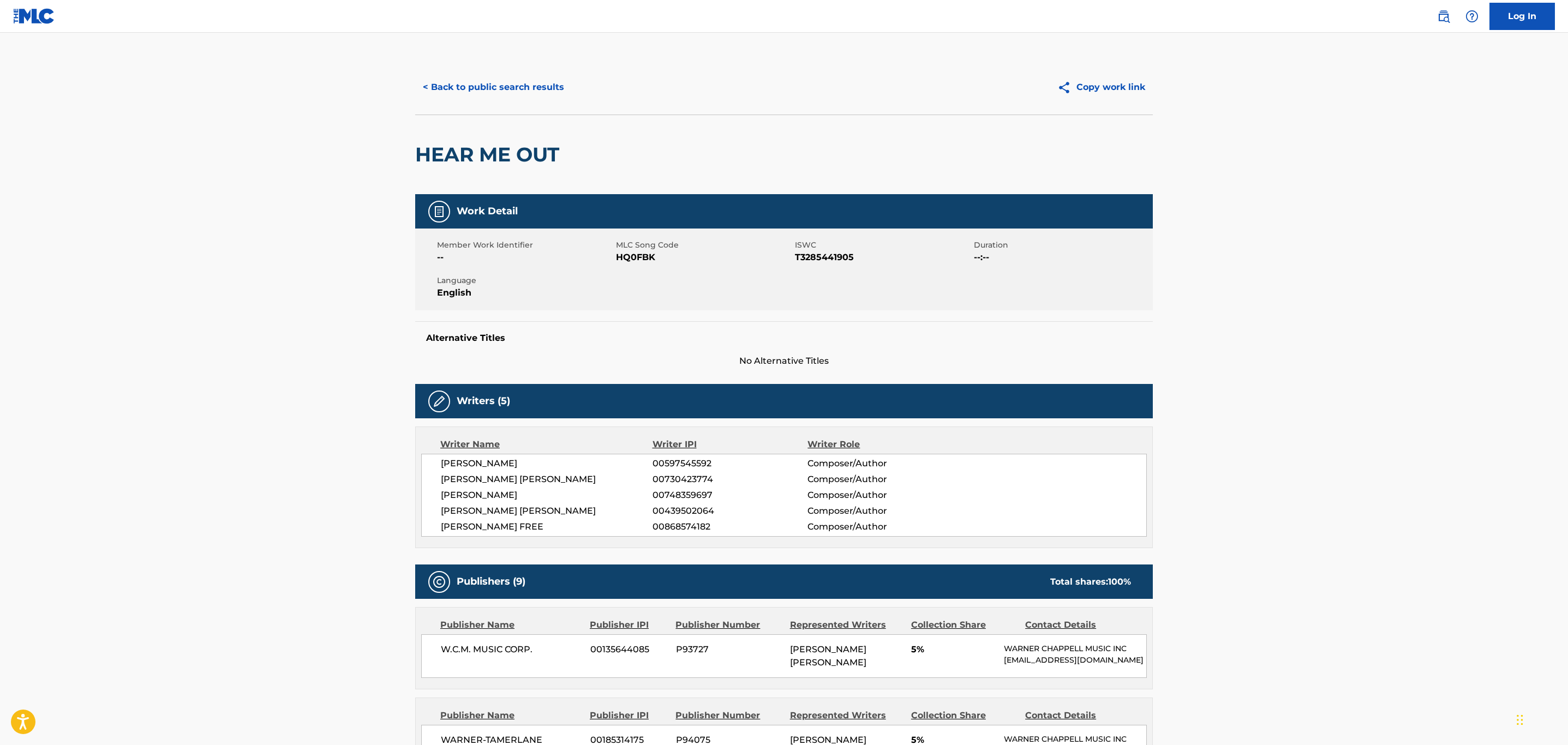
click at [471, 79] on button "< Back to public search results" at bounding box center [493, 87] width 156 height 27
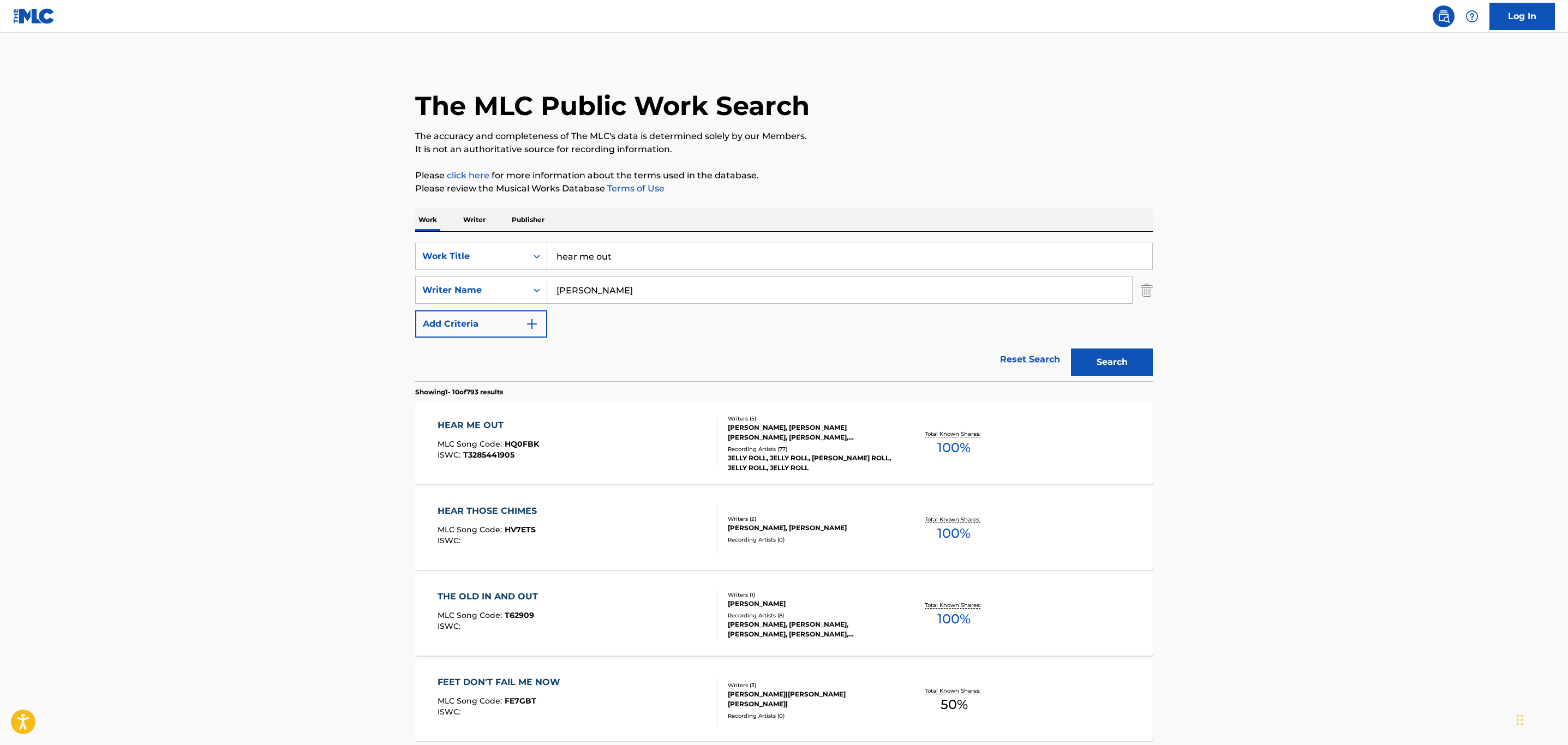
drag, startPoint x: 607, startPoint y: 257, endPoint x: 472, endPoint y: 240, distance: 136.1
click at [472, 240] on div "SearchWithCriteria758cd218-0b6a-4949-9d02-5868cff38849 Work Title hear me out S…" at bounding box center [784, 307] width 738 height 150
click at [293, 205] on main "The MLC Public Work Search The accuracy and completeness of The MLC's data is d…" at bounding box center [784, 675] width 1568 height 1284
click at [1127, 364] on button "Search" at bounding box center [1111, 362] width 82 height 27
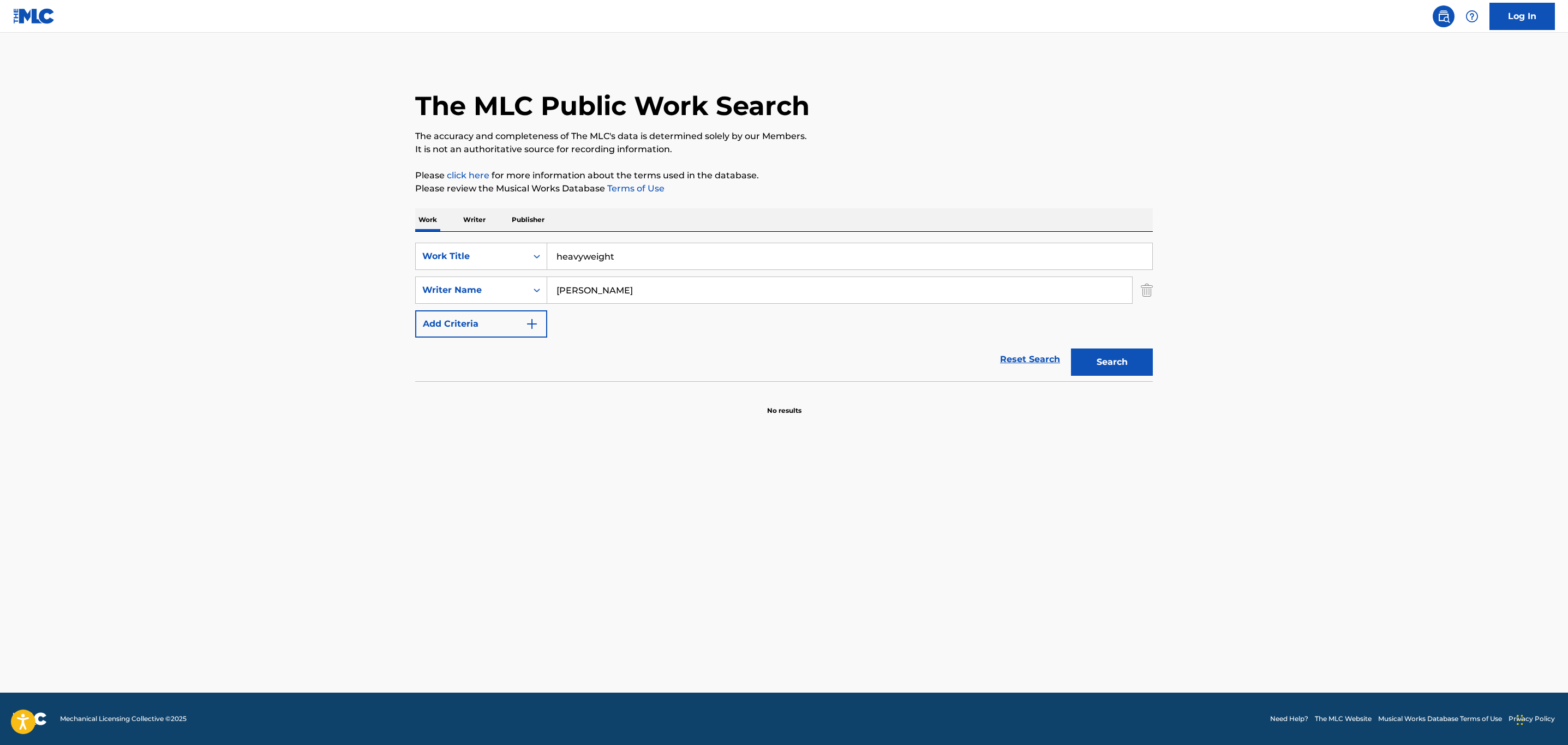
click at [588, 264] on input "heavyweight" at bounding box center [850, 256] width 605 height 26
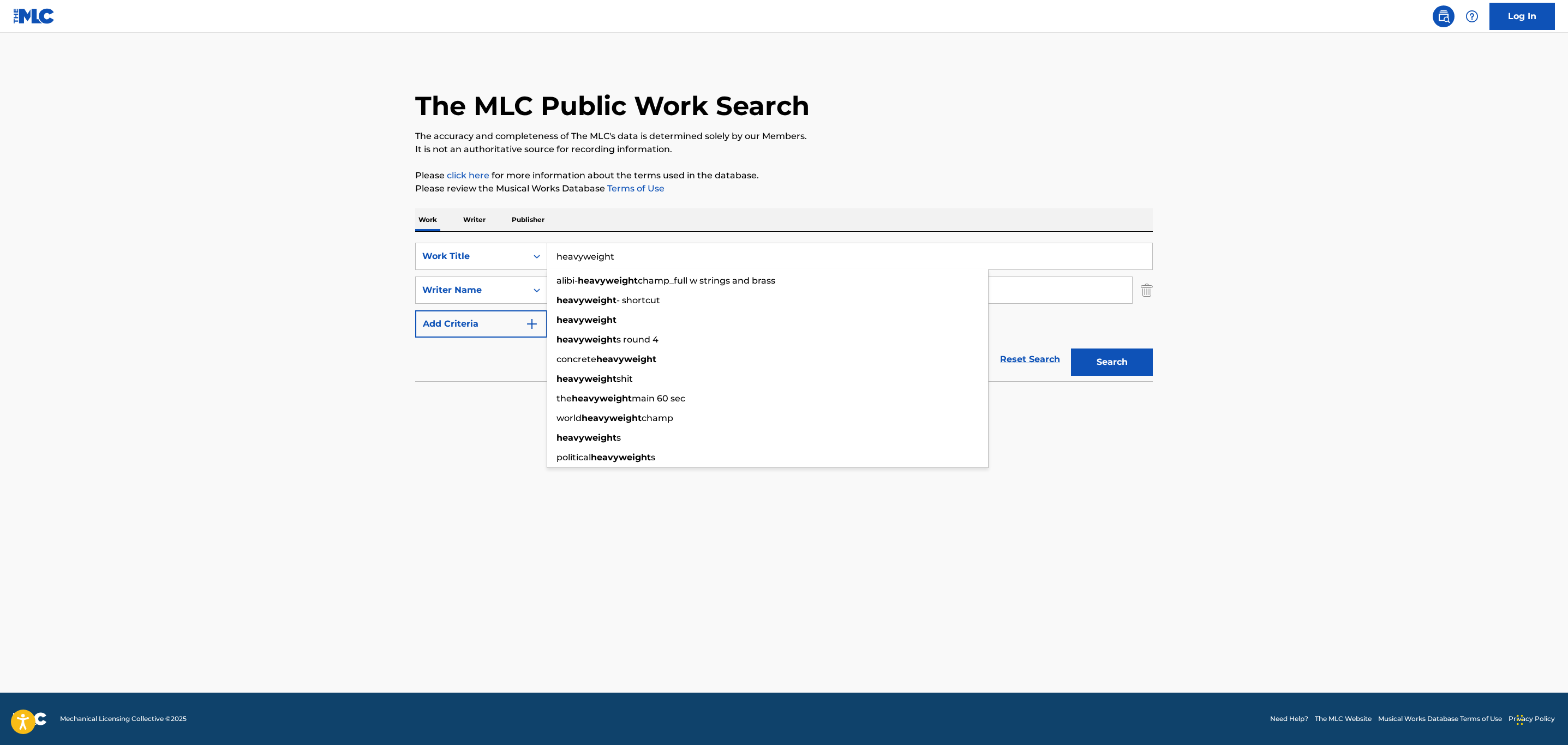
click at [580, 257] on input "heavyweight" at bounding box center [850, 256] width 605 height 26
type input "heavy weight"
click at [1071, 349] on button "Search" at bounding box center [1111, 362] width 82 height 27
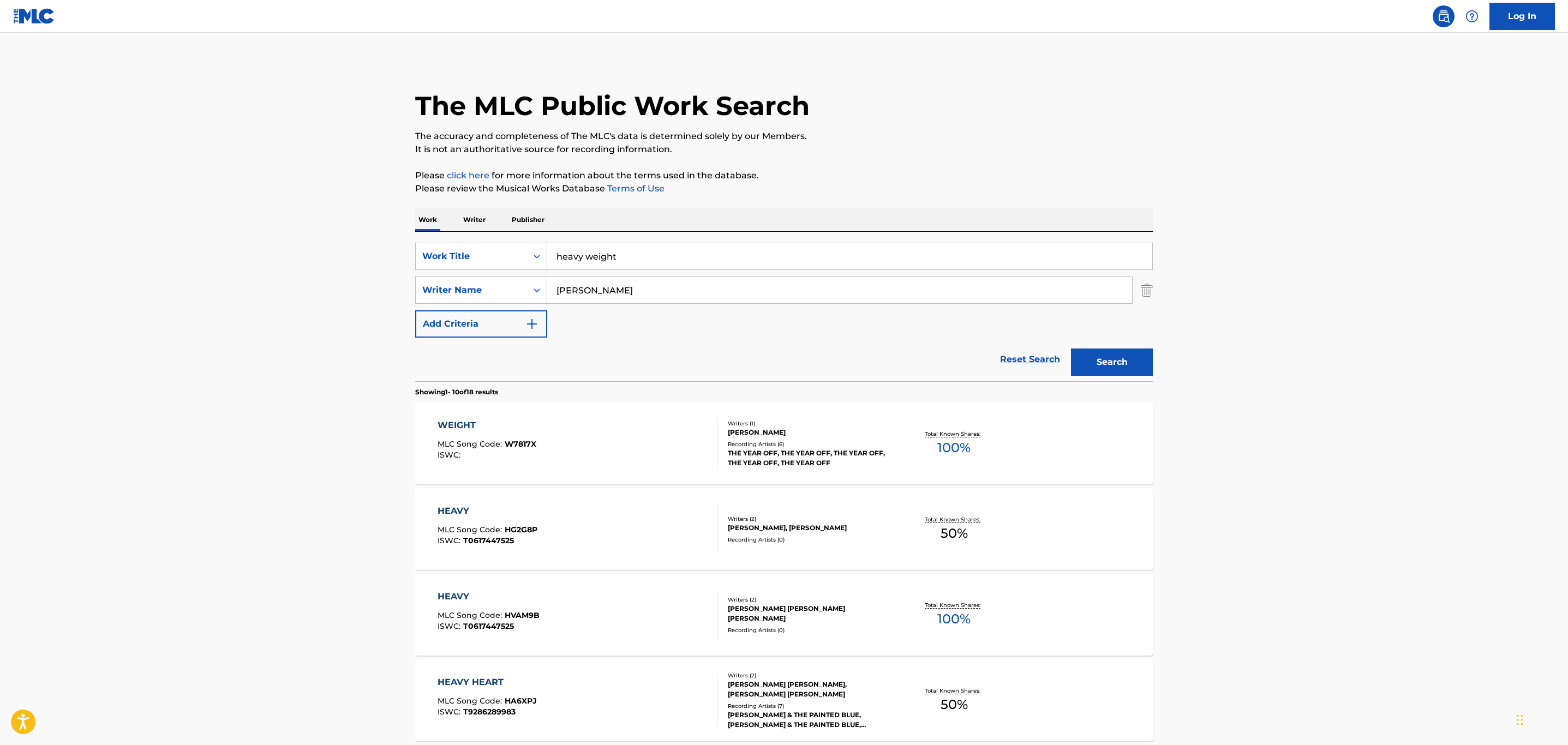
drag, startPoint x: 609, startPoint y: 293, endPoint x: 302, endPoint y: 295, distance: 307.0
click at [303, 295] on main "The MLC Public Work Search The accuracy and completeness of The MLC's data is d…" at bounding box center [784, 675] width 1568 height 1284
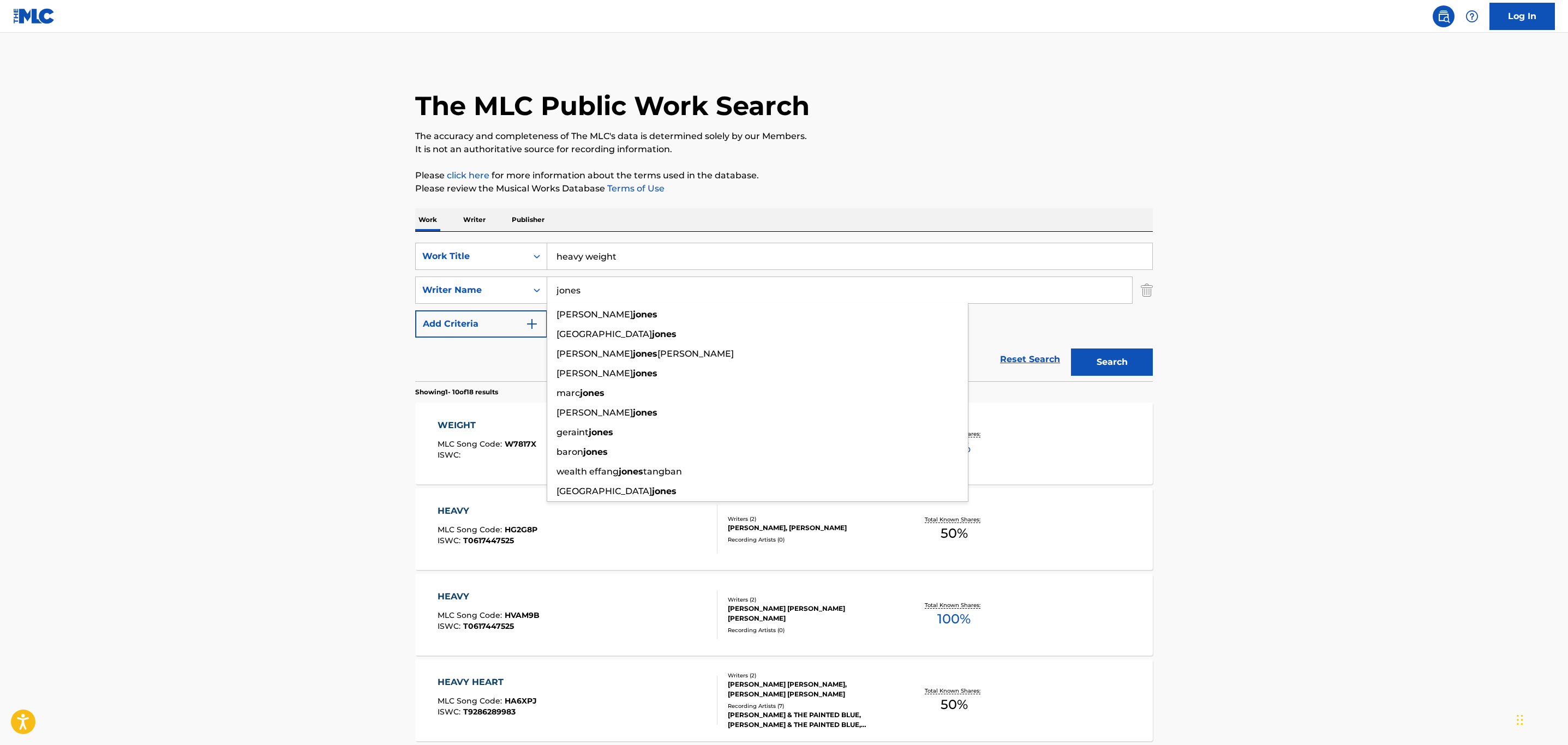
type input "jones"
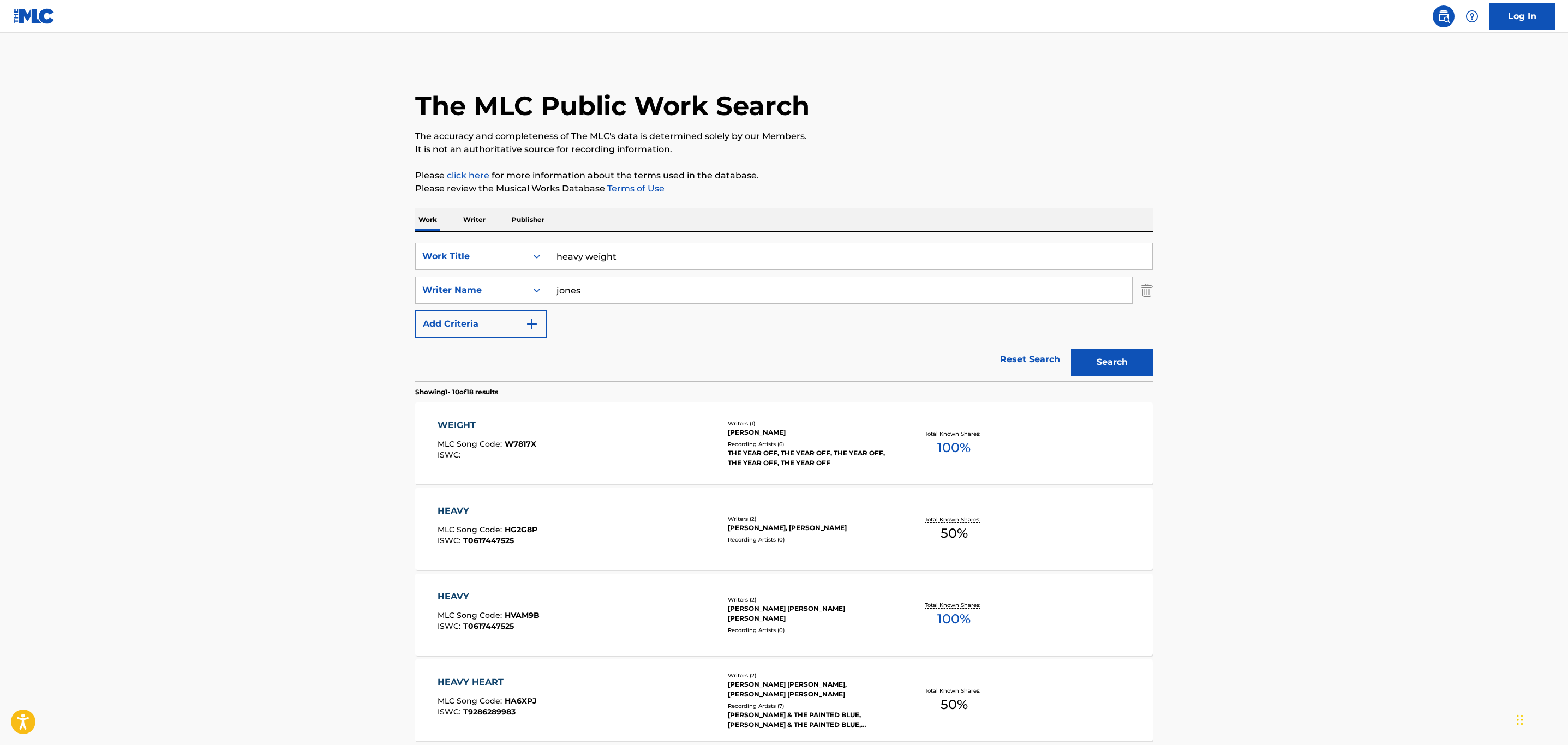
drag, startPoint x: 282, startPoint y: 296, endPoint x: 557, endPoint y: 279, distance: 275.5
click at [290, 296] on main "The MLC Public Work Search The accuracy and completeness of The MLC's data is d…" at bounding box center [784, 675] width 1568 height 1284
drag, startPoint x: 584, startPoint y: 262, endPoint x: 584, endPoint y: 256, distance: 6.0
click at [584, 259] on input "heavy weight" at bounding box center [850, 256] width 605 height 26
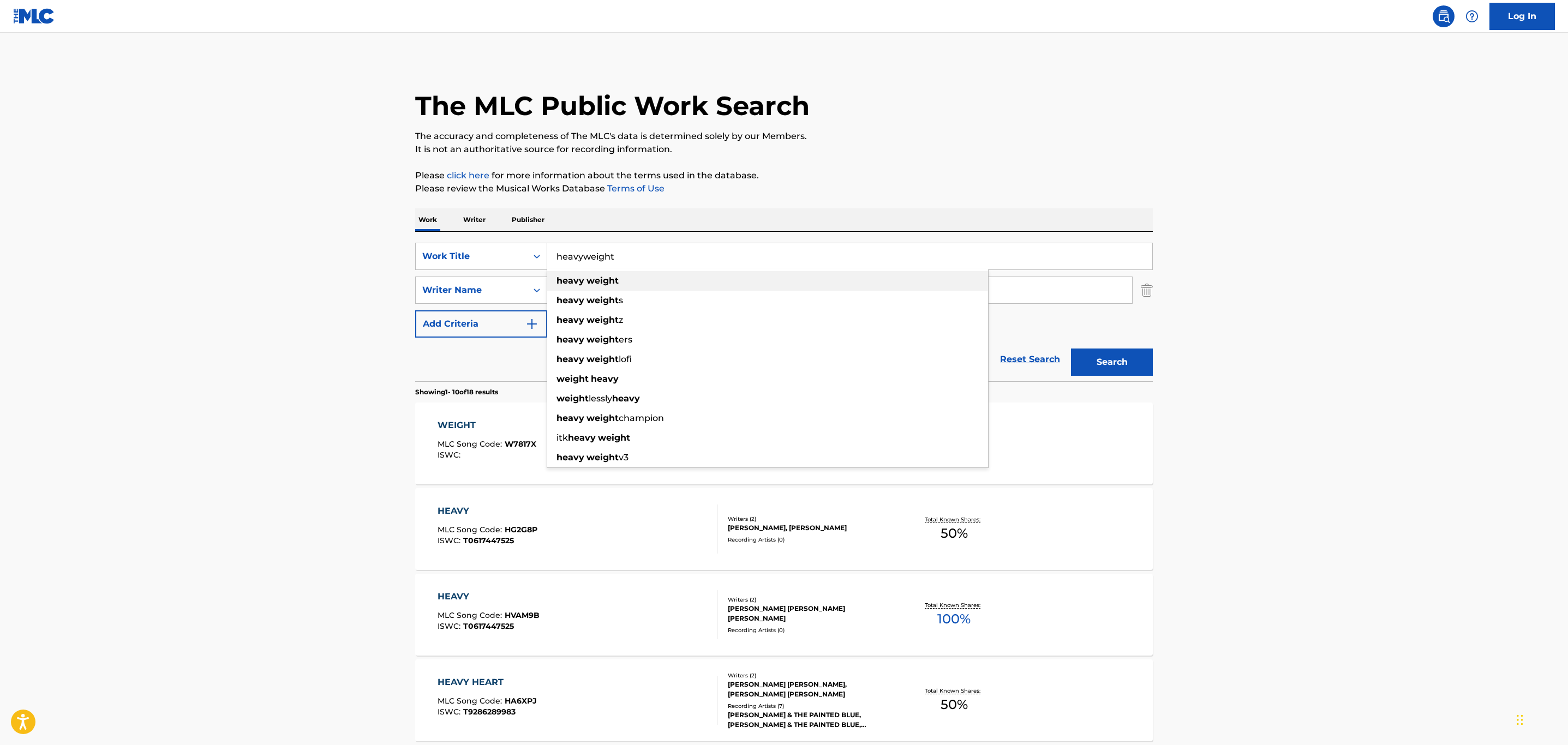
type input "heavyweight"
click at [1071, 349] on button "Search" at bounding box center [1111, 362] width 82 height 27
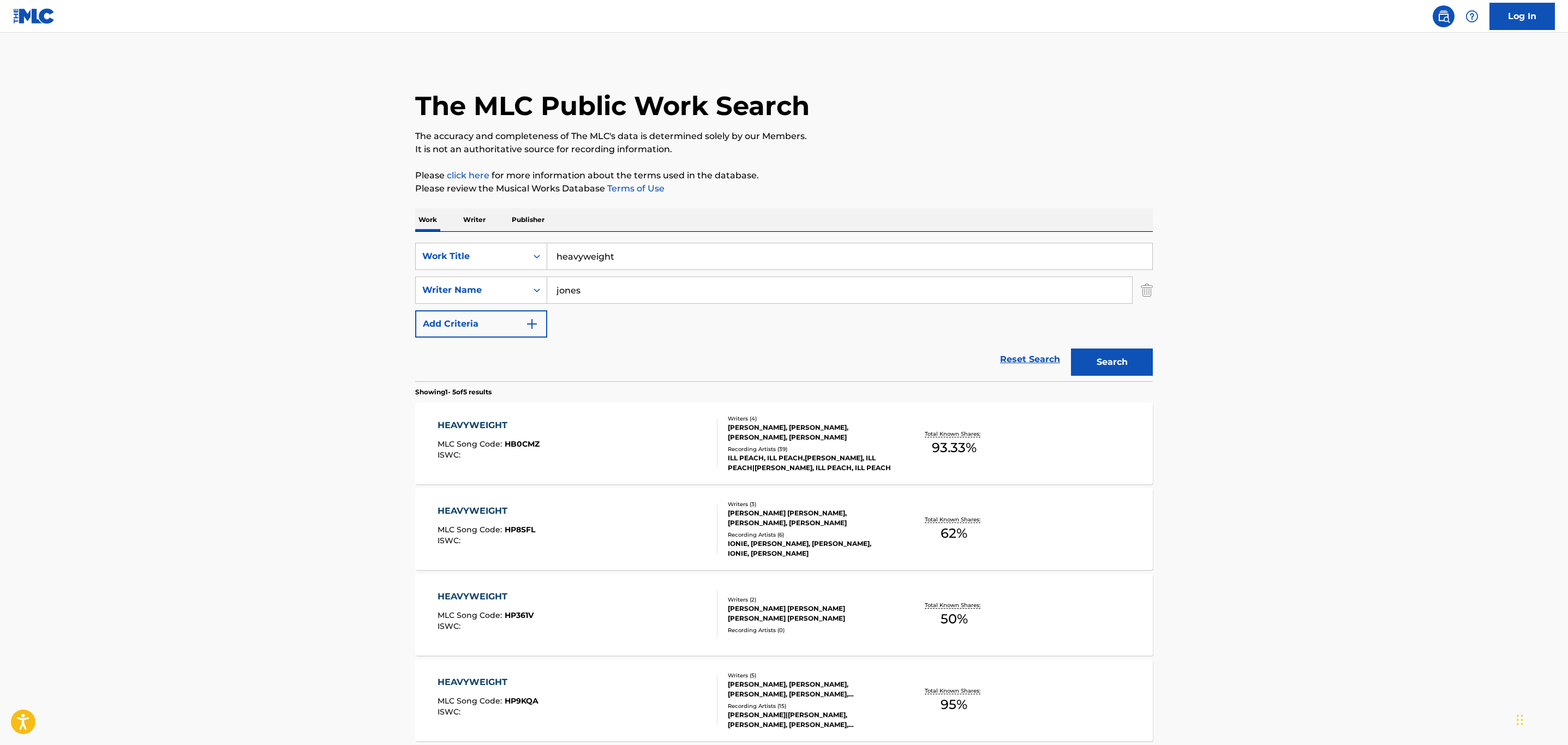
click at [607, 436] on div "HEAVYWEIGHT MLC Song Code : HB0CMZ ISWC :" at bounding box center [578, 443] width 281 height 49
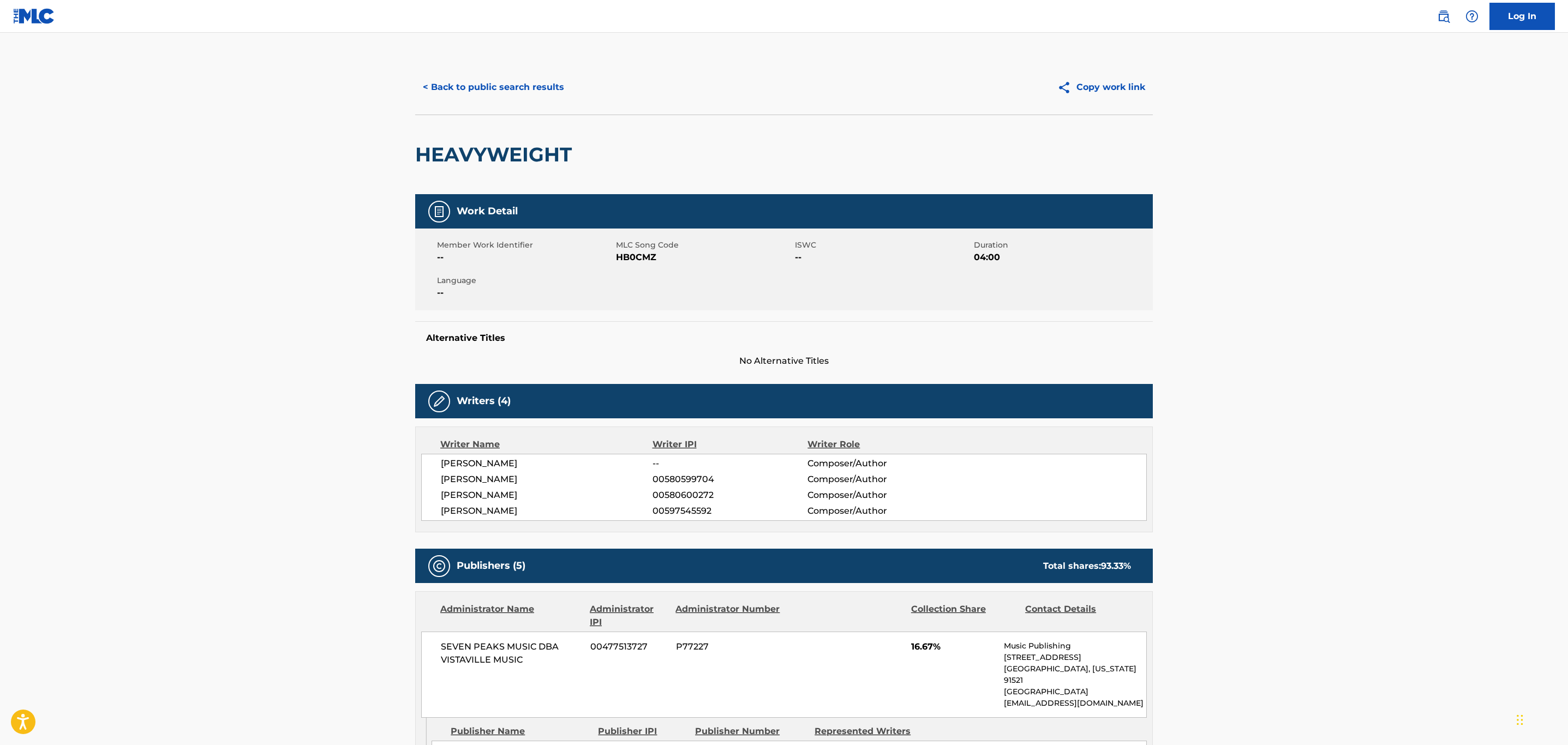
click at [474, 79] on button "< Back to public search results" at bounding box center [493, 87] width 156 height 27
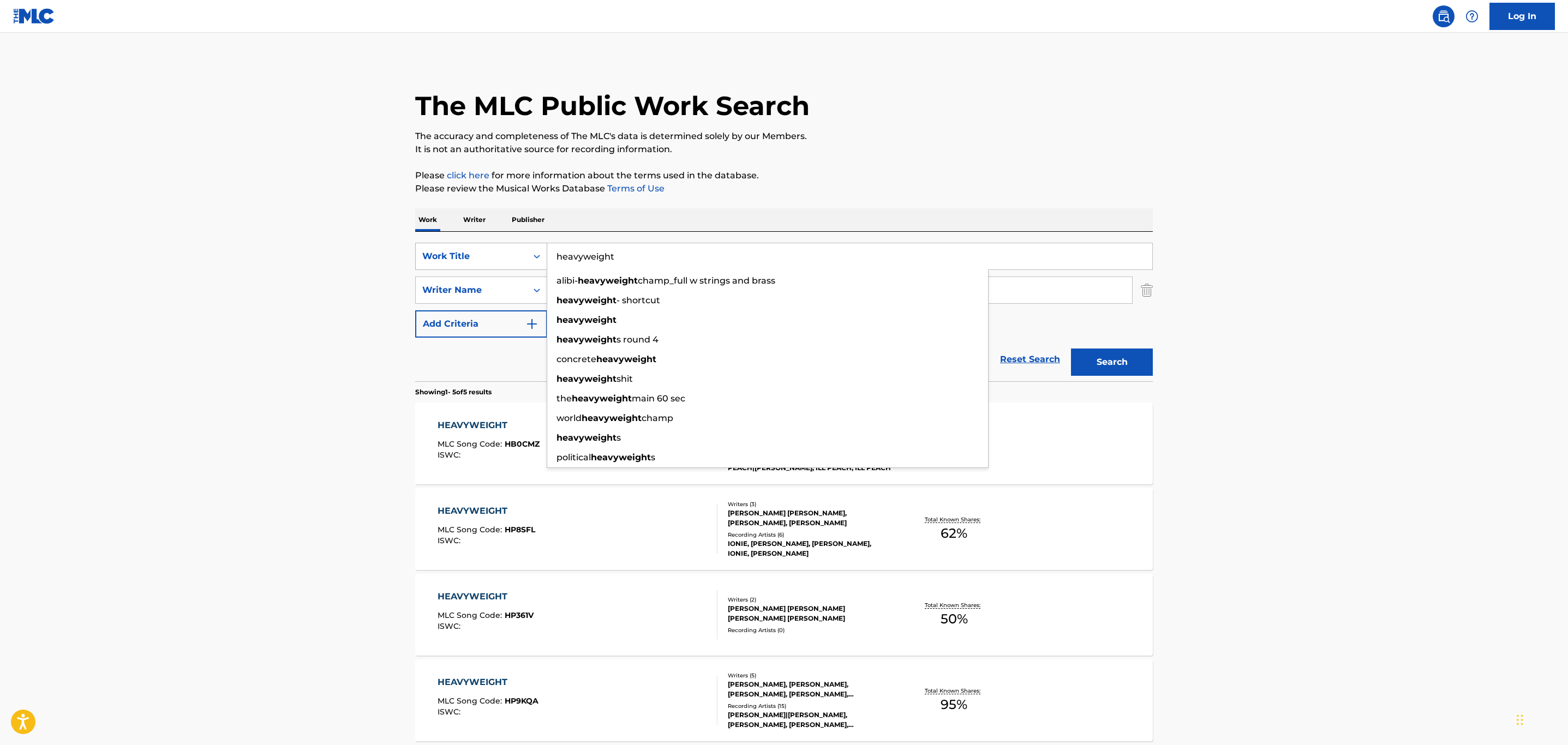
drag, startPoint x: 662, startPoint y: 261, endPoint x: 424, endPoint y: 245, distance: 238.5
click at [424, 245] on div "SearchWithCriteria758cd218-0b6a-4949-9d02-5868cff38849 Work Title heavyweight a…" at bounding box center [784, 256] width 738 height 27
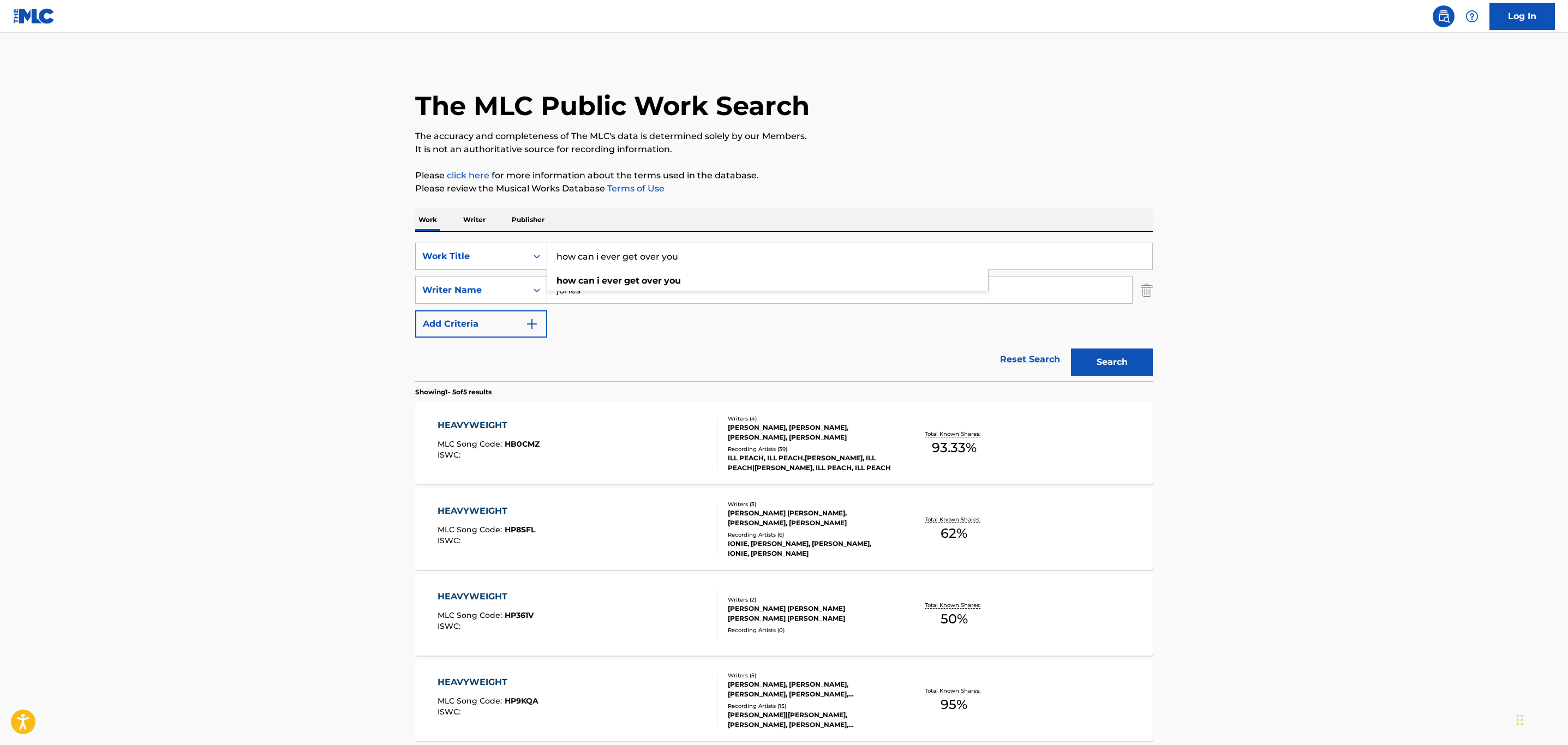
type input "how can i ever get over you"
click at [1071, 349] on button "Search" at bounding box center [1111, 362] width 82 height 27
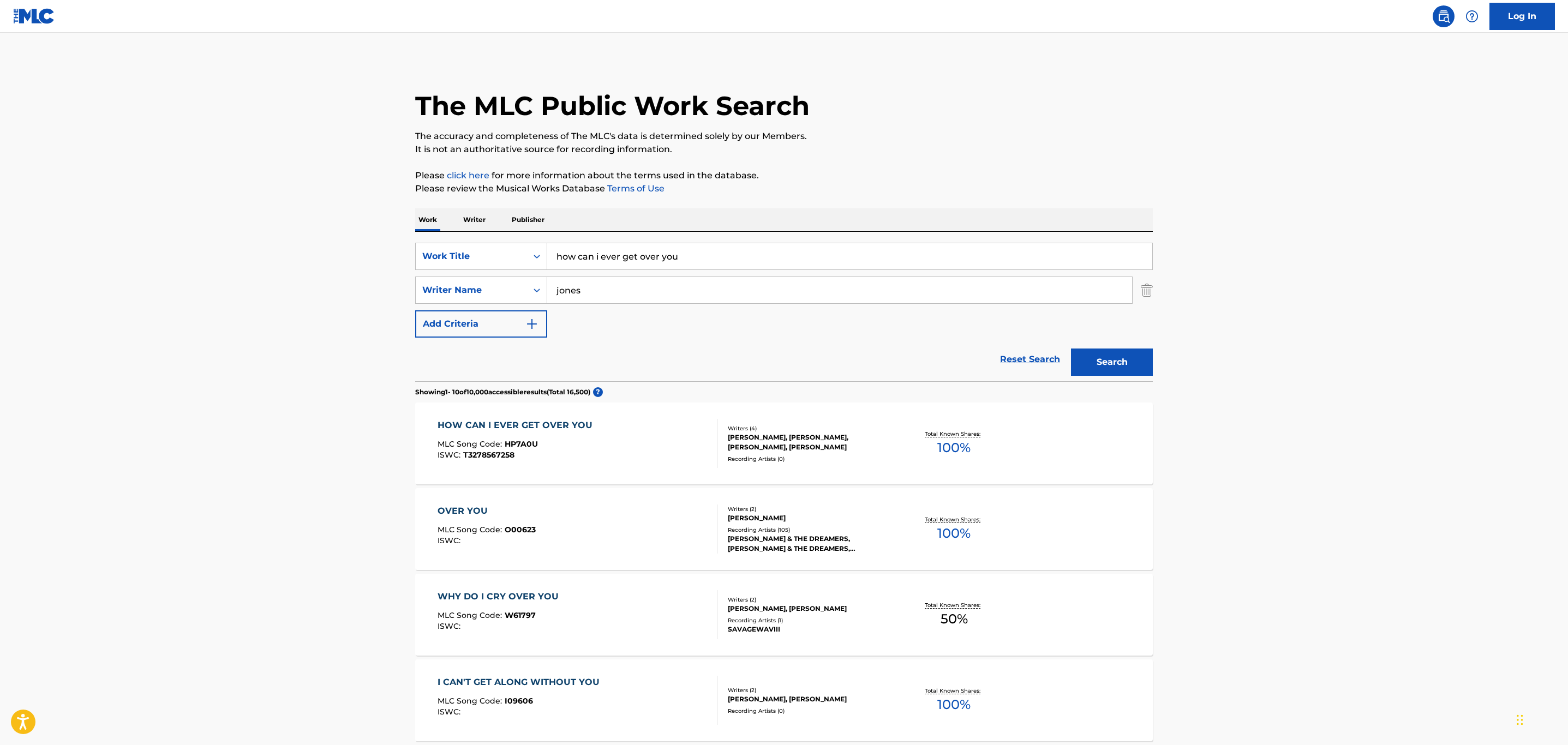
click at [637, 429] on div "HOW CAN I EVER GET OVER YOU MLC Song Code : HP7A0U ISWC : T3278567258" at bounding box center [578, 443] width 281 height 49
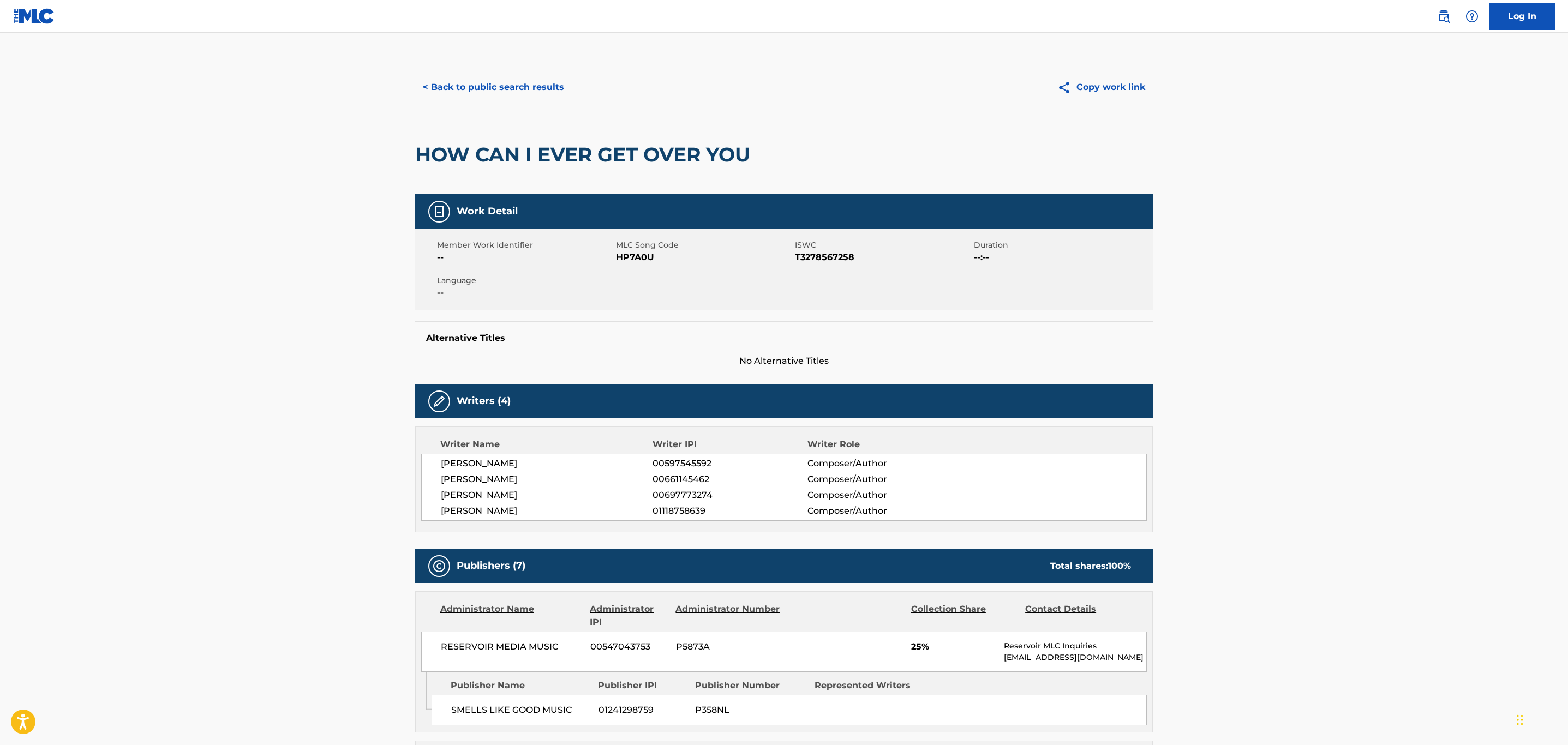
click at [495, 82] on button "< Back to public search results" at bounding box center [493, 87] width 156 height 27
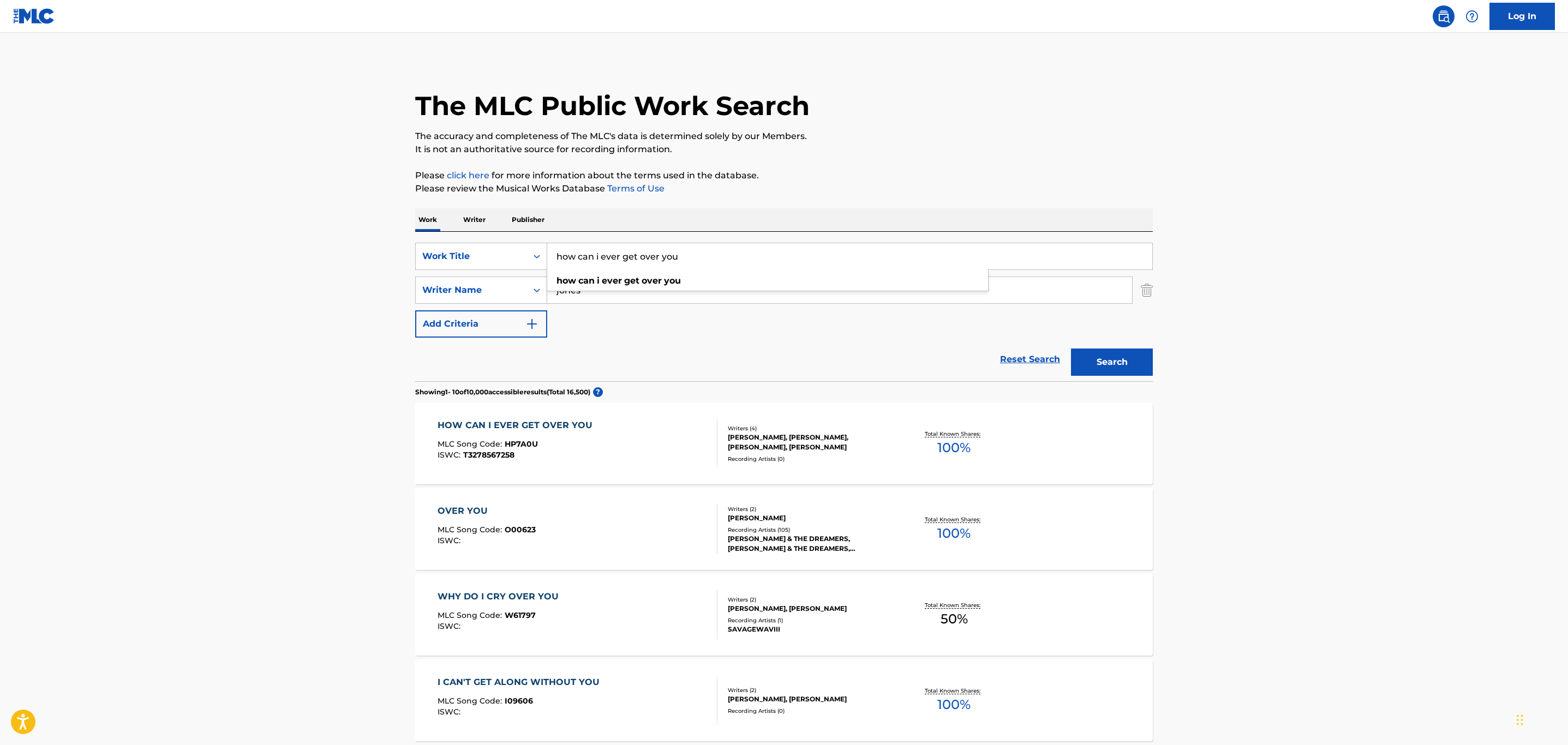
drag, startPoint x: 701, startPoint y: 264, endPoint x: 169, endPoint y: 269, distance: 532.0
click at [178, 262] on main "The MLC Public Work Search The accuracy and completeness of The MLC's data is d…" at bounding box center [784, 675] width 1568 height 1284
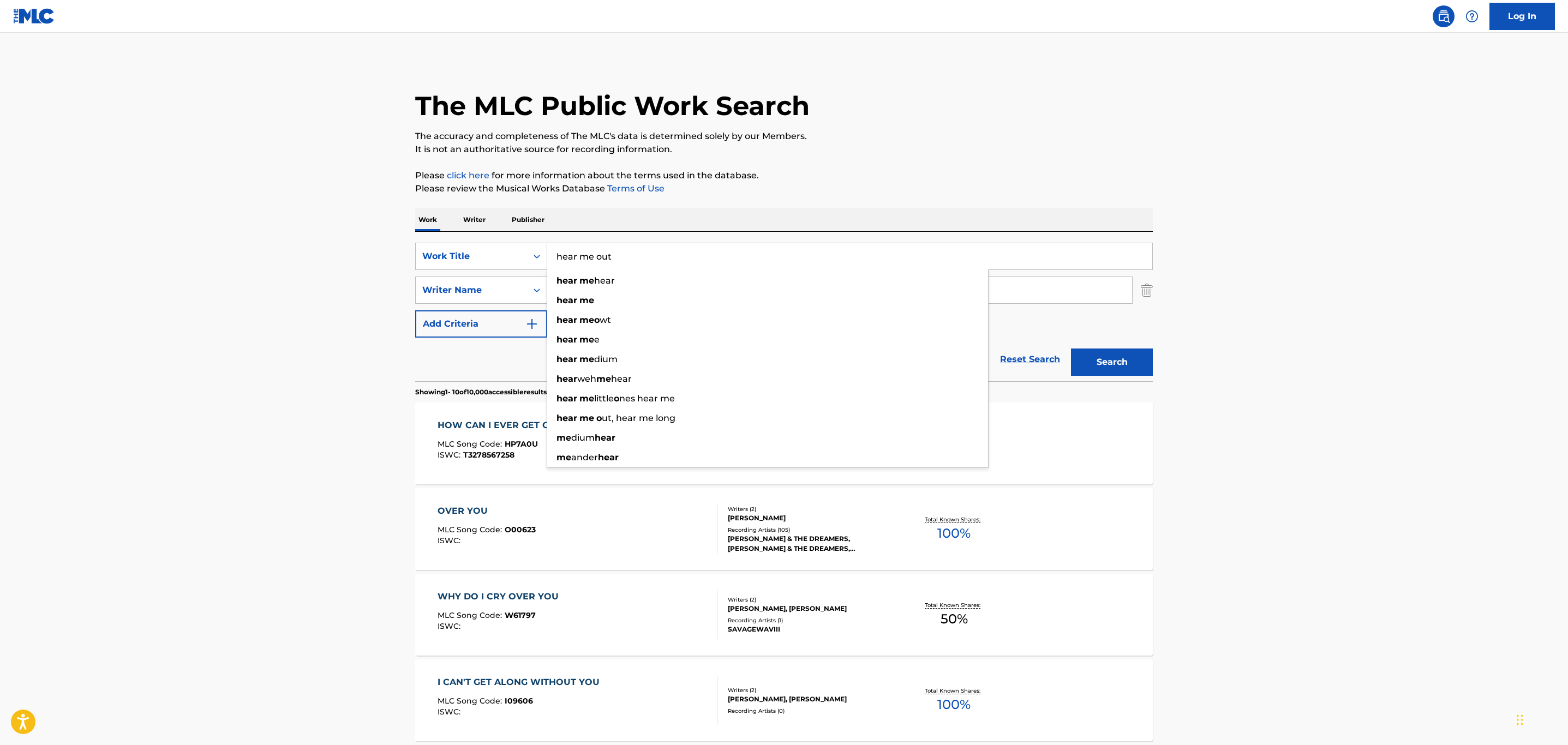
type input "hear me out"
click at [1071, 349] on button "Search" at bounding box center [1111, 362] width 82 height 27
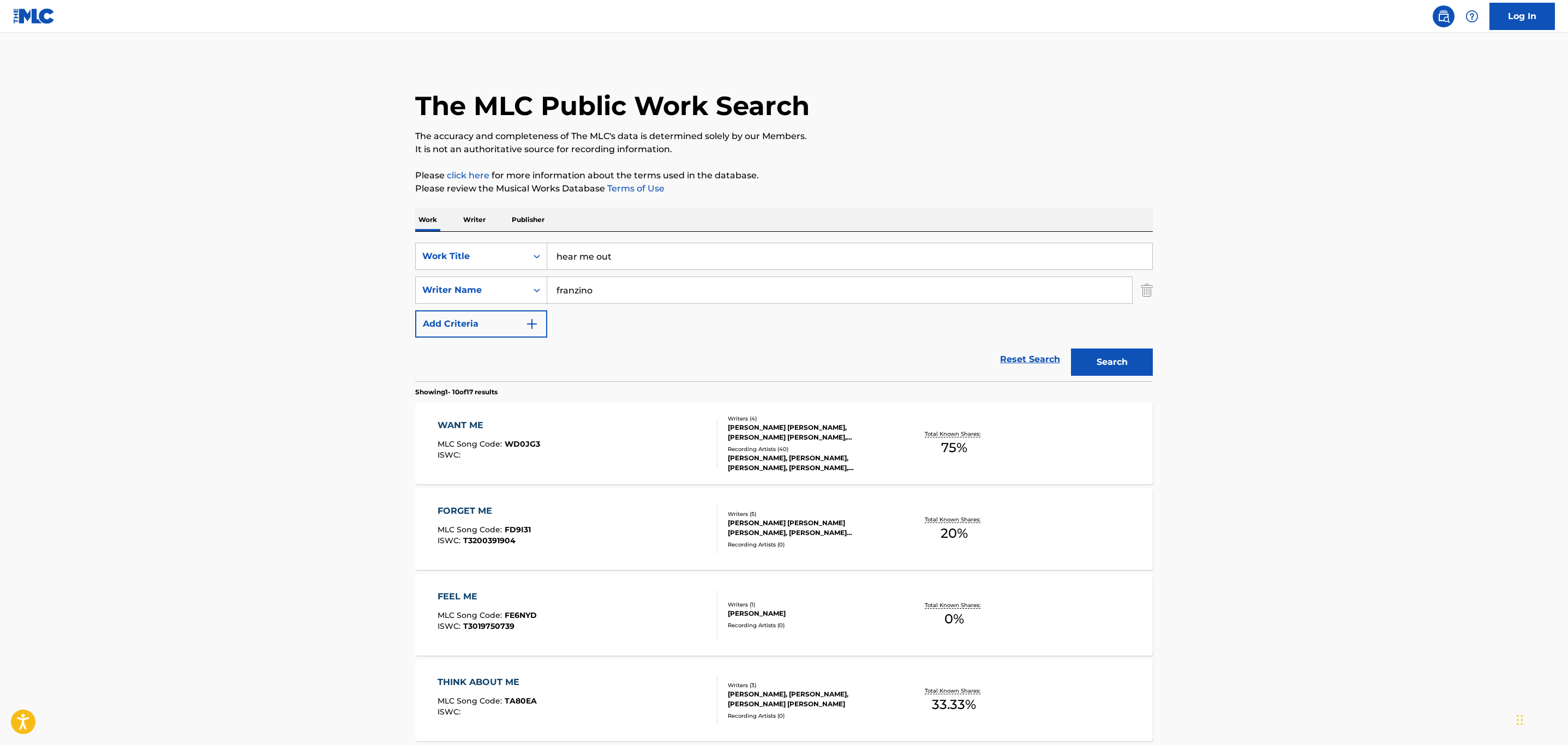
drag, startPoint x: 656, startPoint y: 290, endPoint x: 385, endPoint y: 292, distance: 271.0
click at [385, 292] on main "The MLC Public Work Search The accuracy and completeness of The MLC's data is d…" at bounding box center [784, 675] width 1568 height 1284
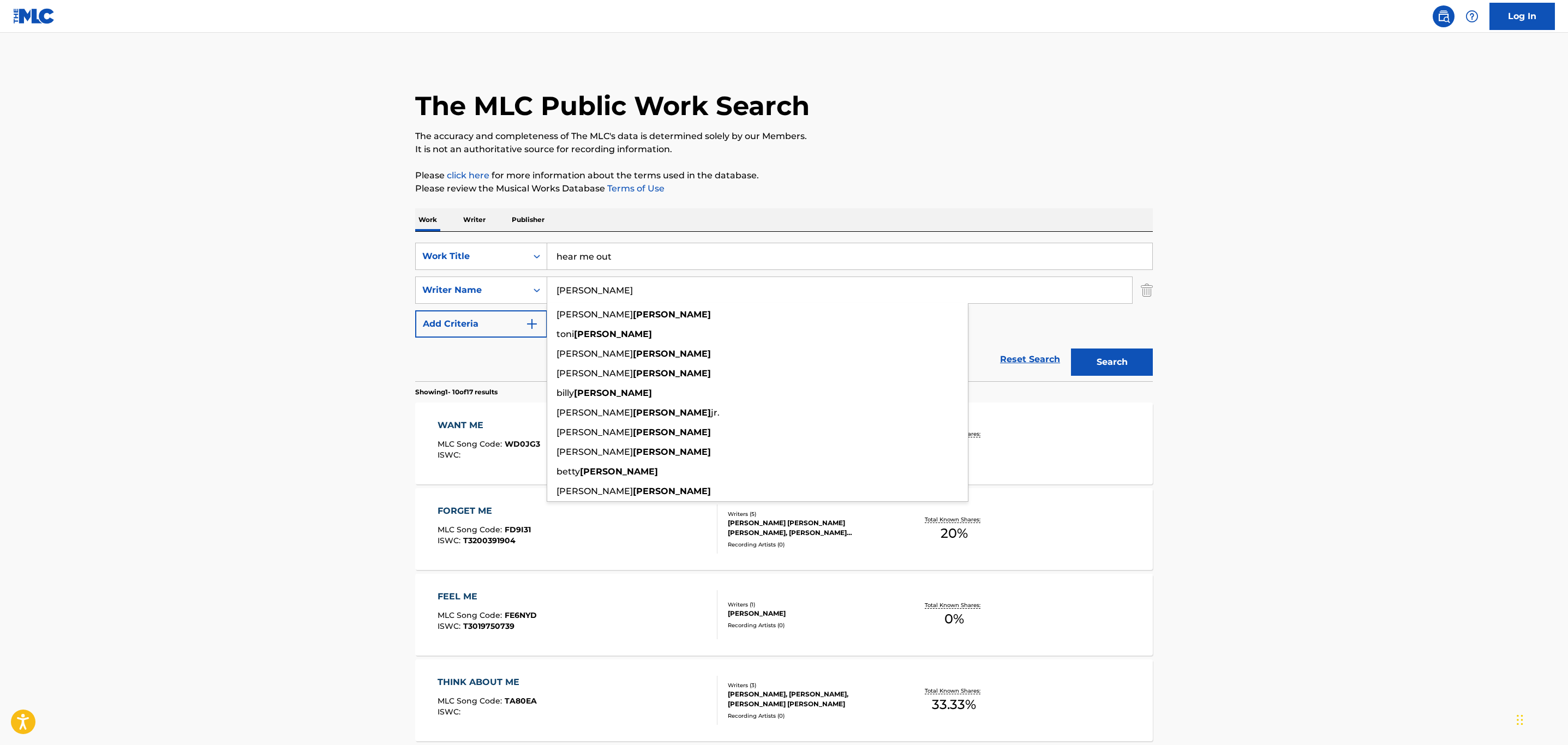
type input "[PERSON_NAME]"
click at [1071, 349] on button "Search" at bounding box center [1111, 362] width 82 height 27
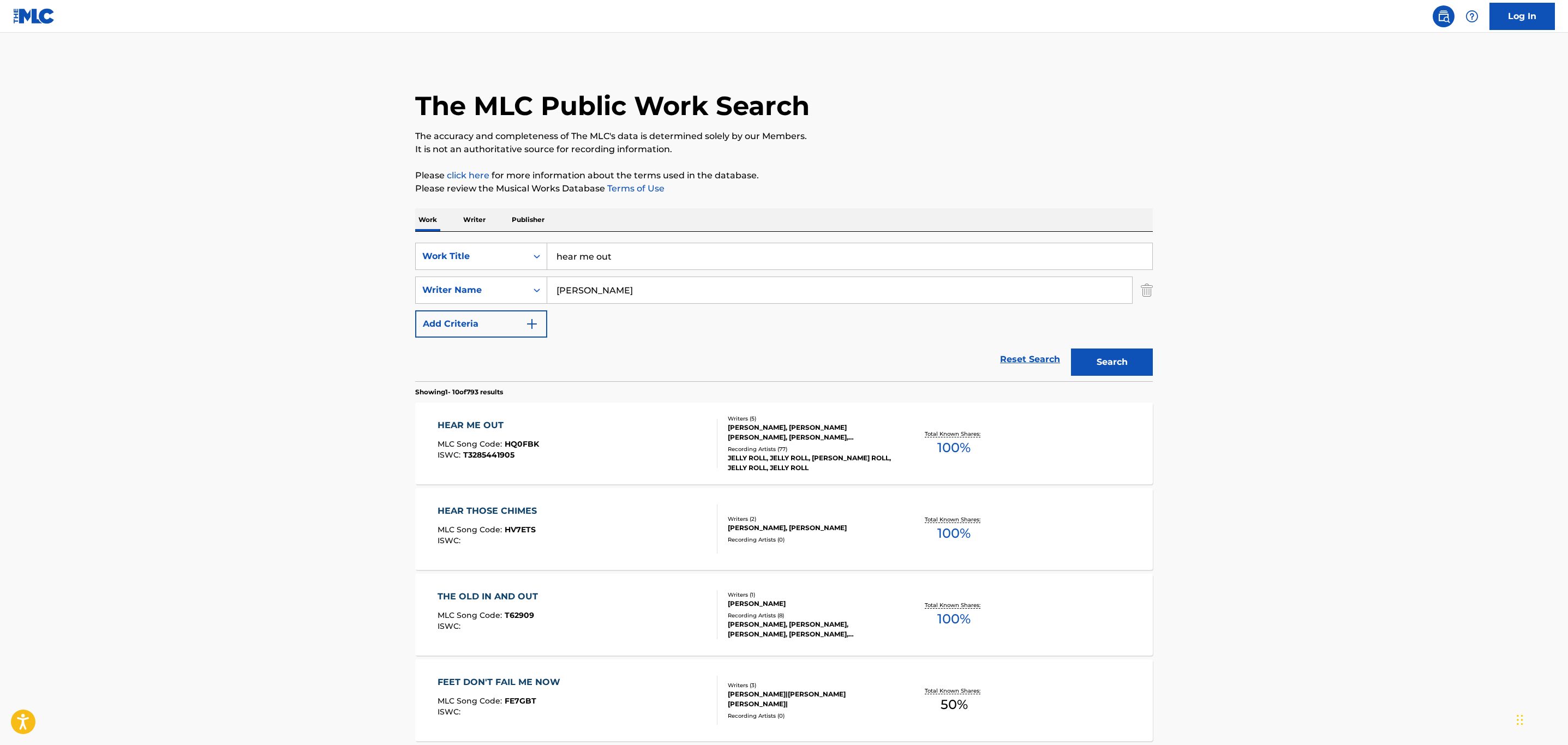
click at [660, 442] on div "HEAR ME OUT MLC Song Code : HQ0FBK ISWC : T3285441905" at bounding box center [578, 443] width 281 height 49
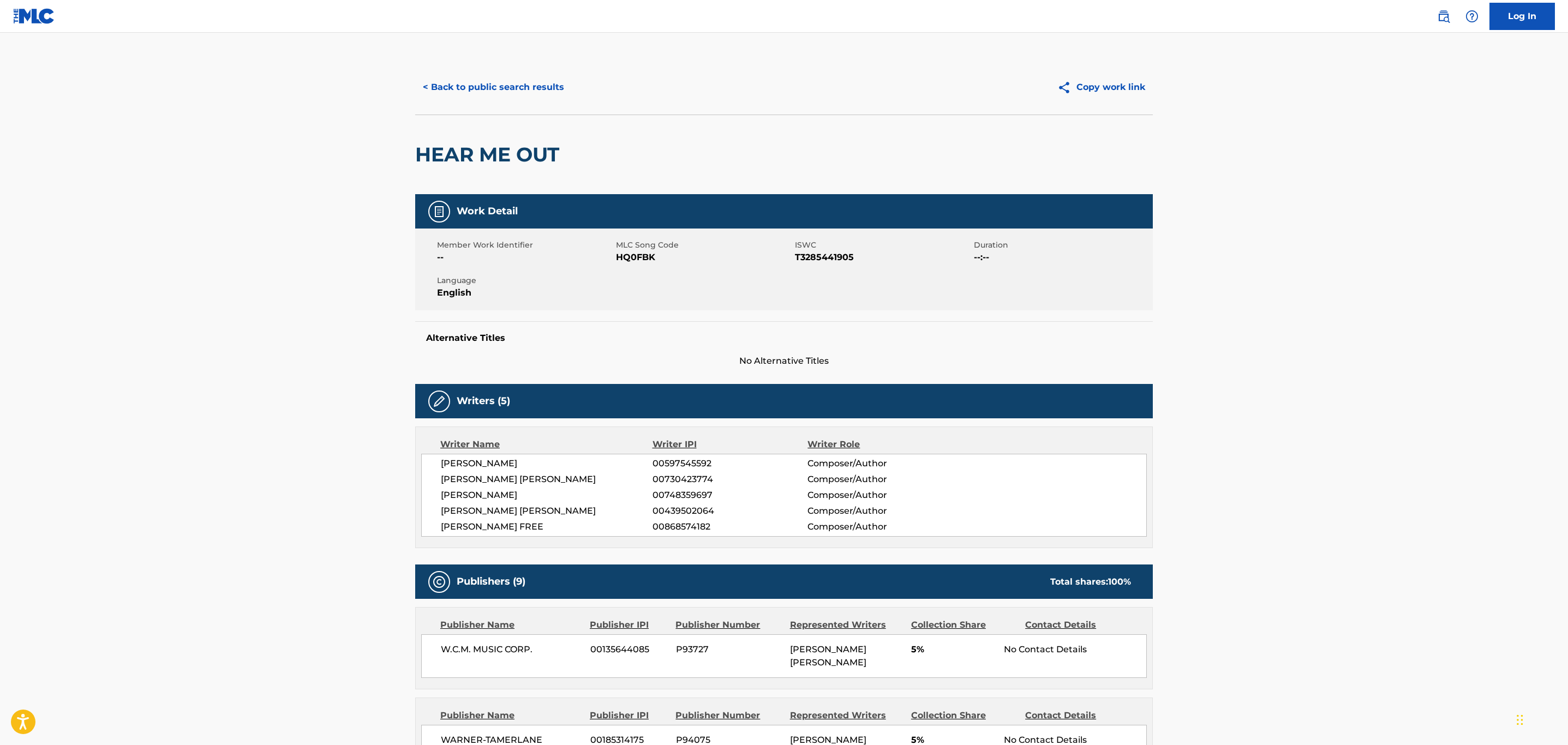
click at [465, 82] on button "< Back to public search results" at bounding box center [493, 87] width 156 height 27
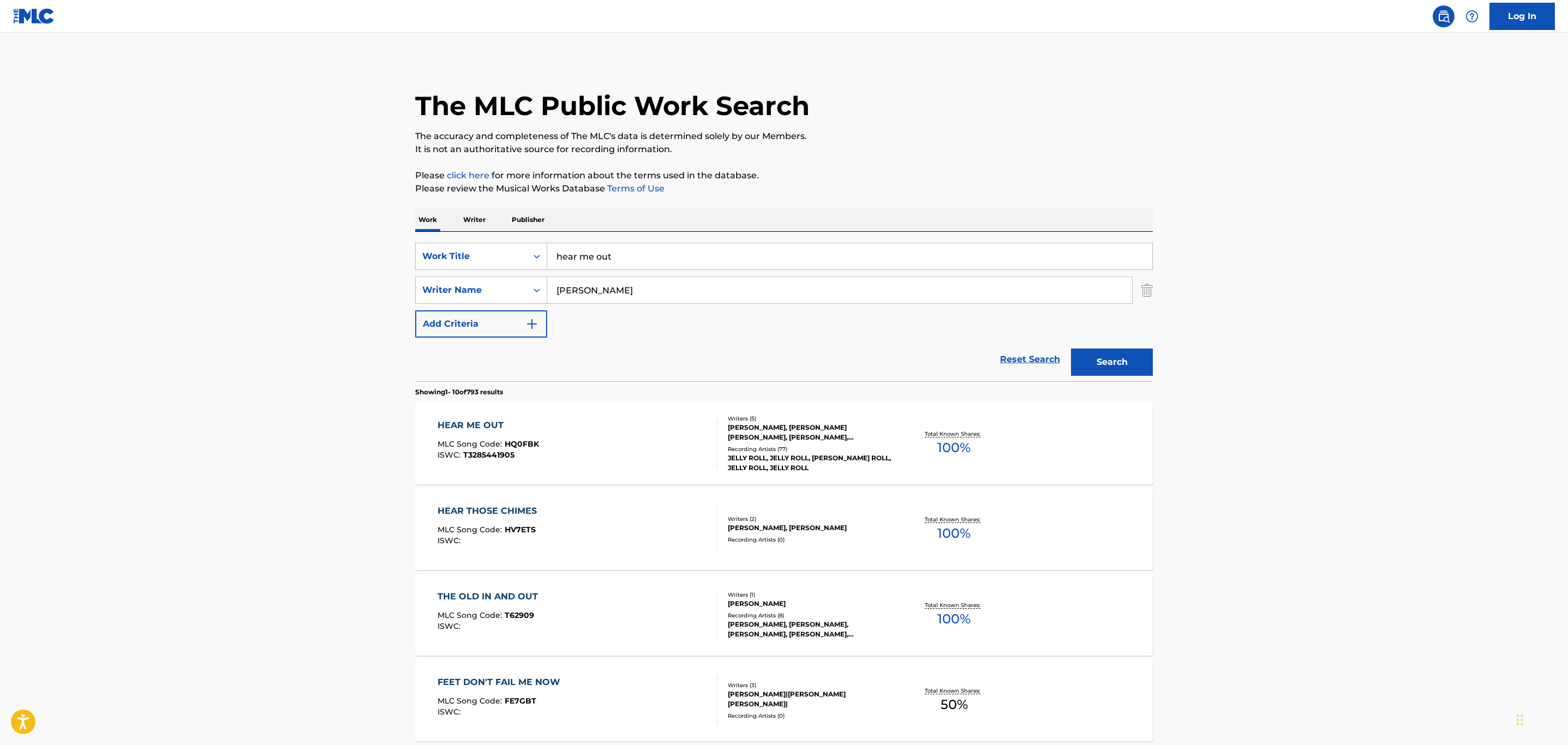
drag, startPoint x: 656, startPoint y: 255, endPoint x: 259, endPoint y: 249, distance: 397.0
click at [271, 248] on main "The MLC Public Work Search The accuracy and completeness of The MLC's data is d…" at bounding box center [784, 675] width 1568 height 1284
type input "growing up is getting old"
click at [1071, 349] on button "Search" at bounding box center [1111, 362] width 82 height 27
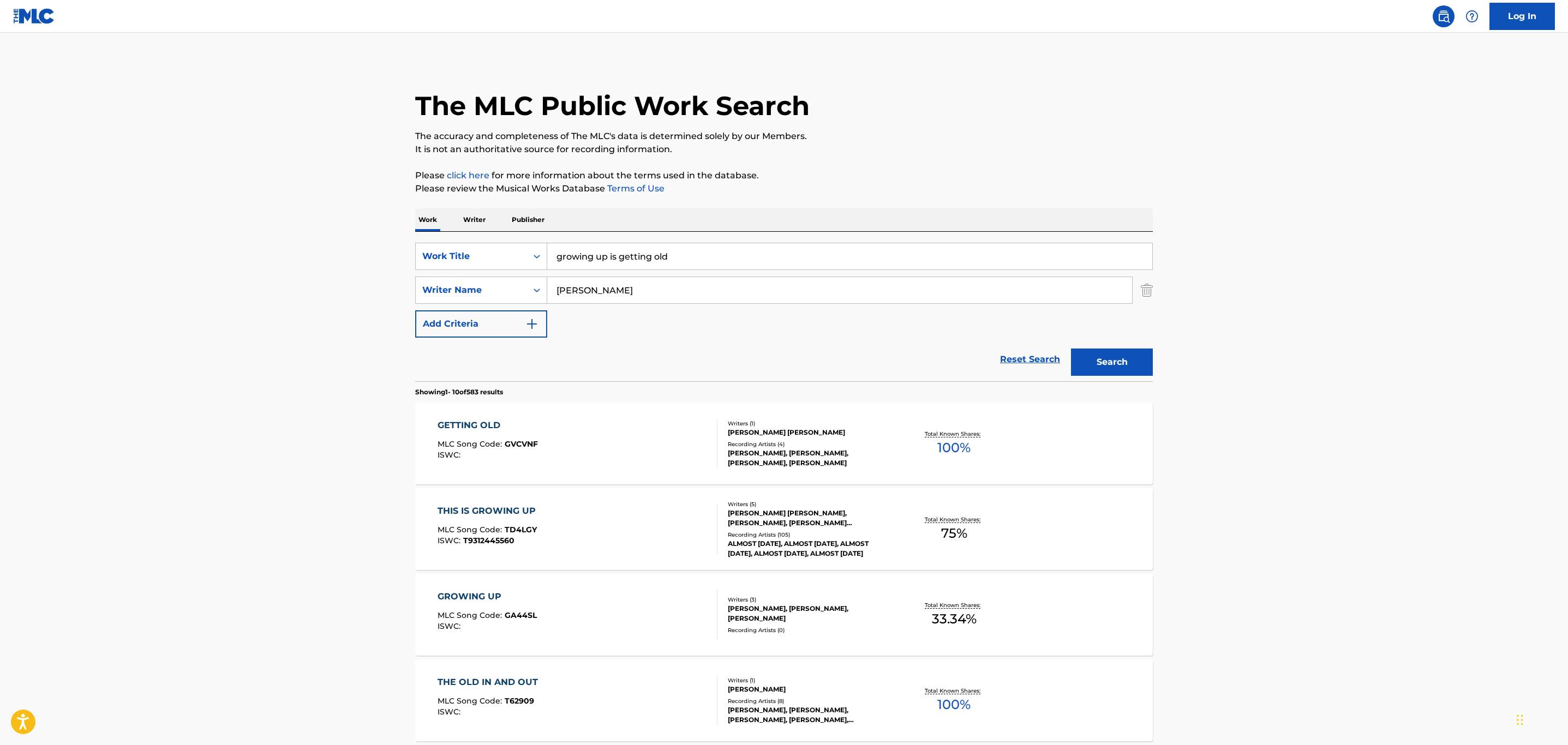
drag, startPoint x: 642, startPoint y: 297, endPoint x: 164, endPoint y: 272, distance: 478.7
click at [164, 272] on main "The MLC Public Work Search The accuracy and completeness of The MLC's data is d…" at bounding box center [784, 675] width 1568 height 1284
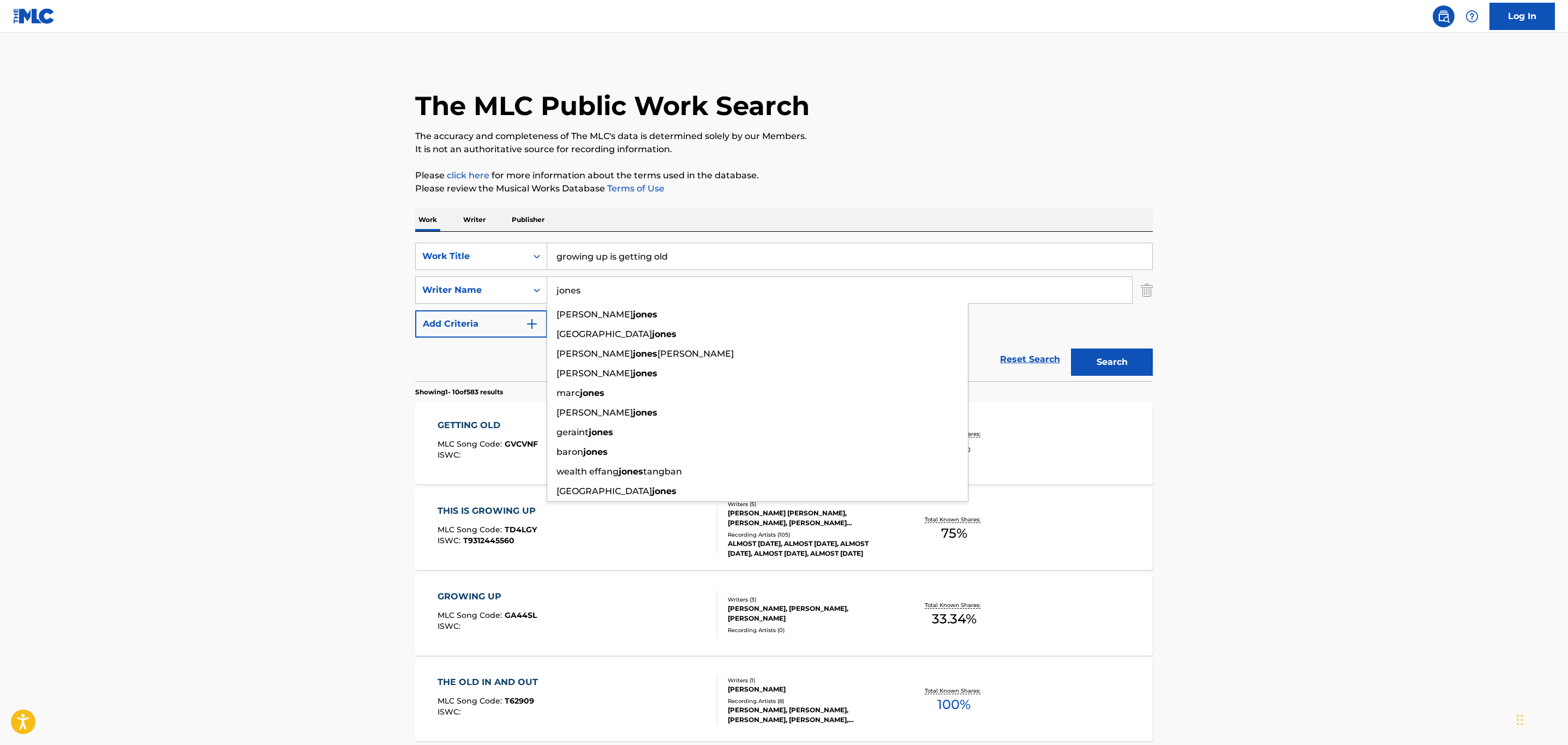
type input "jones"
click at [1071, 349] on button "Search" at bounding box center [1111, 362] width 82 height 27
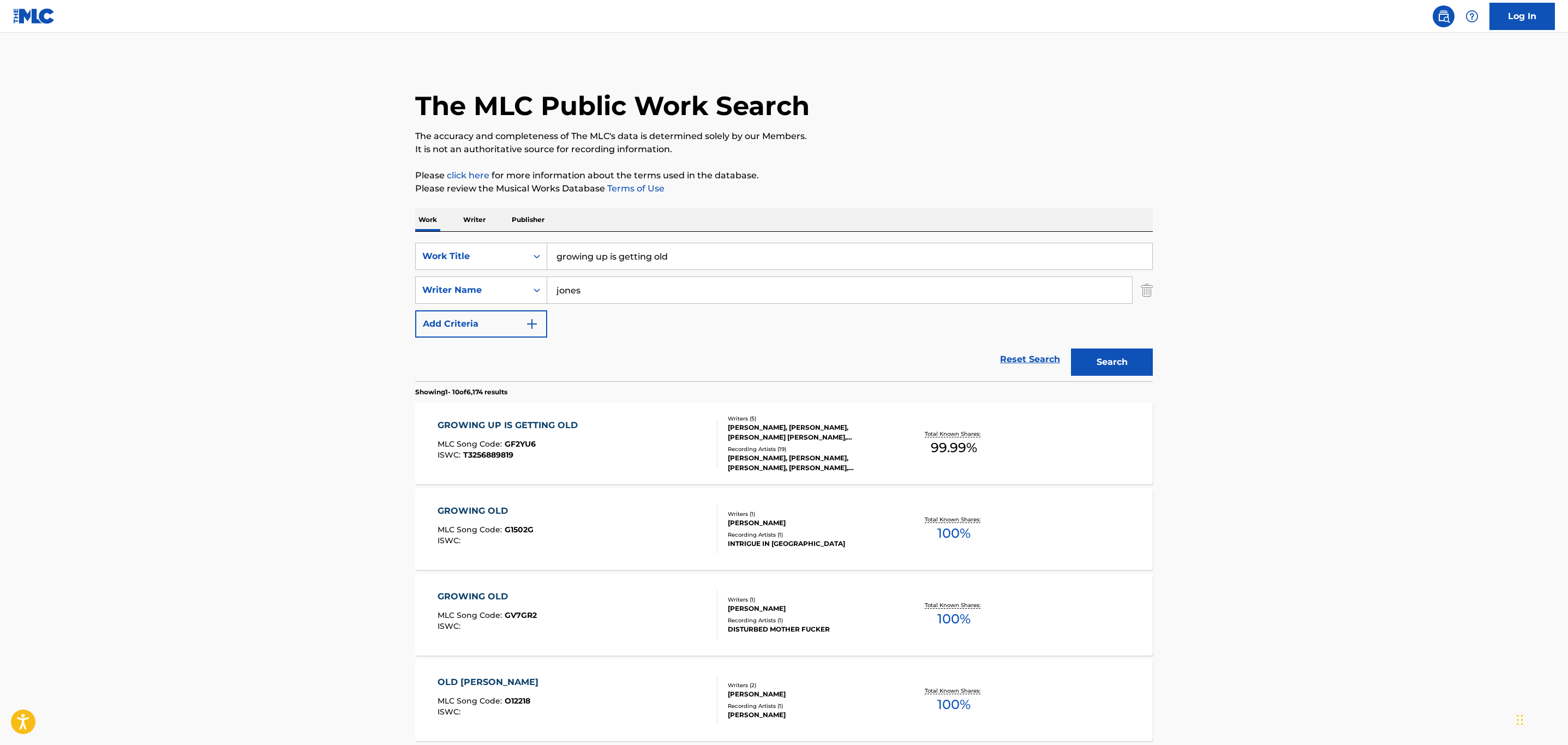
click at [662, 444] on div "GROWING UP IS GETTING OLD MLC Song Code : GF2YU6 ISWC : T3256889819" at bounding box center [578, 443] width 281 height 49
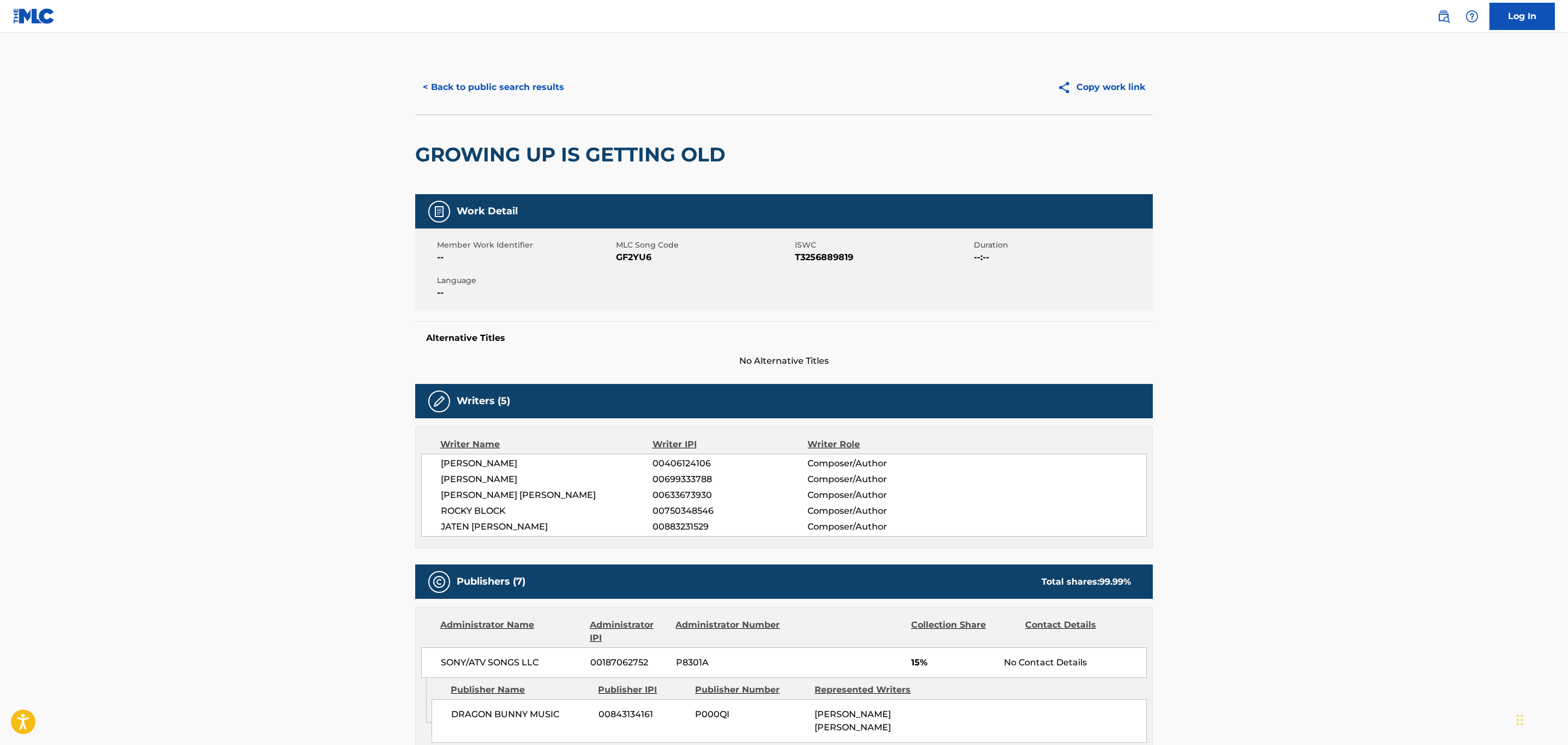
click at [442, 86] on button "< Back to public search results" at bounding box center [493, 87] width 156 height 27
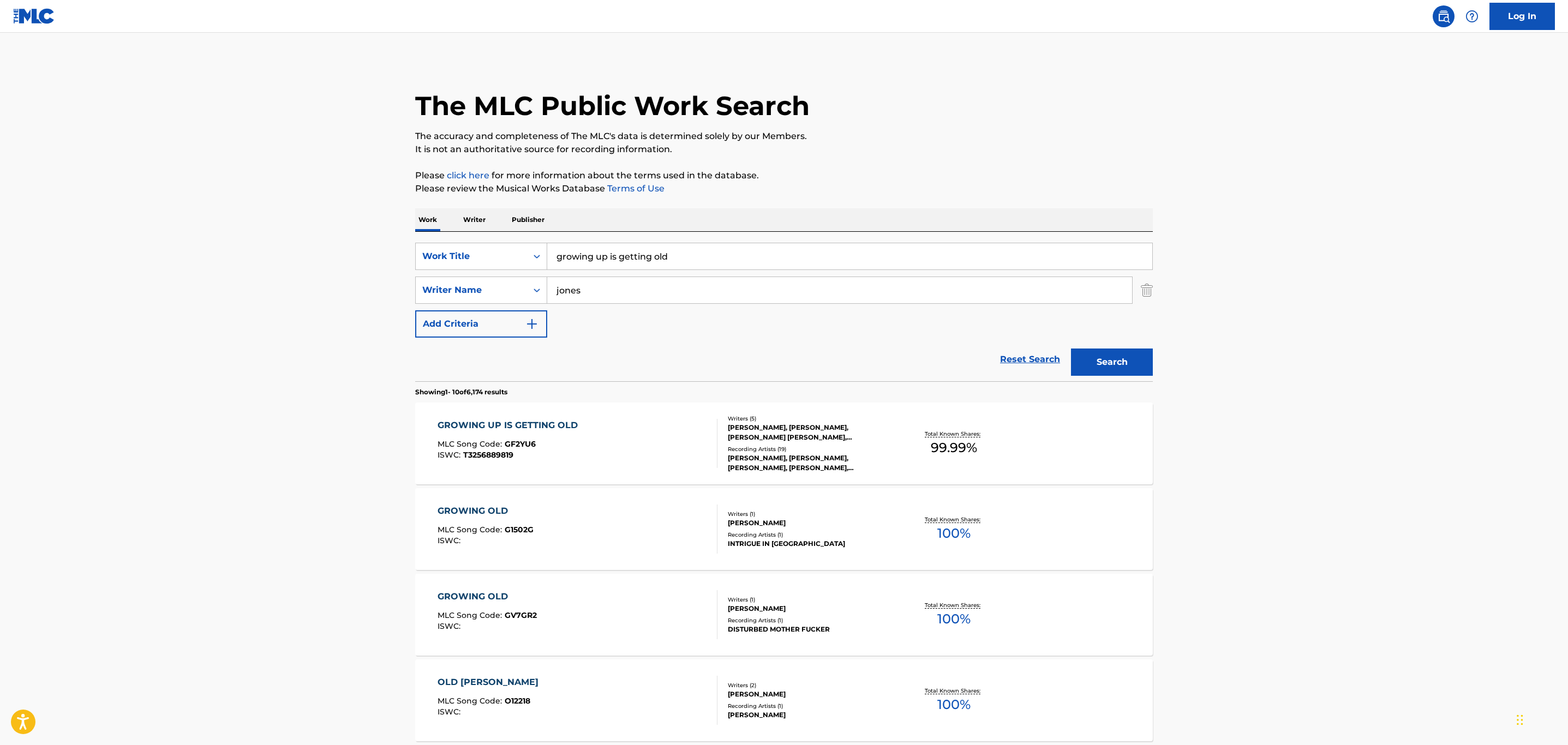
drag, startPoint x: 691, startPoint y: 259, endPoint x: 371, endPoint y: 215, distance: 323.0
click at [371, 215] on main "The MLC Public Work Search The accuracy and completeness of The MLC's data is d…" at bounding box center [784, 675] width 1568 height 1284
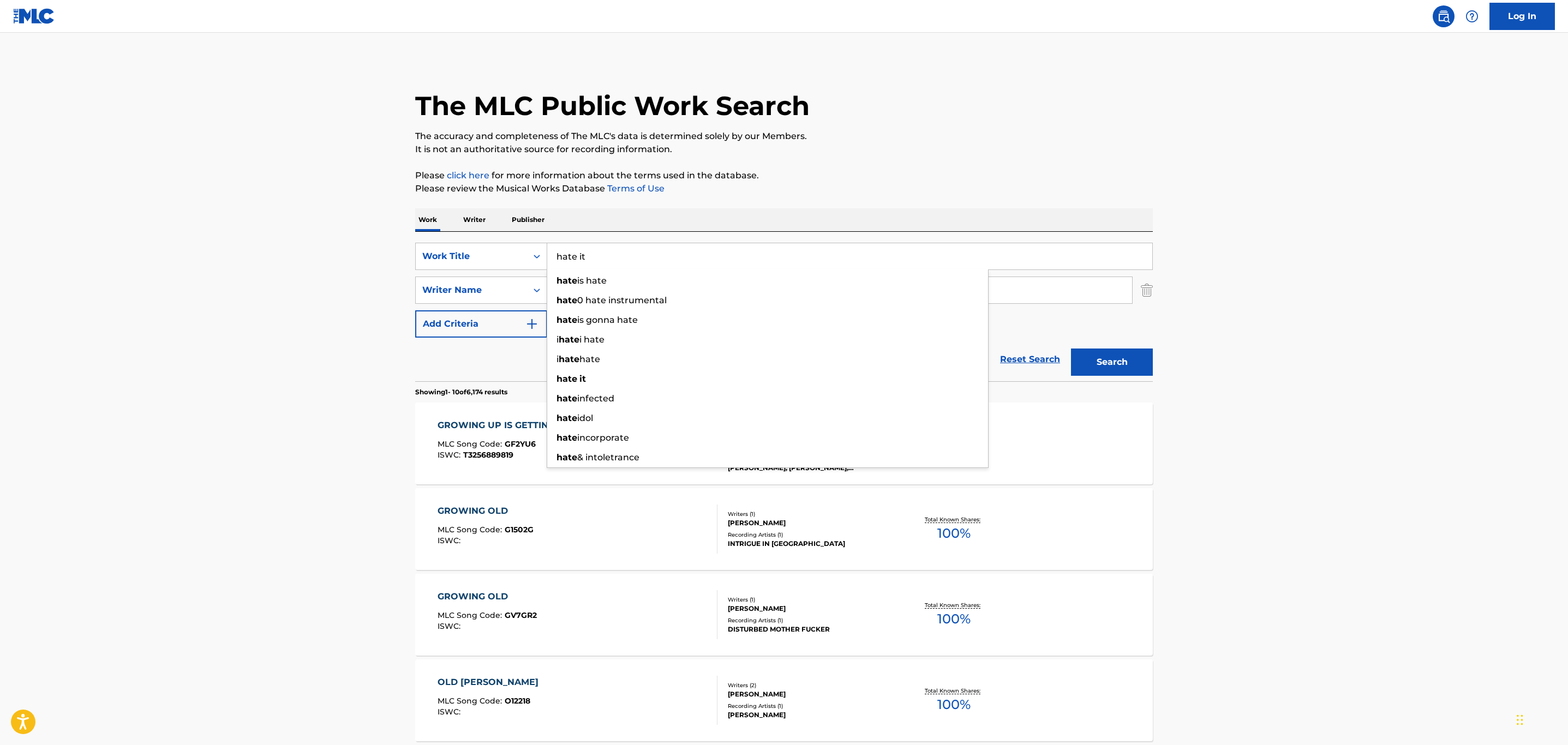
type input "hate it"
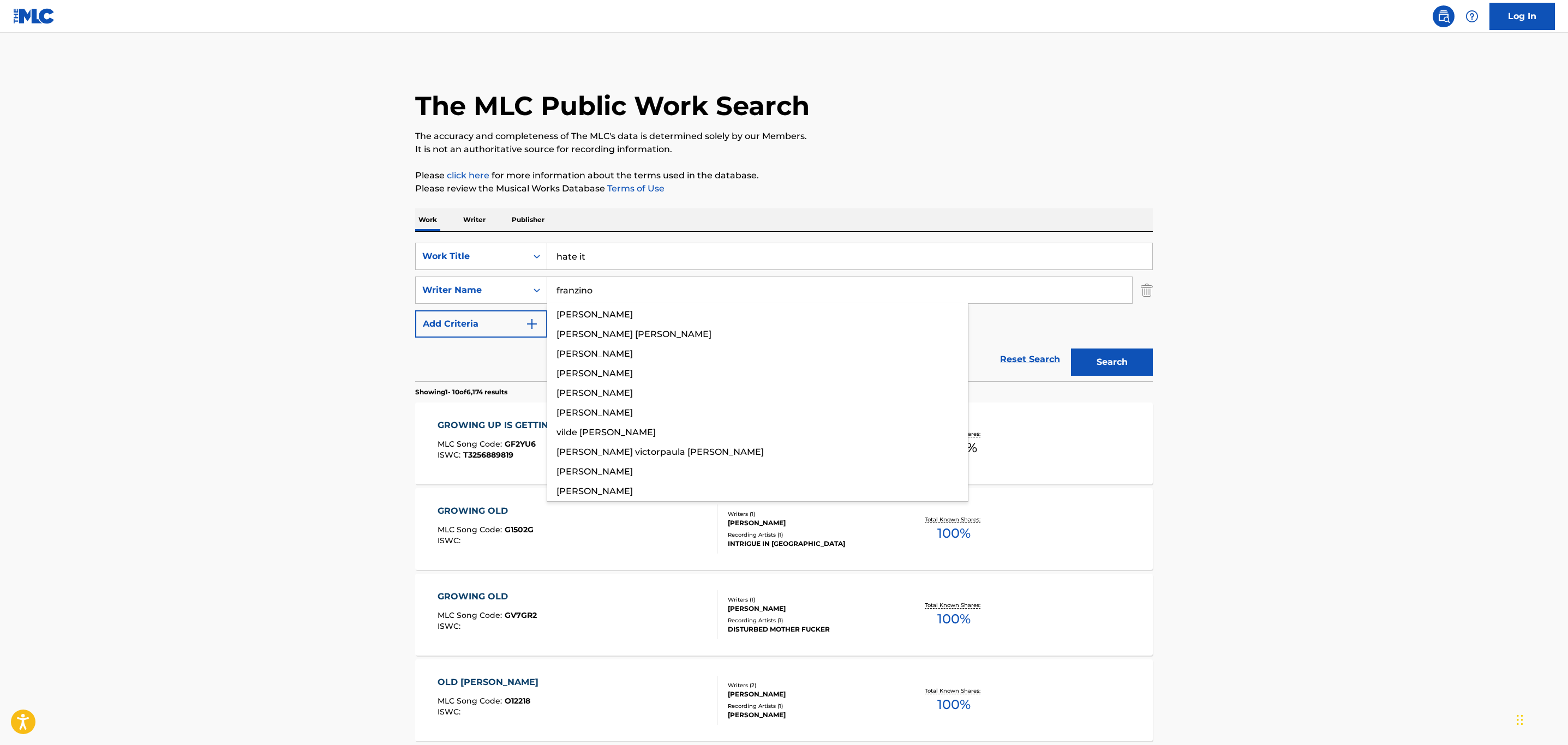
type input "franzino"
click at [1071, 349] on button "Search" at bounding box center [1111, 362] width 82 height 27
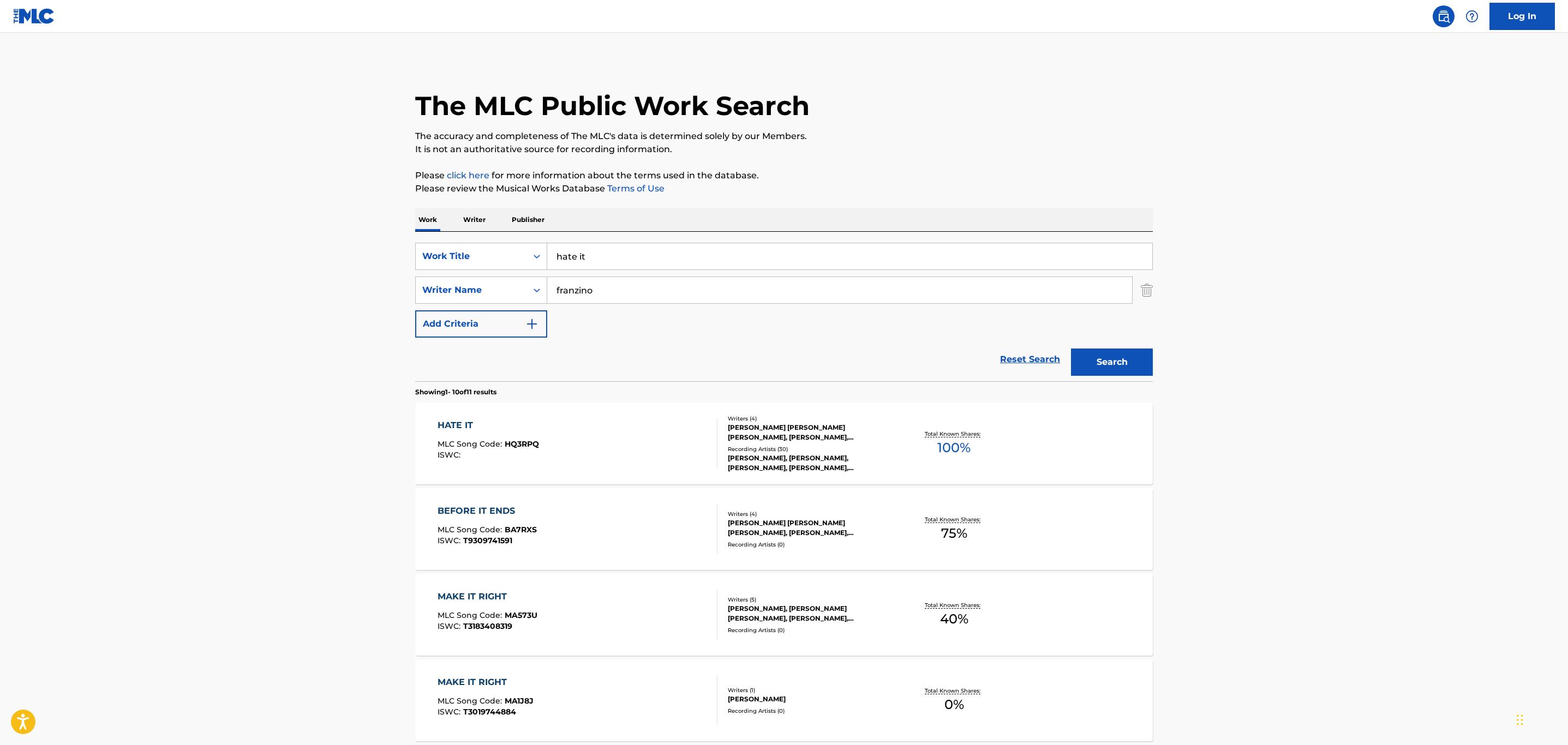
click at [646, 462] on div "HATE IT MLC Song Code : HQ3RPQ ISWC :" at bounding box center [578, 443] width 281 height 49
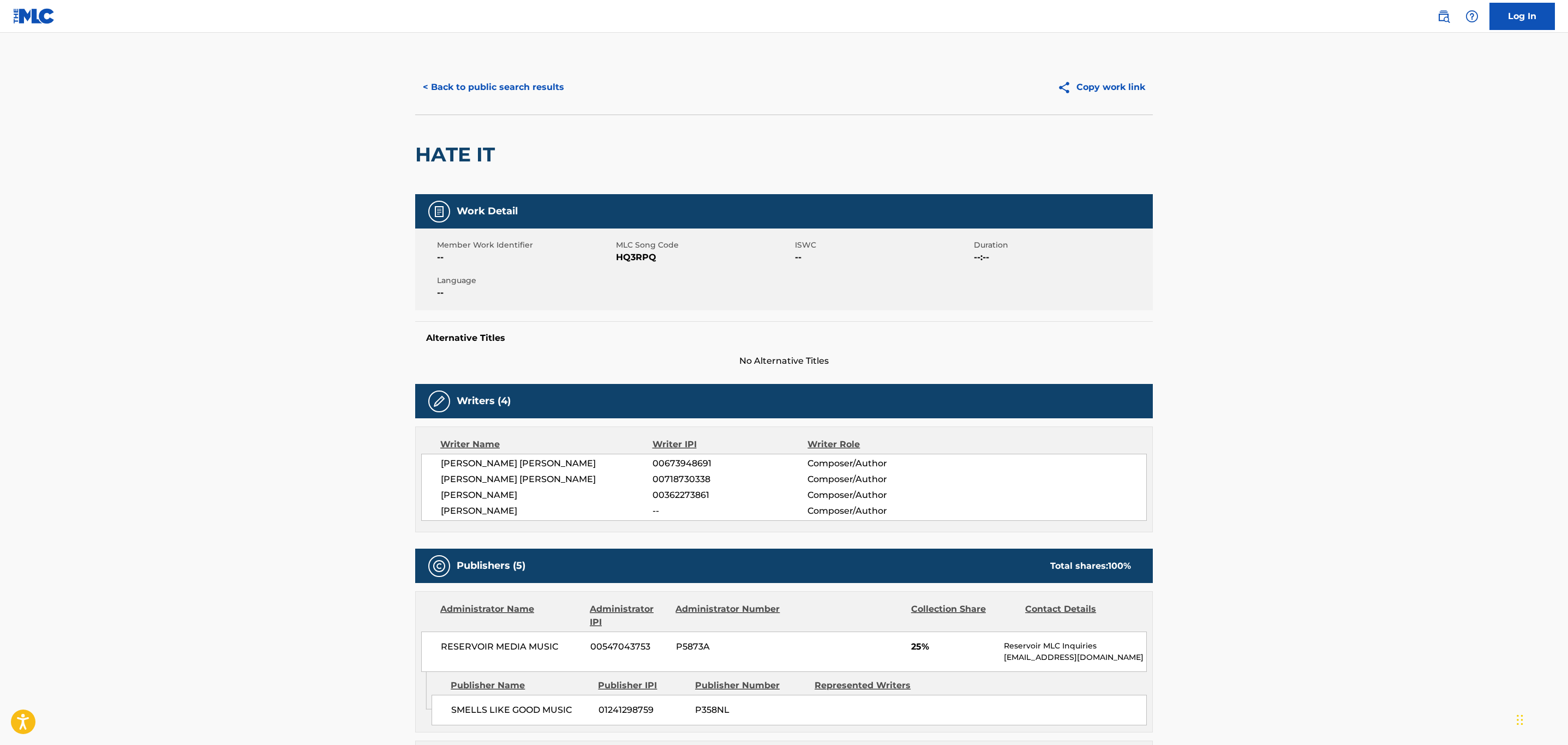
click at [464, 102] on div "< Back to public search results Copy work link" at bounding box center [784, 88] width 738 height 55
click at [461, 85] on button "< Back to public search results" at bounding box center [493, 87] width 156 height 27
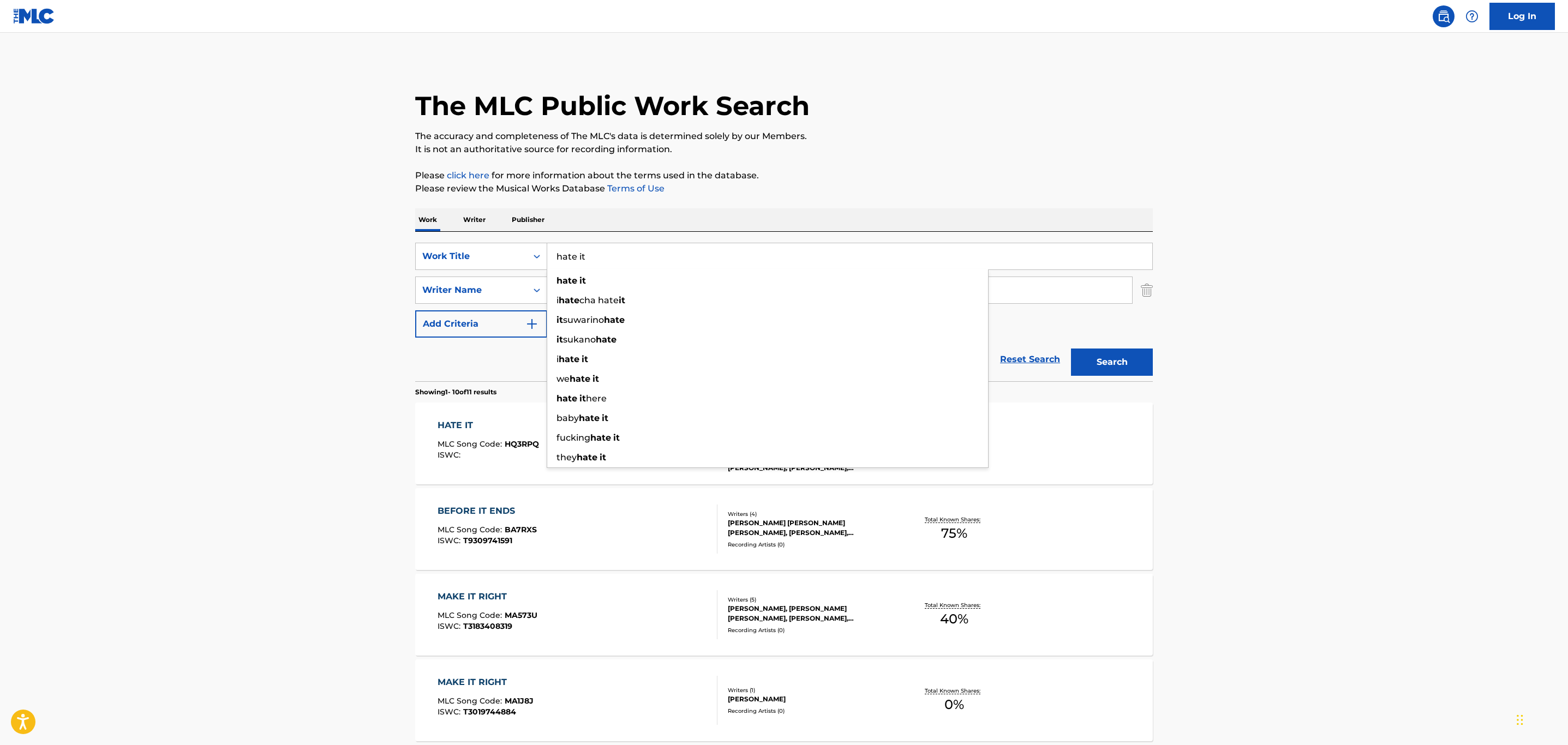
drag, startPoint x: 634, startPoint y: 266, endPoint x: 151, endPoint y: 192, distance: 488.6
click at [153, 192] on main "The MLC Public Work Search The accuracy and completeness of The MLC's data is d…" at bounding box center [784, 675] width 1568 height 1284
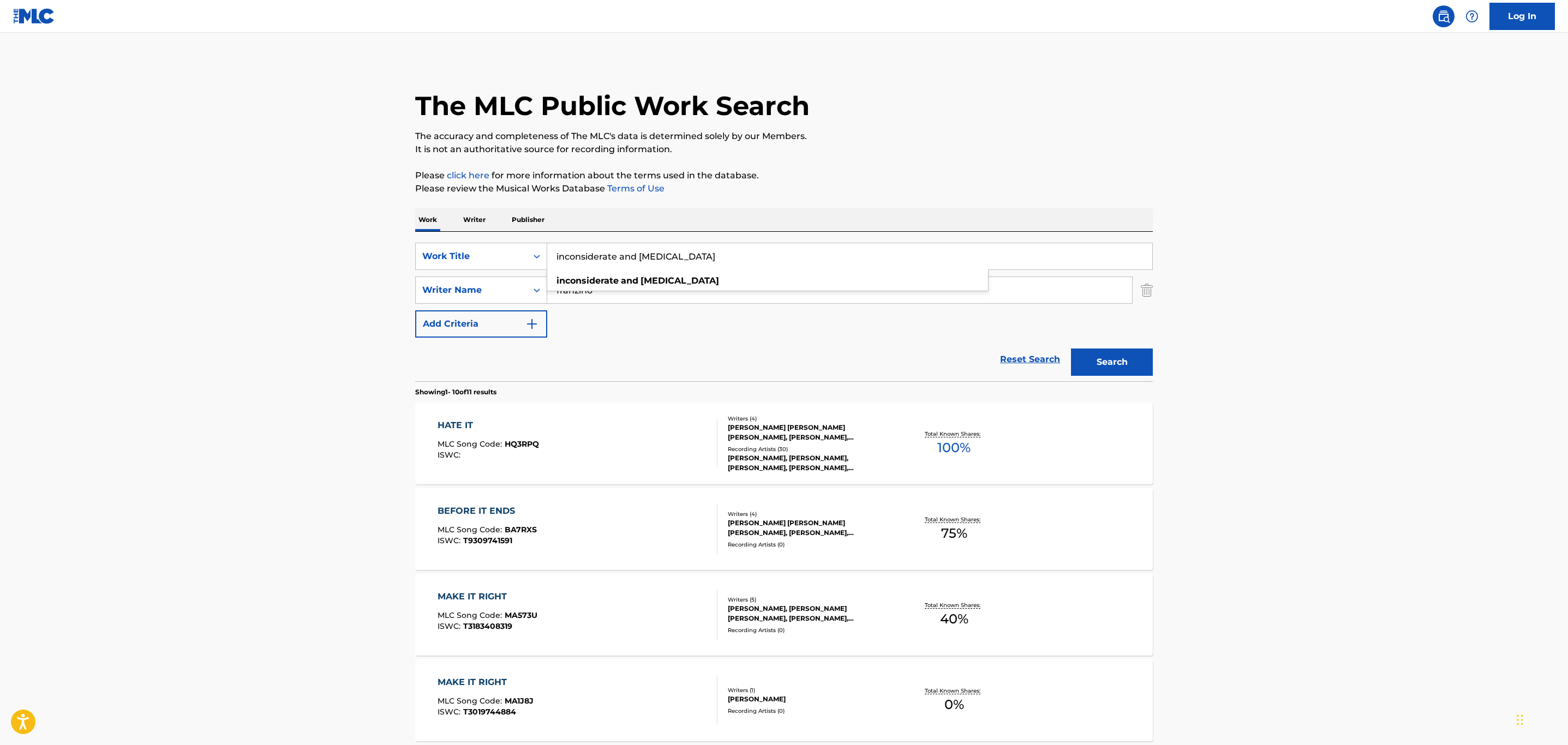
type input "inconsiderate and [MEDICAL_DATA]"
click at [1071, 349] on button "Search" at bounding box center [1111, 362] width 82 height 27
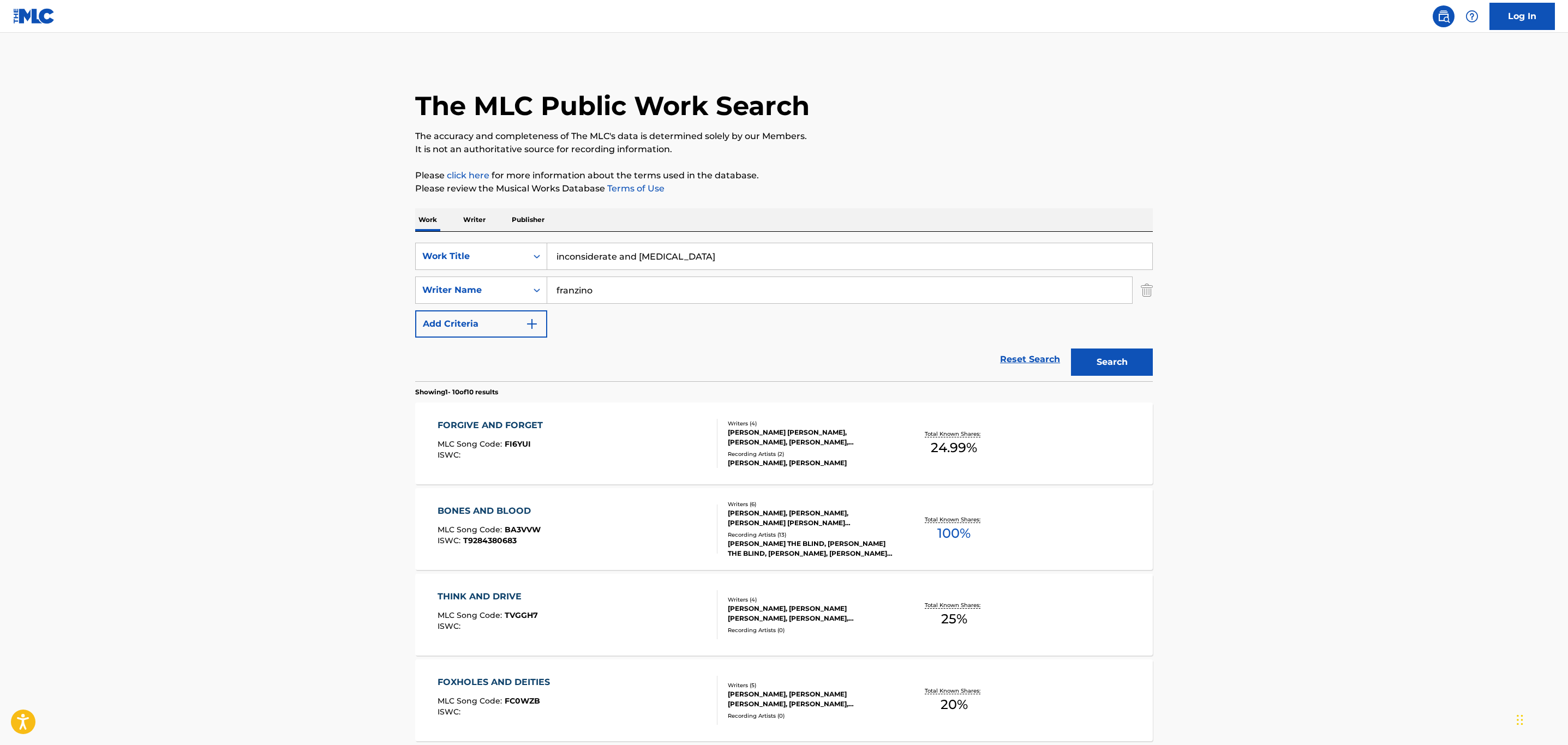
click at [573, 295] on input "franzino" at bounding box center [839, 290] width 585 height 26
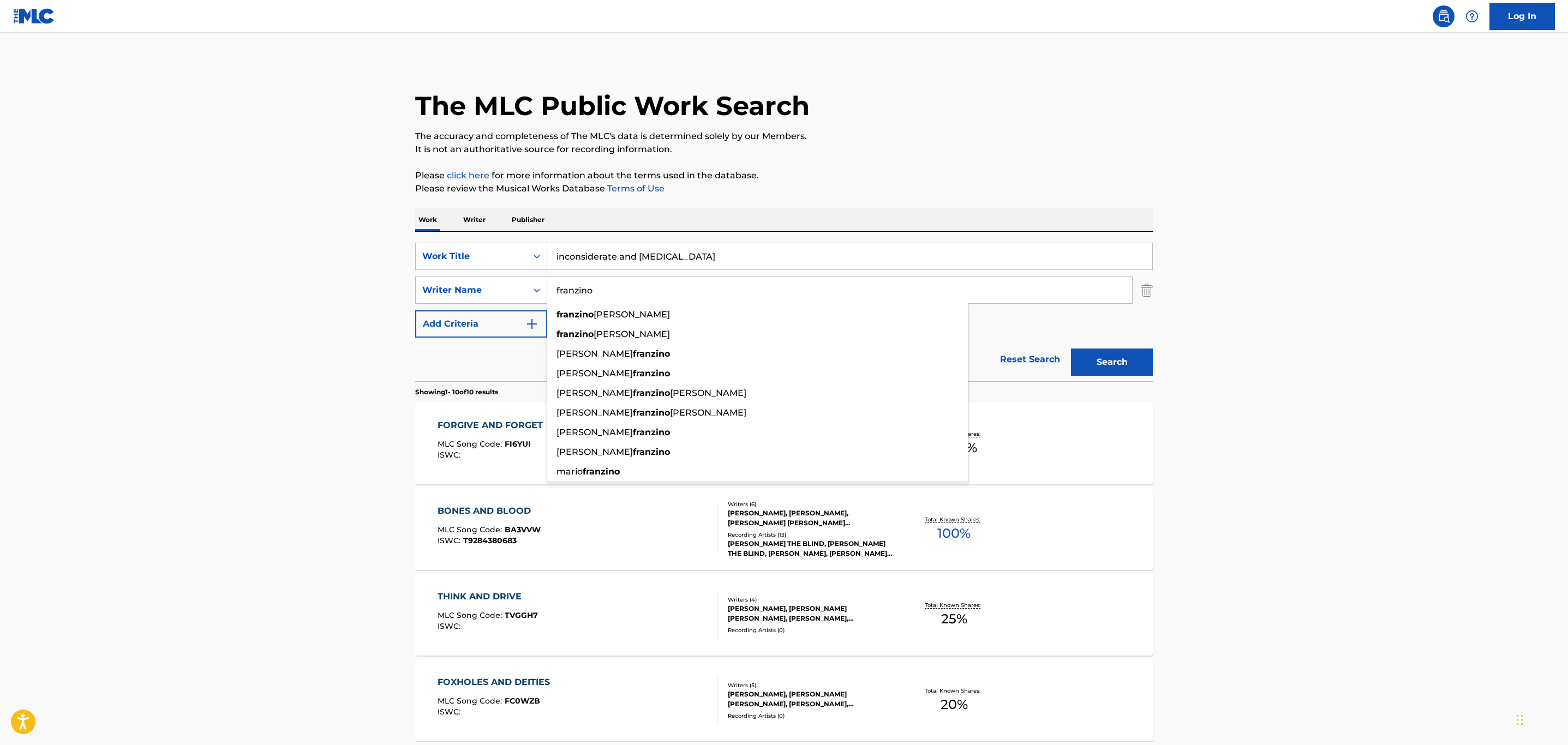
click at [573, 295] on input "franzino" at bounding box center [839, 290] width 585 height 26
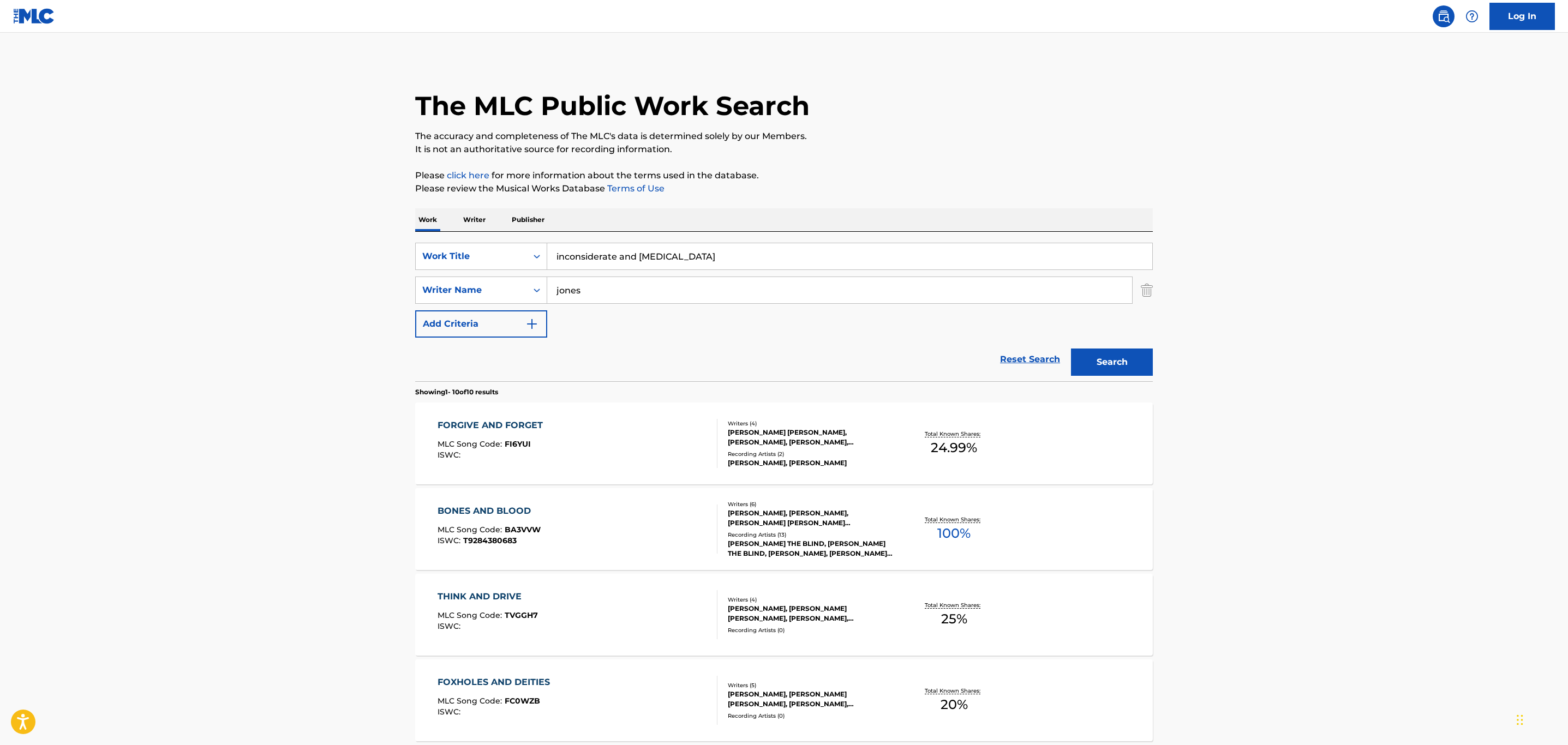
type input "jones"
click at [1071, 349] on button "Search" at bounding box center [1111, 362] width 82 height 27
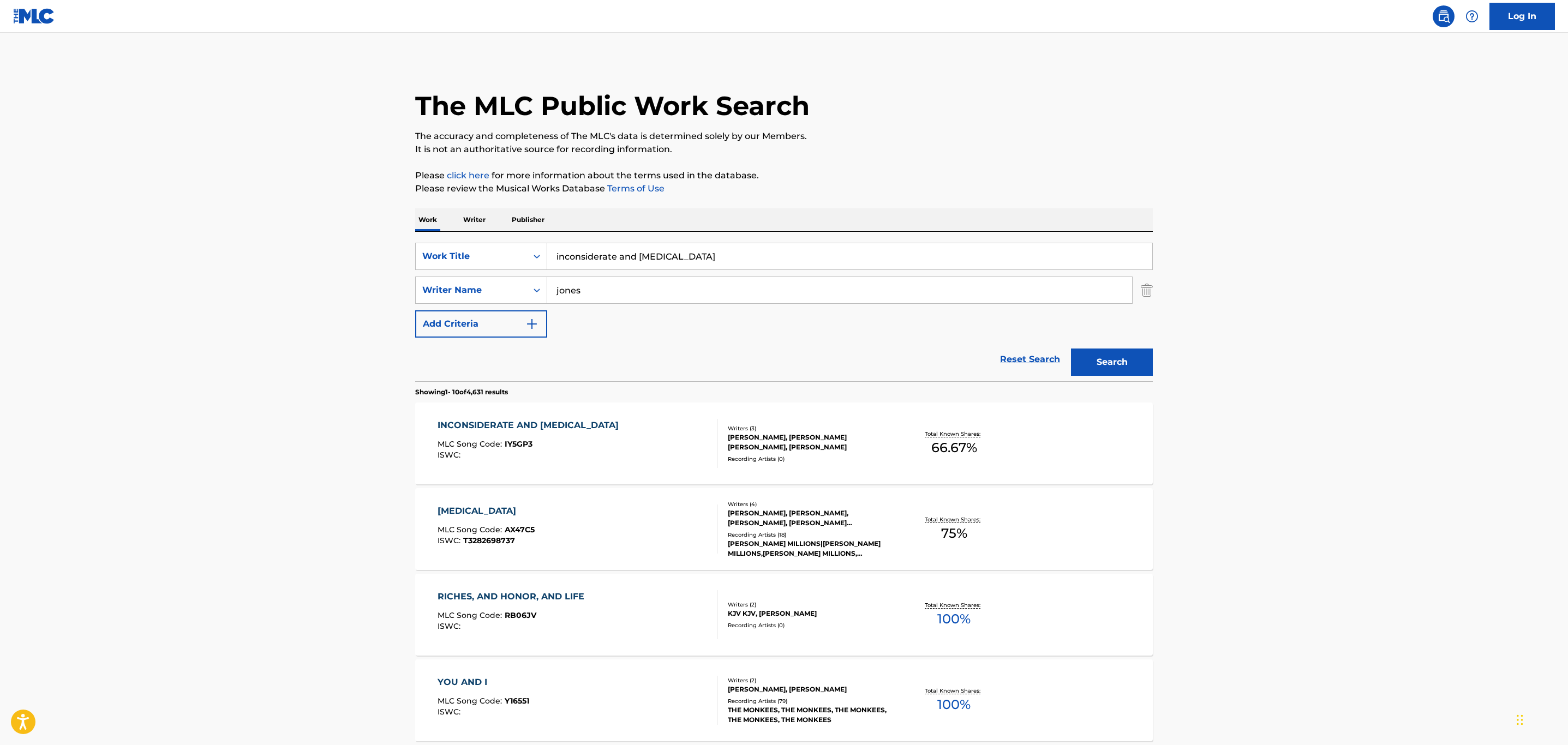
click at [620, 467] on div "INCONSIDERATE AND [MEDICAL_DATA] MLC Song Code : IY5GP3 ISWC :" at bounding box center [578, 443] width 281 height 49
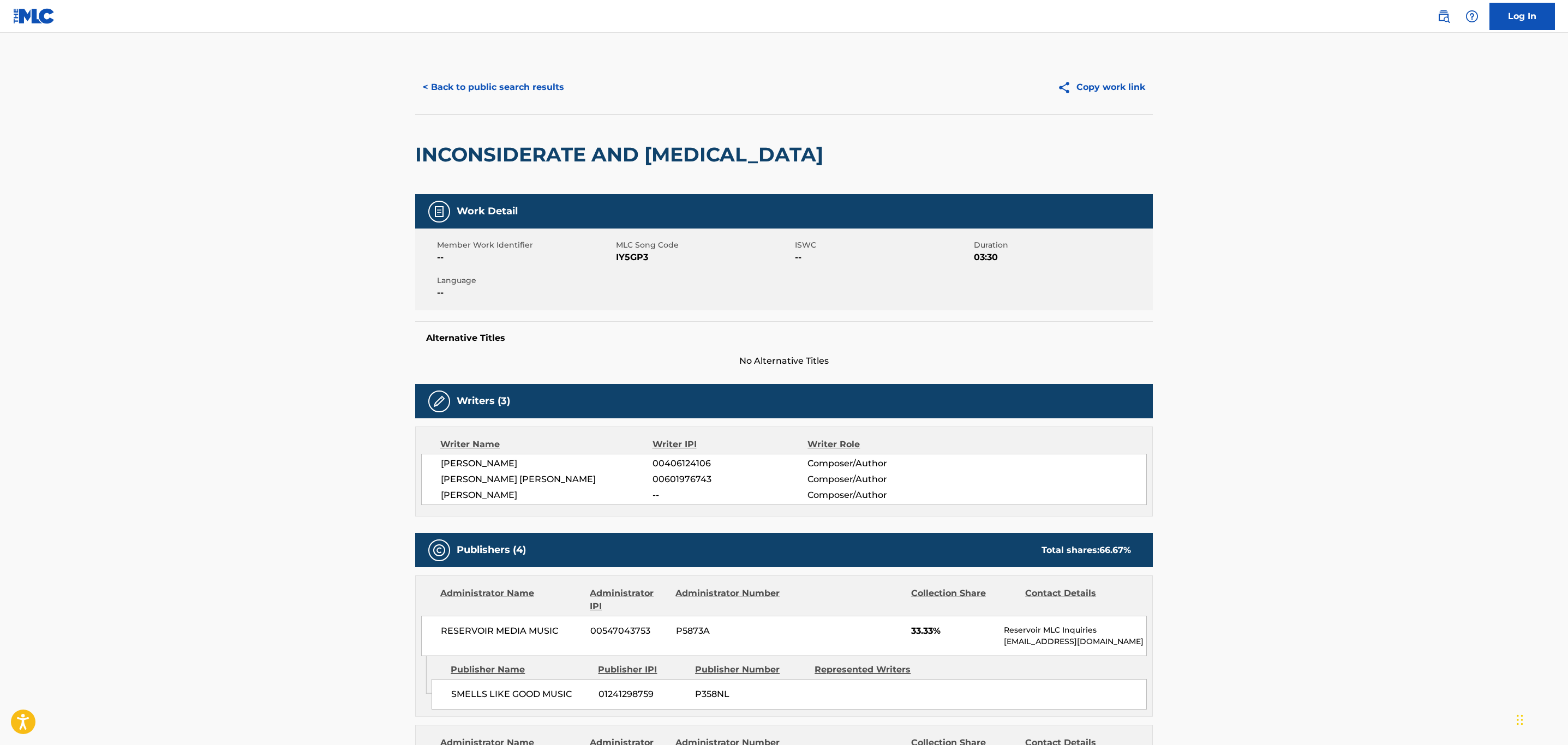
click at [497, 81] on button "< Back to public search results" at bounding box center [493, 87] width 156 height 27
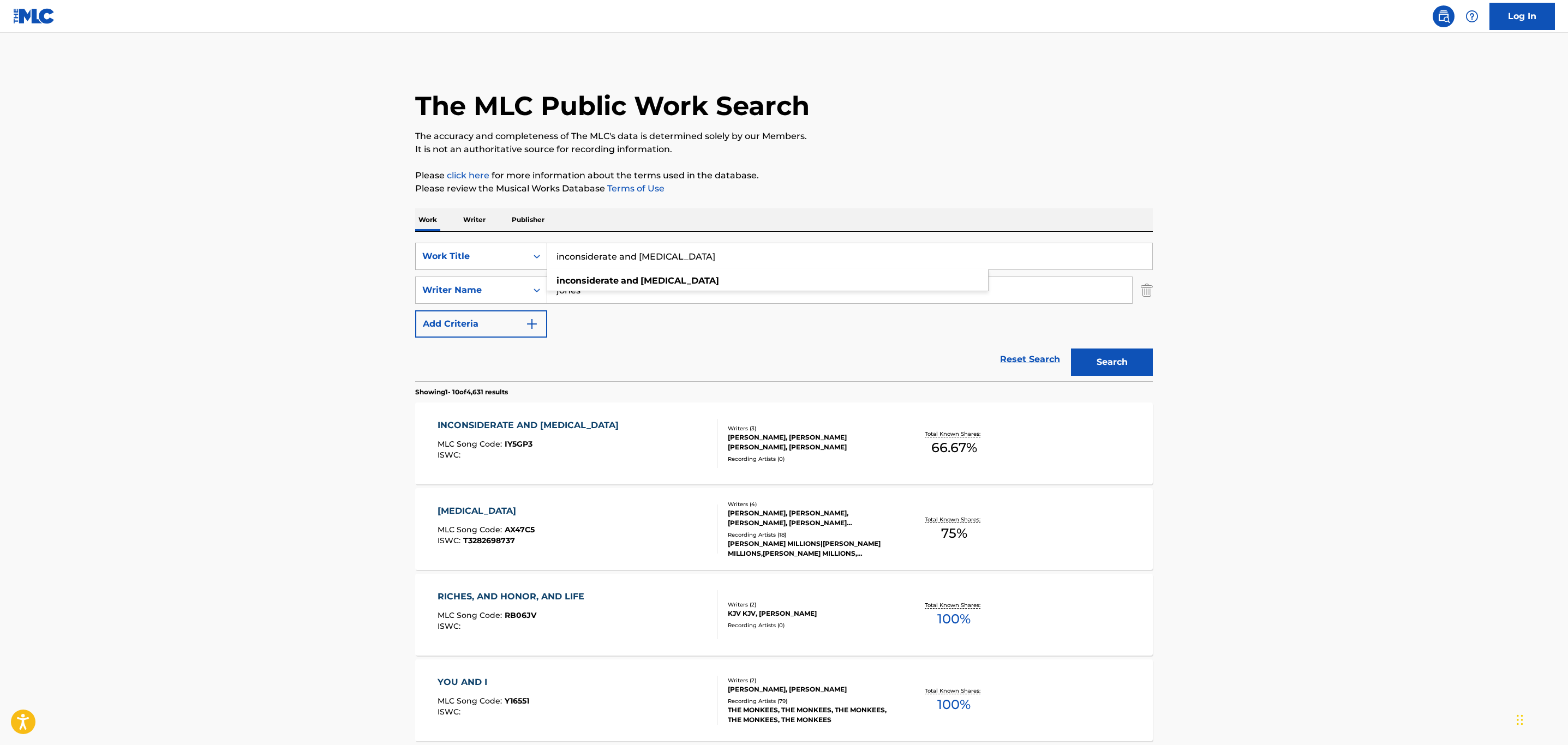
drag, startPoint x: 680, startPoint y: 254, endPoint x: 418, endPoint y: 251, distance: 262.0
click at [419, 251] on div "SearchWithCriteria758cd218-0b6a-4949-9d02-5868cff38849 Work Title inconsiderate…" at bounding box center [784, 256] width 738 height 27
type input "bad luck looks good on me"
click at [301, 208] on main "The MLC Public Work Search The accuracy and completeness of The MLC's data is d…" at bounding box center [784, 675] width 1568 height 1284
click at [1120, 371] on button "Search" at bounding box center [1111, 362] width 82 height 27
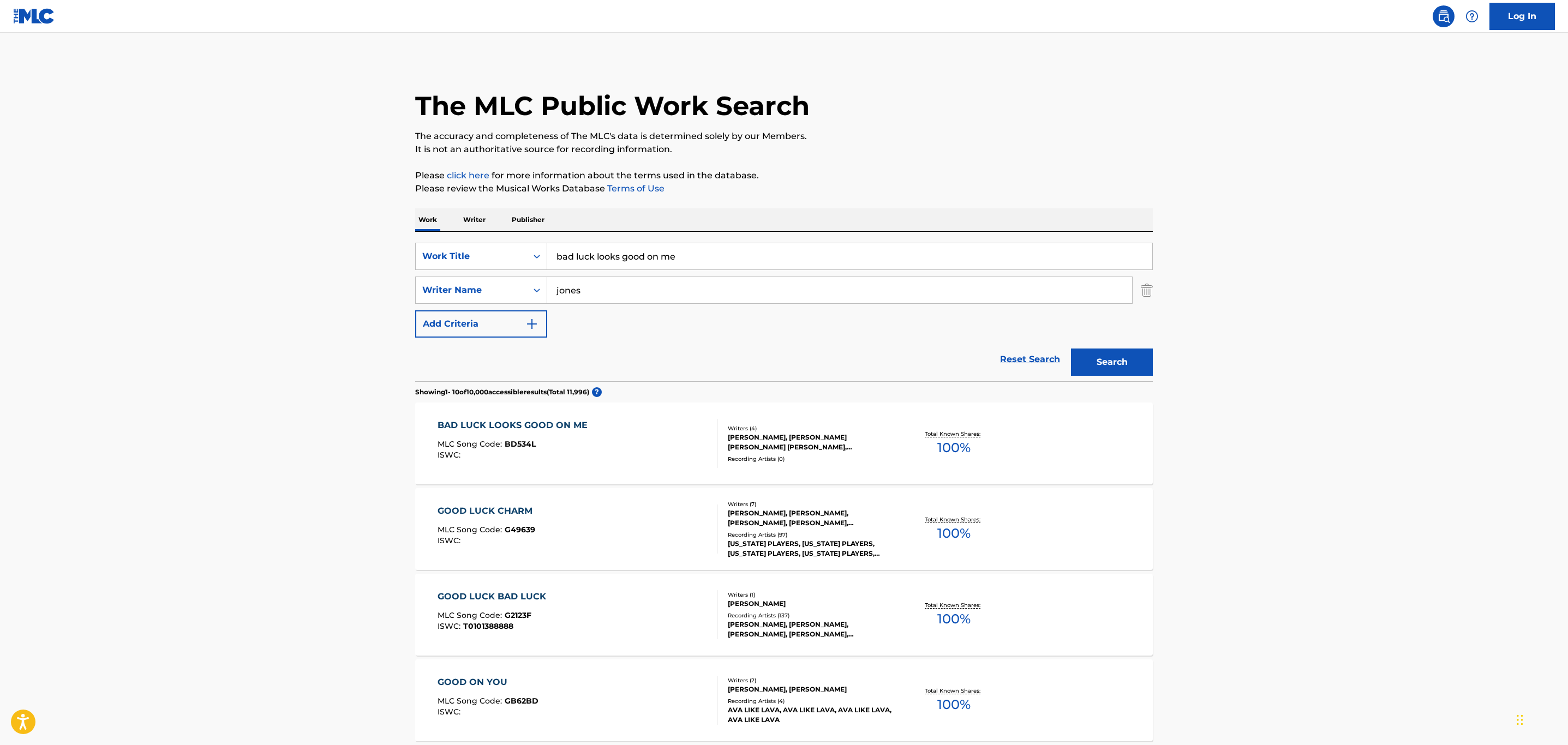
click at [639, 447] on div "BAD LUCK LOOKS GOOD ON ME MLC Song Code : BD534L ISWC :" at bounding box center [578, 443] width 281 height 49
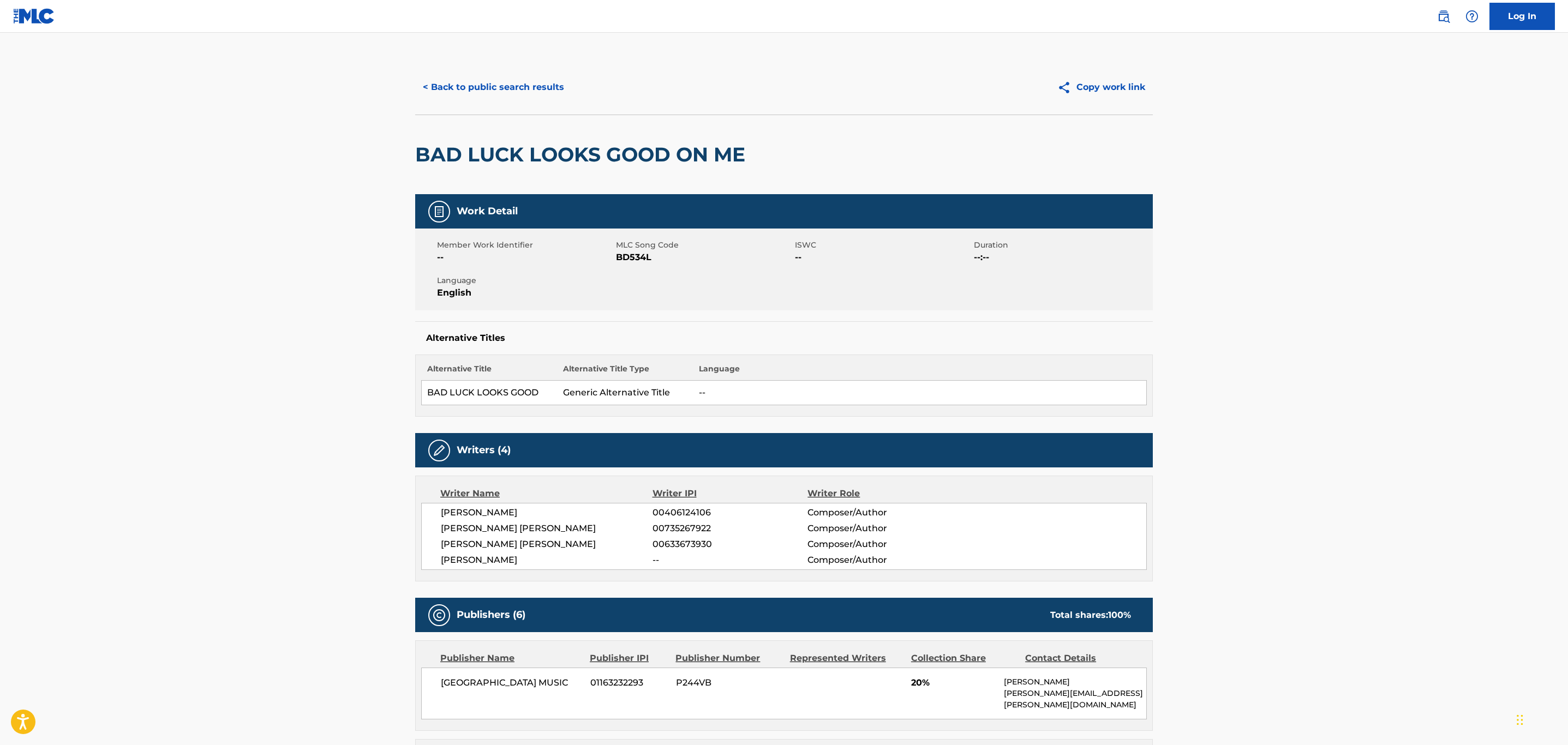
click at [450, 88] on button "< Back to public search results" at bounding box center [493, 87] width 156 height 27
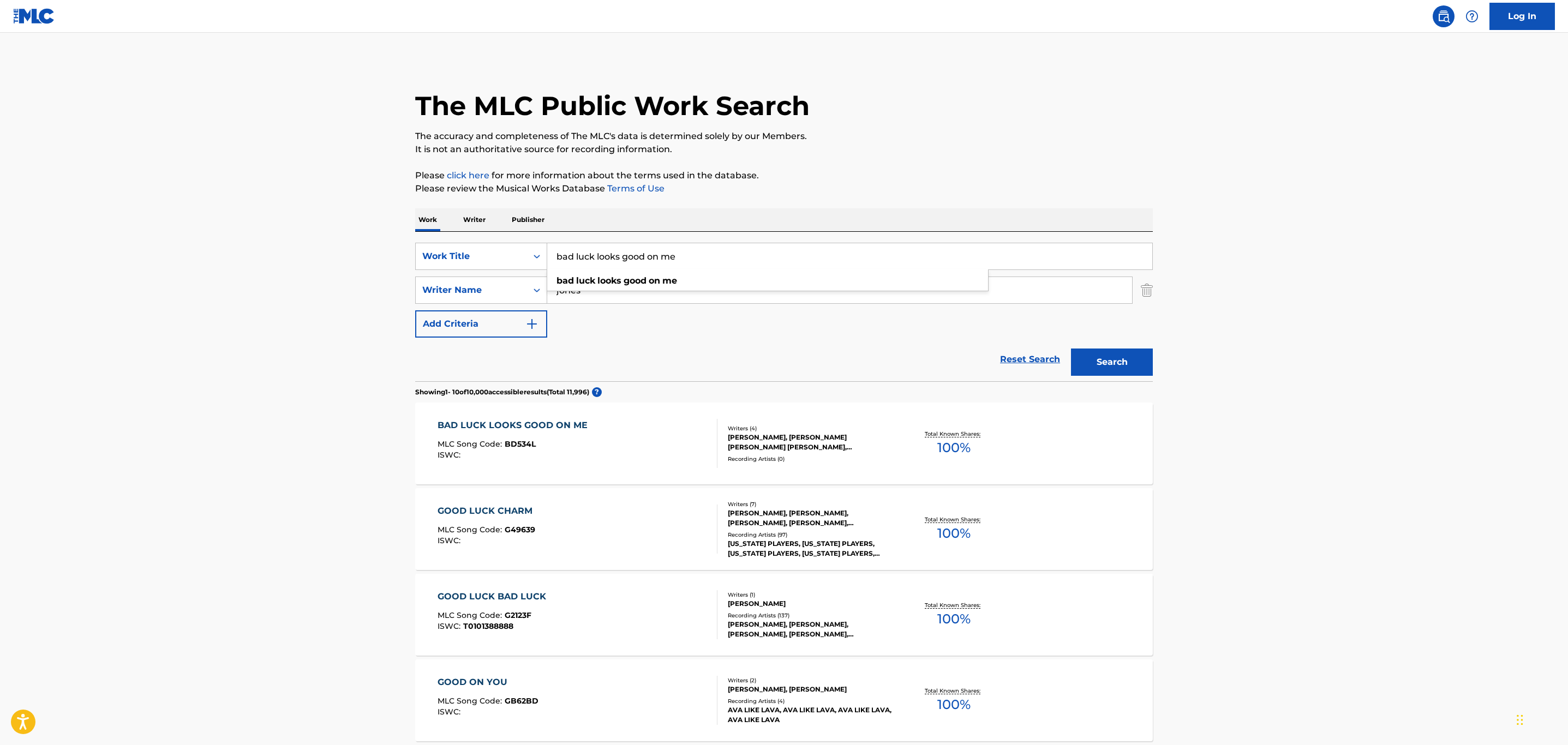
drag, startPoint x: 668, startPoint y: 261, endPoint x: 345, endPoint y: 248, distance: 323.3
click at [345, 248] on main "The MLC Public Work Search The accuracy and completeness of The MLC's data is d…" at bounding box center [784, 675] width 1568 height 1284
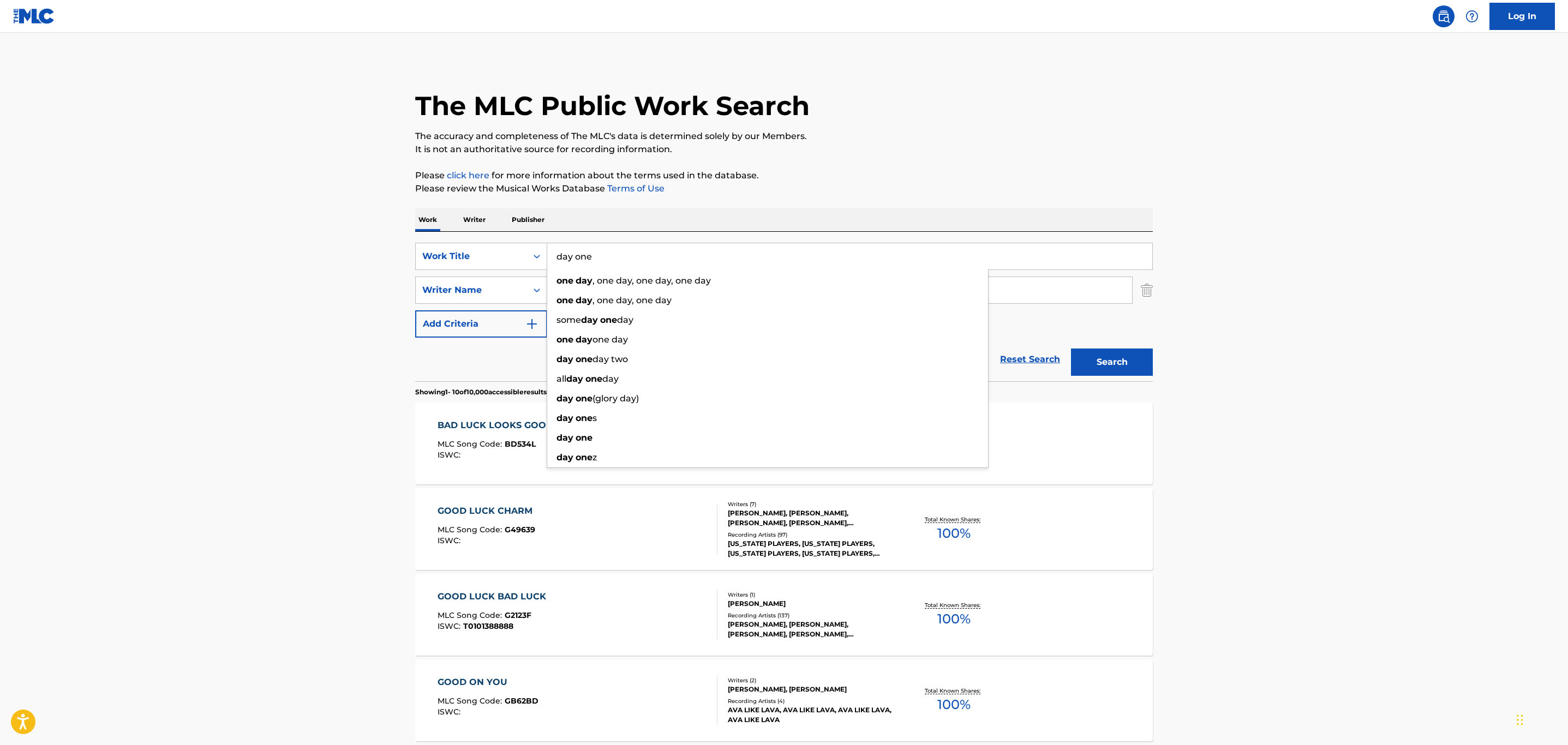
type input "day one"
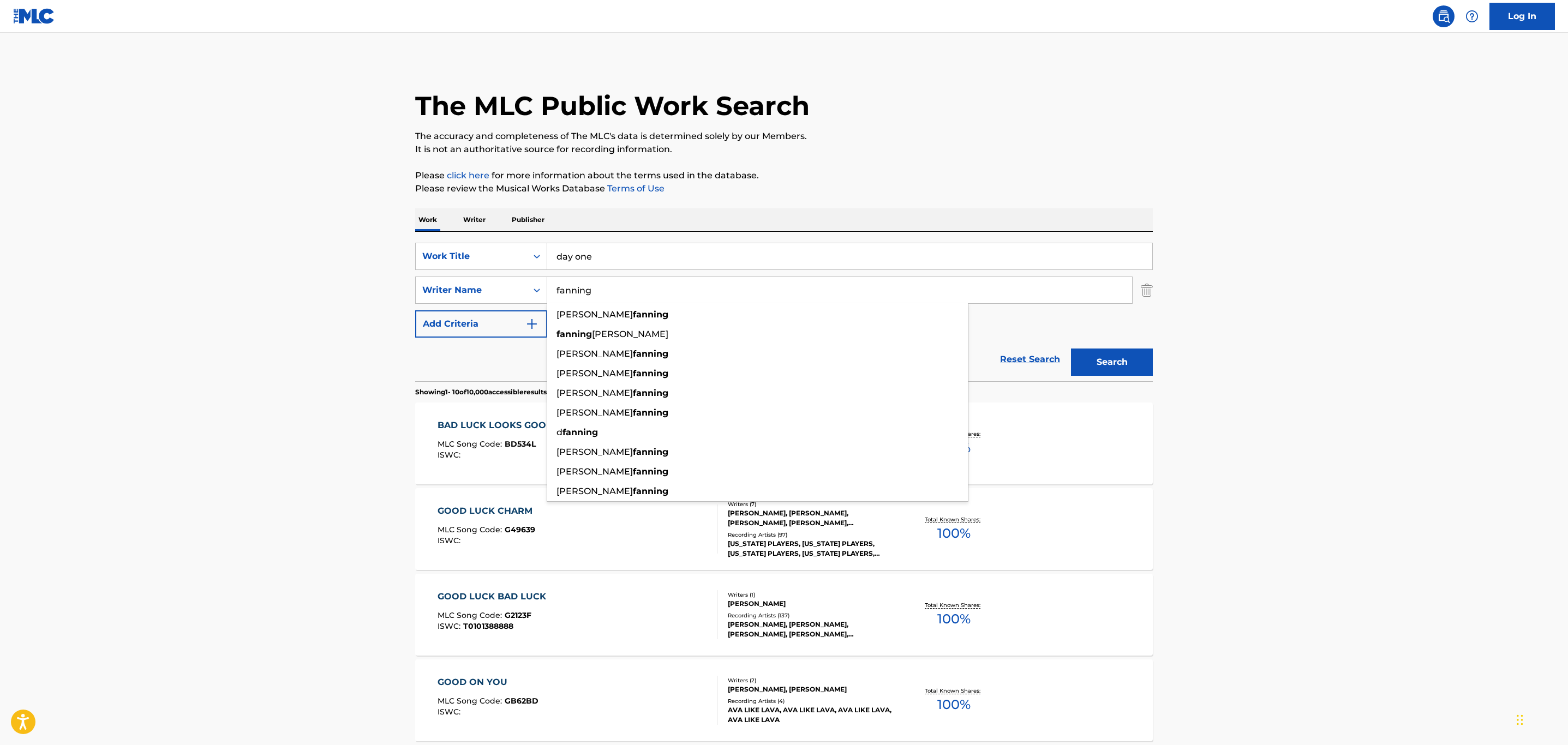
type input "fanning"
click at [1071, 349] on button "Search" at bounding box center [1111, 362] width 82 height 27
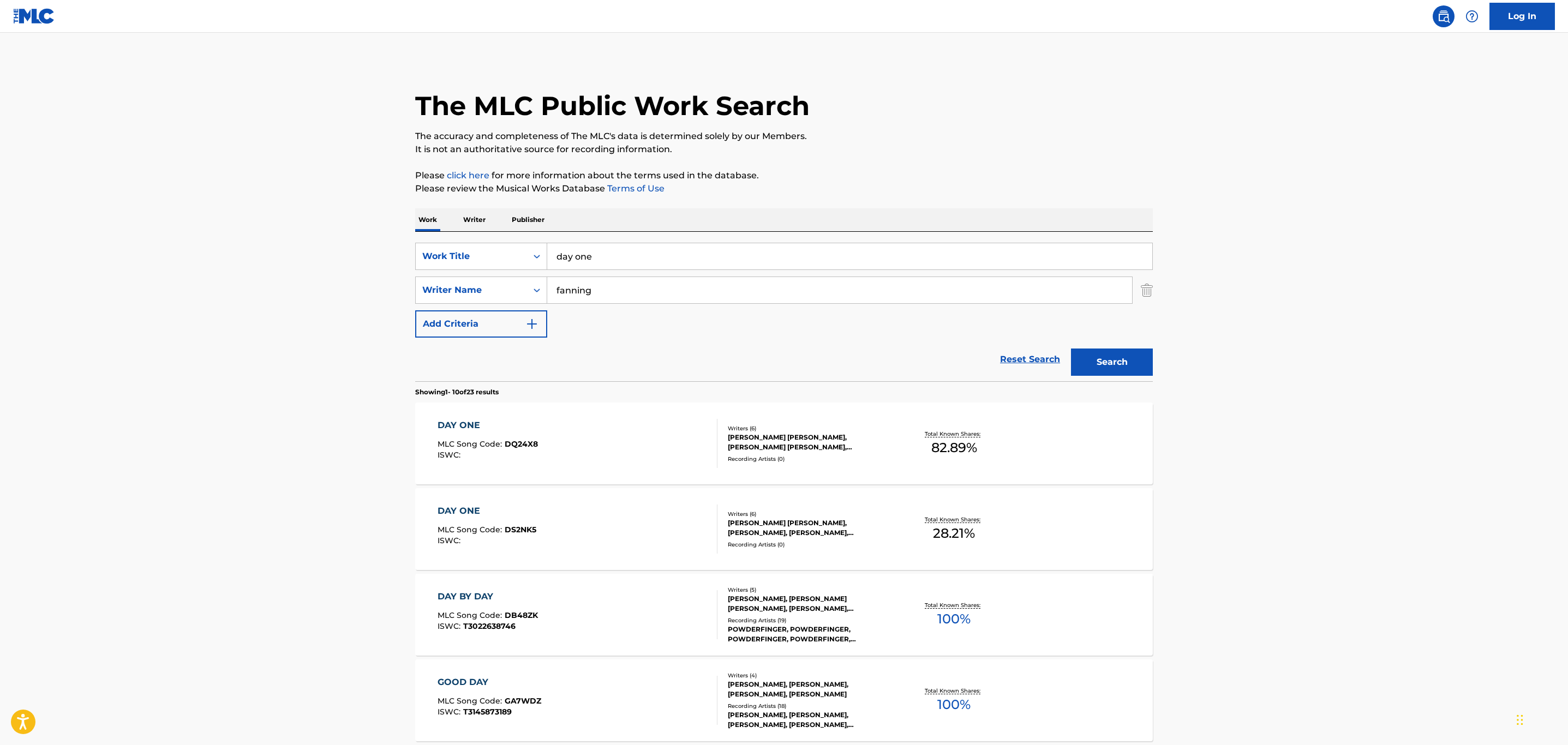
click at [687, 460] on div "DAY ONE MLC Song Code : DQ24X8 ISWC :" at bounding box center [578, 443] width 281 height 49
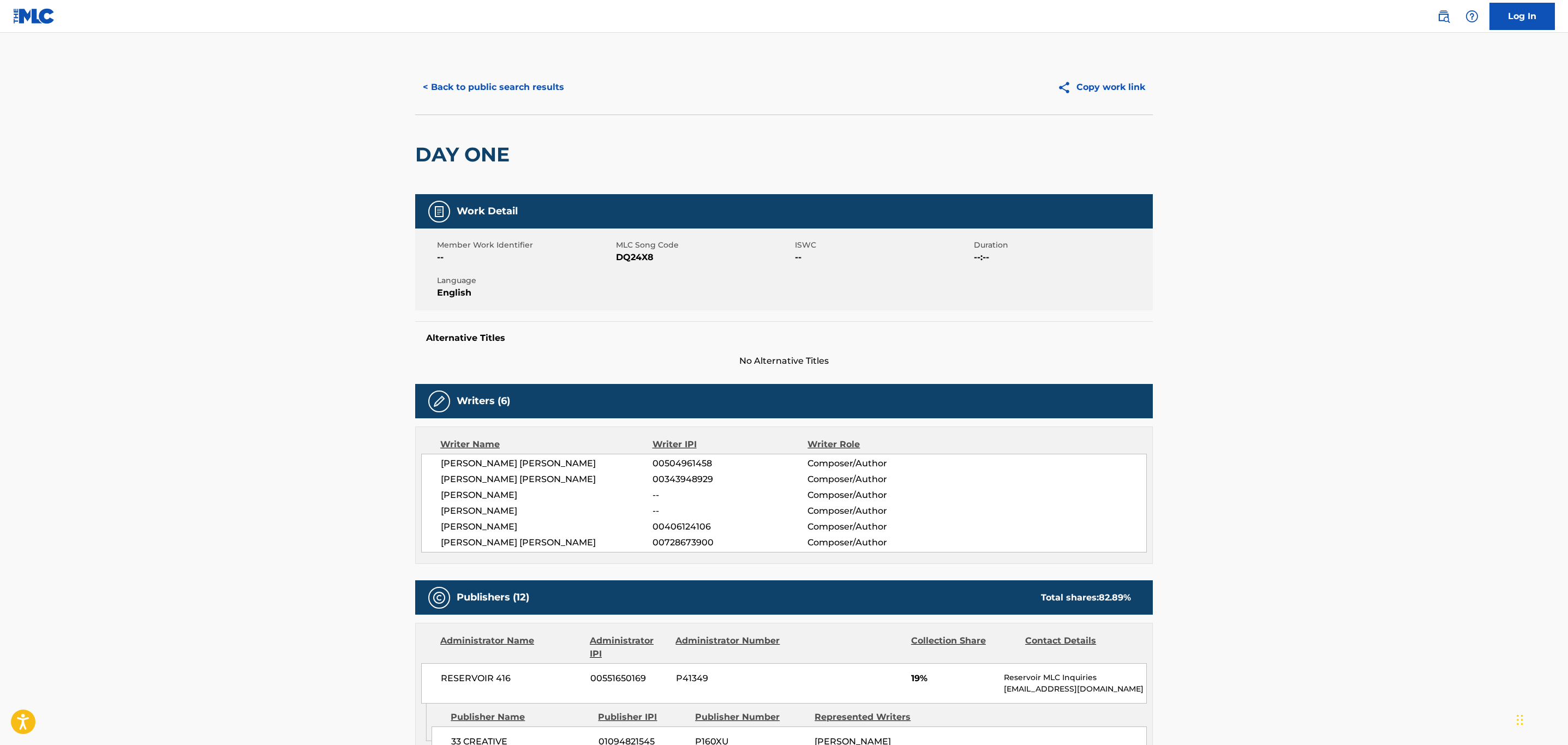
click at [485, 105] on div "< Back to public search results Copy work link" at bounding box center [784, 88] width 738 height 55
click at [486, 92] on button "< Back to public search results" at bounding box center [493, 87] width 156 height 27
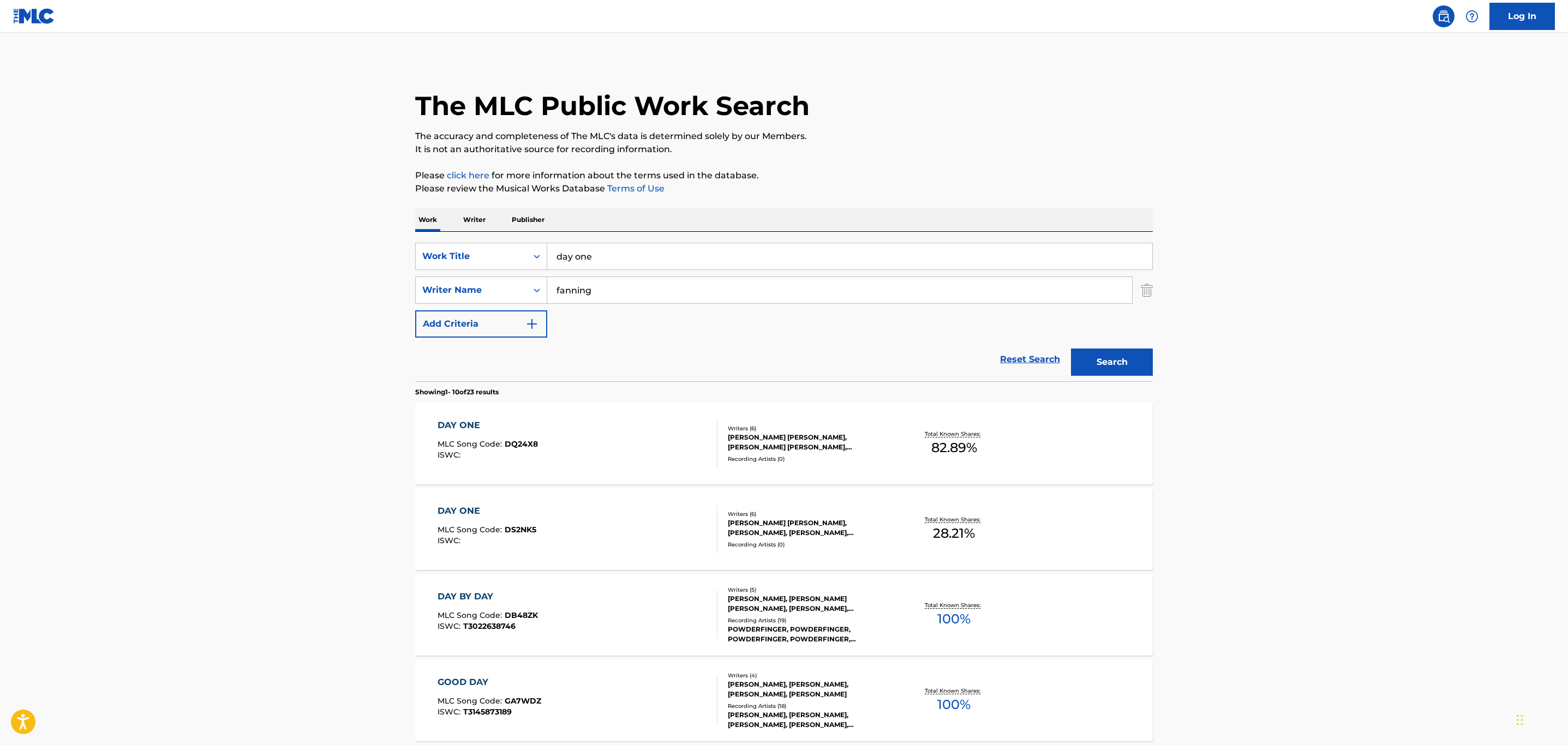
click at [585, 532] on div "DAY ONE MLC Song Code : DS2NK5 ISWC :" at bounding box center [578, 529] width 281 height 49
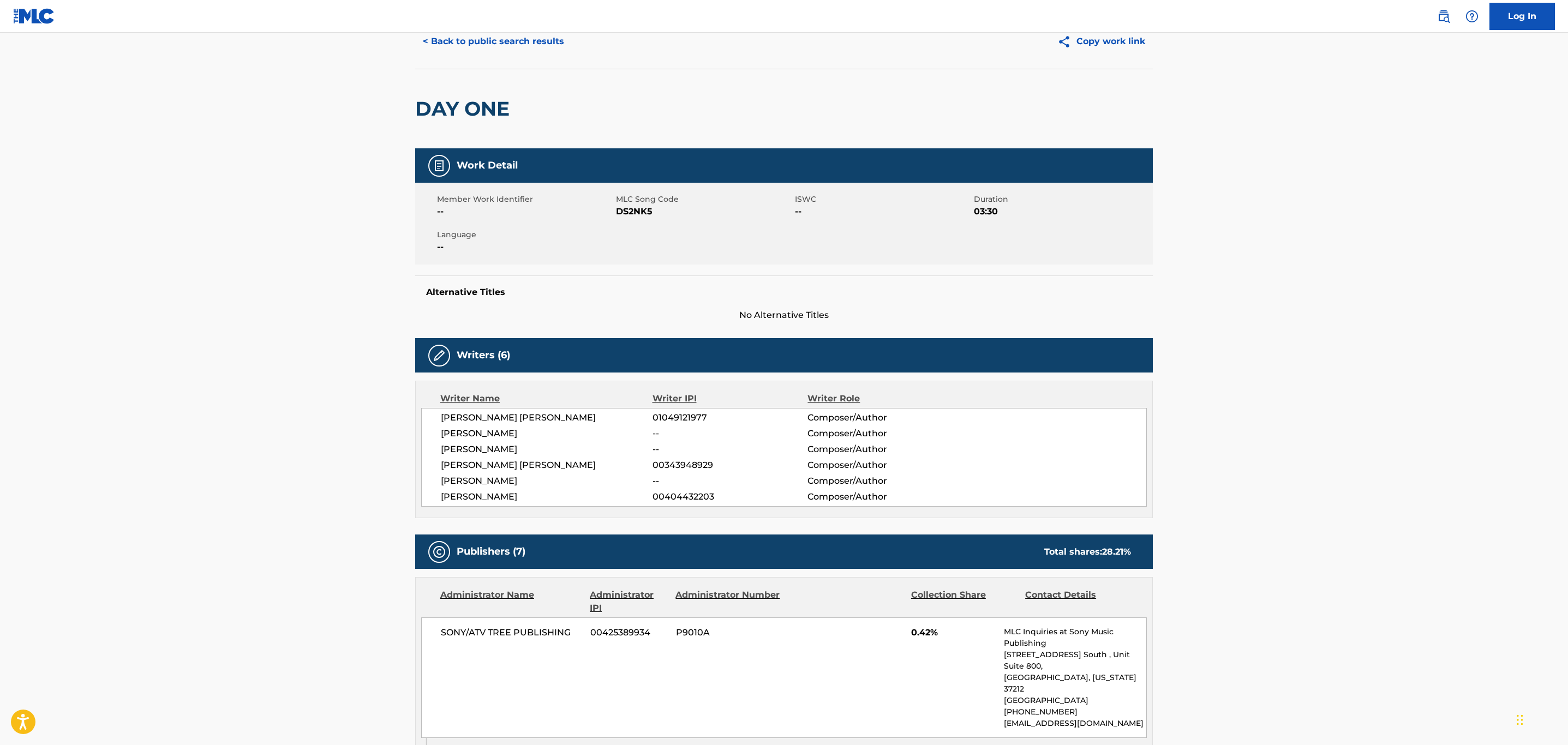
scroll to position [16, 0]
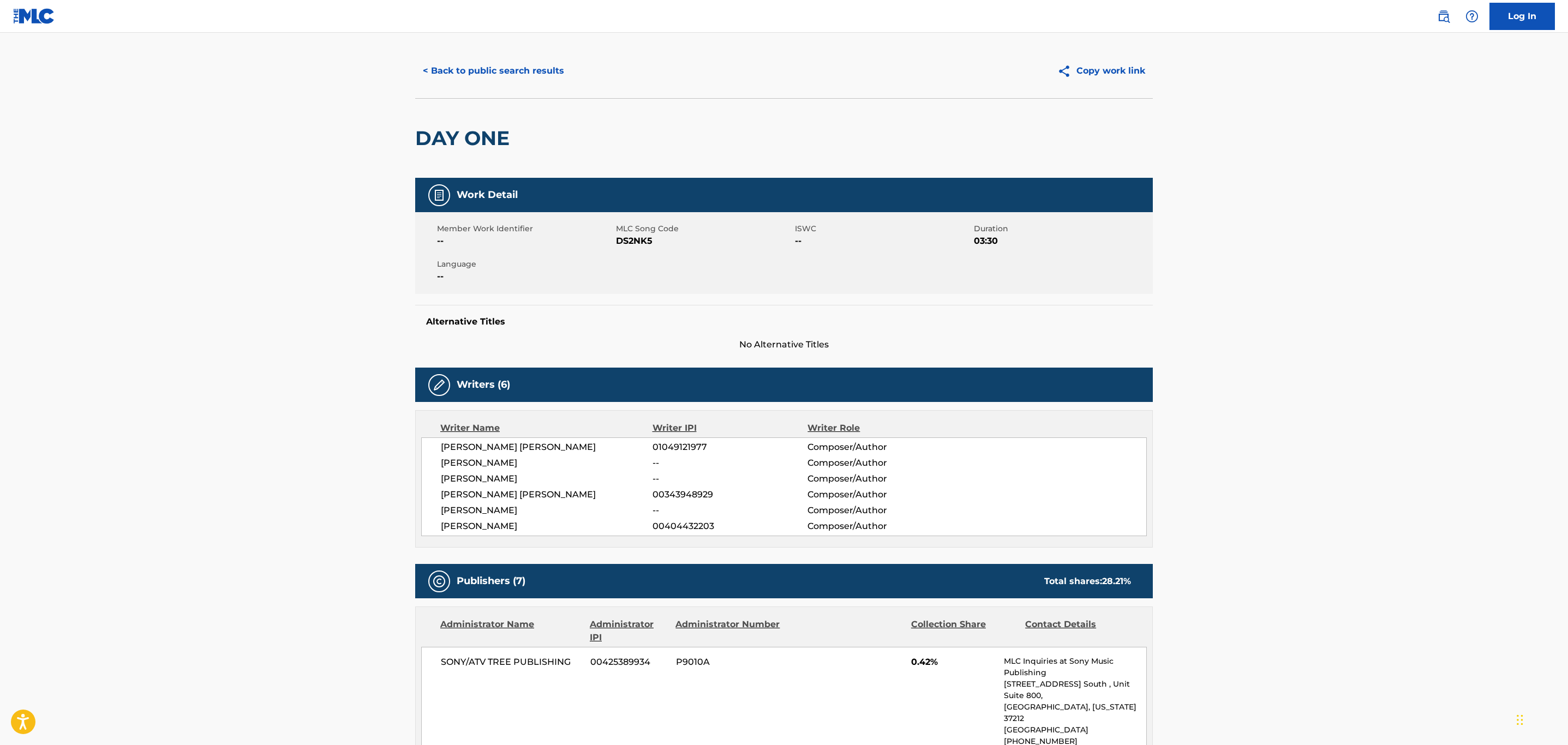
click at [467, 67] on button "< Back to public search results" at bounding box center [493, 71] width 156 height 27
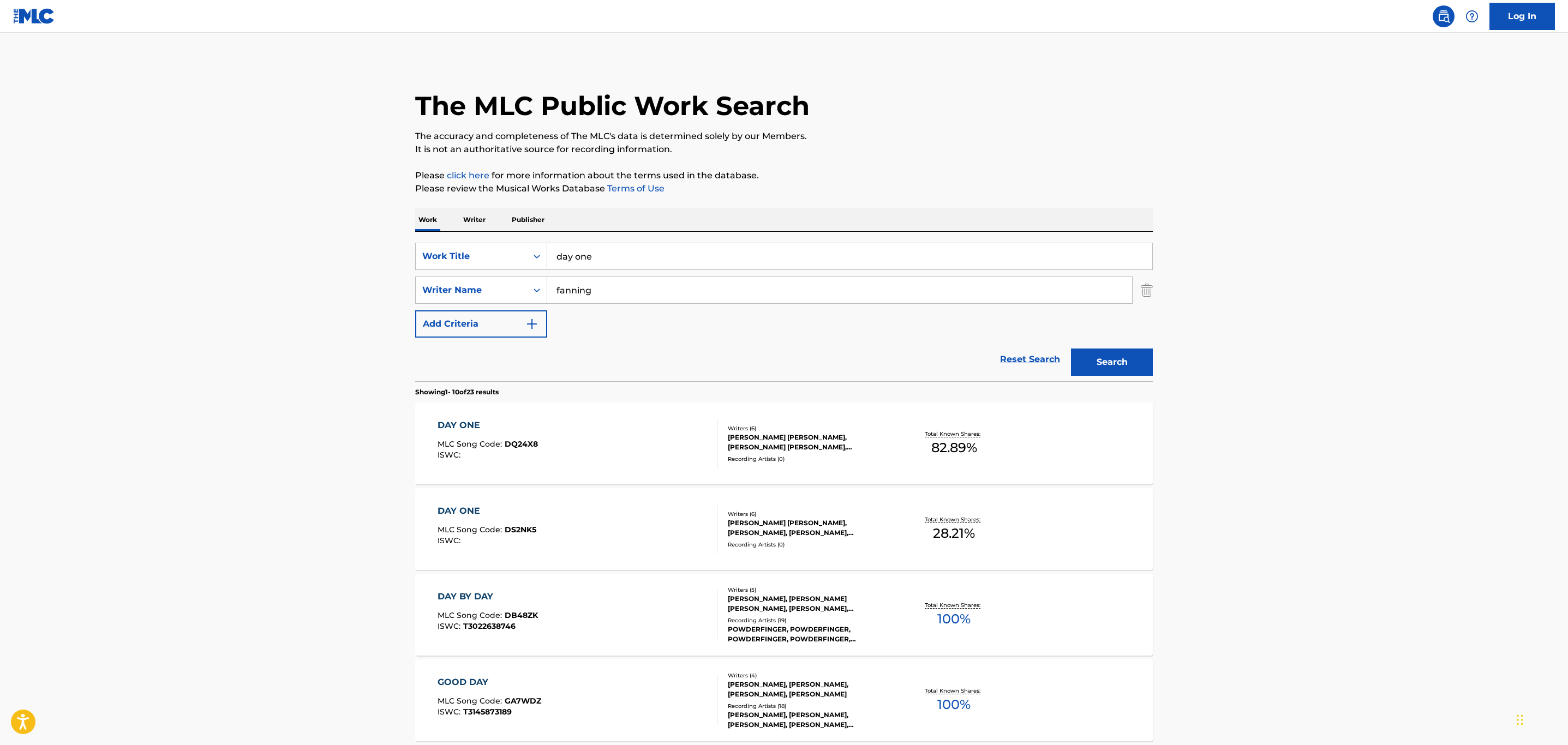
click at [607, 464] on div "DAY ONE MLC Song Code : DQ24X8 ISWC :" at bounding box center [578, 443] width 281 height 49
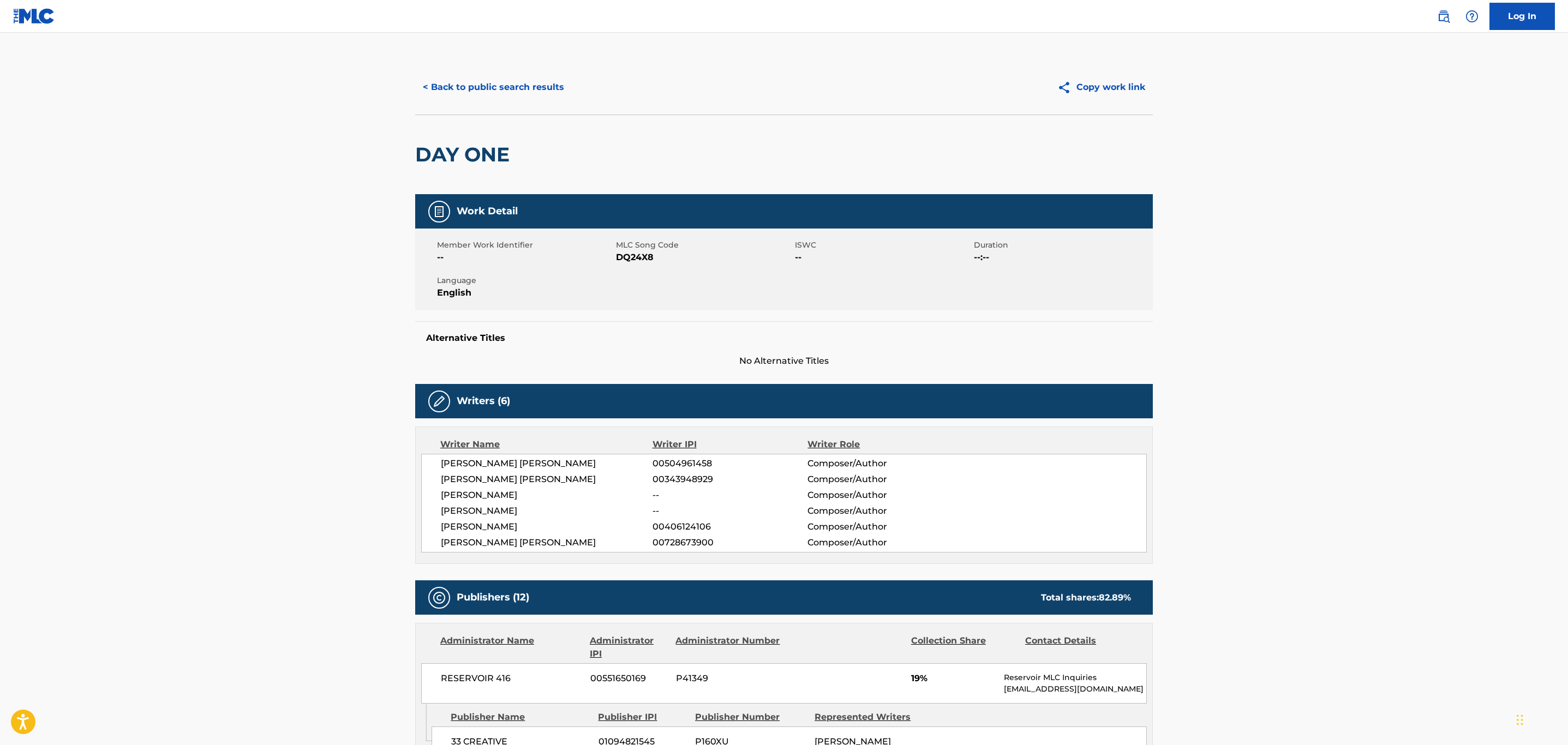
click at [438, 76] on button "< Back to public search results" at bounding box center [493, 87] width 156 height 27
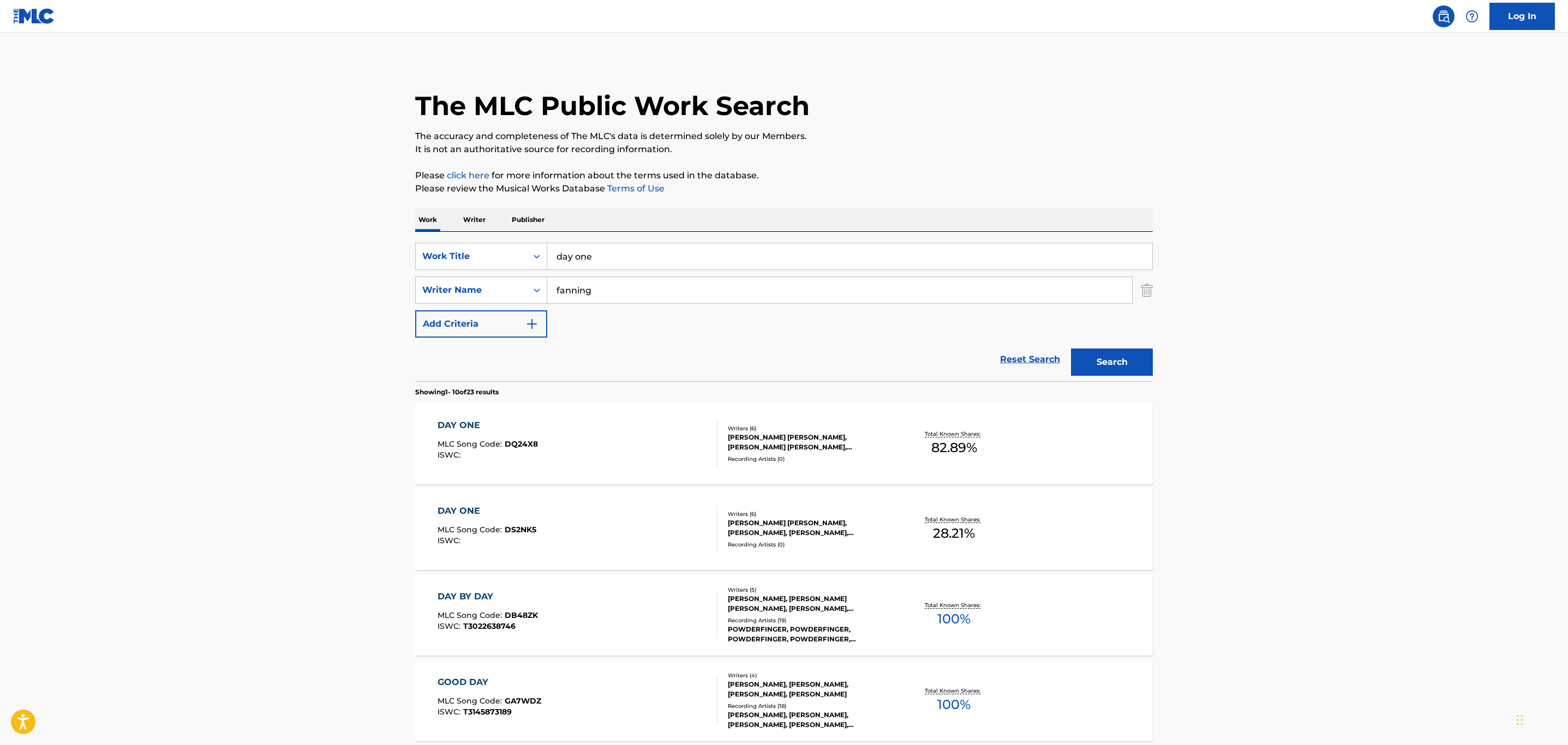
drag, startPoint x: 642, startPoint y: 265, endPoint x: 167, endPoint y: 231, distance: 476.2
click at [173, 229] on main "The MLC Public Work Search The accuracy and completeness of The MLC's data is d…" at bounding box center [784, 675] width 1568 height 1284
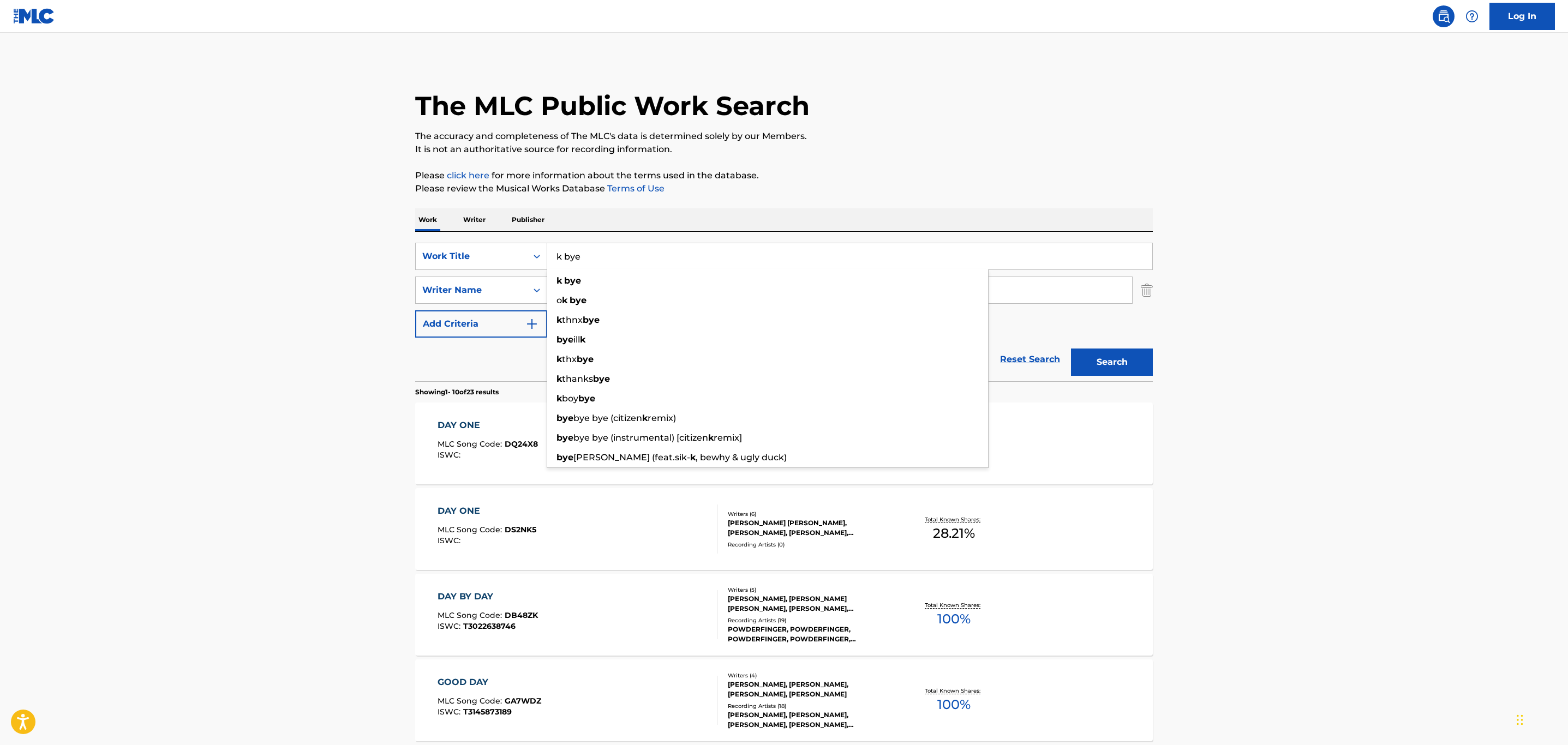
type input "k bye"
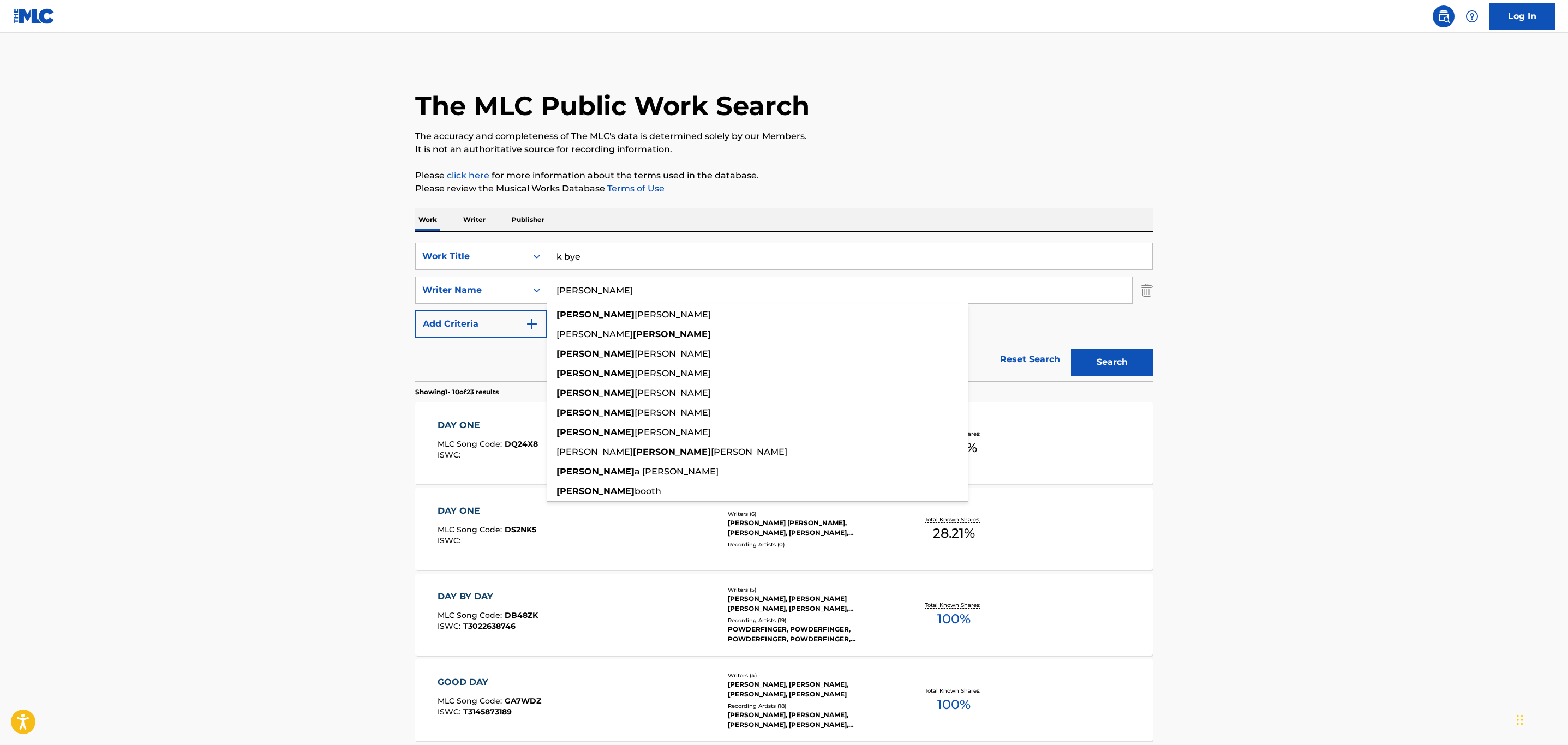
type input "[PERSON_NAME]"
click at [1071, 349] on button "Search" at bounding box center [1111, 362] width 82 height 27
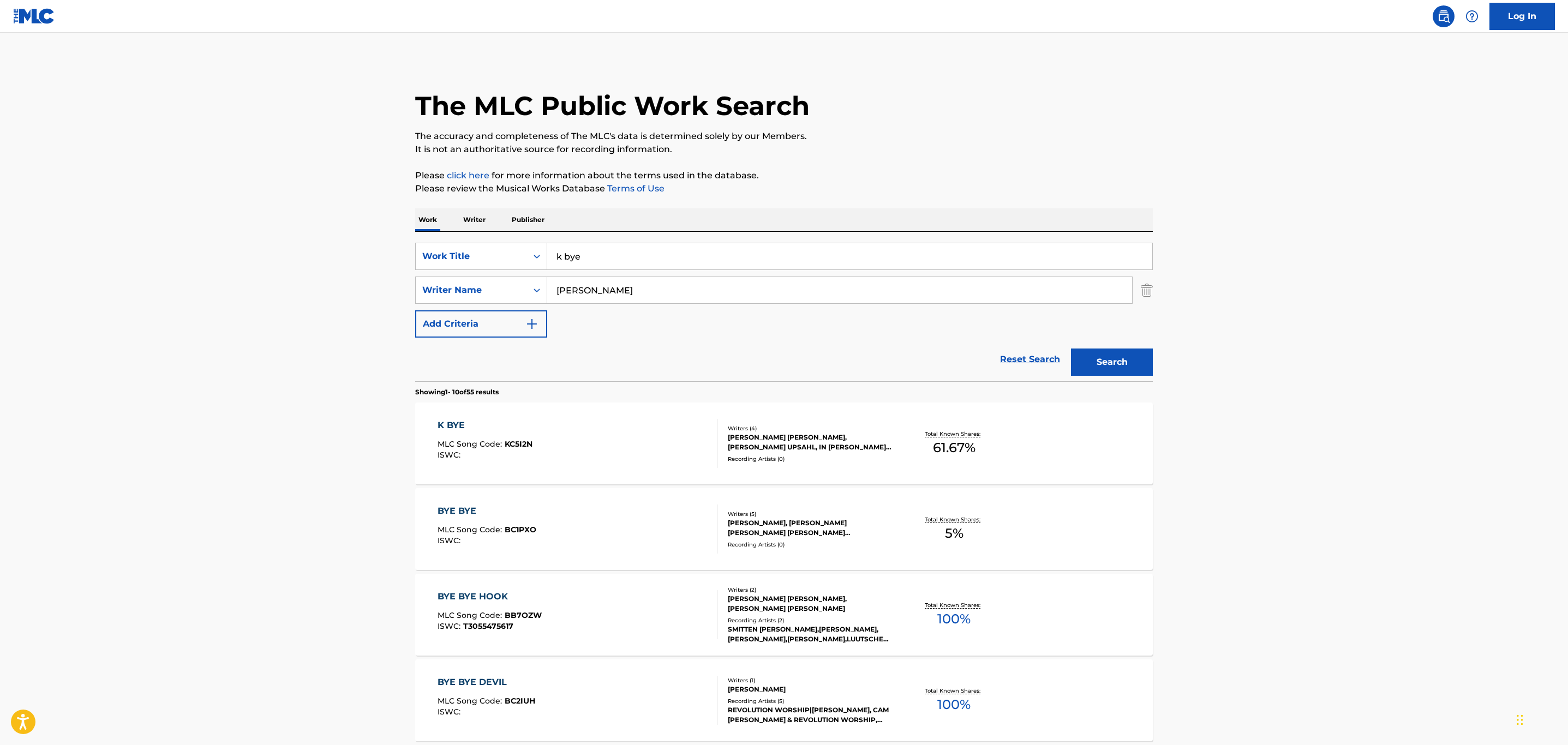
click at [676, 429] on div "K BYE MLC Song Code : KC5I2N ISWC :" at bounding box center [578, 443] width 281 height 49
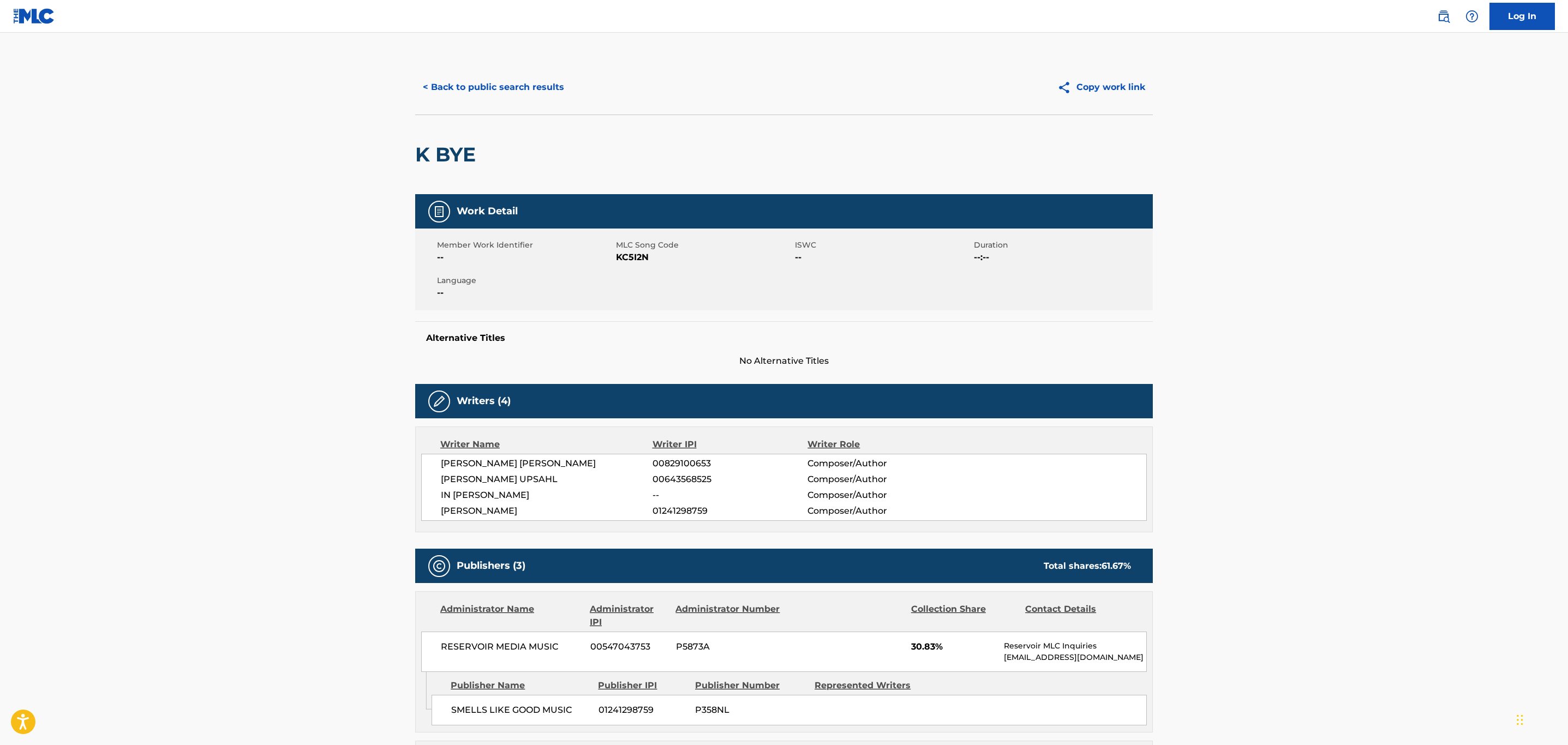
click at [475, 74] on button "< Back to public search results" at bounding box center [493, 87] width 156 height 27
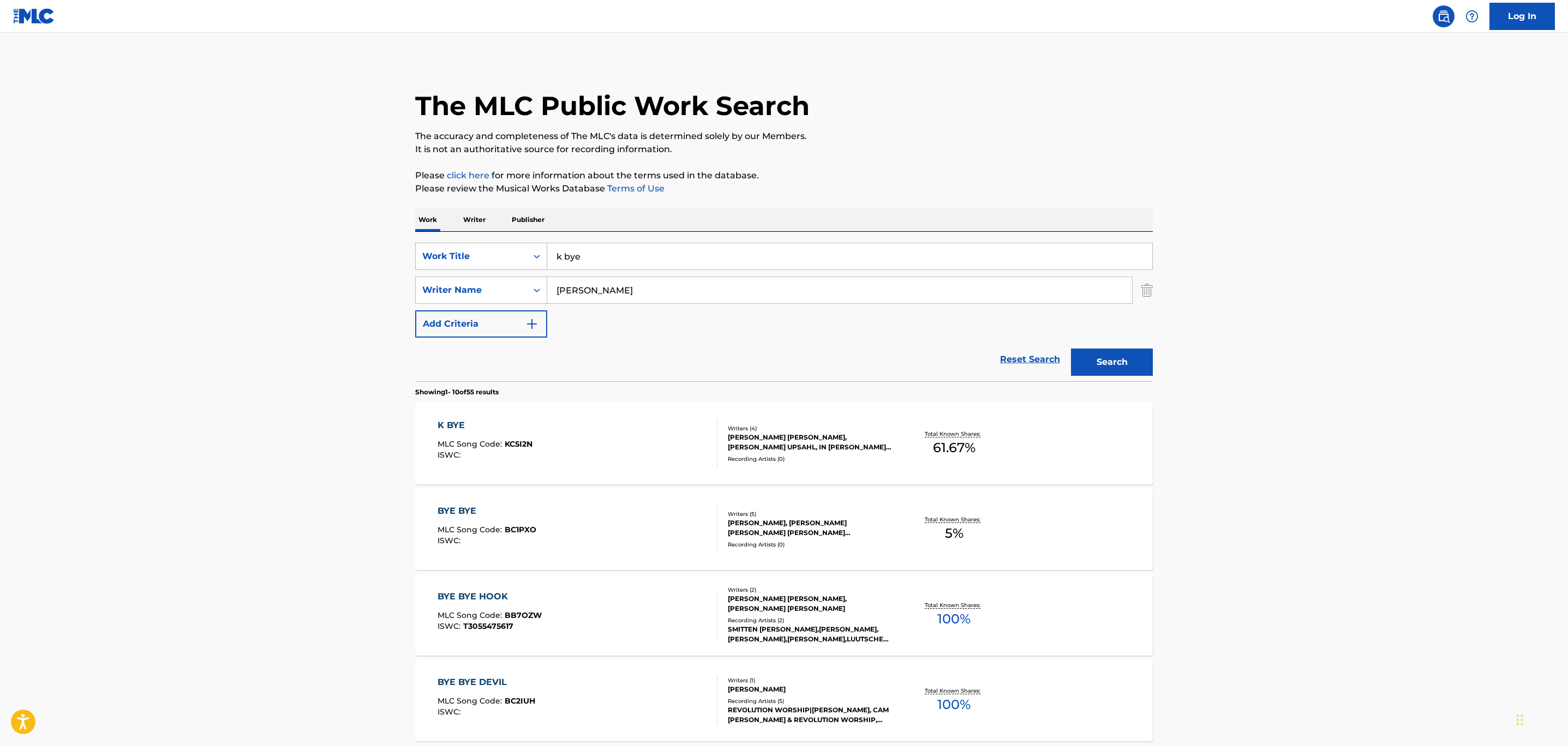
drag, startPoint x: 603, startPoint y: 248, endPoint x: 436, endPoint y: 265, distance: 167.9
click at [437, 265] on div "SearchWithCriteria758cd218-0b6a-4949-9d02-5868cff38849 Work Title k bye" at bounding box center [784, 256] width 738 height 27
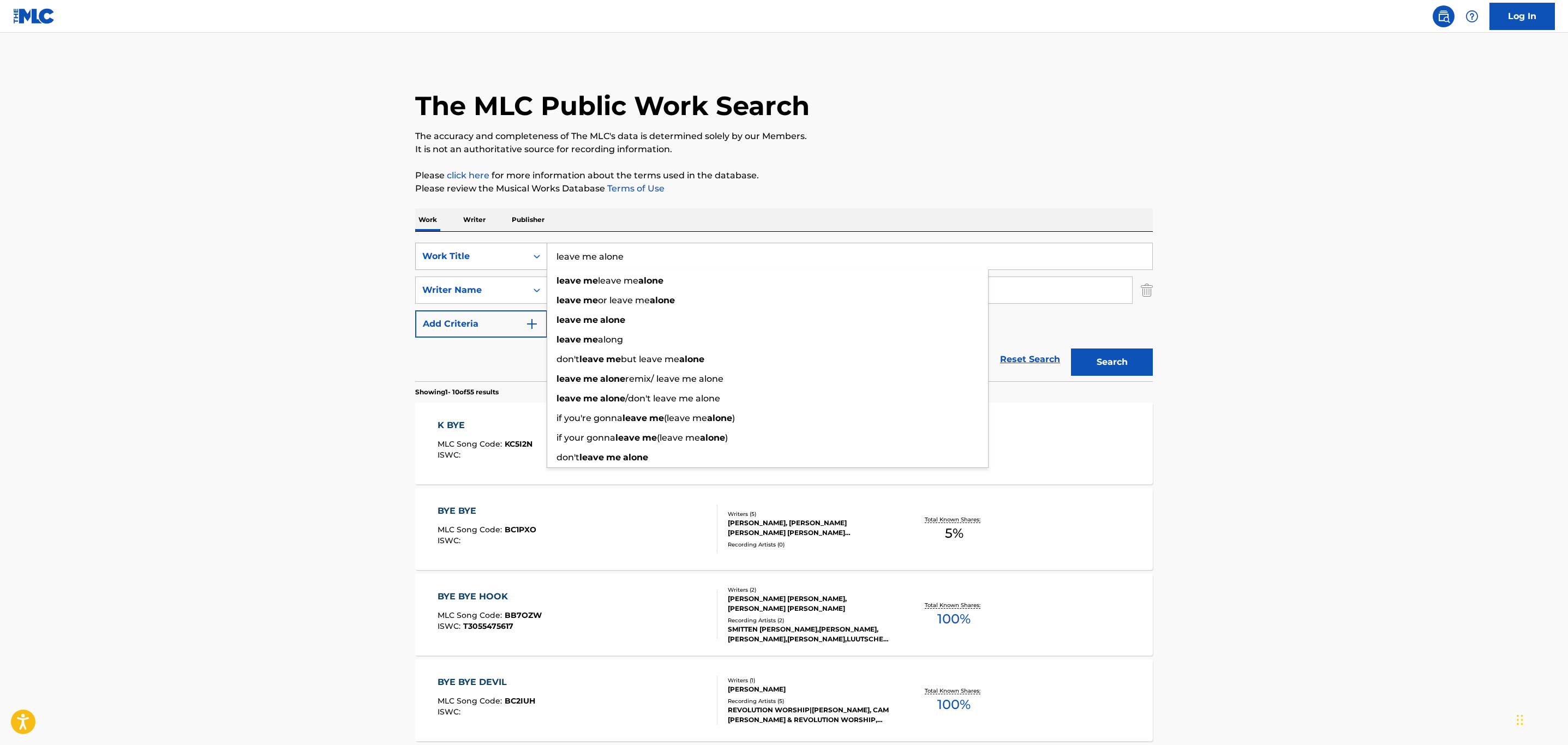
type input "leave me alone"
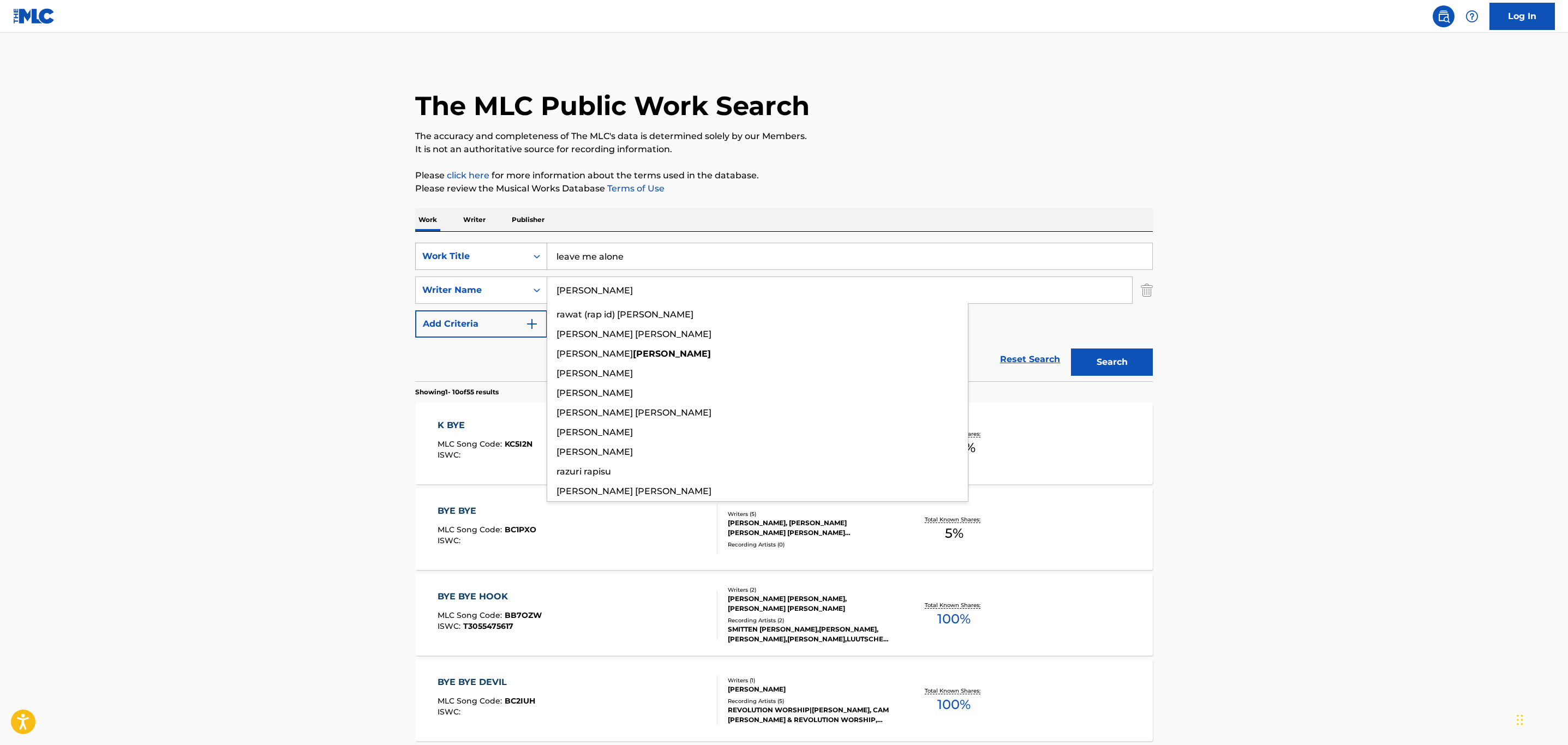
type input "[PERSON_NAME]"
click at [1071, 349] on button "Search" at bounding box center [1111, 362] width 82 height 27
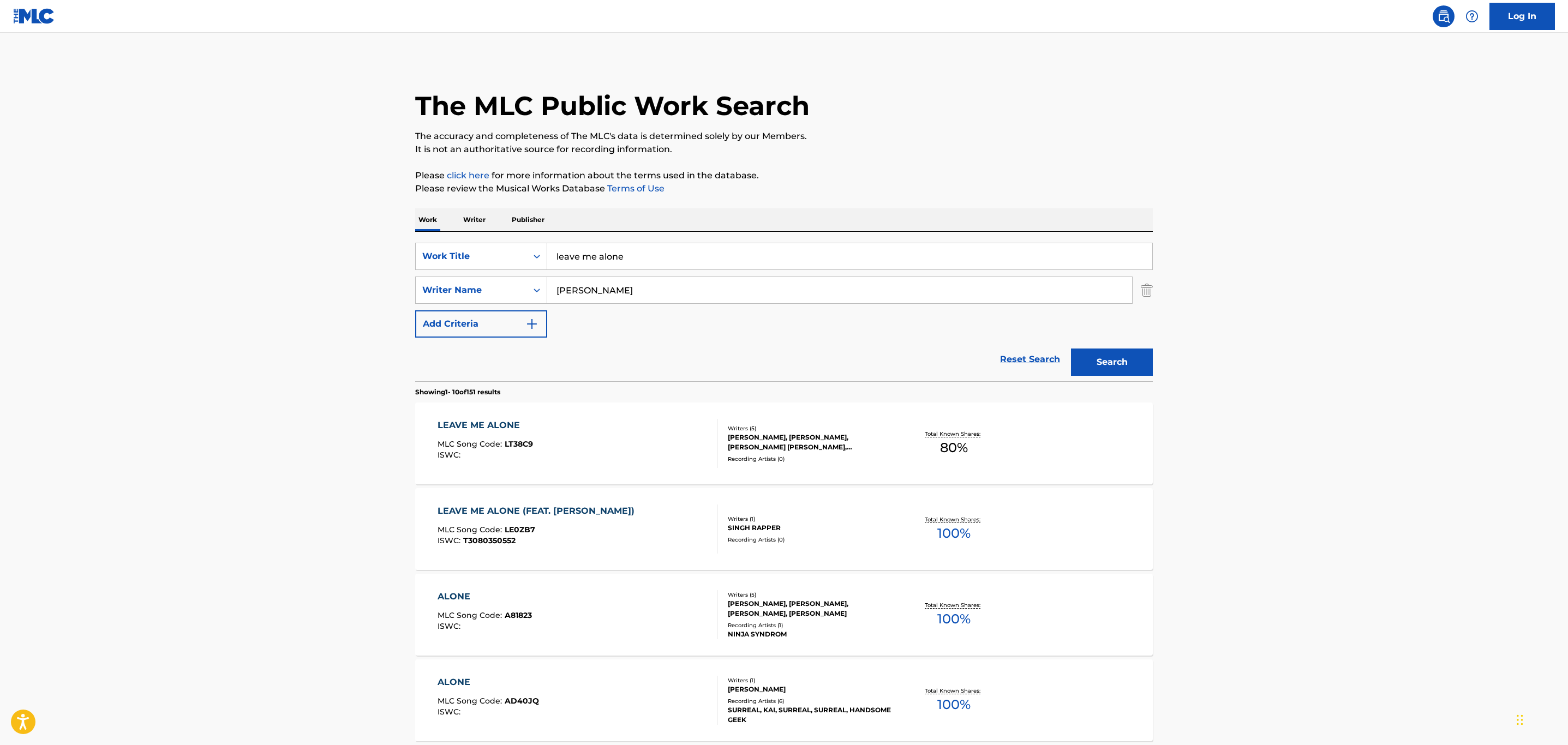
click at [210, 508] on main "The MLC Public Work Search The accuracy and completeness of The MLC's data is d…" at bounding box center [784, 675] width 1568 height 1284
click at [618, 450] on div "LEAVE ME ALONE MLC Song Code : LT38C9 ISWC :" at bounding box center [578, 443] width 281 height 49
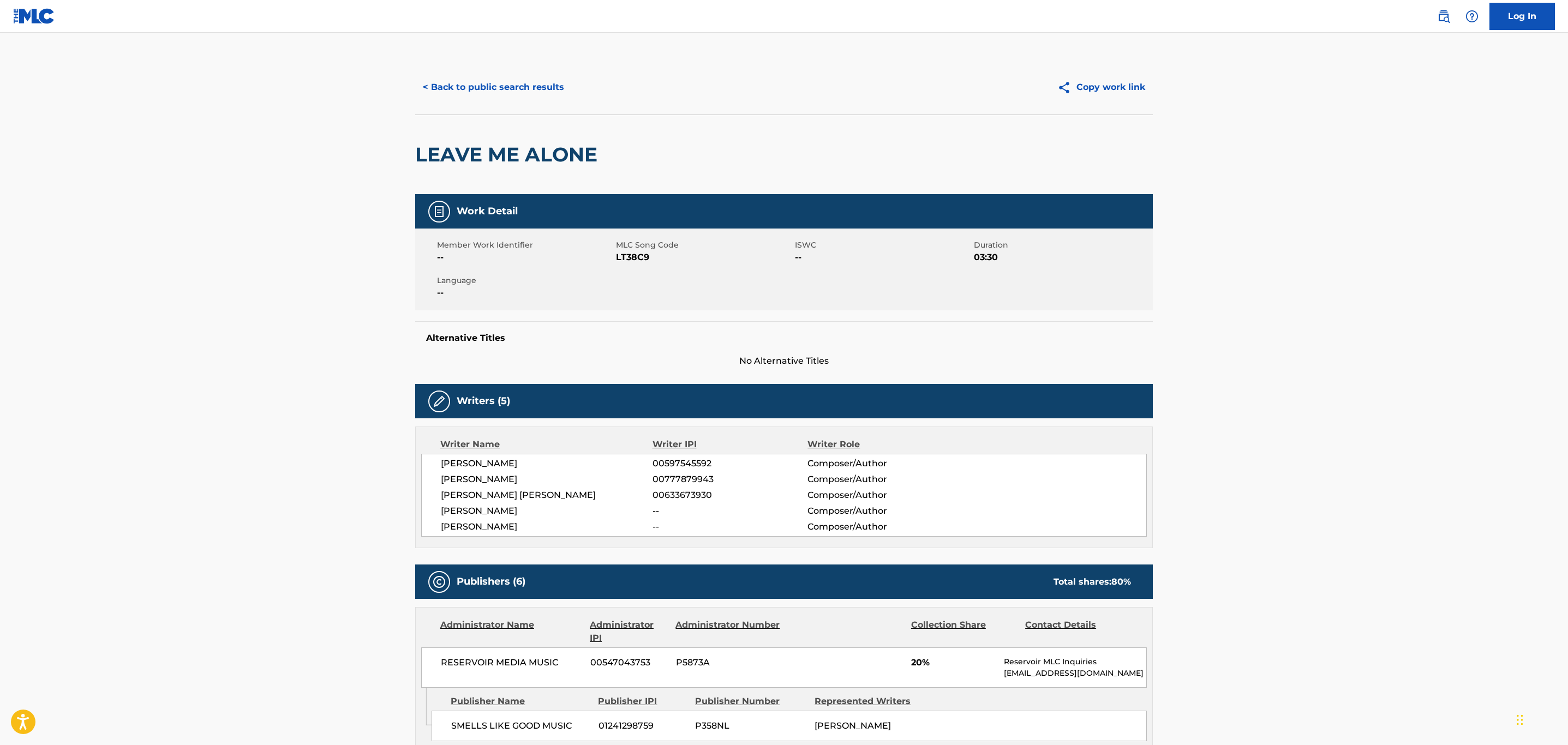
click at [483, 88] on button "< Back to public search results" at bounding box center [493, 87] width 156 height 27
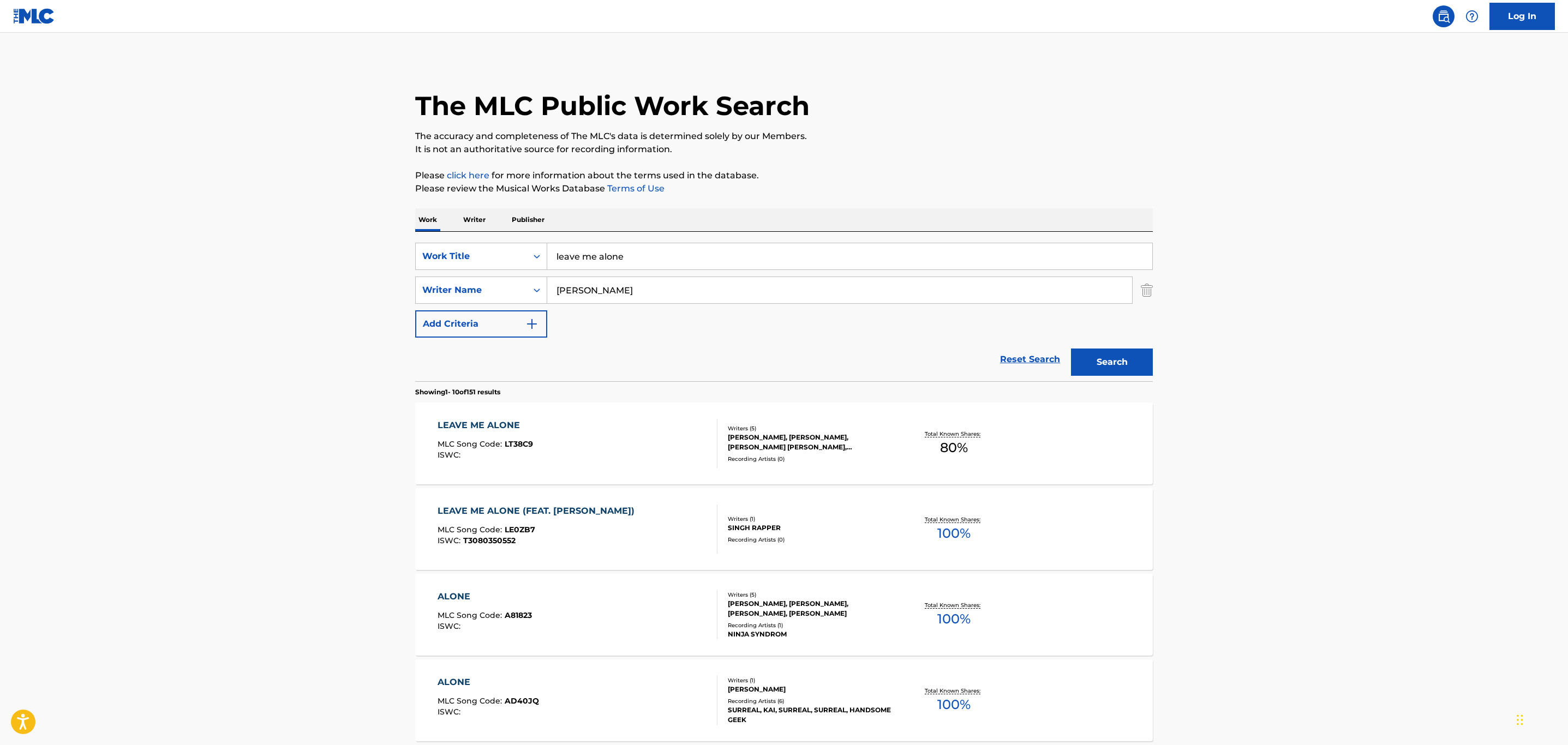
drag, startPoint x: 663, startPoint y: 240, endPoint x: 665, endPoint y: 248, distance: 8.2
click at [663, 245] on div "SearchWithCriteria758cd218-0b6a-4949-9d02-5868cff38849 Work Title leave me alon…" at bounding box center [784, 307] width 738 height 150
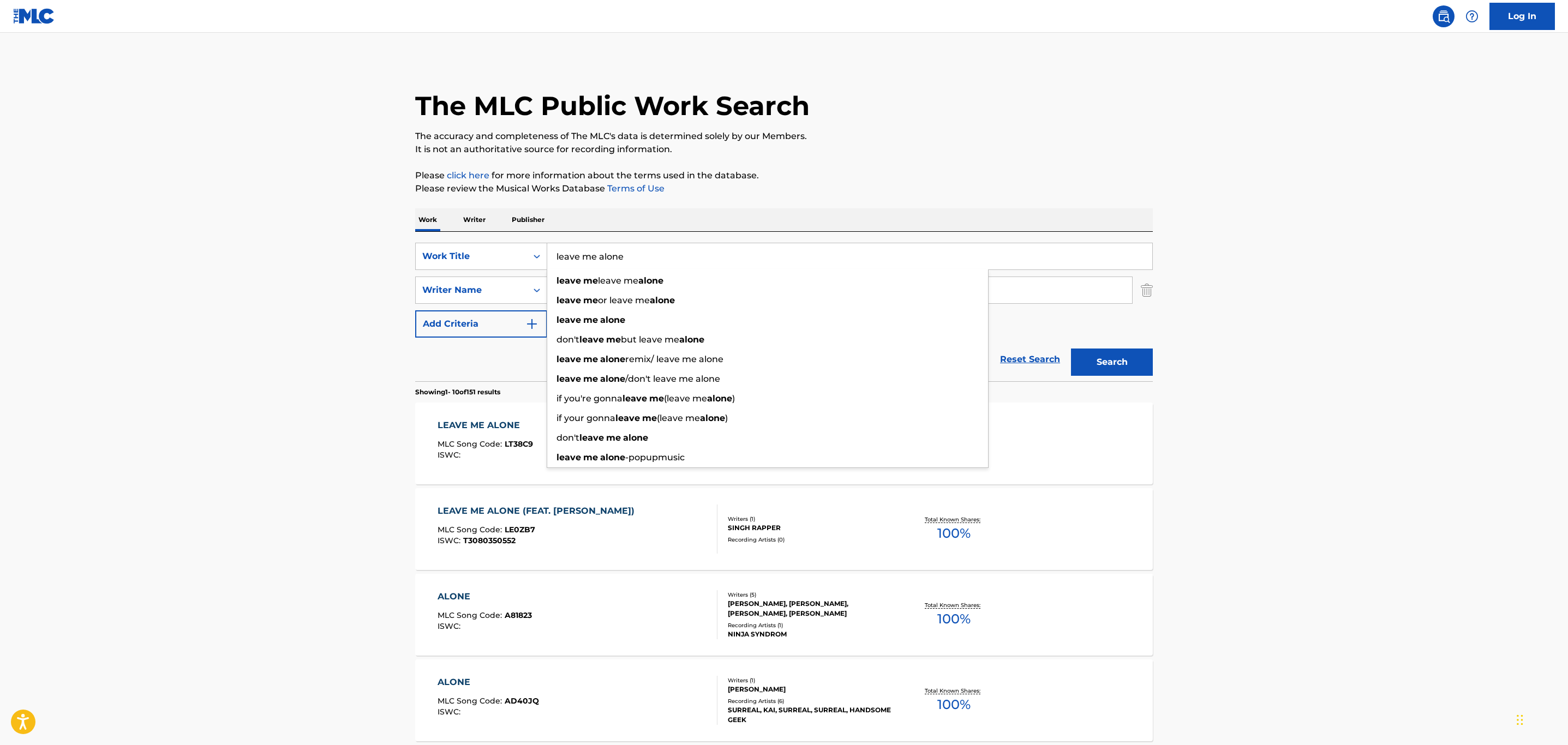
drag, startPoint x: 552, startPoint y: 252, endPoint x: 309, endPoint y: 234, distance: 243.7
click at [311, 238] on main "The MLC Public Work Search The accuracy and completeness of The MLC's data is d…" at bounding box center [784, 675] width 1568 height 1284
type input "no time to talk"
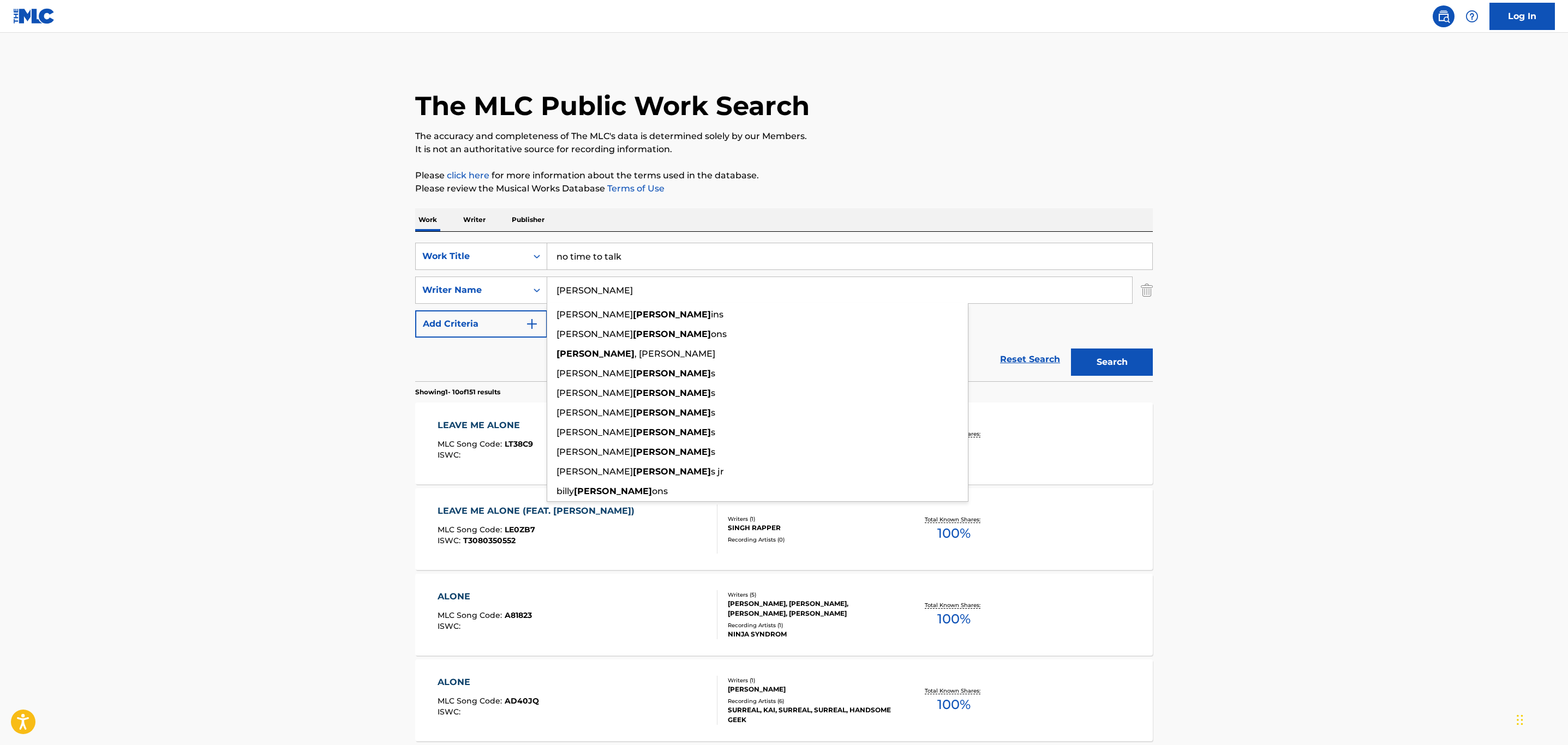
type input "[PERSON_NAME]"
click at [1071, 349] on button "Search" at bounding box center [1111, 362] width 82 height 27
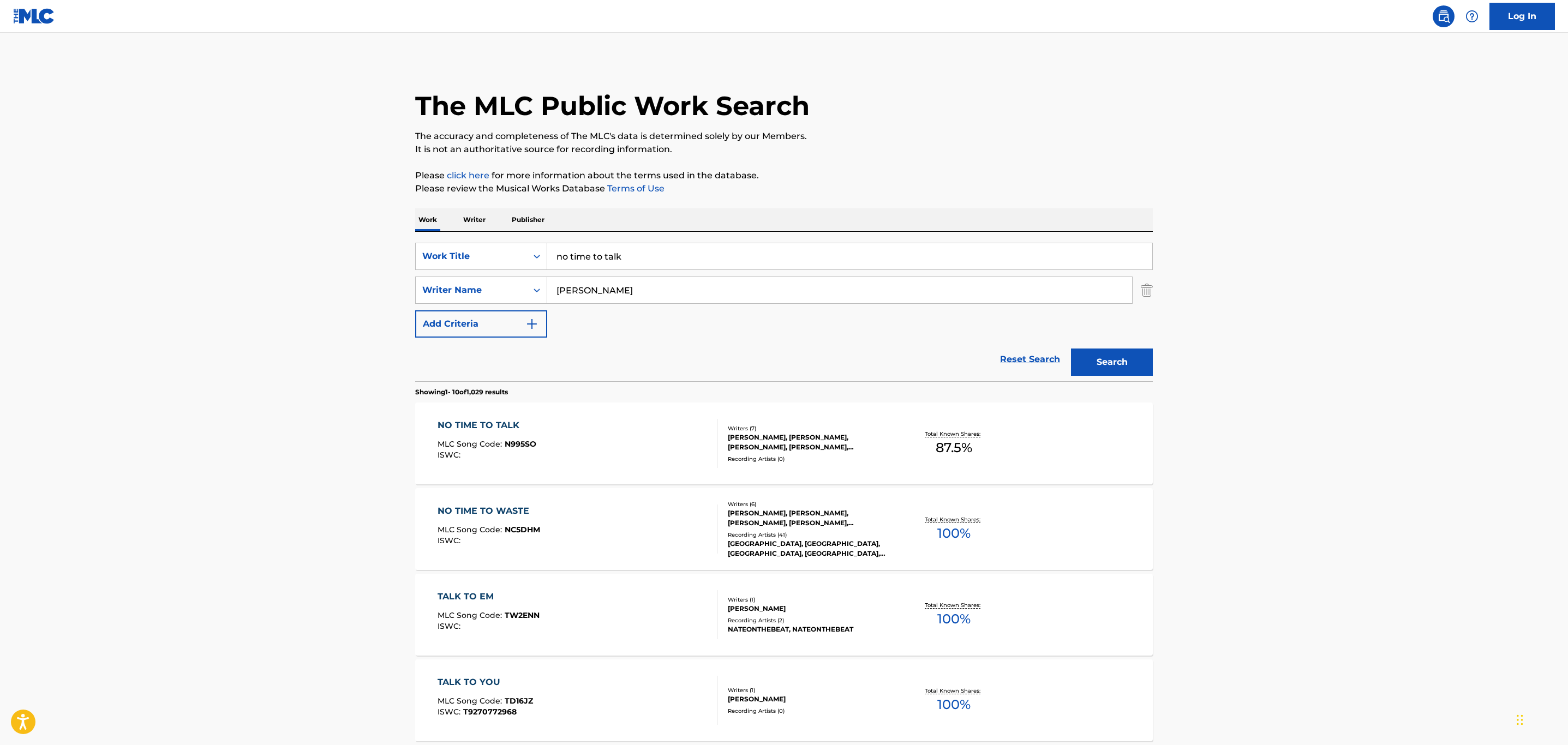
click at [673, 454] on div "NO TIME TO TALK MLC Song Code : N995SO ISWC :" at bounding box center [578, 443] width 281 height 49
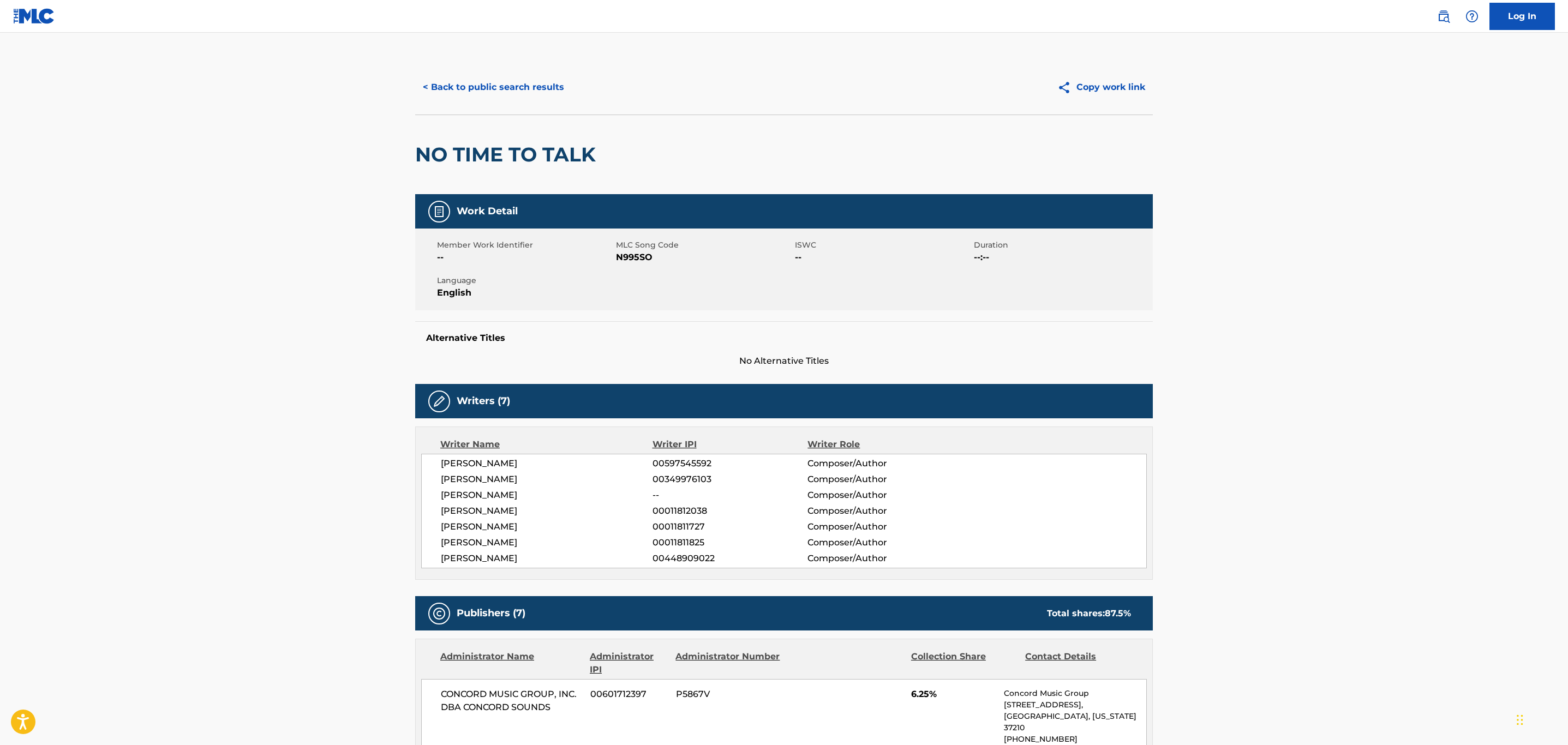
click at [537, 100] on button "< Back to public search results" at bounding box center [493, 87] width 156 height 27
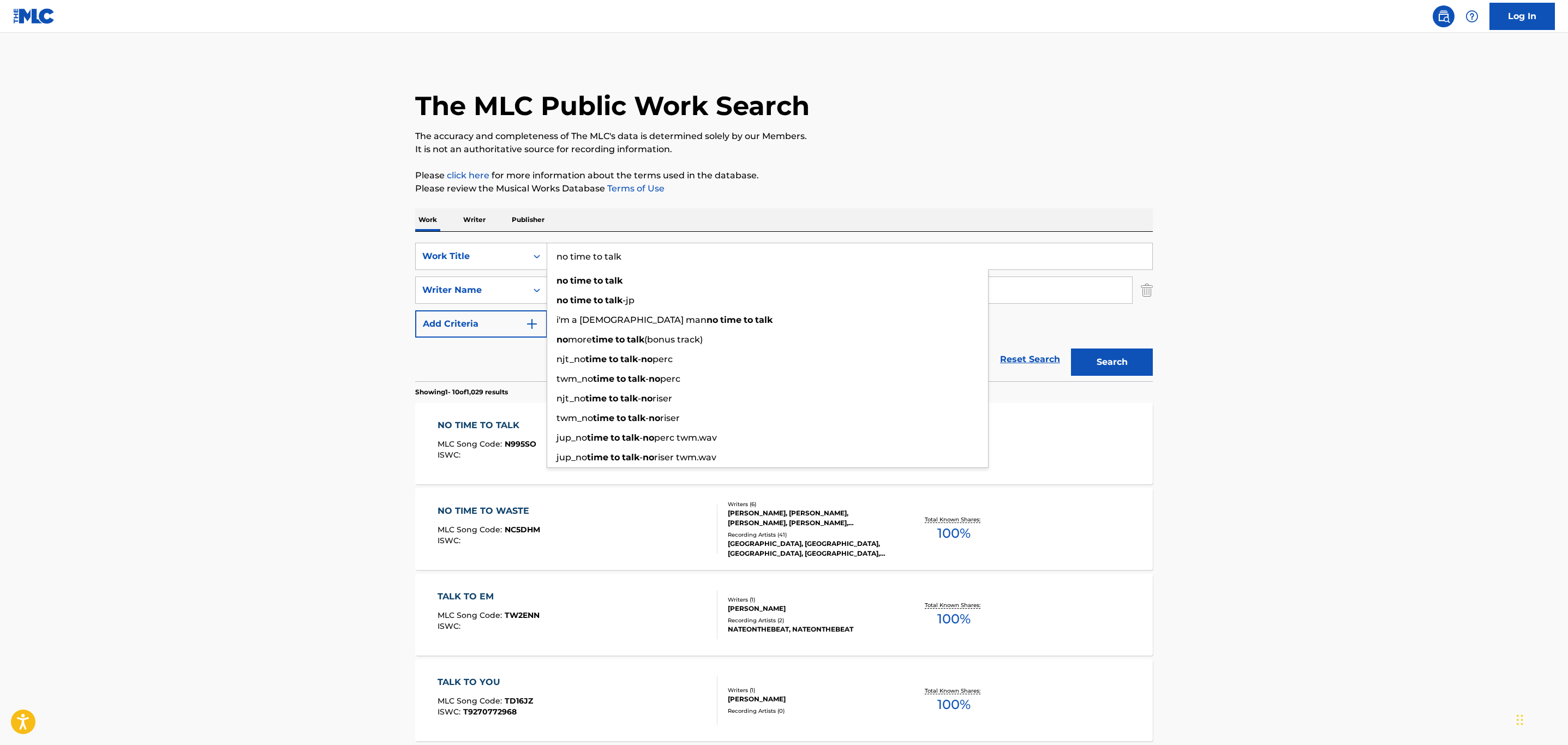
drag, startPoint x: 631, startPoint y: 261, endPoint x: 269, endPoint y: 245, distance: 362.4
click at [271, 246] on main "The MLC Public Work Search The accuracy and completeness of The MLC's data is d…" at bounding box center [784, 675] width 1568 height 1284
type input "northern lights"
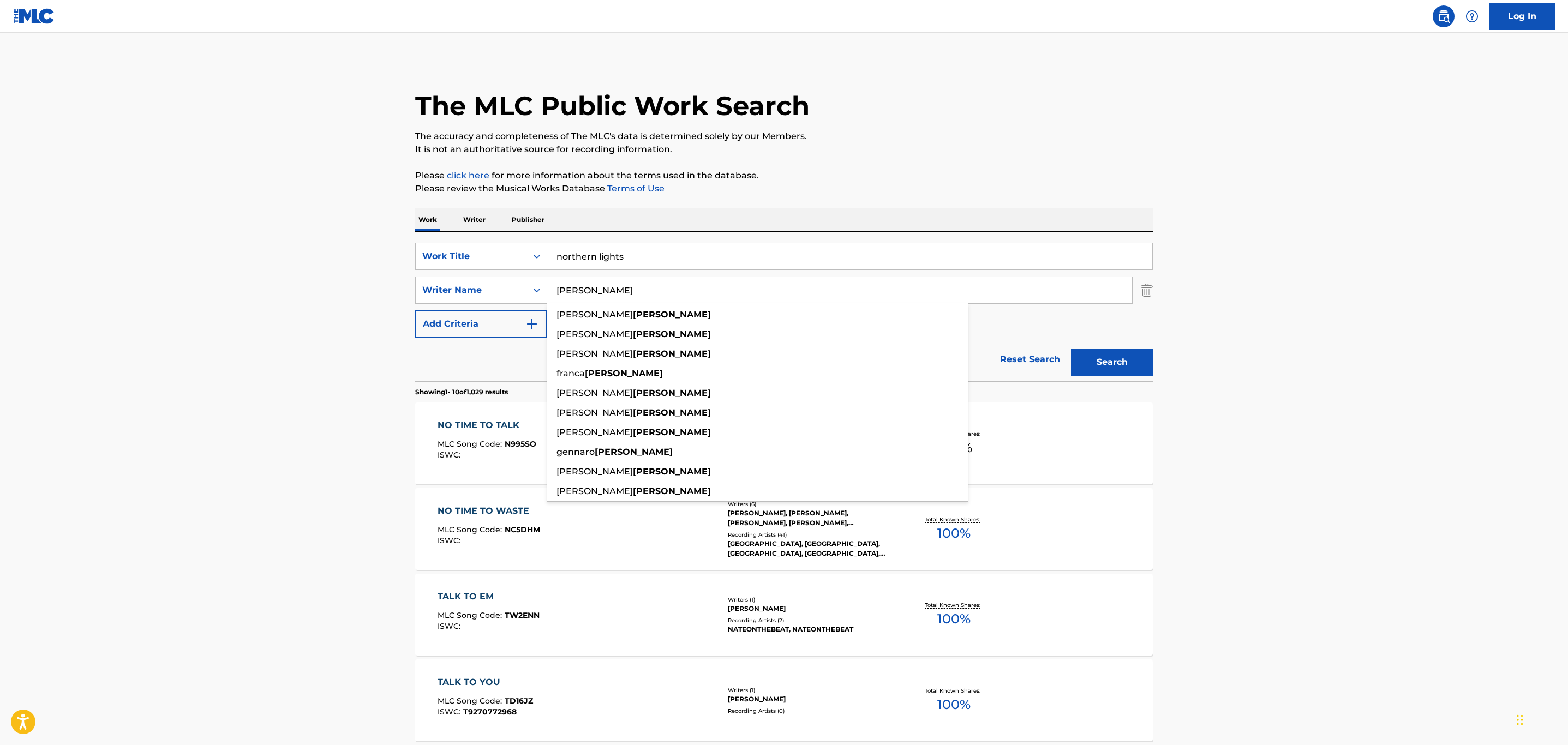
type input "[PERSON_NAME]"
click at [1071, 349] on button "Search" at bounding box center [1111, 362] width 82 height 27
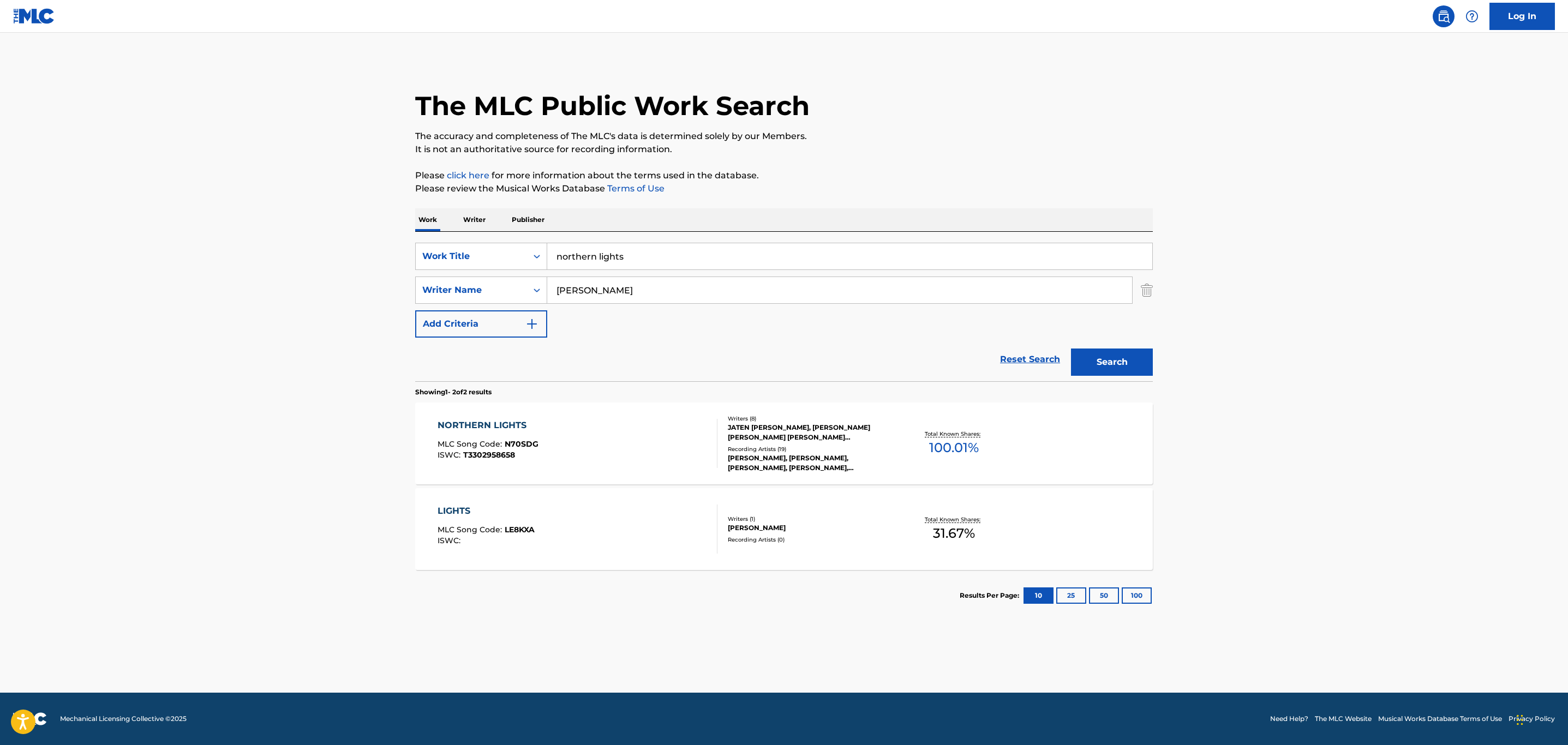
click at [650, 431] on div "NORTHERN LIGHTS MLC Song Code : N70SDG ISWC : T3302958658" at bounding box center [578, 443] width 281 height 49
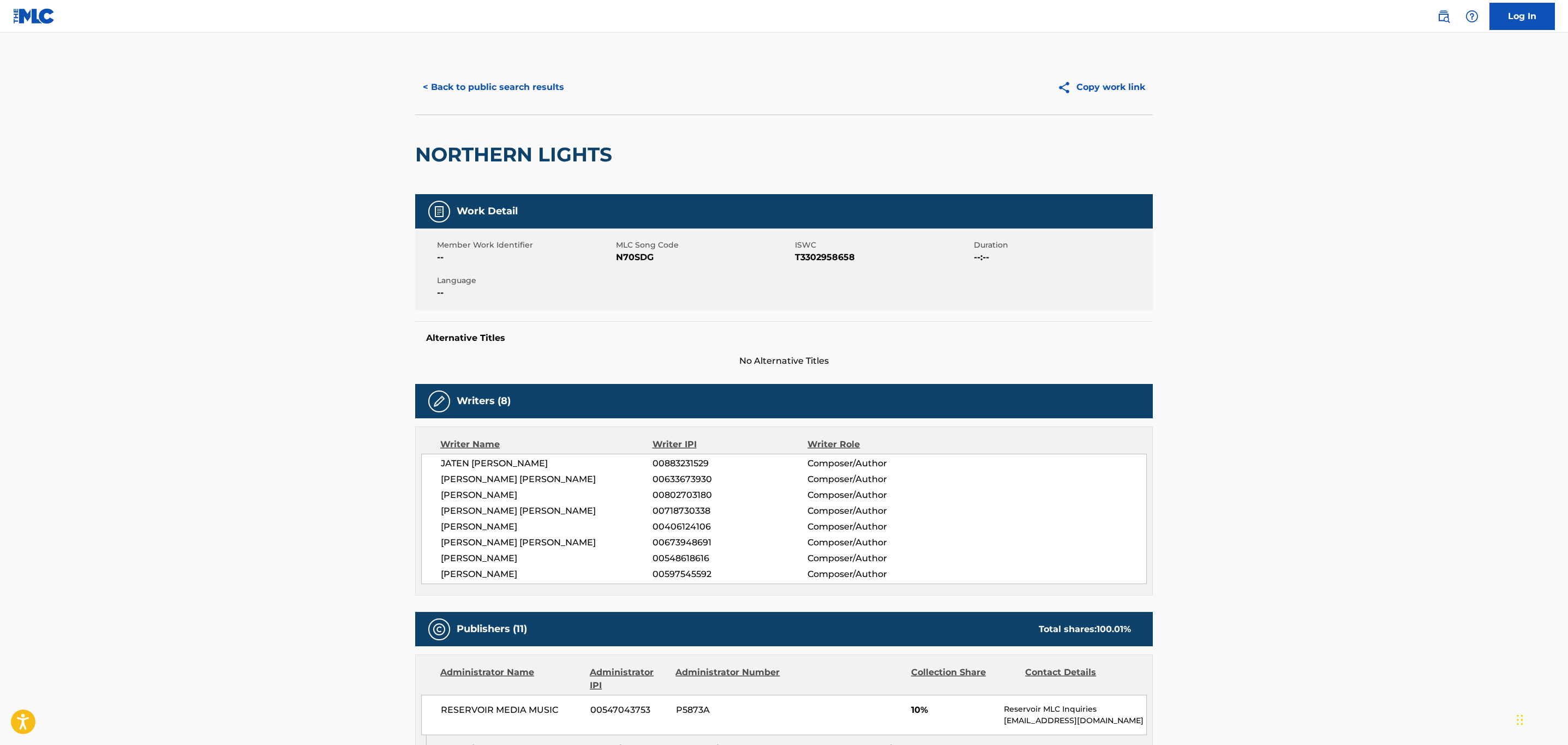
click at [506, 82] on button "< Back to public search results" at bounding box center [493, 87] width 156 height 27
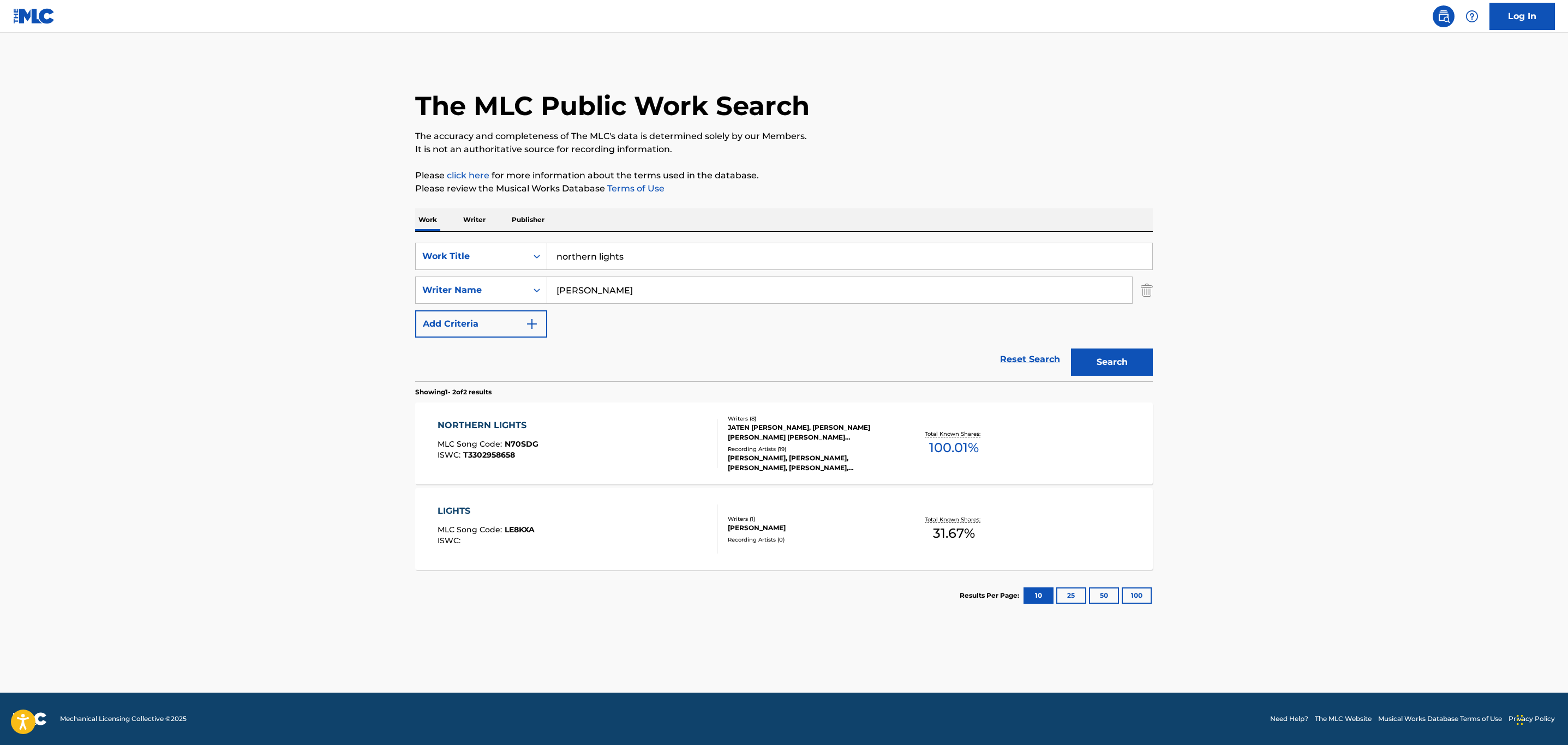
drag, startPoint x: 644, startPoint y: 261, endPoint x: 278, endPoint y: 245, distance: 366.3
click at [278, 245] on main "The MLC Public Work Search The accuracy and completeness of The MLC's data is d…" at bounding box center [784, 363] width 1568 height 660
type input "soft ass bitch"
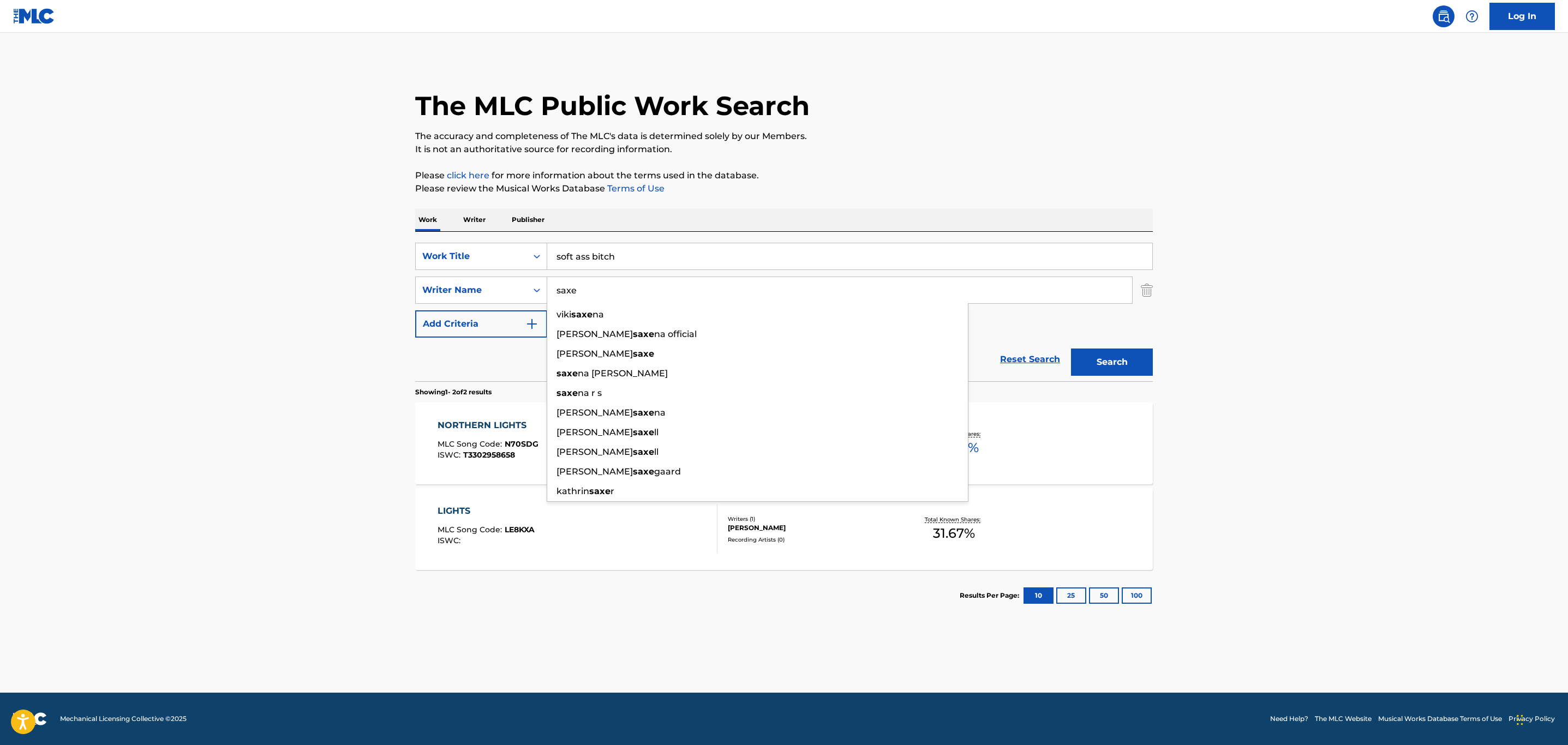
type input "saxe"
click at [1071, 349] on button "Search" at bounding box center [1111, 362] width 82 height 27
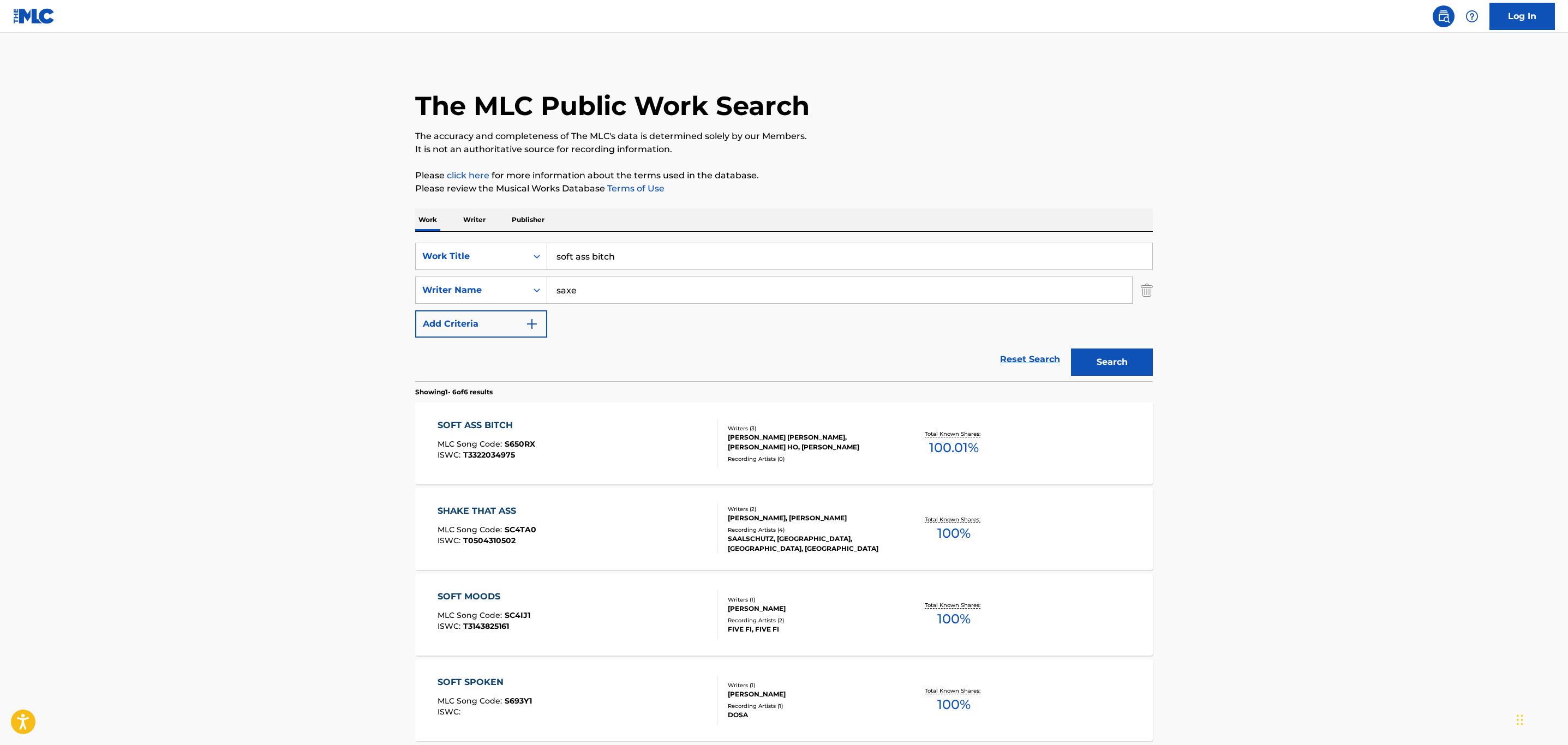
click at [654, 444] on div "SOFT ASS BITCH MLC Song Code : S650RX ISWC : T3322034975" at bounding box center [578, 443] width 281 height 49
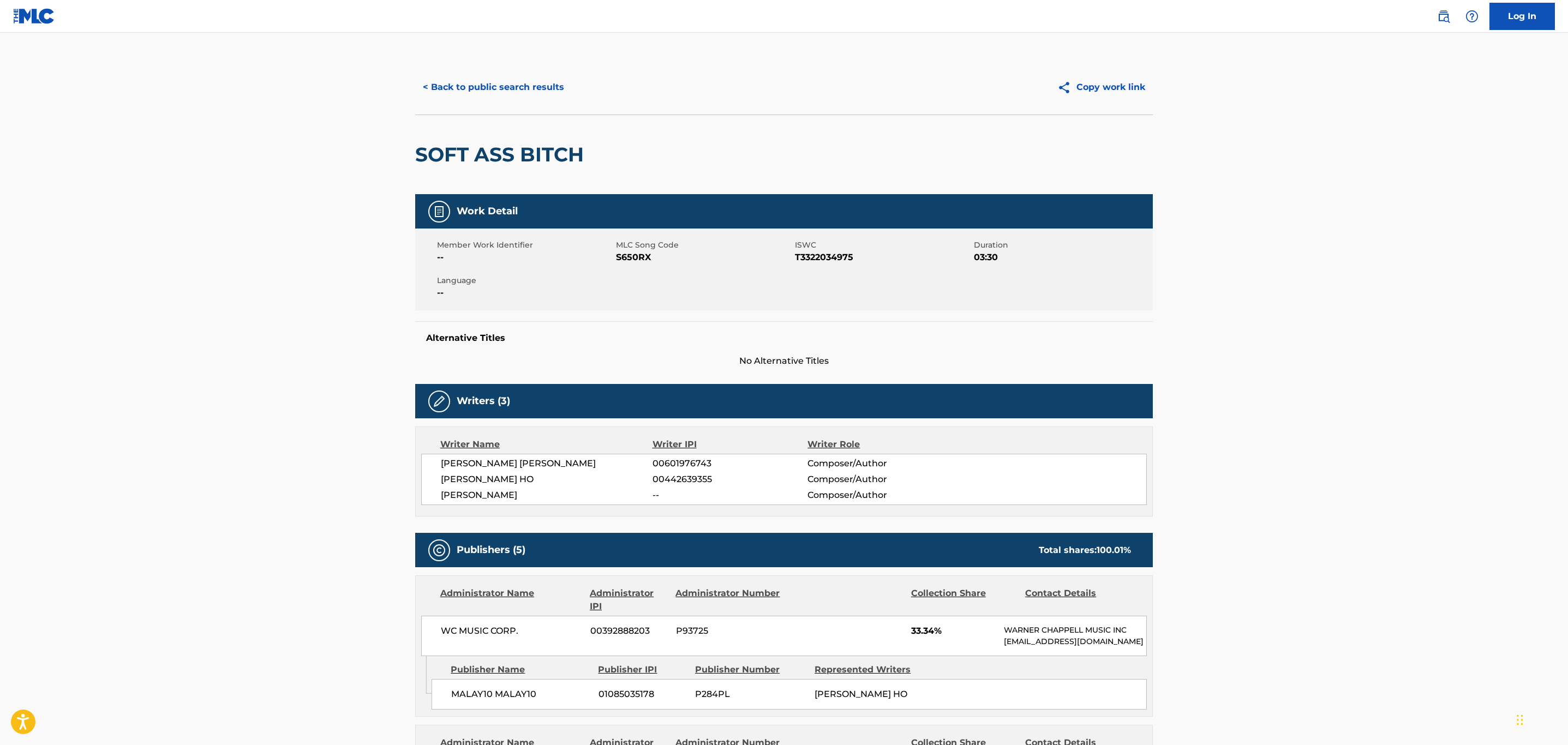
click at [453, 69] on div "< Back to public search results Copy work link" at bounding box center [784, 88] width 738 height 55
click at [454, 74] on button "< Back to public search results" at bounding box center [493, 87] width 156 height 27
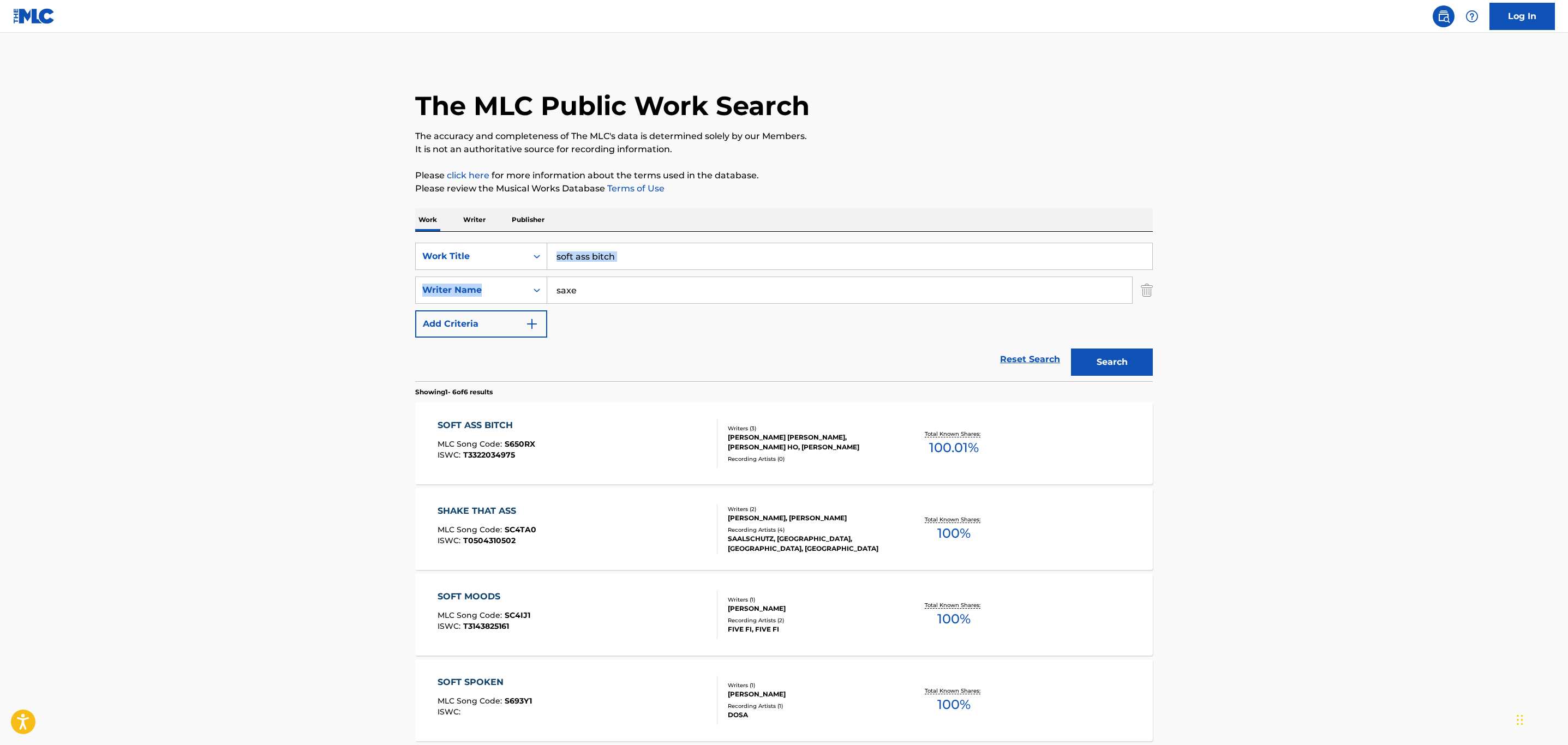
drag, startPoint x: 696, startPoint y: 271, endPoint x: 651, endPoint y: 254, distance: 48.1
click at [651, 254] on div "SearchWithCriteria758cd218-0b6a-4949-9d02-5868cff38849 Work Title soft ass bitc…" at bounding box center [784, 290] width 738 height 95
drag, startPoint x: 646, startPoint y: 253, endPoint x: 447, endPoint y: 248, distance: 199.1
click at [447, 248] on div "SearchWithCriteria758cd218-0b6a-4949-9d02-5868cff38849 Work Title soft ass bitch" at bounding box center [784, 256] width 738 height 27
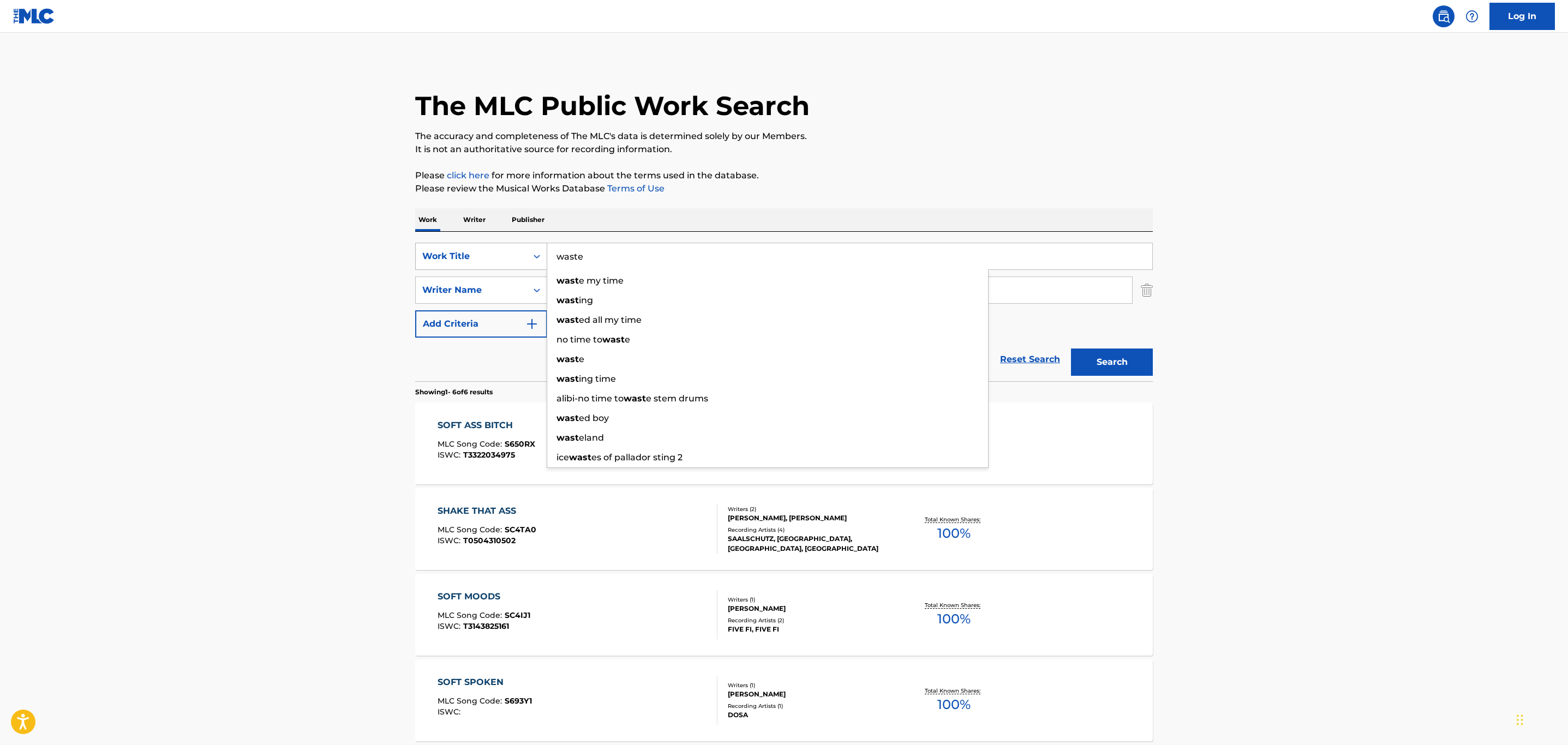
type input "waste"
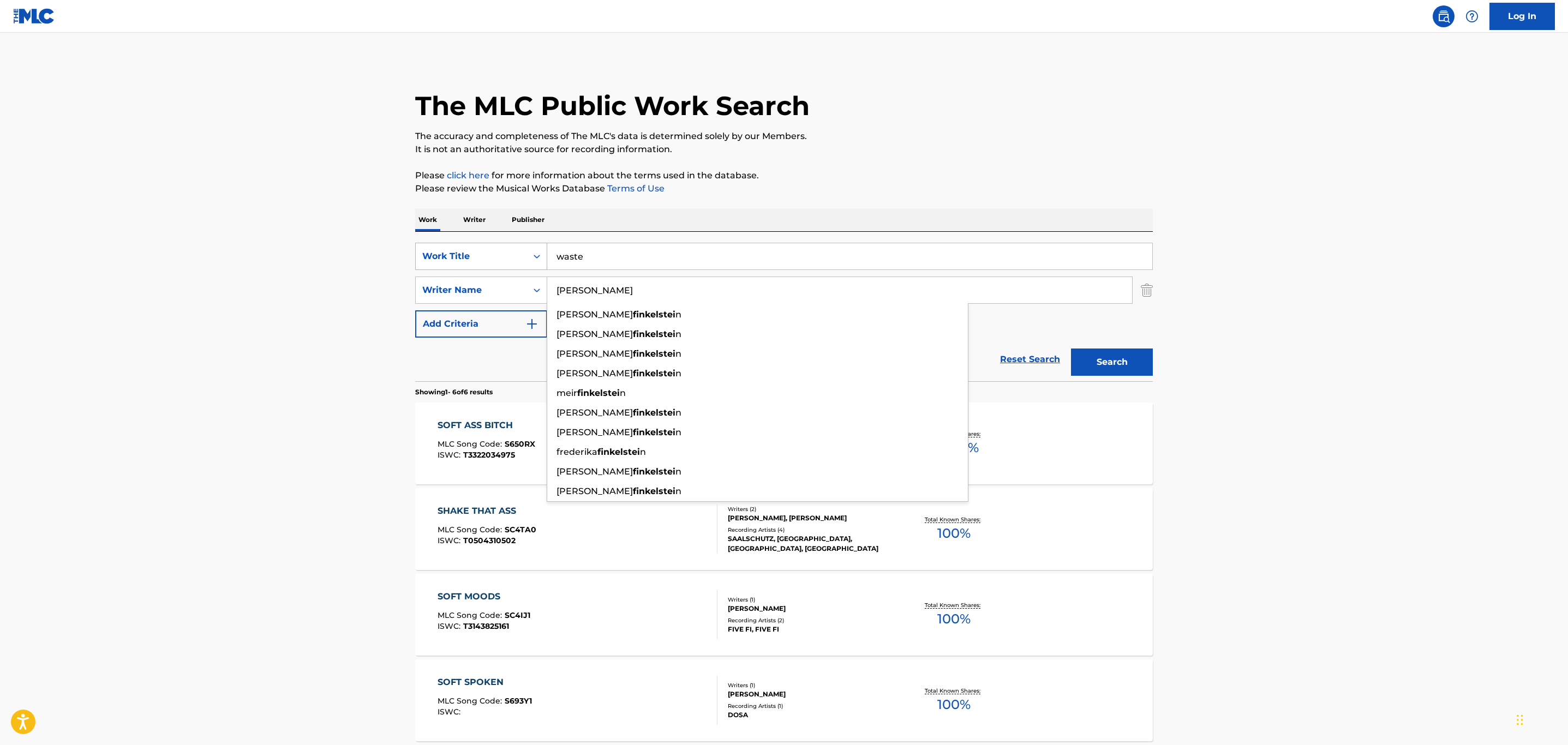
click at [1071, 349] on button "Search" at bounding box center [1111, 362] width 82 height 27
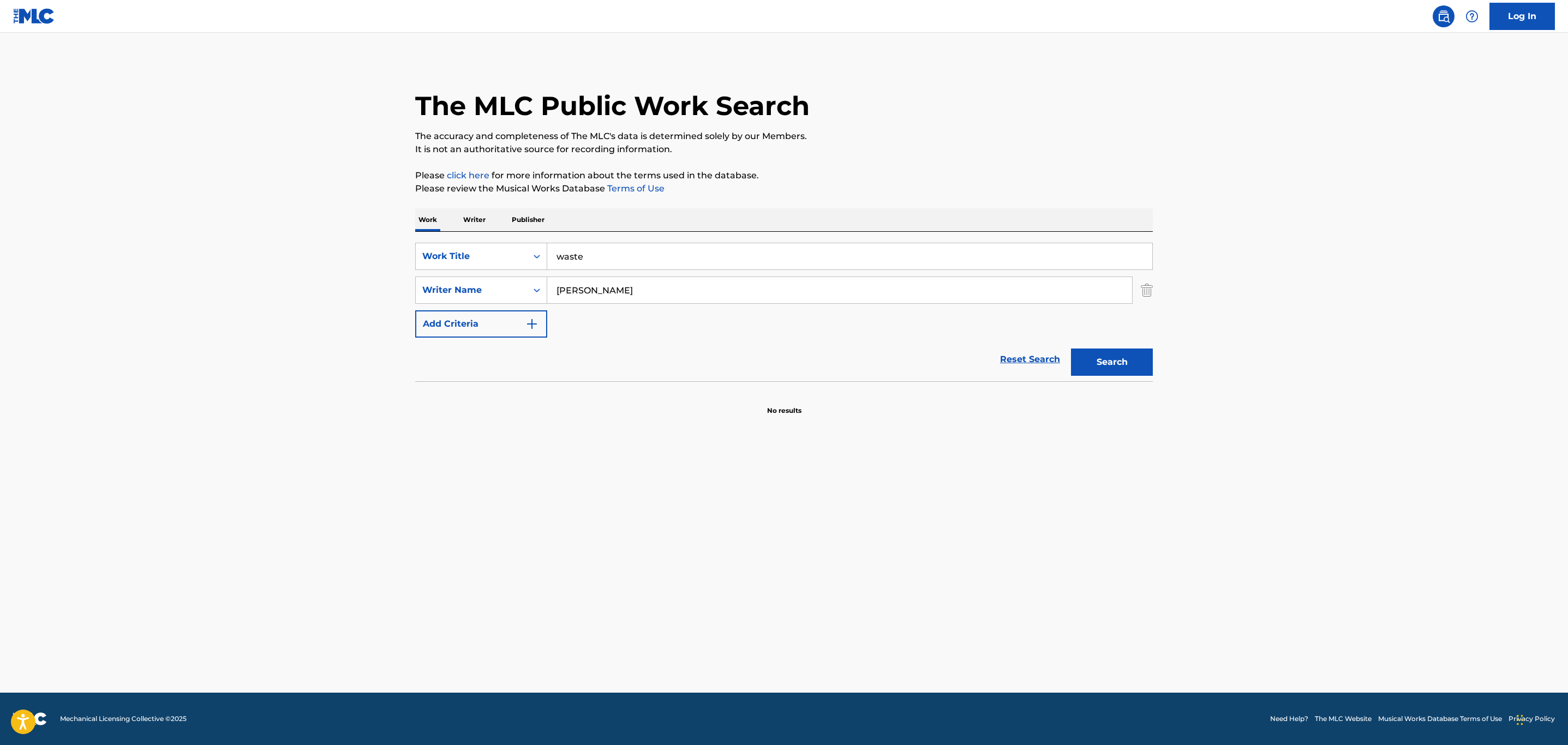
click at [676, 292] on input "[PERSON_NAME]" at bounding box center [839, 290] width 585 height 26
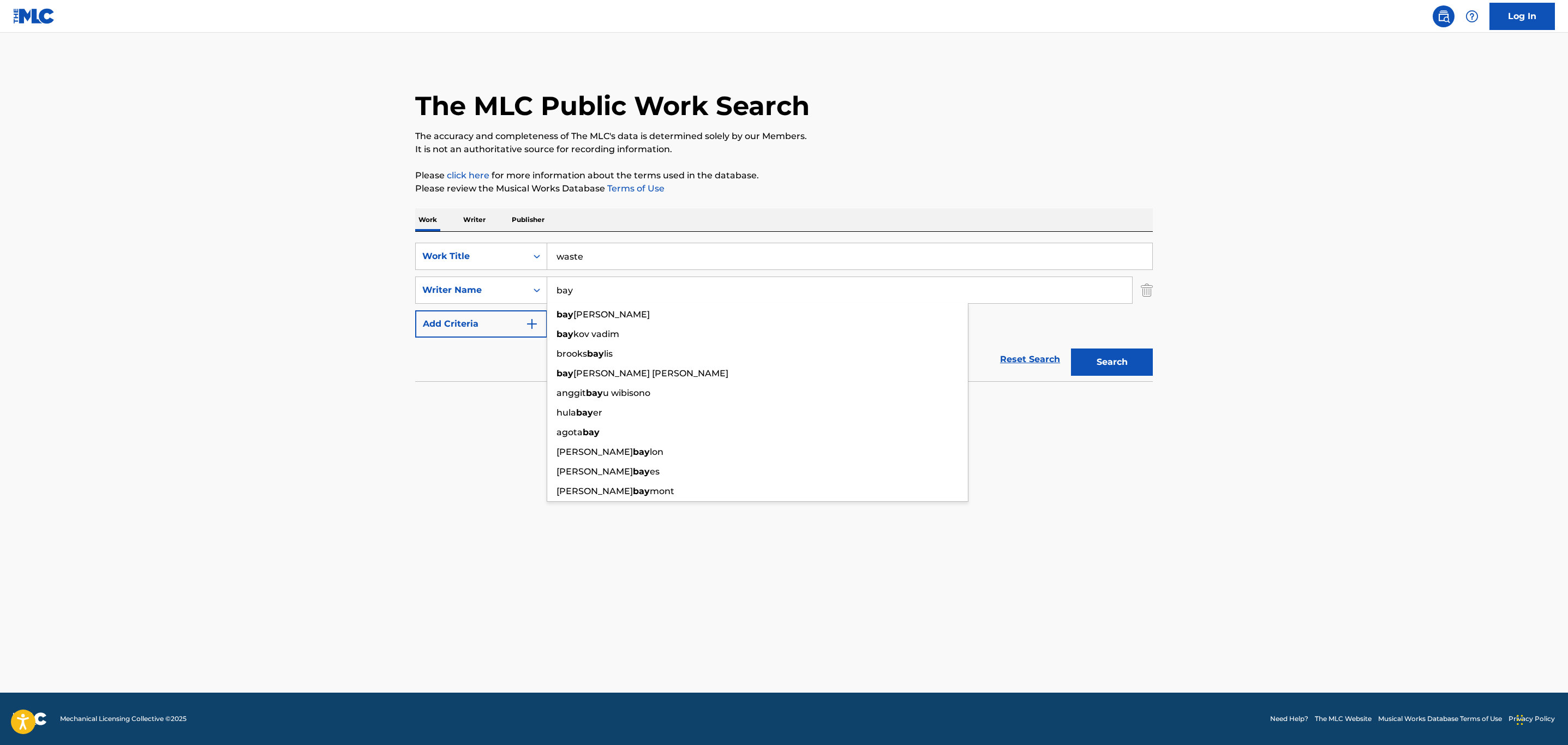
type input "bay"
click at [1071, 349] on button "Search" at bounding box center [1111, 362] width 82 height 27
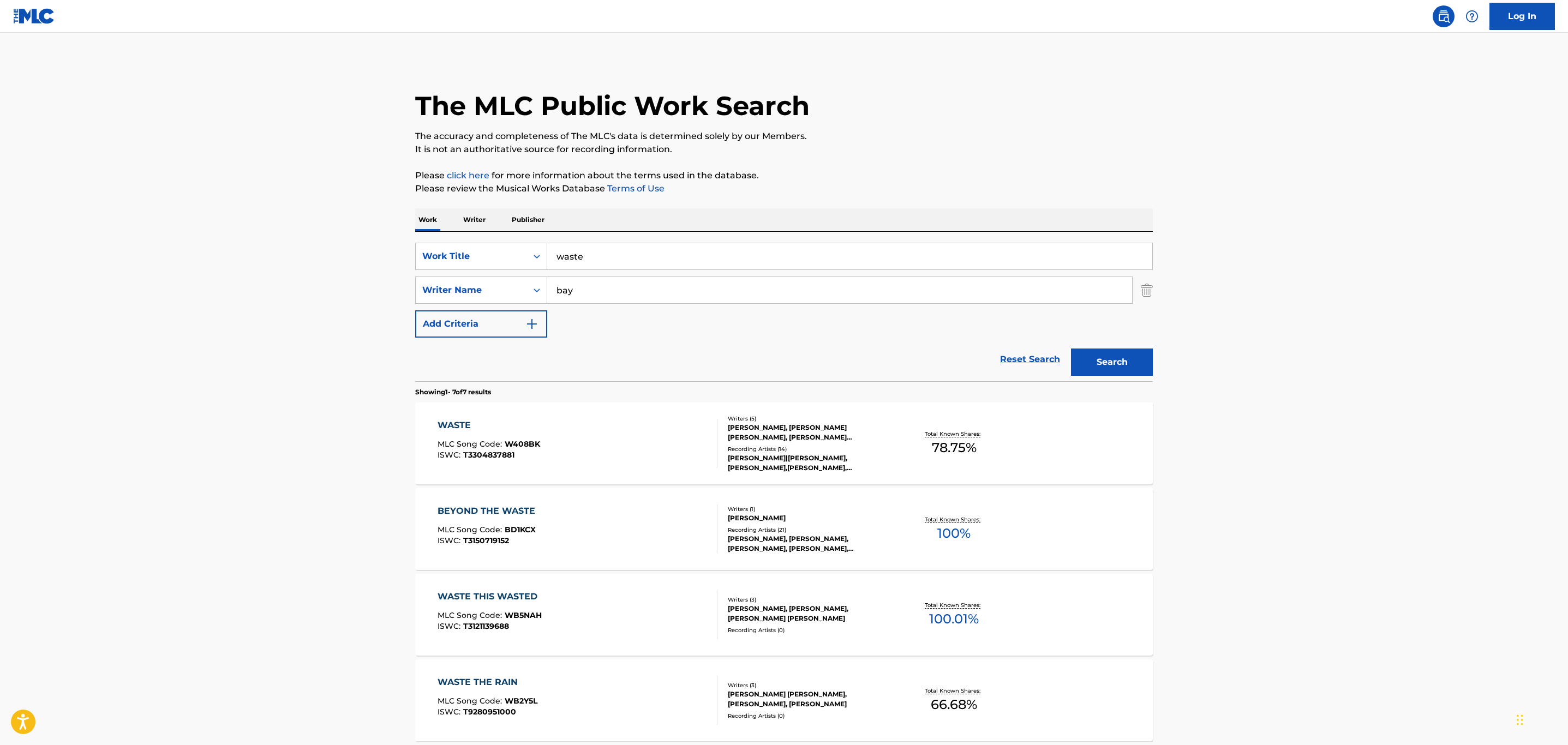
click at [648, 442] on div "WASTE MLC Song Code : W408BK ISWC : T3304837881" at bounding box center [578, 443] width 281 height 49
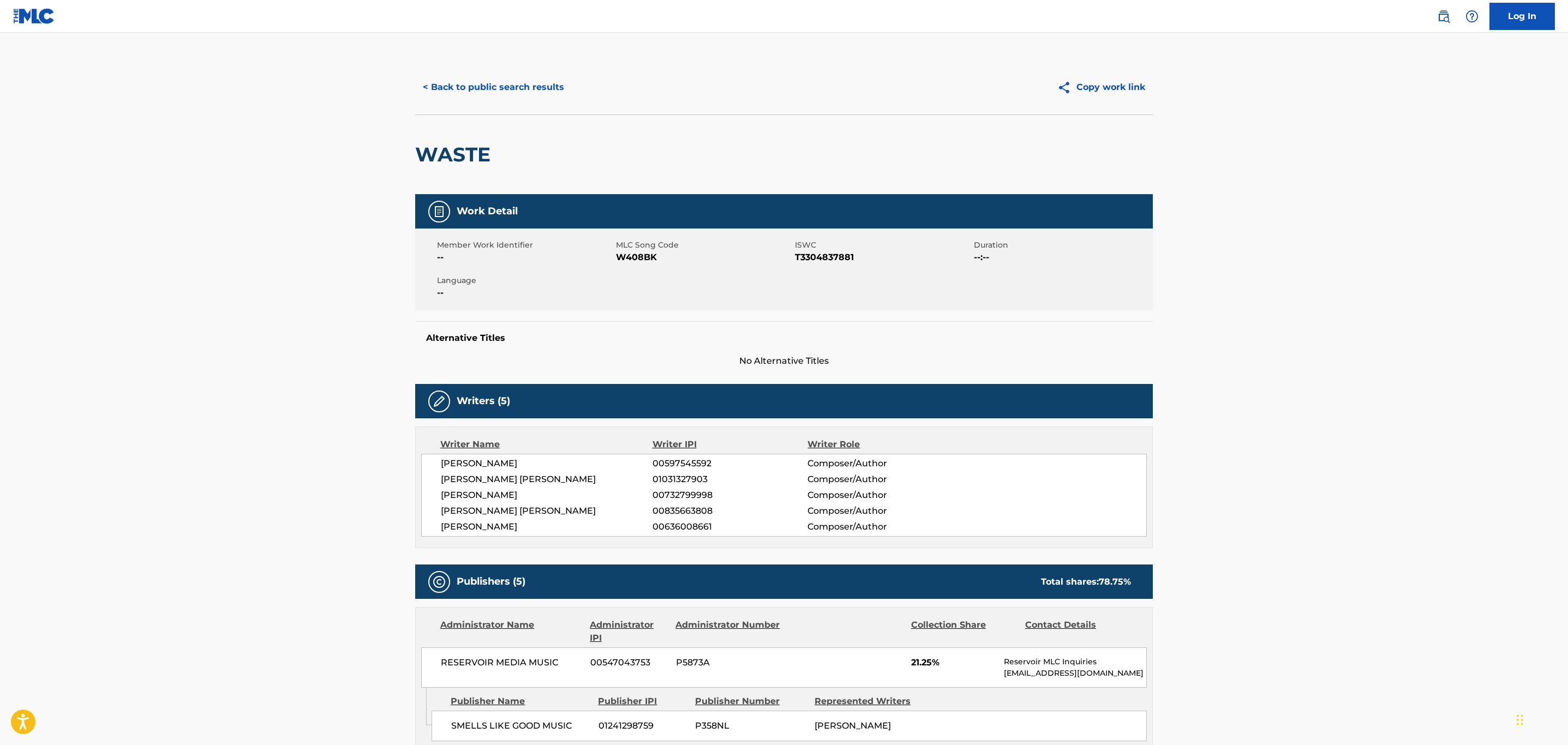
drag, startPoint x: 508, startPoint y: 55, endPoint x: 506, endPoint y: 64, distance: 9.2
click at [506, 82] on button "< Back to public search results" at bounding box center [493, 87] width 156 height 27
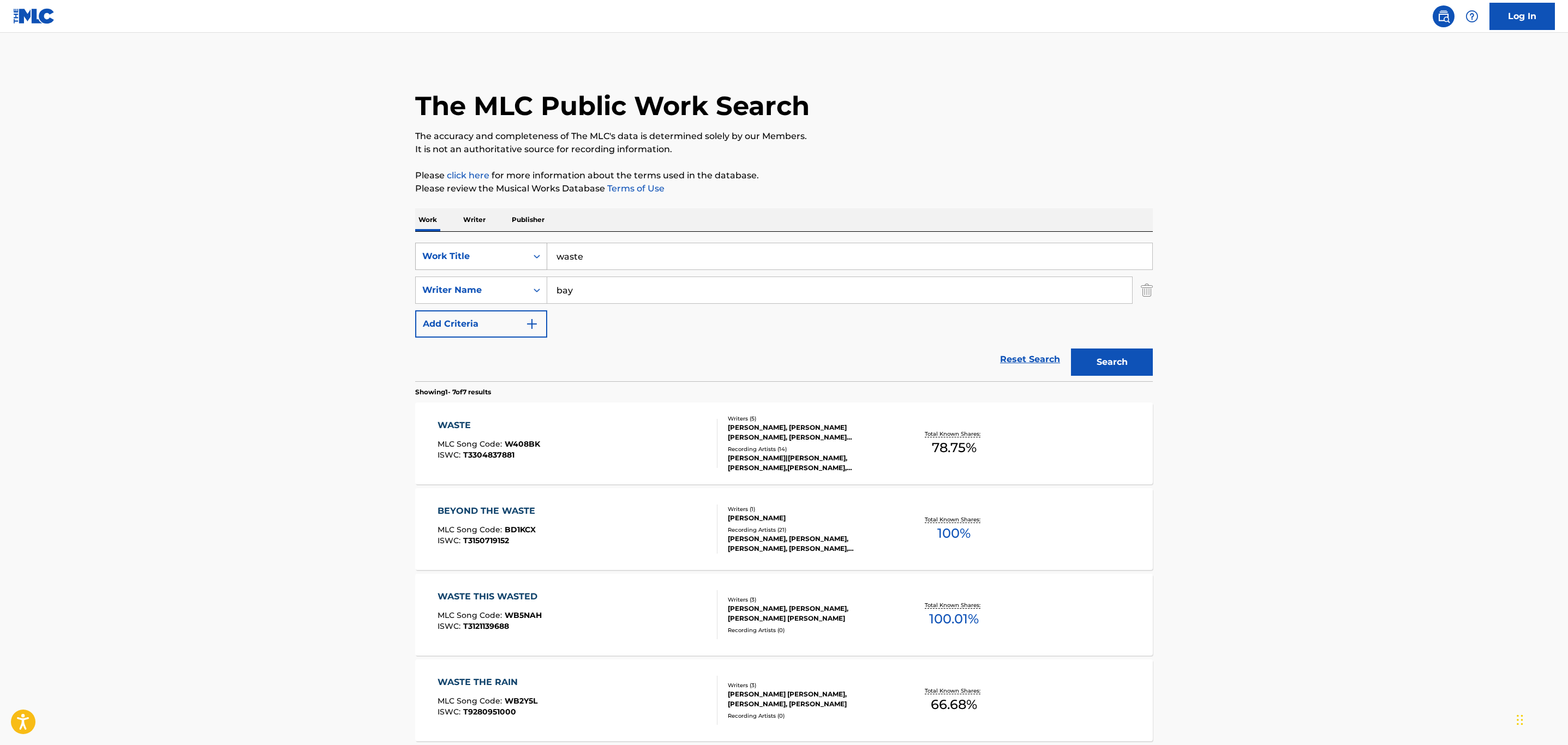
drag, startPoint x: 606, startPoint y: 259, endPoint x: 514, endPoint y: 259, distance: 92.0
click at [514, 259] on div "SearchWithCriteria758cd218-0b6a-4949-9d02-5868cff38849 Work Title waste" at bounding box center [784, 256] width 738 height 27
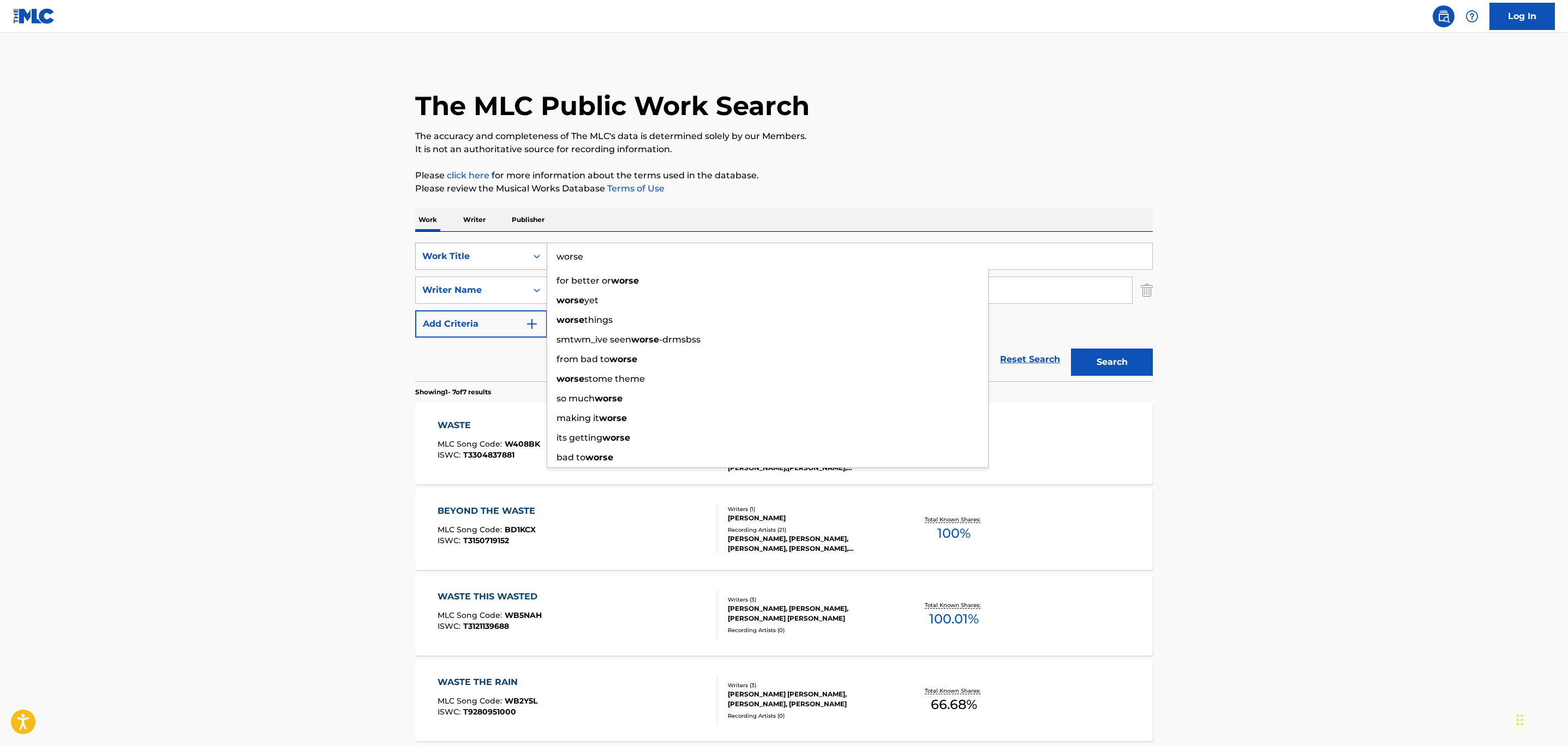
type input "worse"
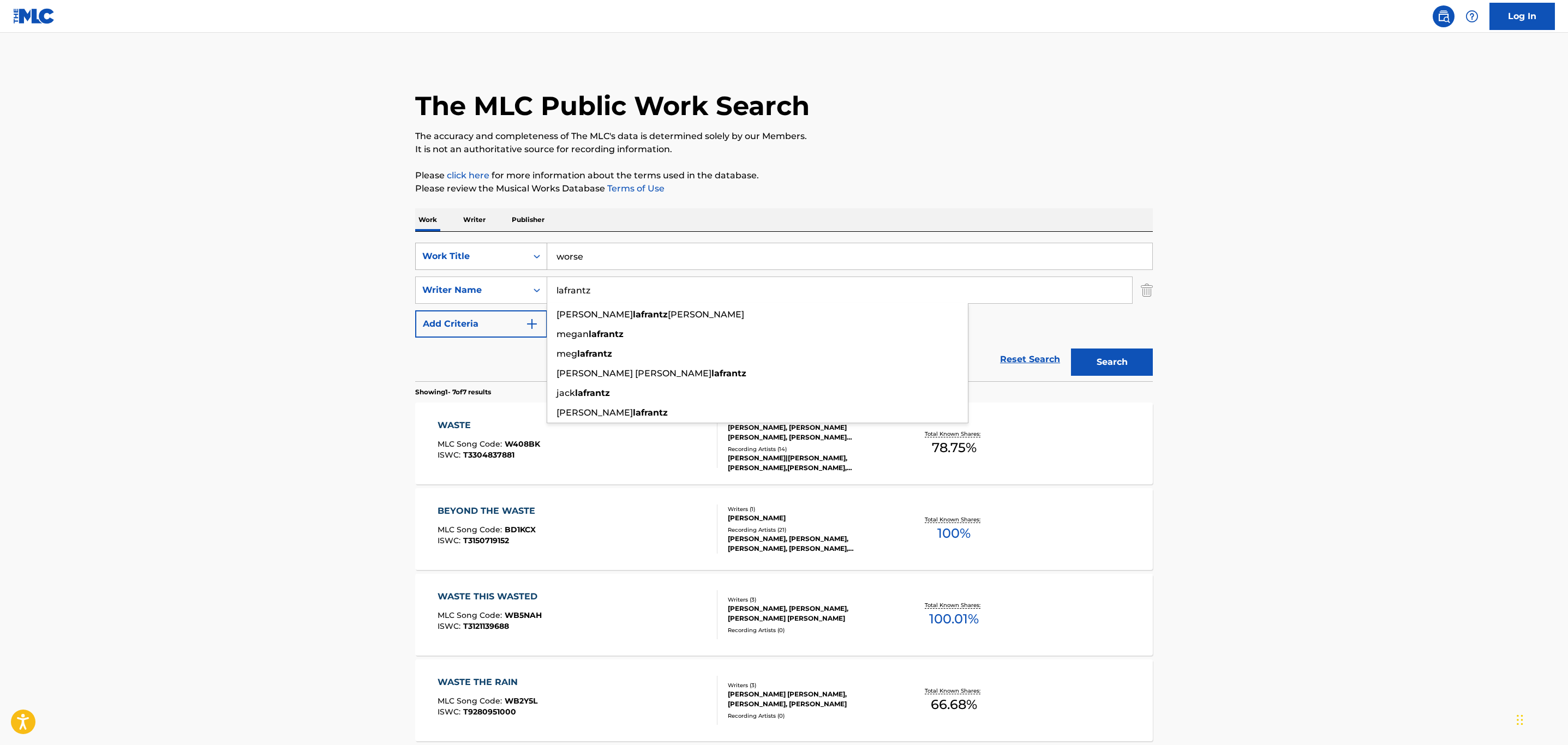
type input "lafrantz"
click at [1071, 349] on button "Search" at bounding box center [1111, 362] width 82 height 27
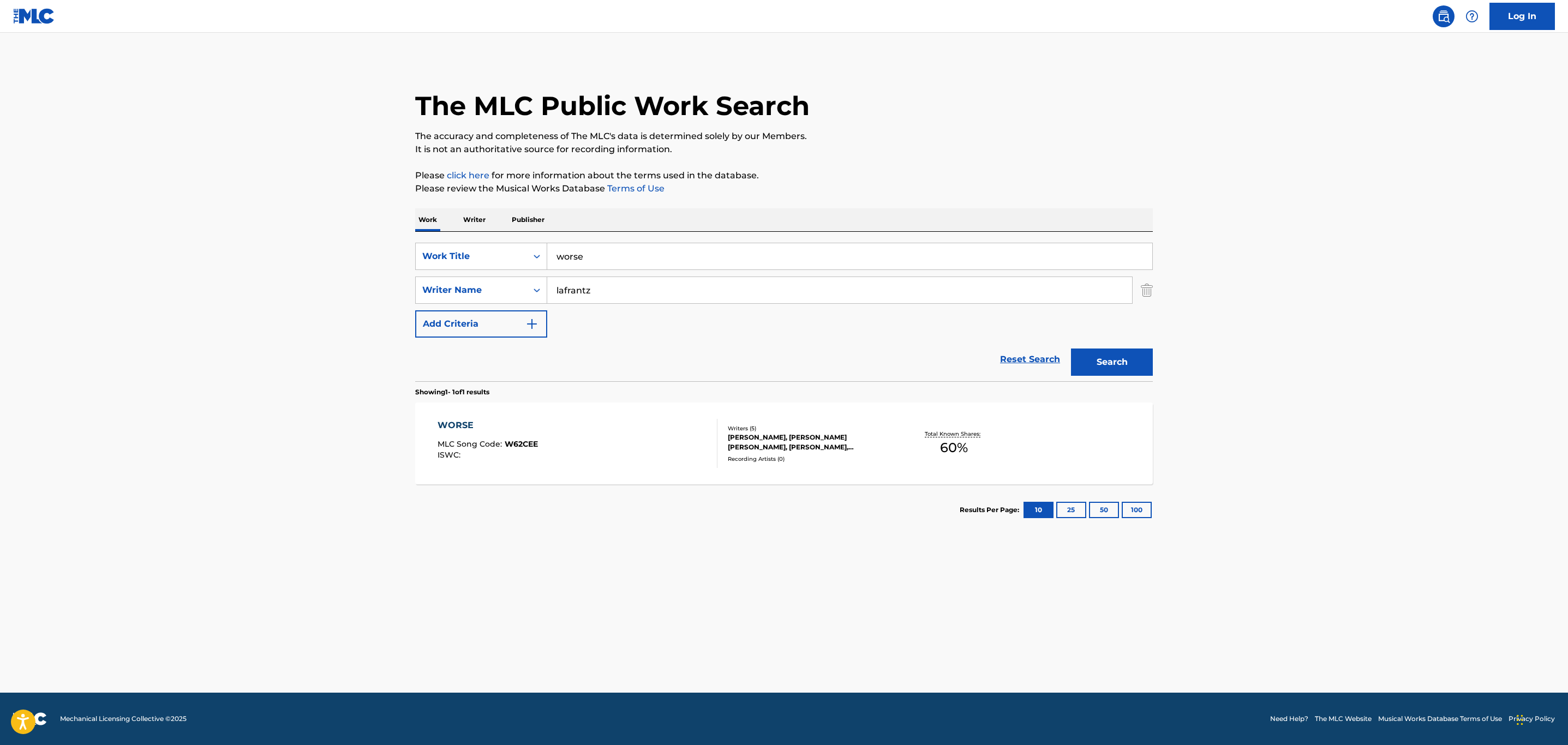
click at [634, 418] on div "WORSE MLC Song Code : W62CEE ISWC : Writers ( 5 ) [PERSON_NAME], [PERSON_NAME] …" at bounding box center [784, 443] width 738 height 82
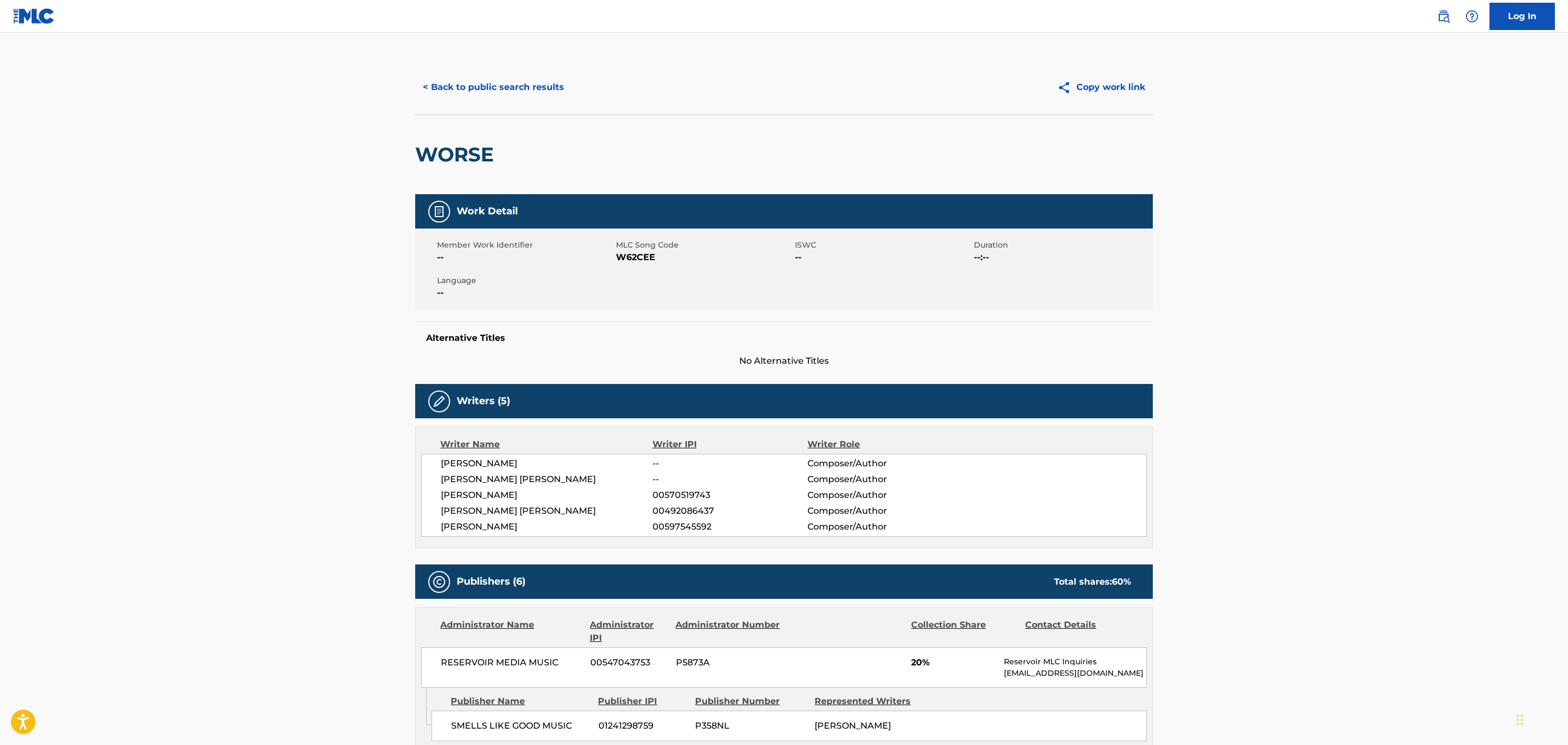
click at [467, 100] on button "< Back to public search results" at bounding box center [493, 87] width 156 height 27
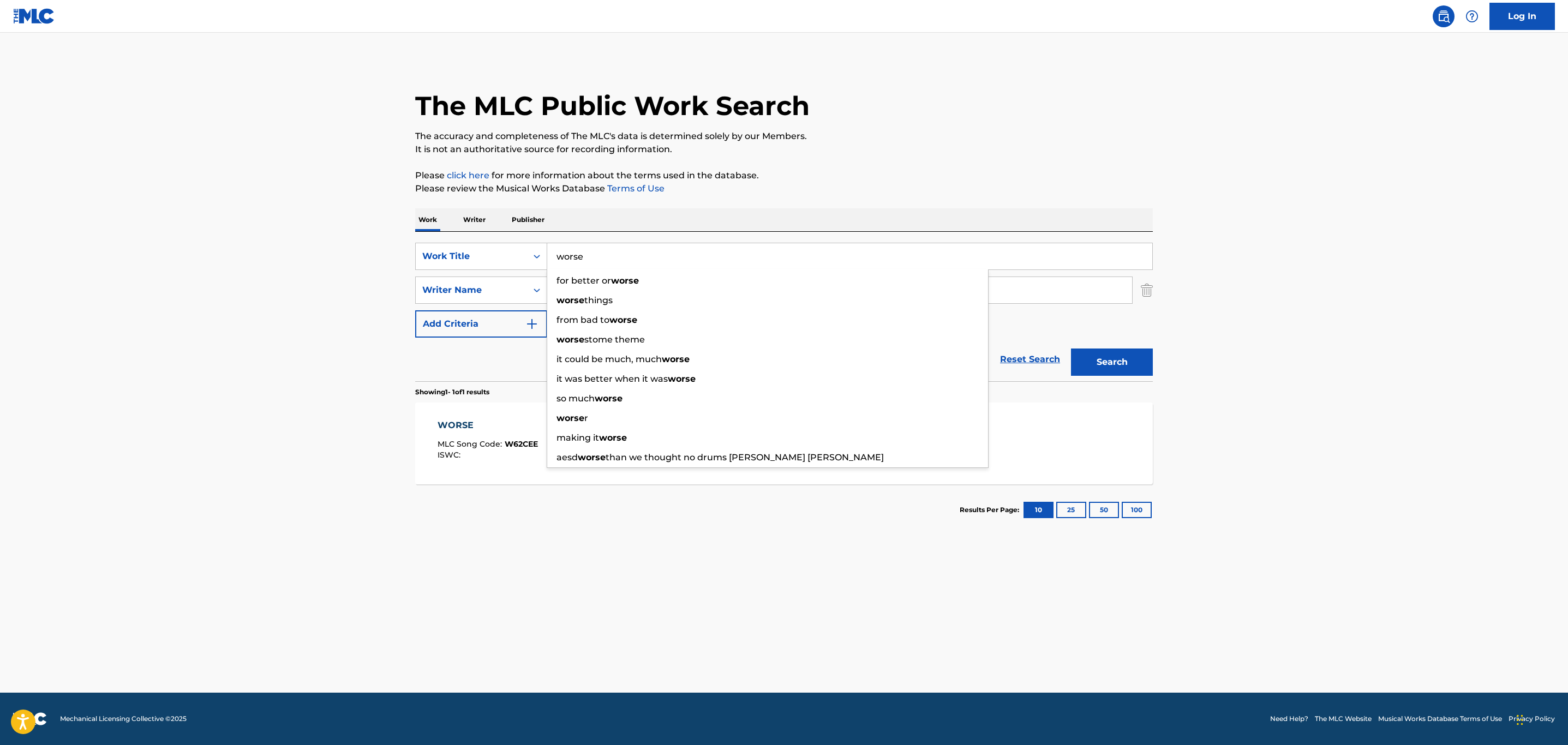
drag, startPoint x: 554, startPoint y: 246, endPoint x: 308, endPoint y: 246, distance: 246.0
click at [308, 246] on main "The MLC Public Work Search The accuracy and completeness of The MLC's data is d…" at bounding box center [784, 363] width 1568 height 660
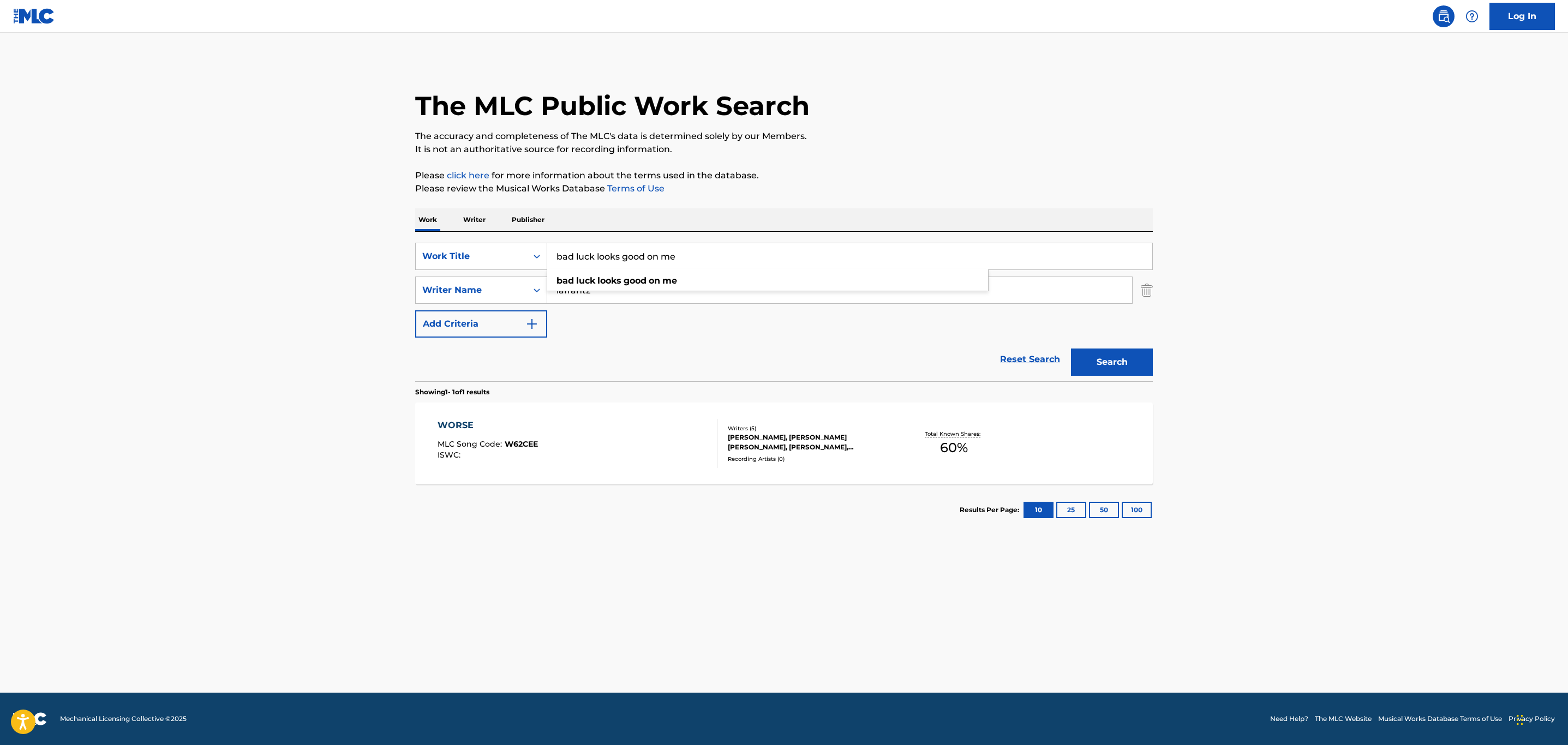
type input "bad luck looks good on me"
type input "s"
click at [1071, 349] on button "Search" at bounding box center [1111, 362] width 82 height 27
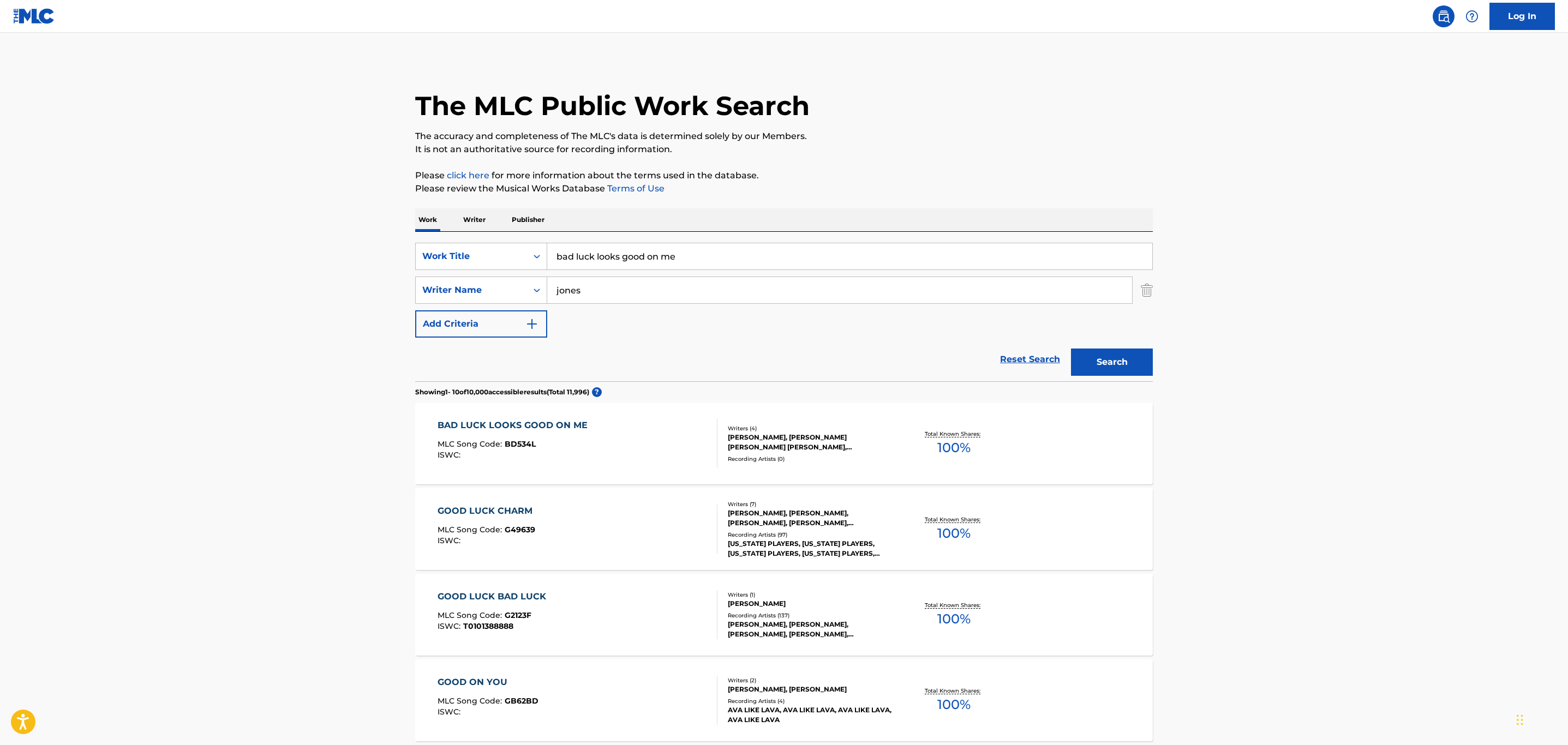
click at [614, 283] on input "jones" at bounding box center [839, 290] width 585 height 26
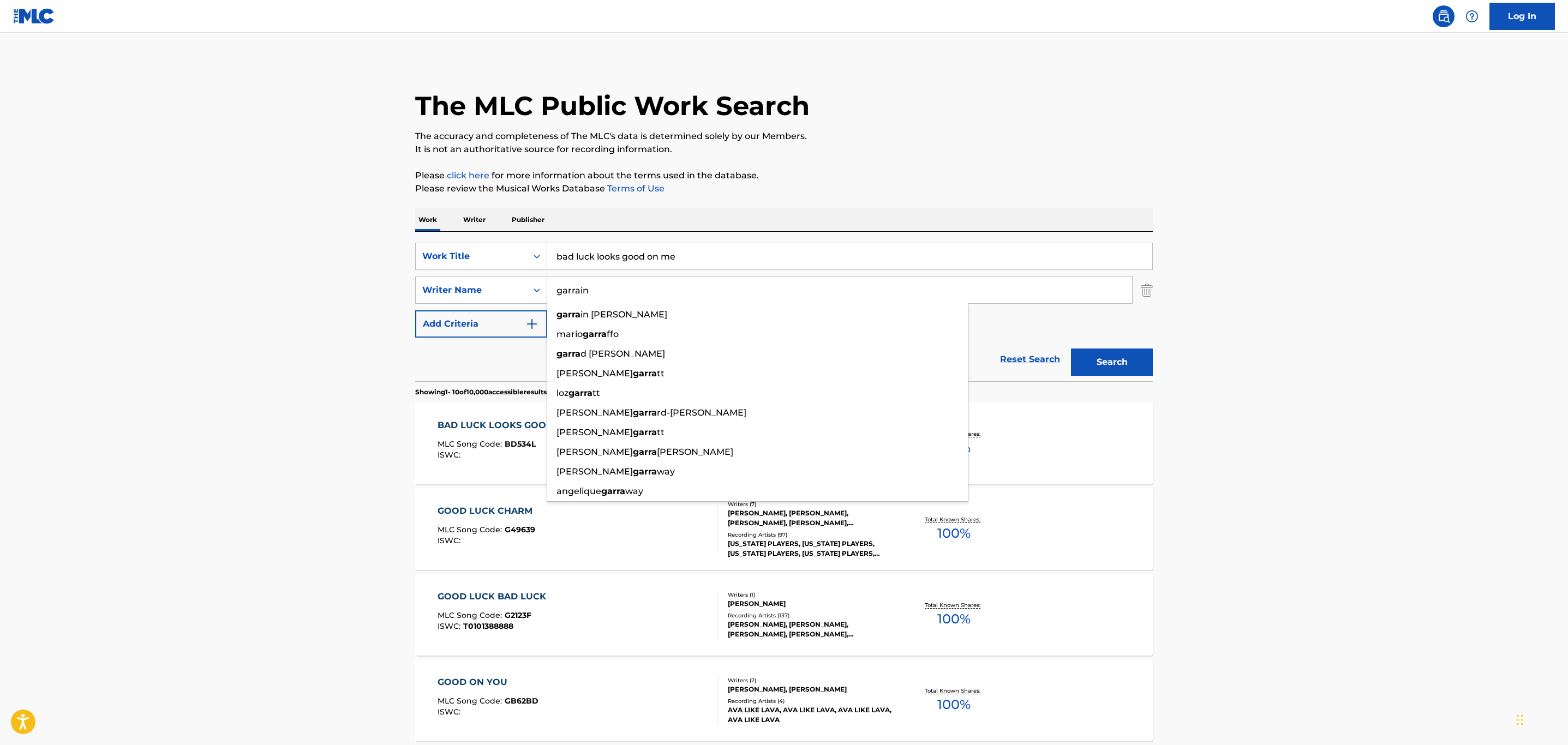
type input "garrain"
click at [1071, 349] on button "Search" at bounding box center [1111, 362] width 82 height 27
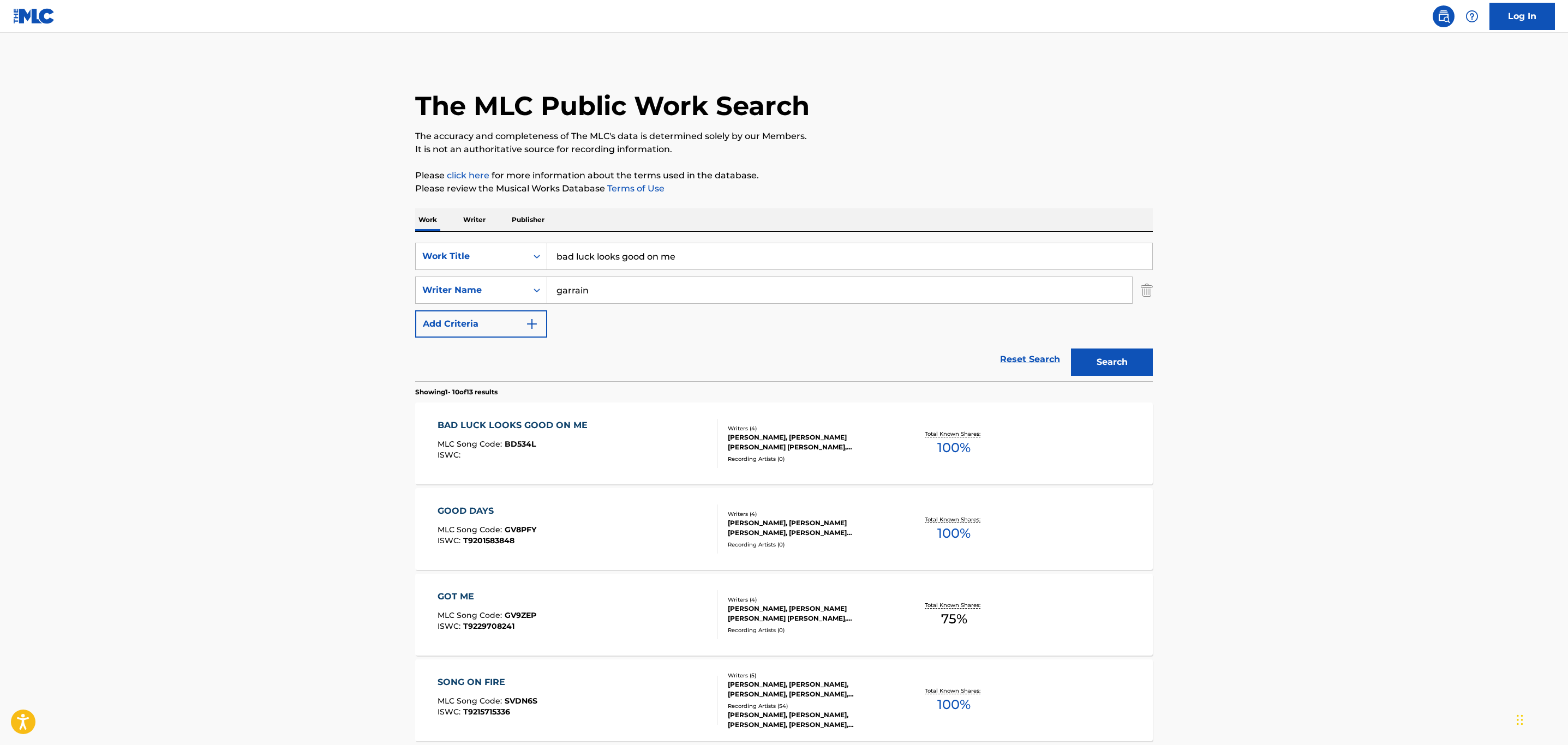
click at [618, 458] on div "BAD LUCK LOOKS GOOD ON ME MLC Song Code : BD534L ISWC :" at bounding box center [578, 443] width 281 height 49
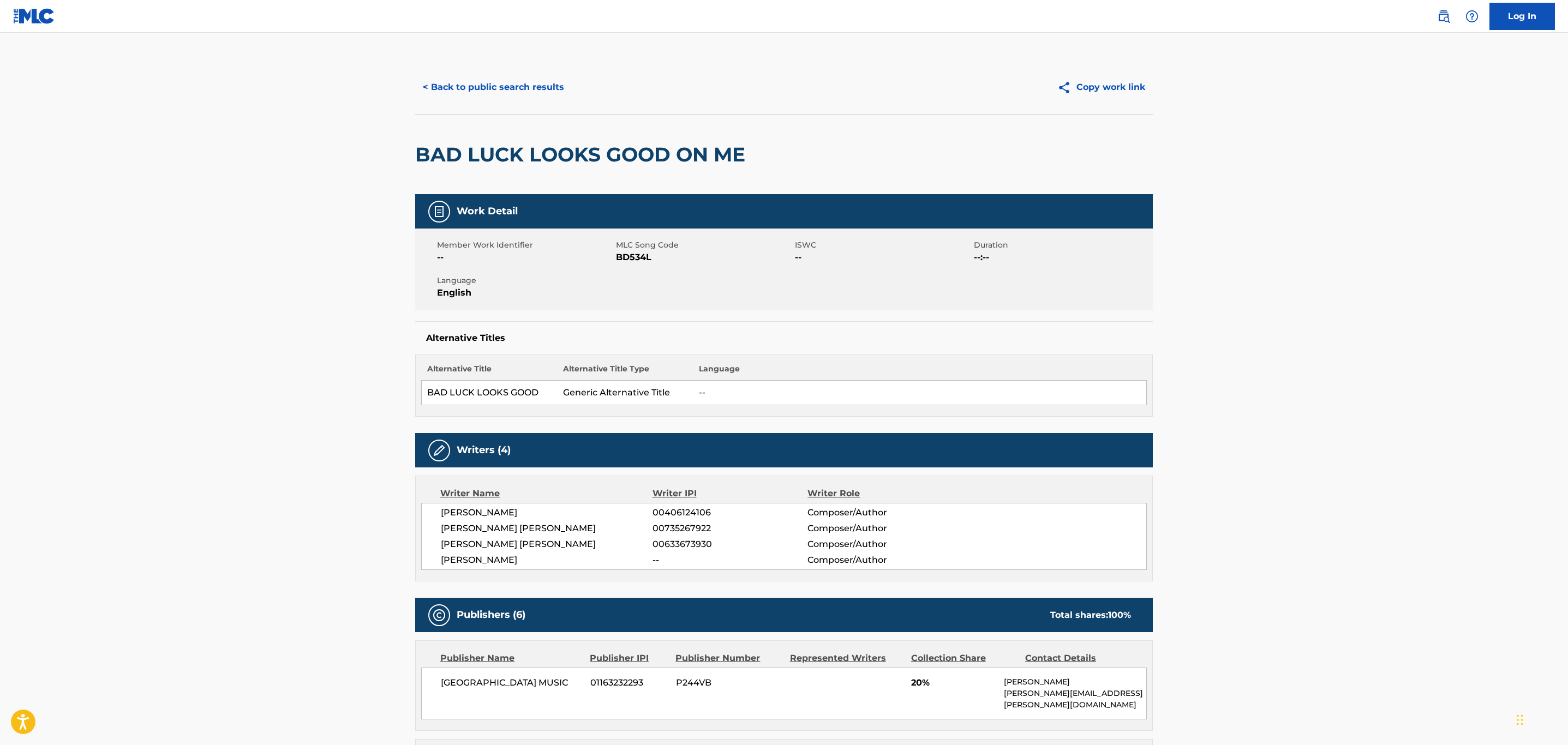
click at [629, 257] on span "BD534L" at bounding box center [704, 257] width 177 height 13
copy span "BD534L"
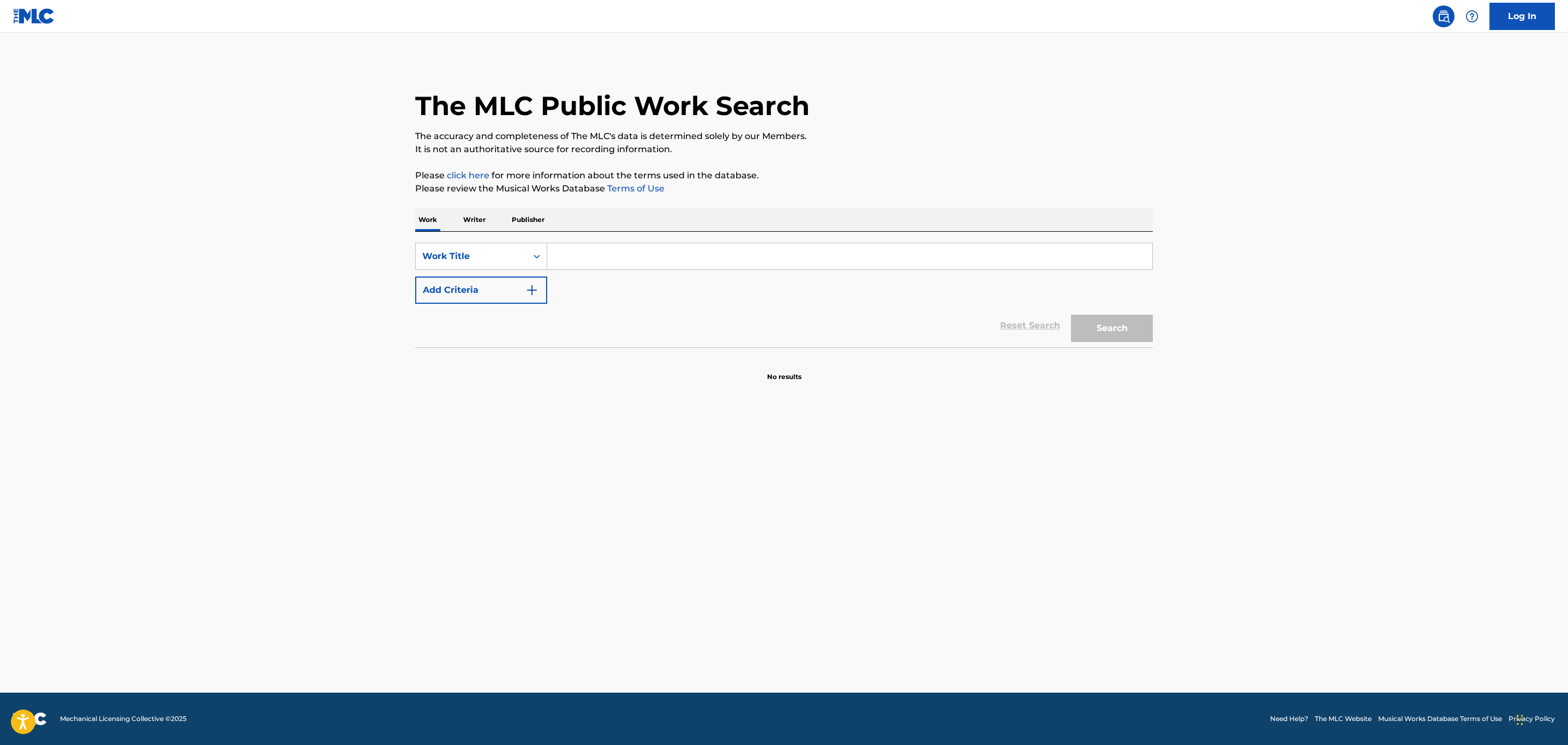
click at [558, 255] on input "Search Form" at bounding box center [850, 256] width 605 height 26
click at [489, 208] on div "Work Writer Publisher" at bounding box center [784, 220] width 738 height 23
click at [480, 213] on p "Writer" at bounding box center [475, 220] width 29 height 23
click at [575, 247] on input "Search Form" at bounding box center [850, 256] width 605 height 26
click at [576, 257] on input "Search Form" at bounding box center [850, 256] width 605 height 26
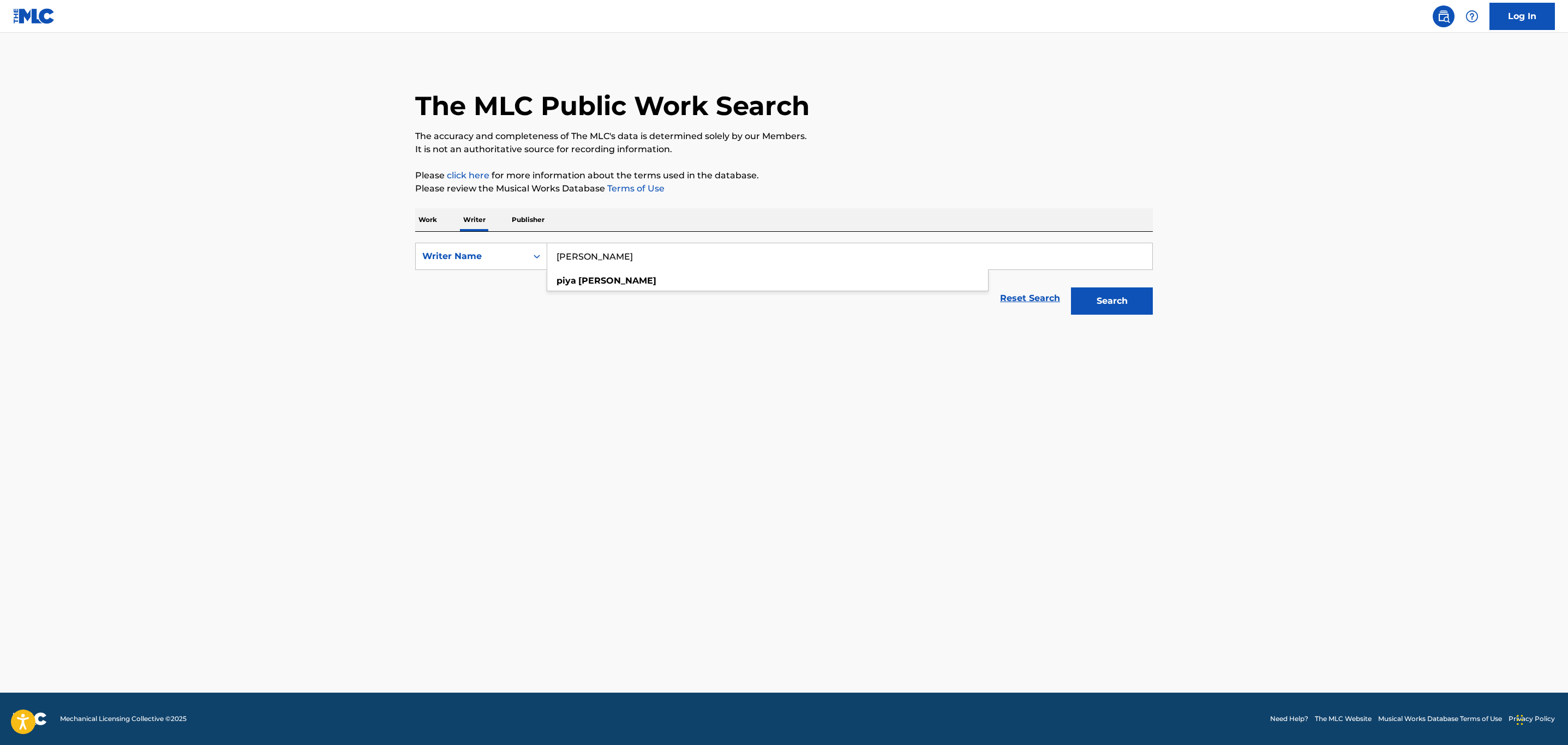
type input "piya malik"
click at [1071, 287] on button "Search" at bounding box center [1111, 301] width 82 height 27
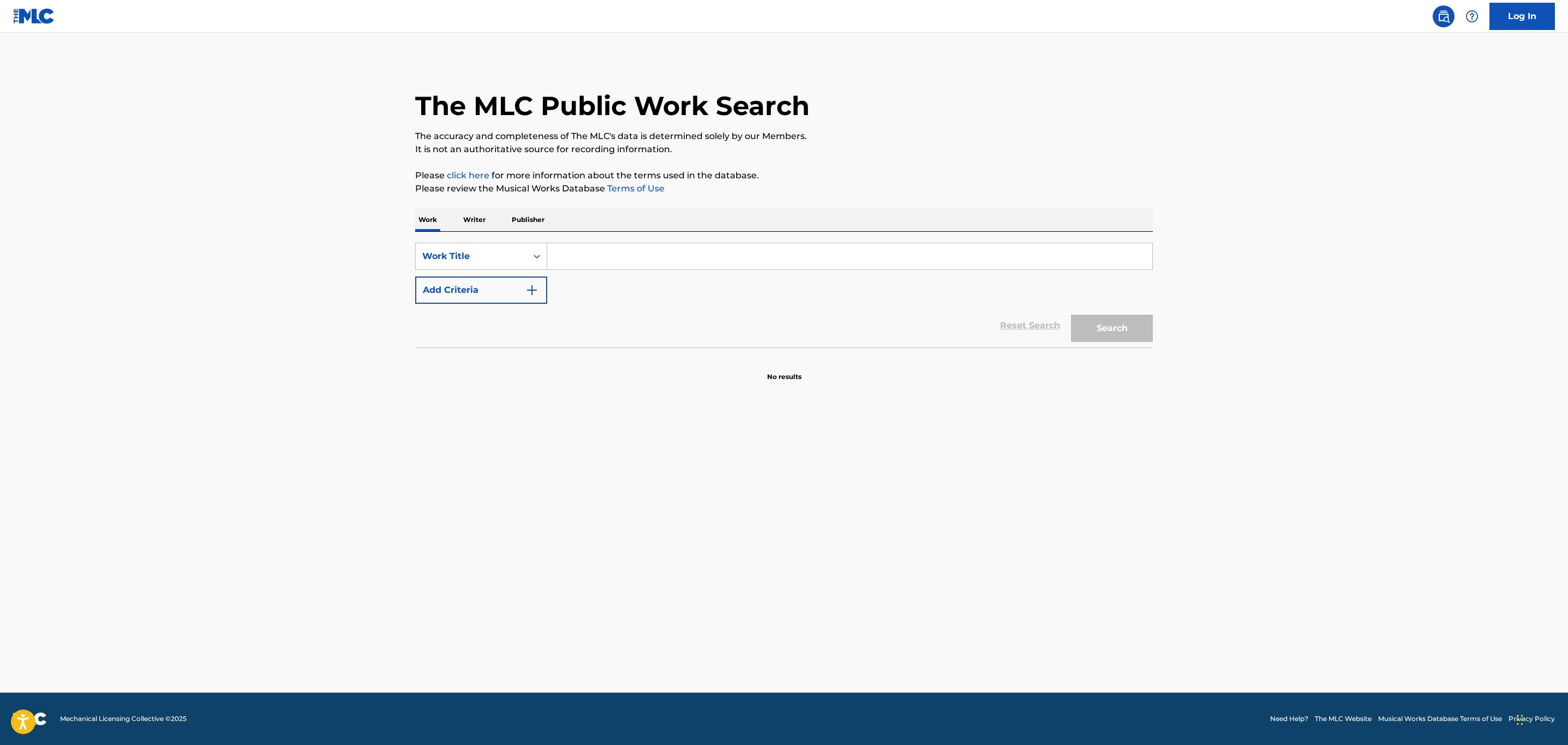
click at [590, 255] on input "Search Form" at bounding box center [850, 256] width 605 height 26
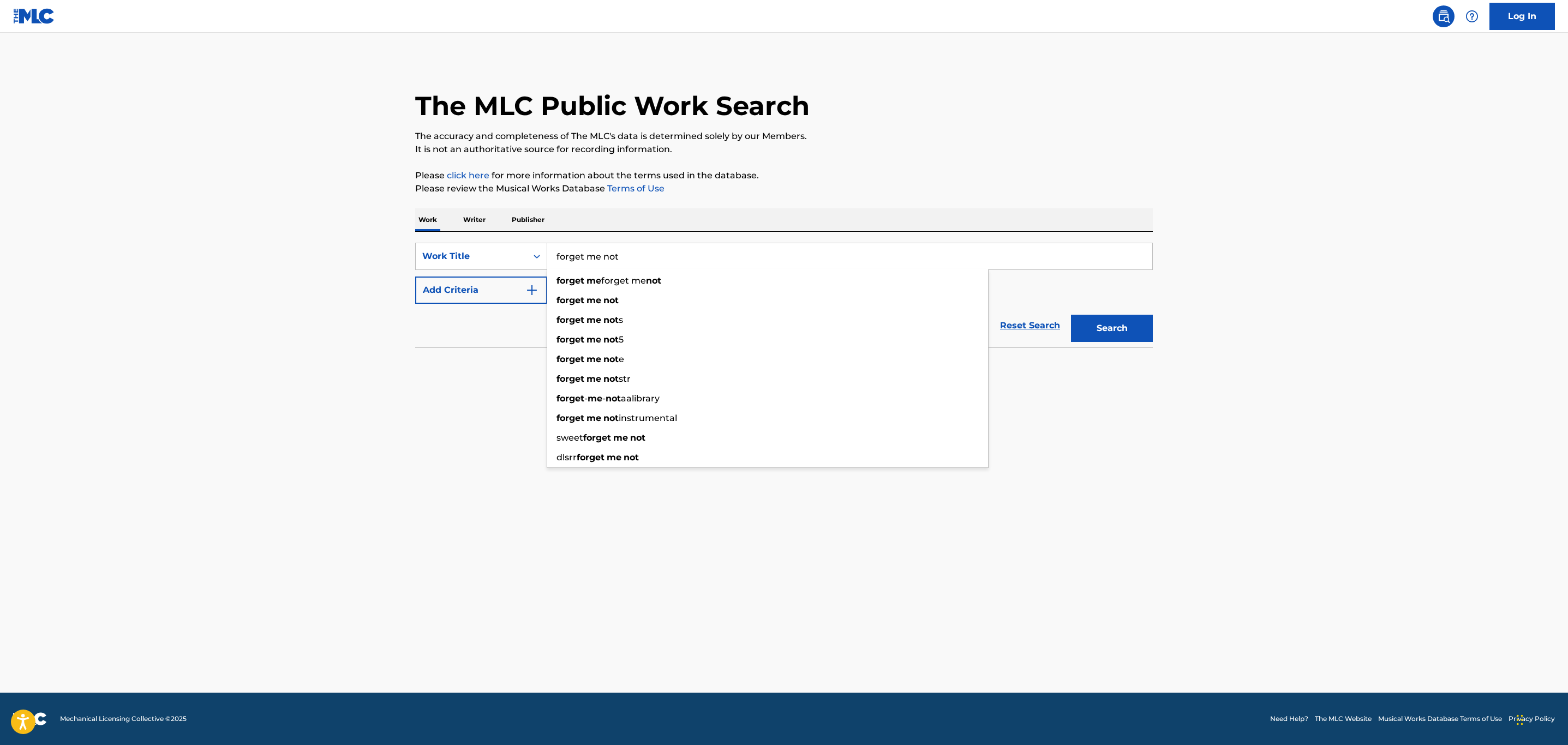
type input "forget me not"
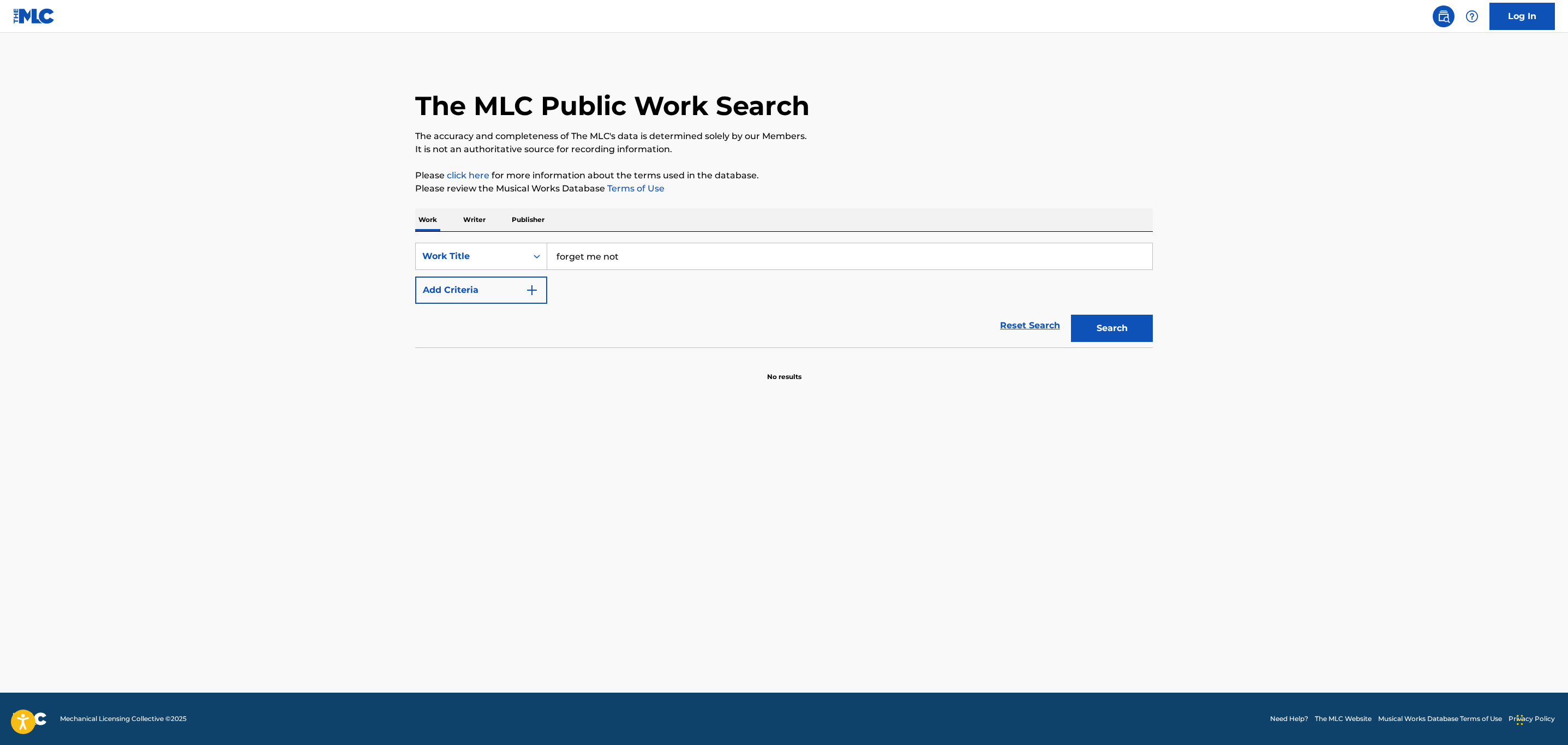
click at [527, 292] on img "Search Form" at bounding box center [532, 290] width 13 height 13
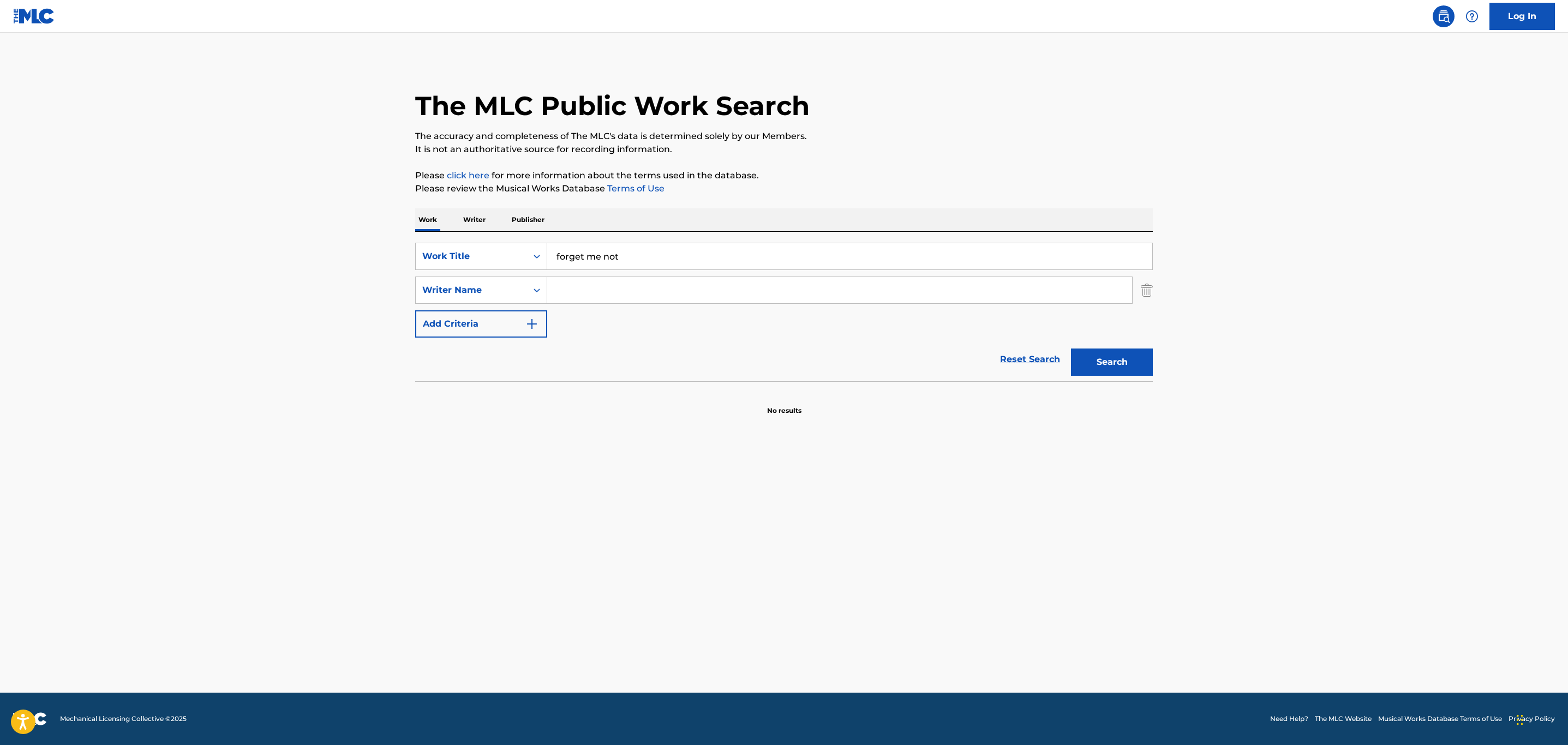
click at [566, 293] on input "Search Form" at bounding box center [839, 290] width 585 height 26
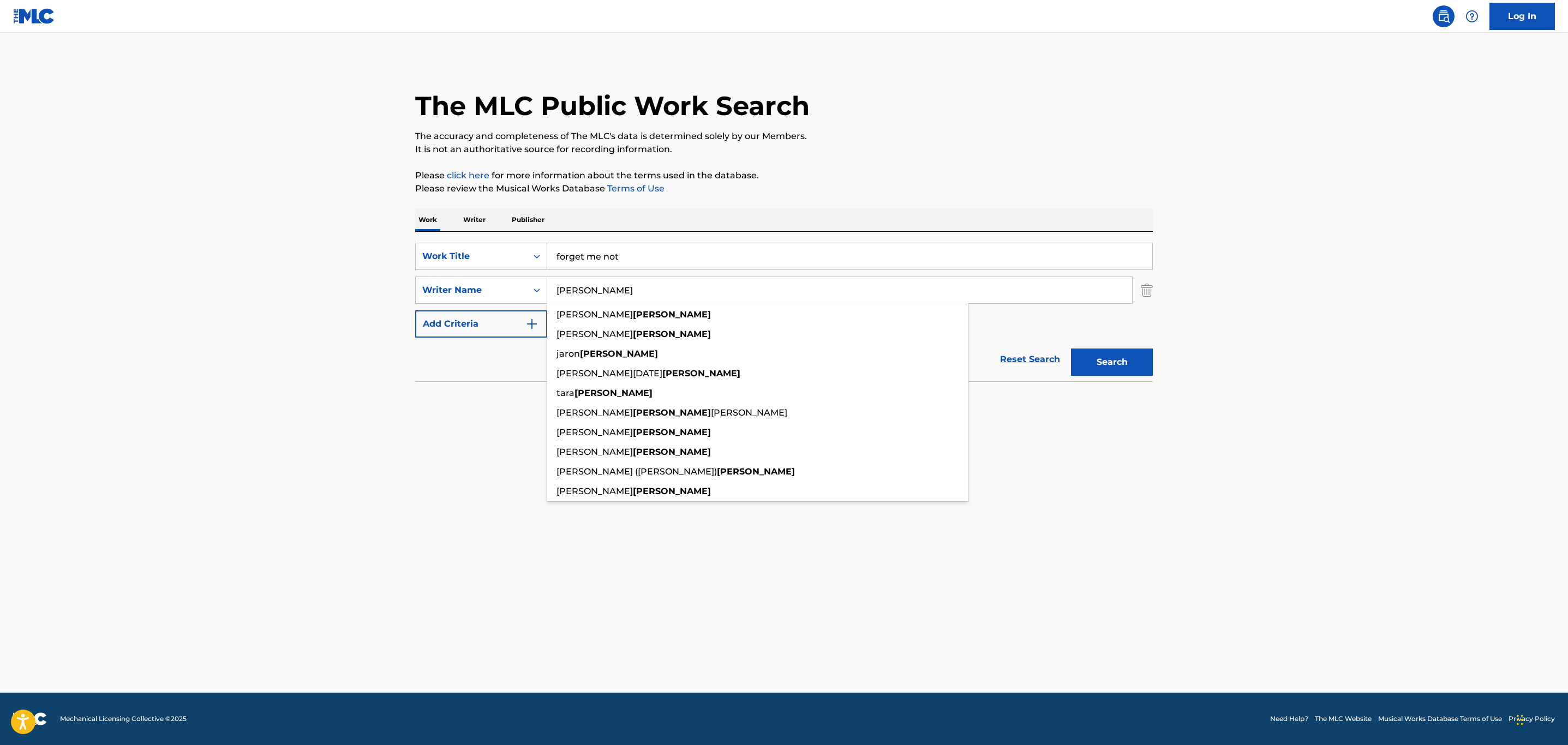
type input "cunningham"
click at [1071, 349] on button "Search" at bounding box center [1111, 362] width 82 height 27
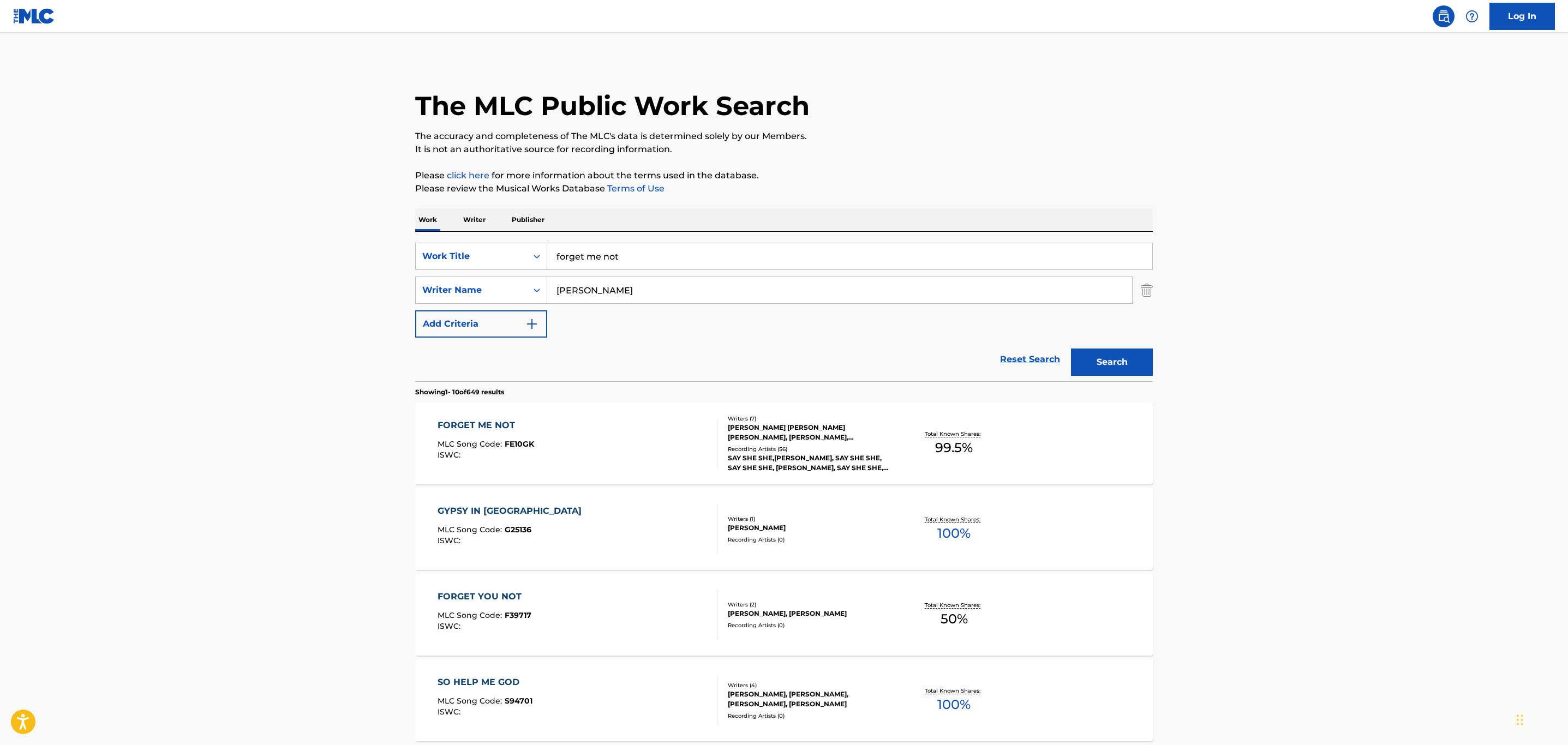
click at [637, 429] on div "FORGET ME NOT MLC Song Code : FE10GK ISWC :" at bounding box center [578, 443] width 281 height 49
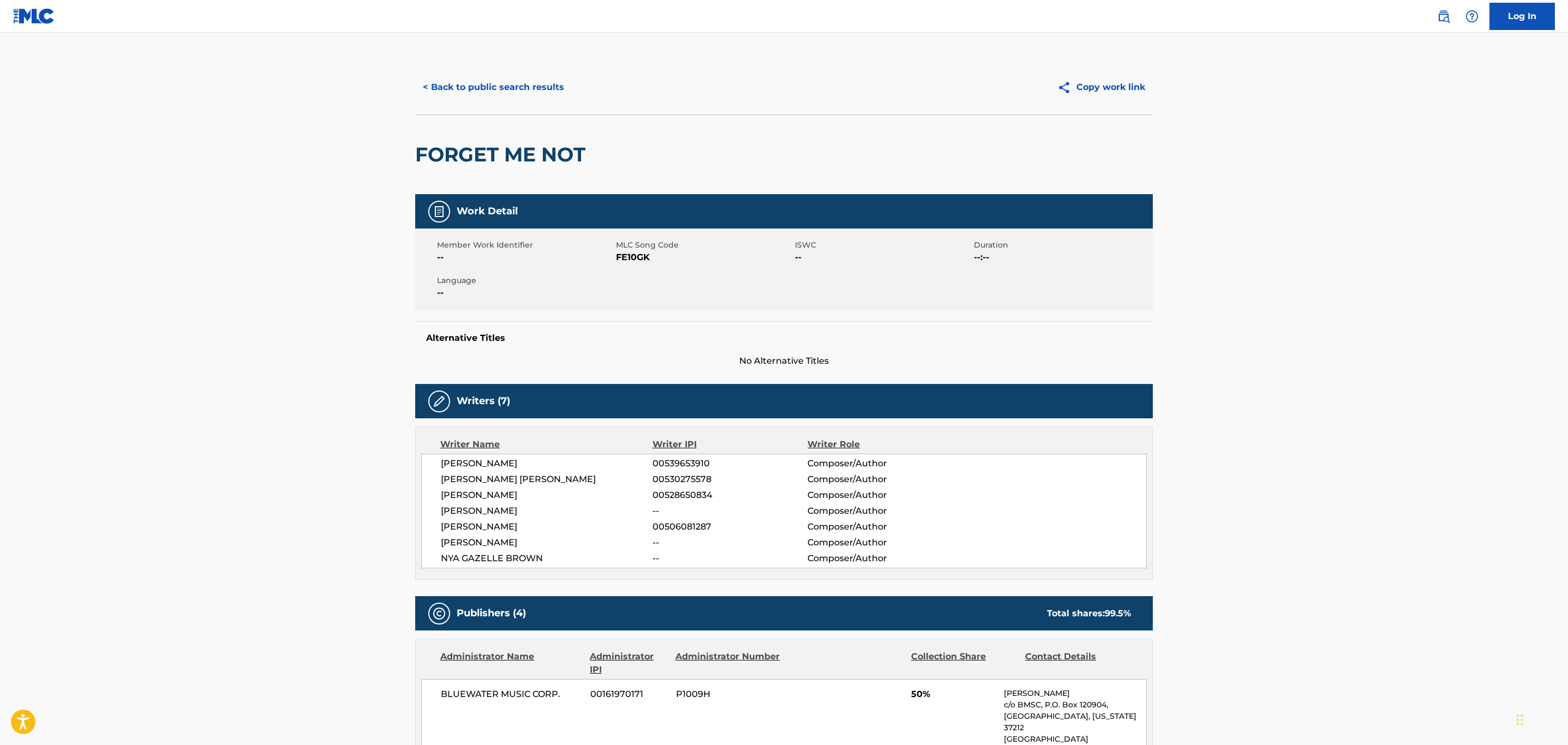
click at [530, 93] on button "< Back to public search results" at bounding box center [493, 87] width 156 height 27
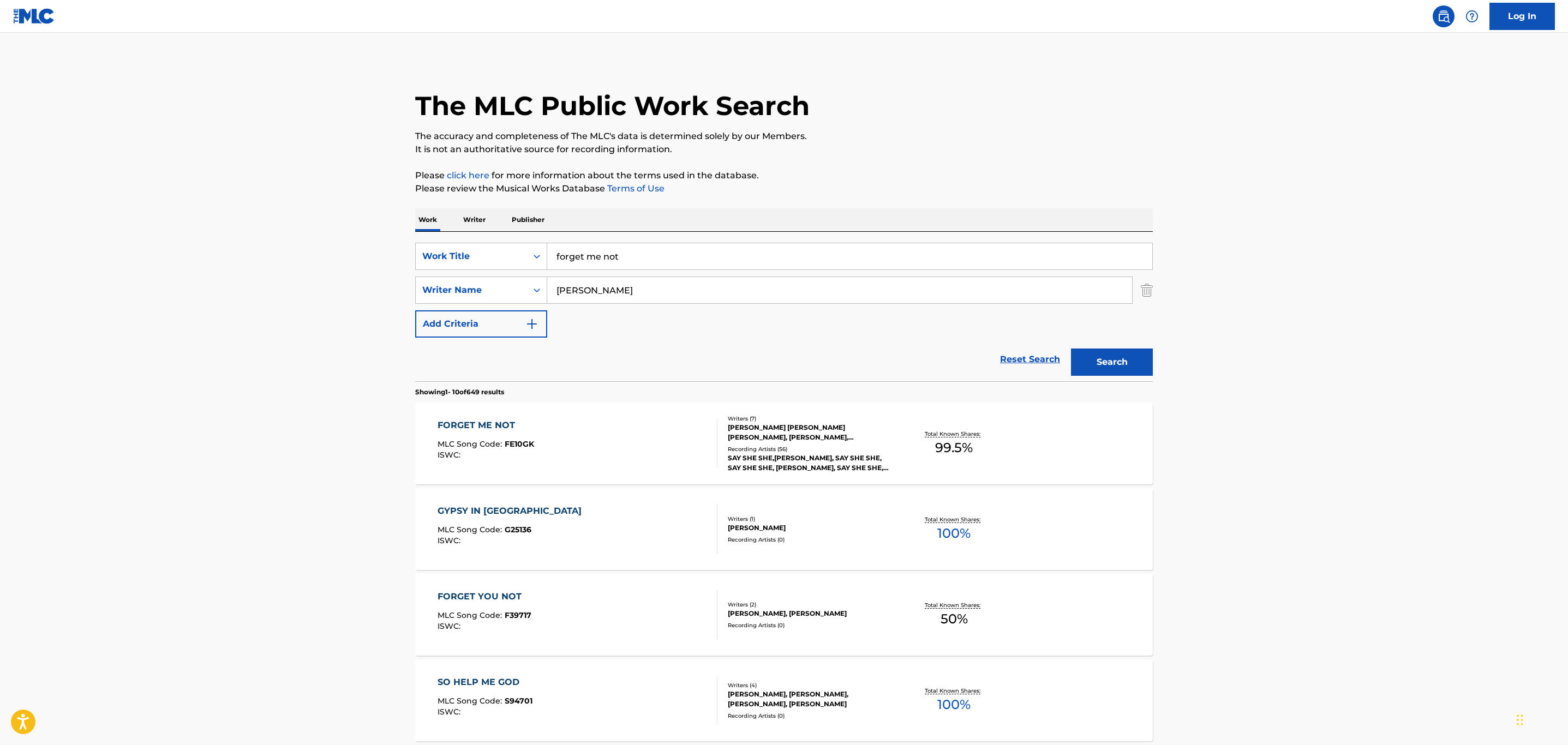
drag, startPoint x: 639, startPoint y: 257, endPoint x: 313, endPoint y: 223, distance: 327.8
click at [314, 223] on main "The MLC Public Work Search The accuracy and completeness of The MLC's data is d…" at bounding box center [784, 675] width 1568 height 1284
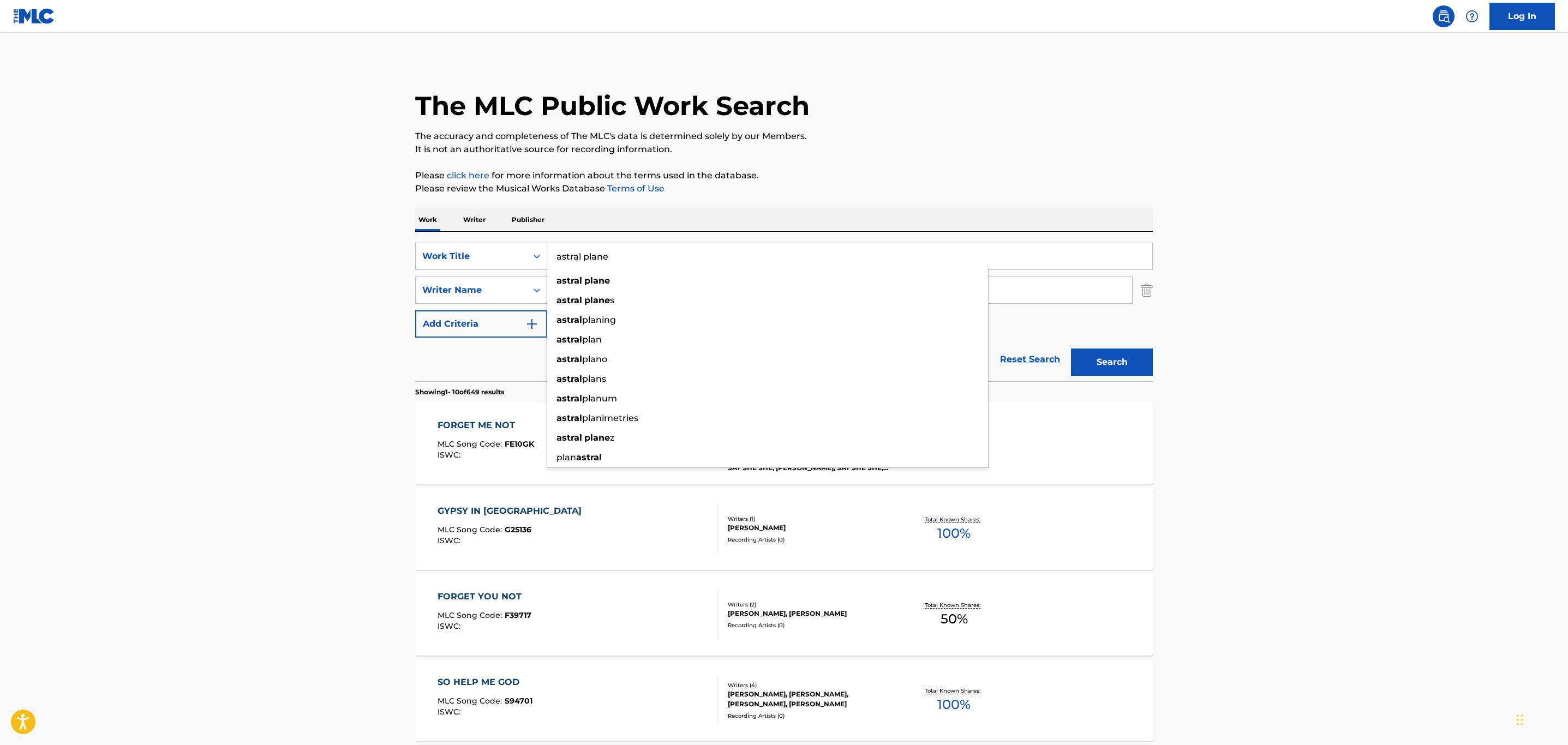
type input "astral plane"
click at [1071, 349] on button "Search" at bounding box center [1111, 362] width 82 height 27
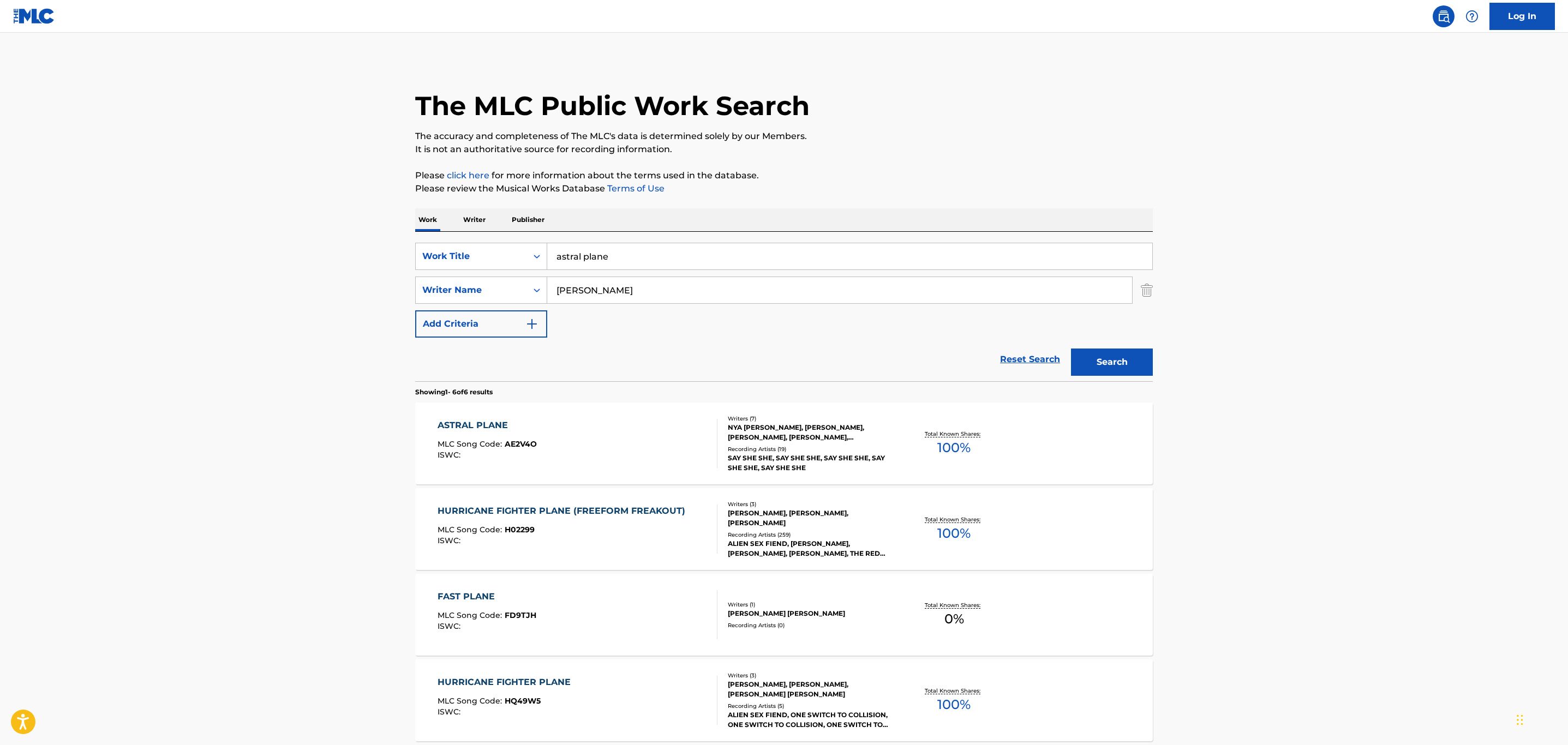
click at [650, 455] on div "ASTRAL PLANE MLC Song Code : AE2V4O ISWC :" at bounding box center [578, 443] width 281 height 49
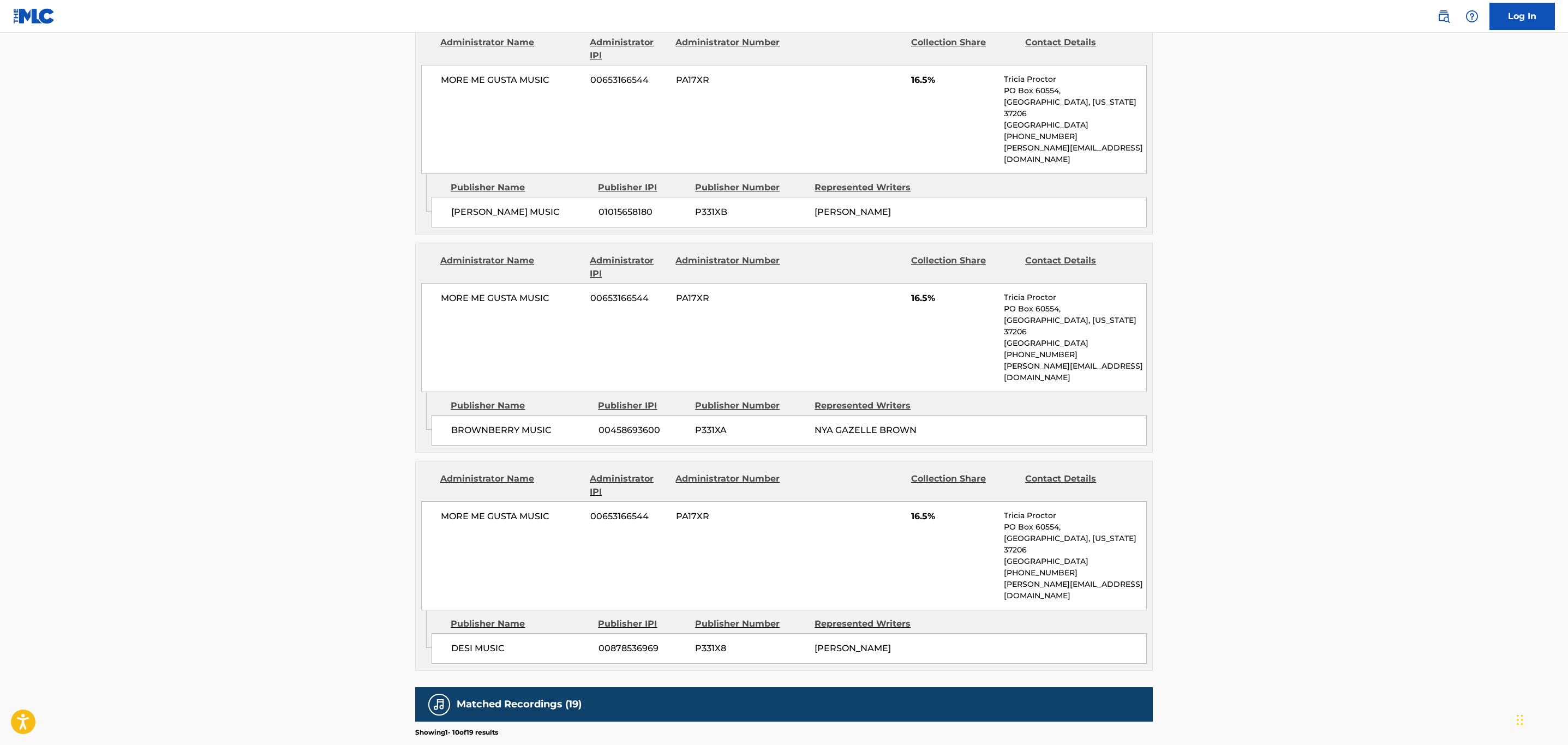
scroll to position [900, 0]
